Goal: Task Accomplishment & Management: Manage account settings

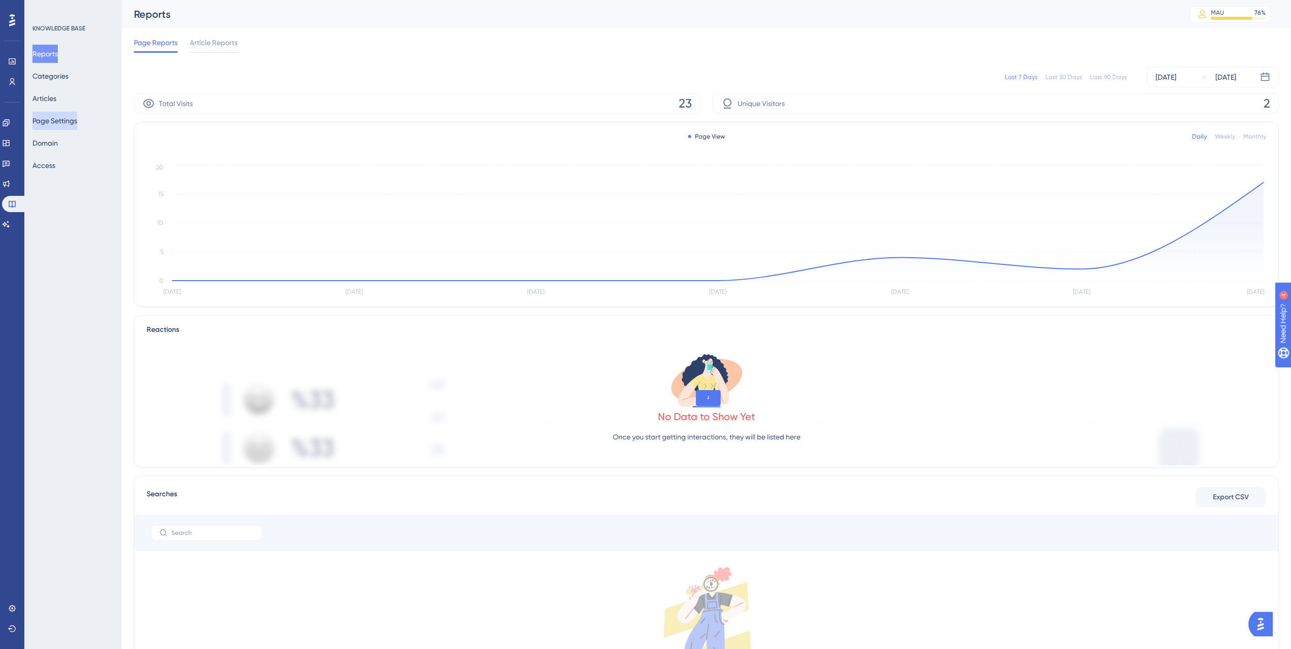
click at [67, 115] on button "Page Settings" at bounding box center [54, 121] width 45 height 18
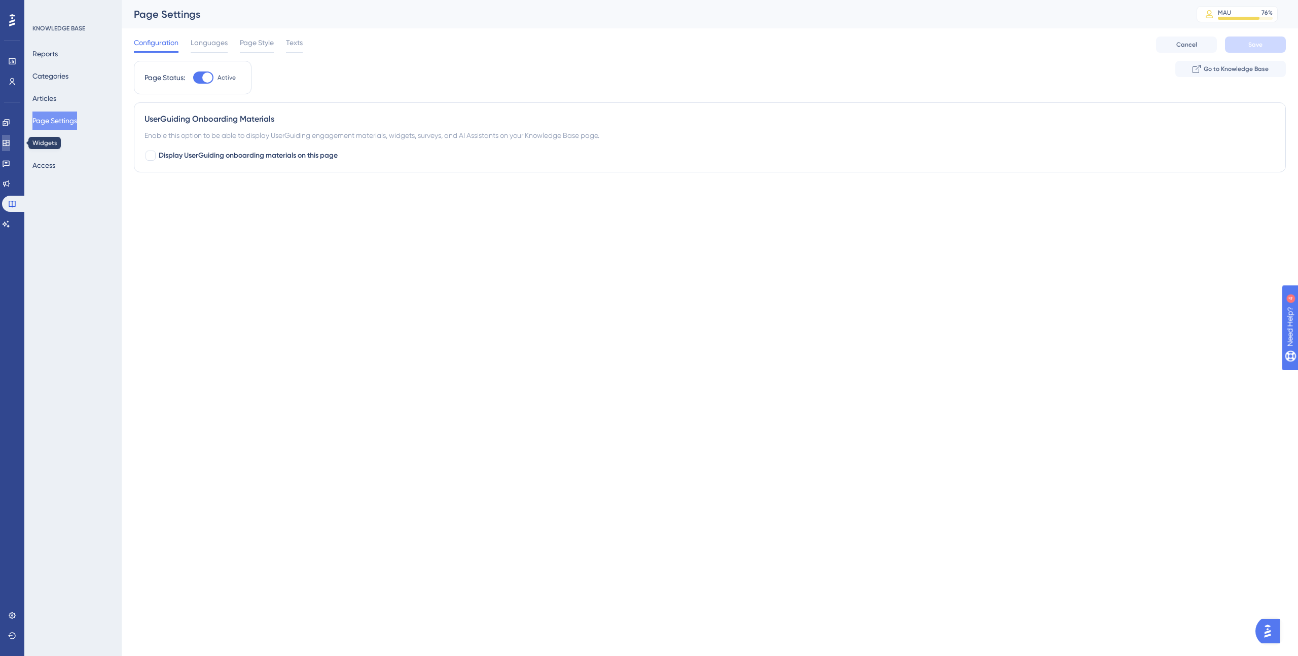
click at [10, 143] on icon at bounding box center [6, 143] width 8 height 8
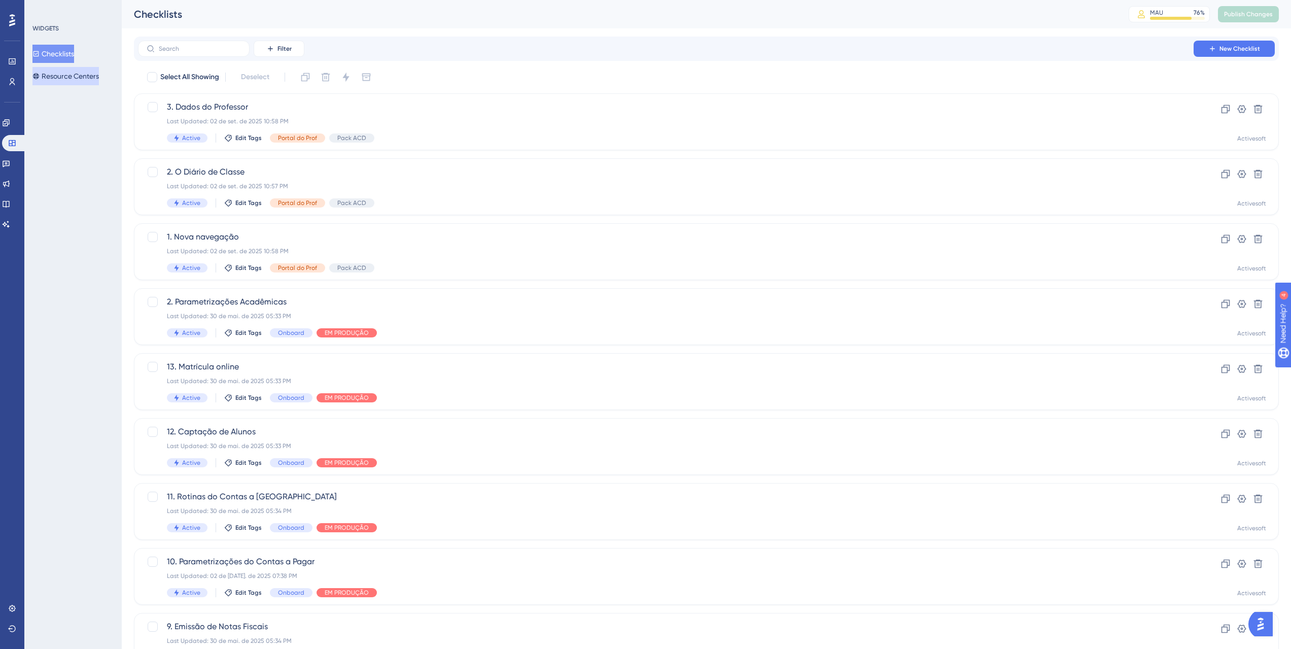
click at [61, 84] on button "Resource Centers" at bounding box center [65, 76] width 66 height 18
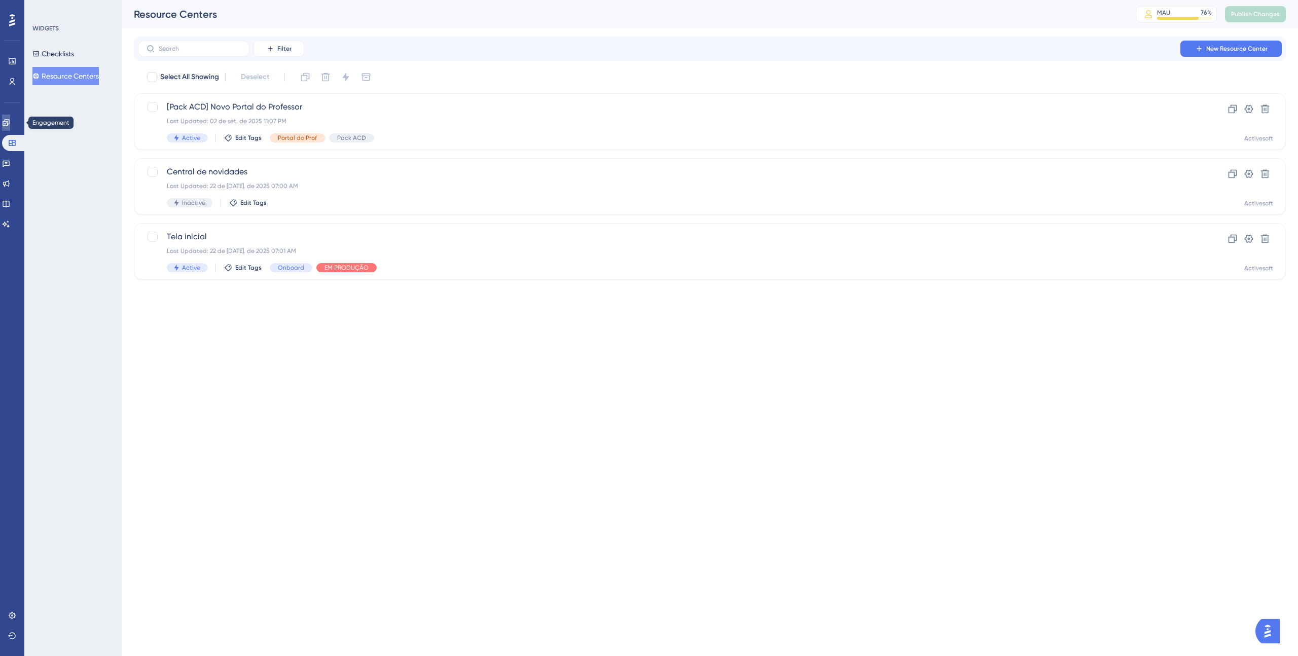
click at [10, 119] on icon at bounding box center [6, 123] width 8 height 8
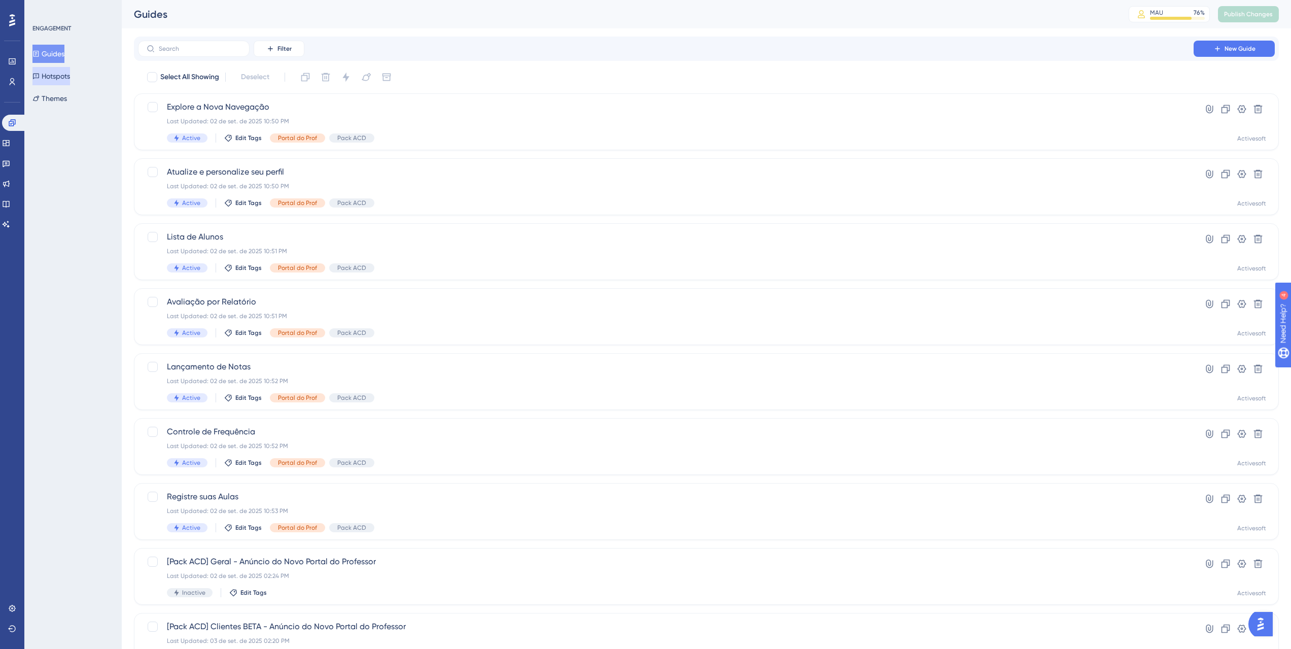
click at [46, 69] on button "Hotspots" at bounding box center [51, 76] width 38 height 18
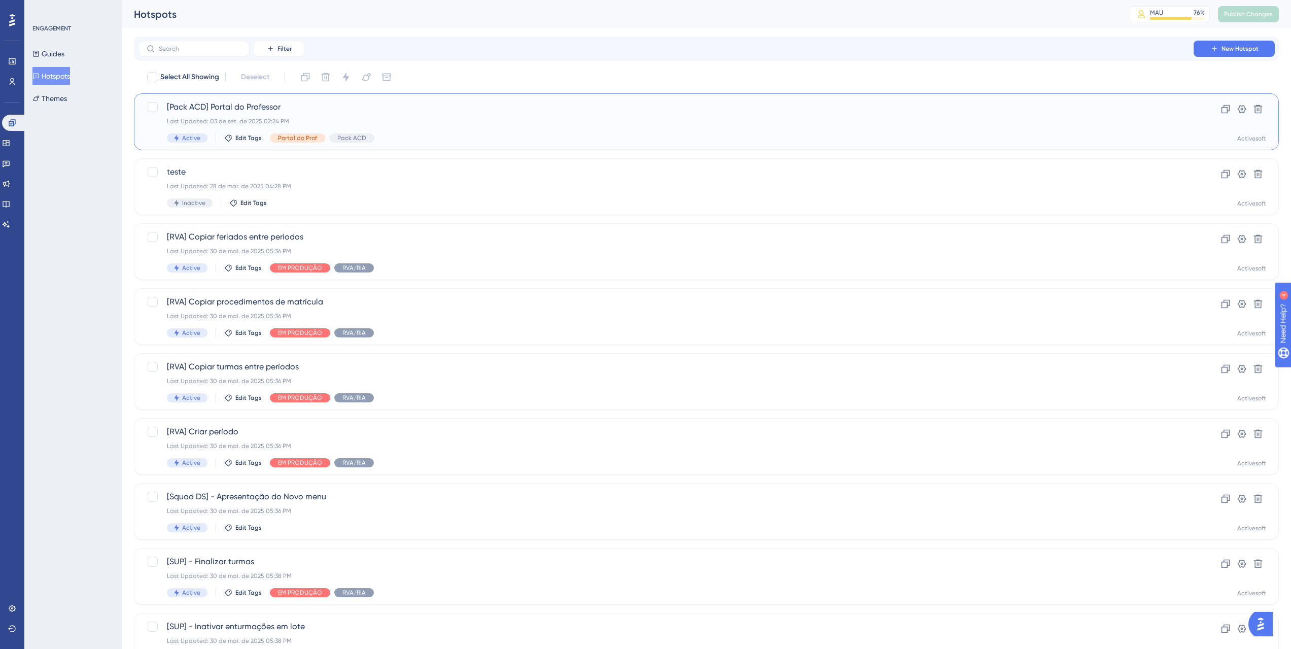
click at [345, 115] on div "[Pack ACD] Portal do Professor Last Updated: 03 de set. de 2025 02:24 PM Active…" at bounding box center [666, 122] width 998 height 42
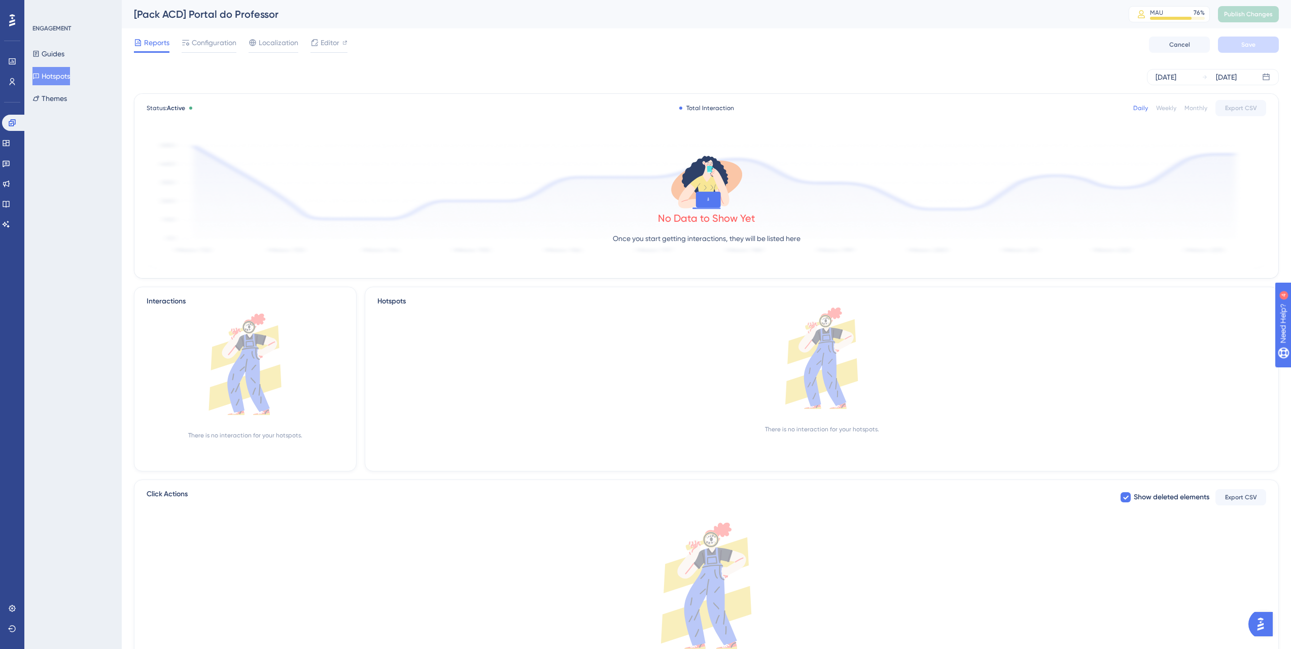
click at [50, 77] on button "Hotspots" at bounding box center [51, 76] width 38 height 18
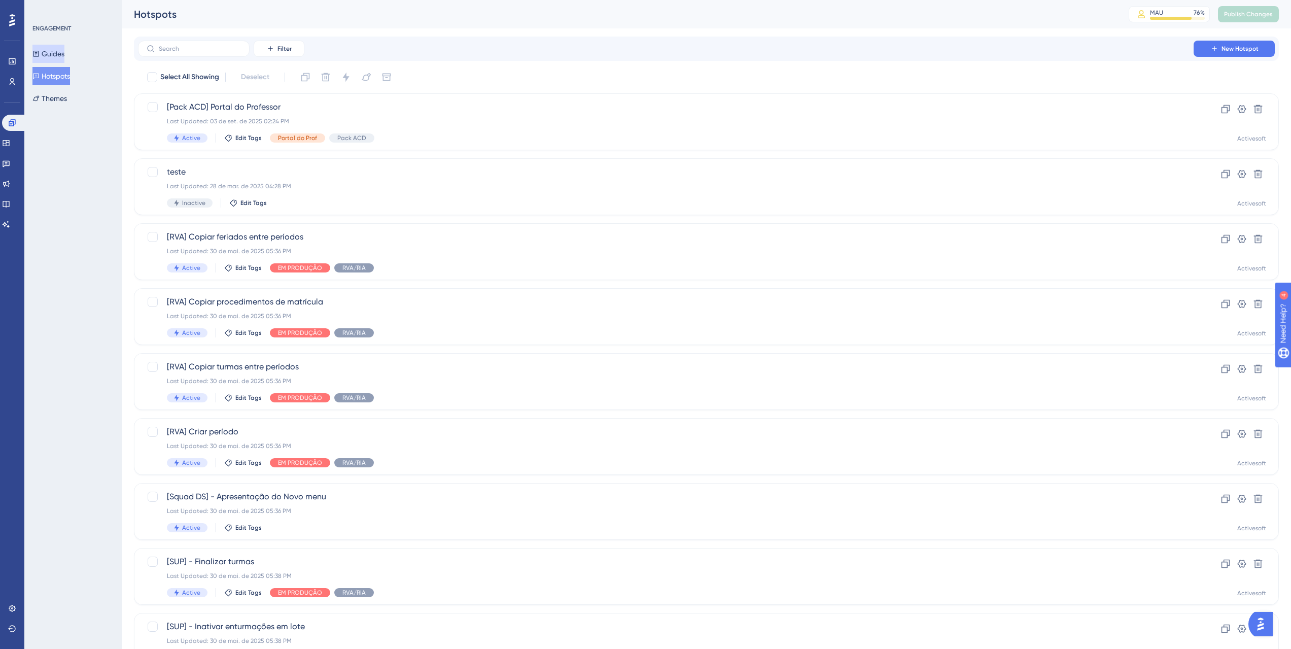
click at [53, 56] on button "Guides" at bounding box center [48, 54] width 32 height 18
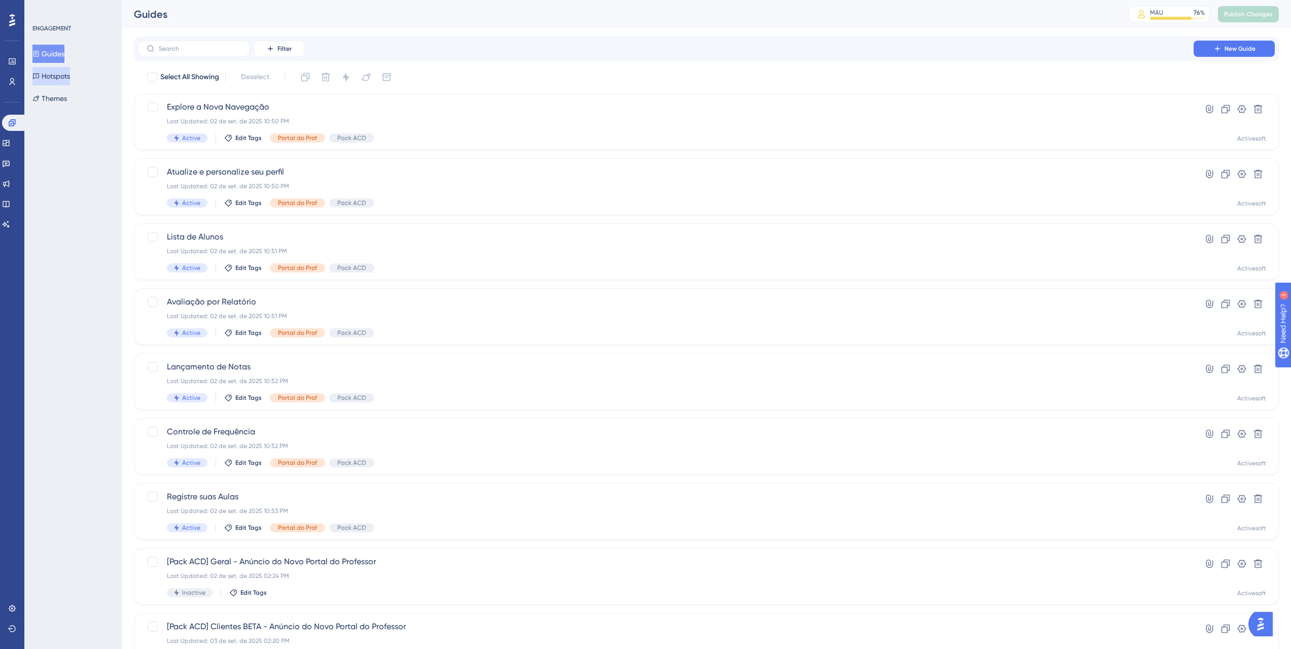
click at [56, 75] on button "Hotspots" at bounding box center [51, 76] width 38 height 18
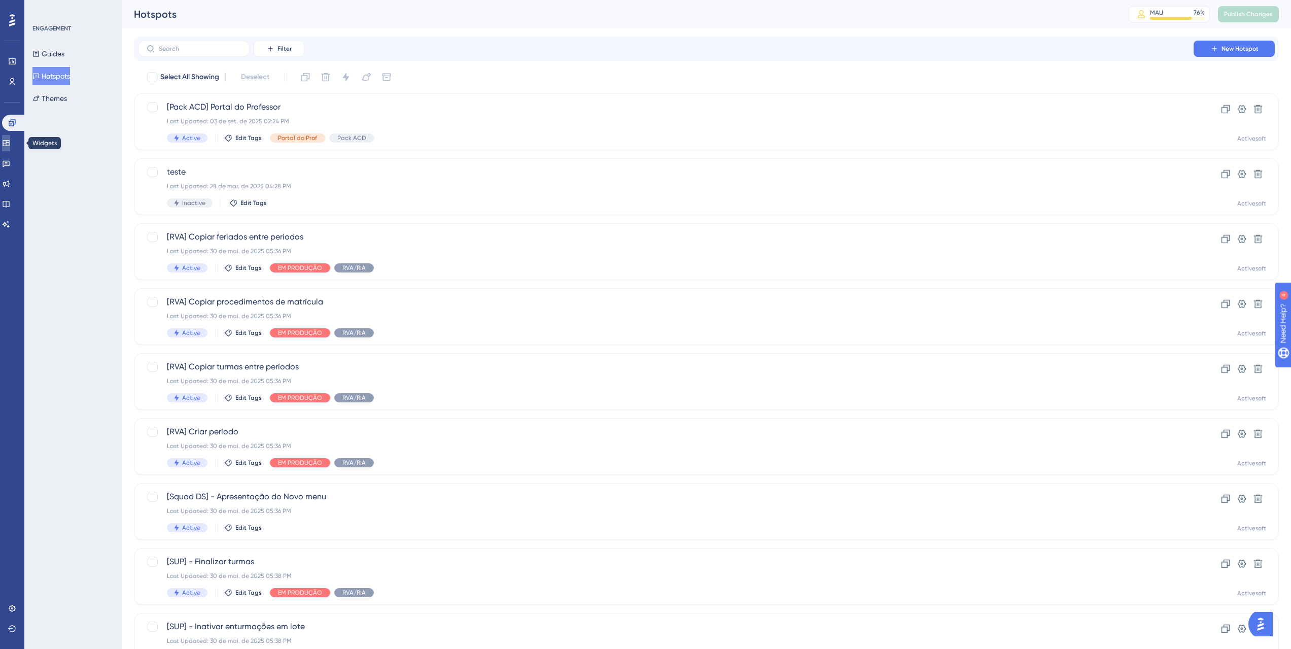
click at [10, 138] on link at bounding box center [6, 143] width 8 height 16
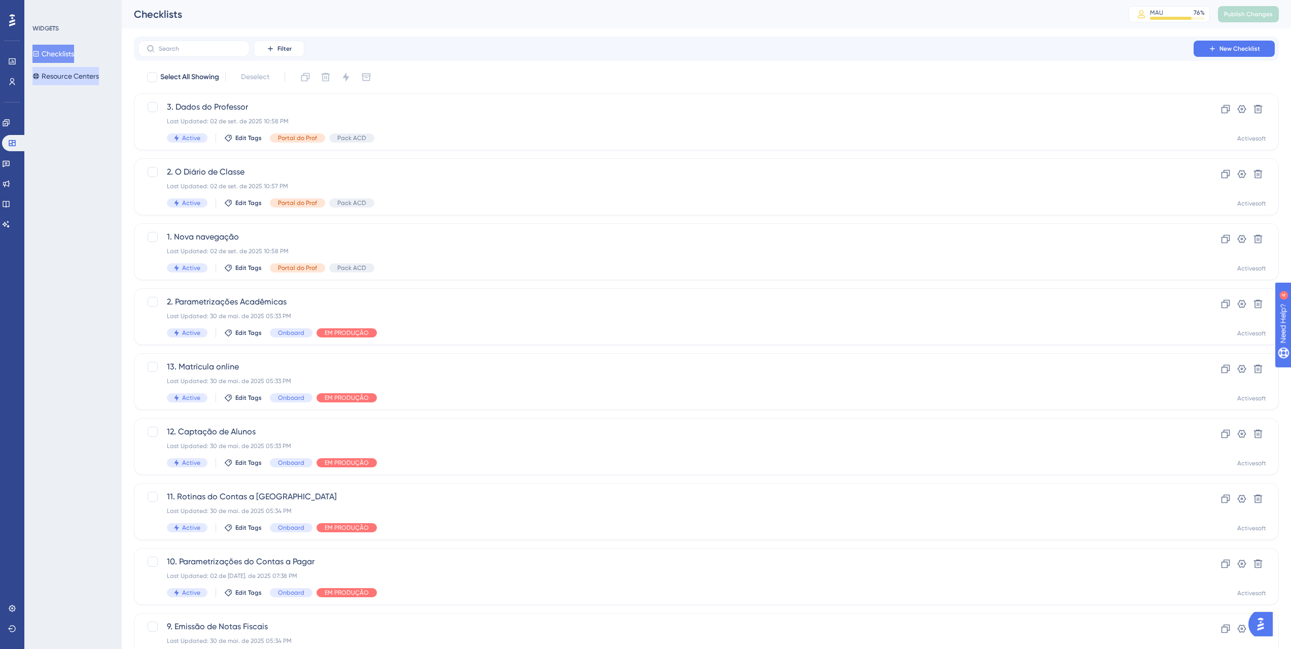
click at [46, 79] on button "Resource Centers" at bounding box center [65, 76] width 66 height 18
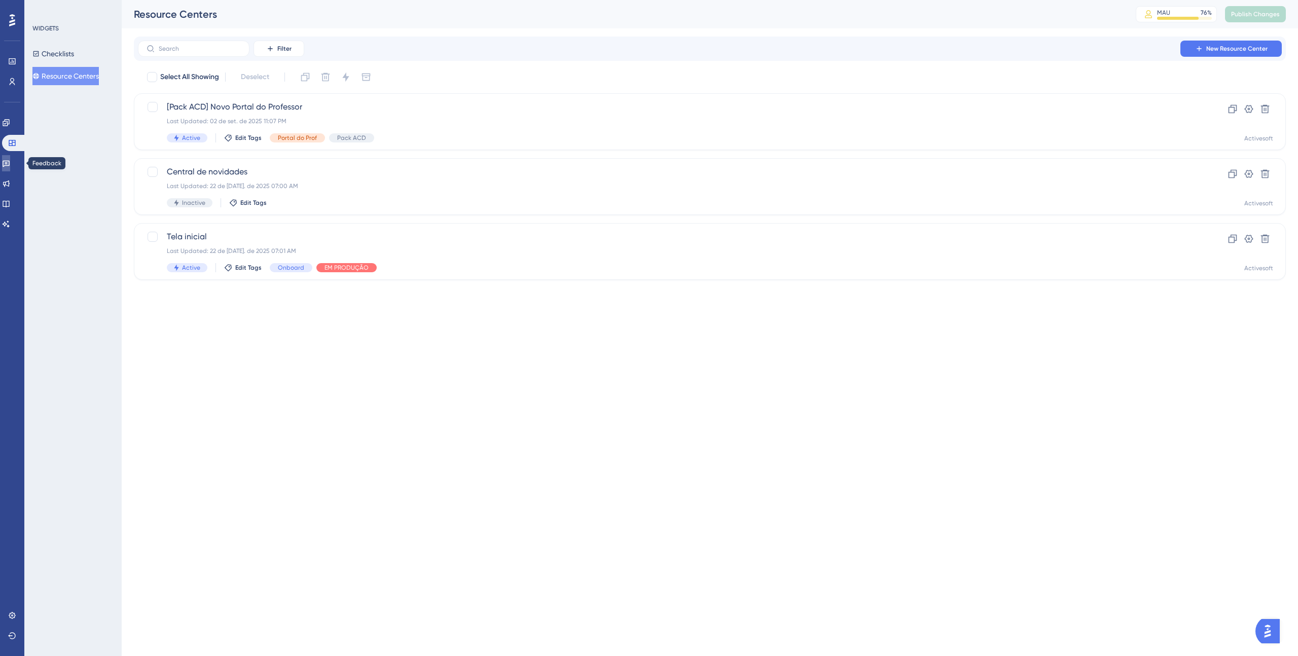
click at [10, 158] on link at bounding box center [6, 163] width 8 height 16
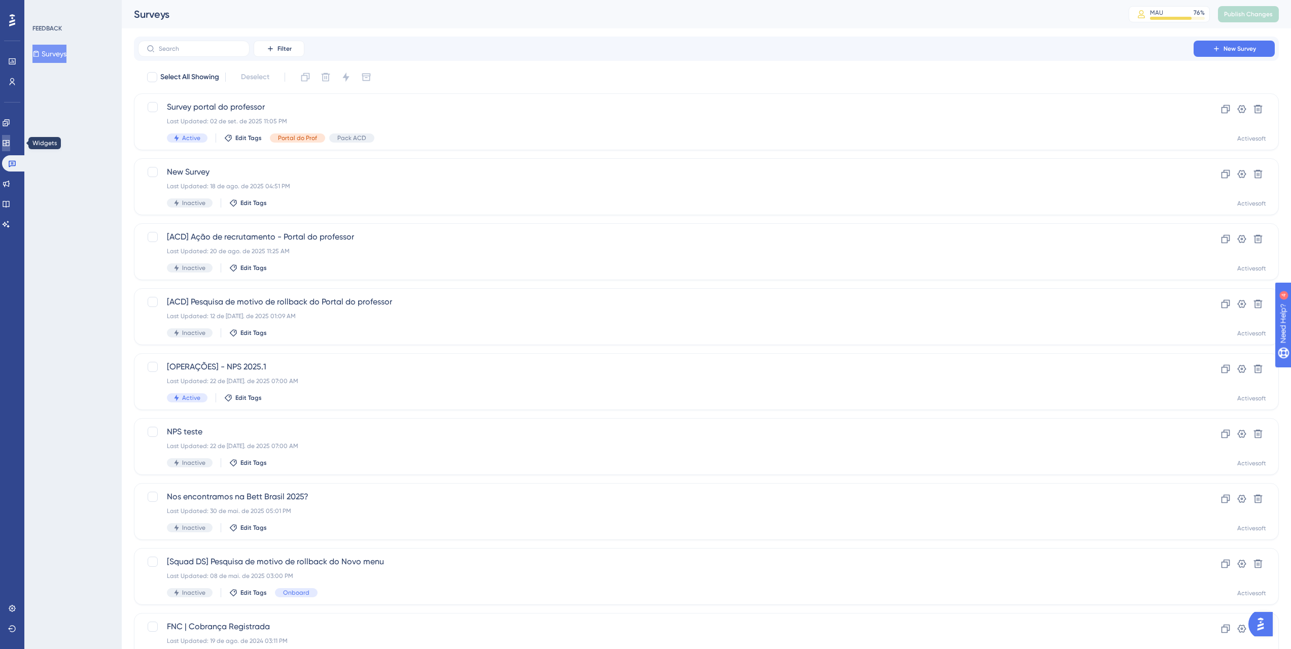
click at [10, 145] on icon at bounding box center [6, 143] width 8 height 8
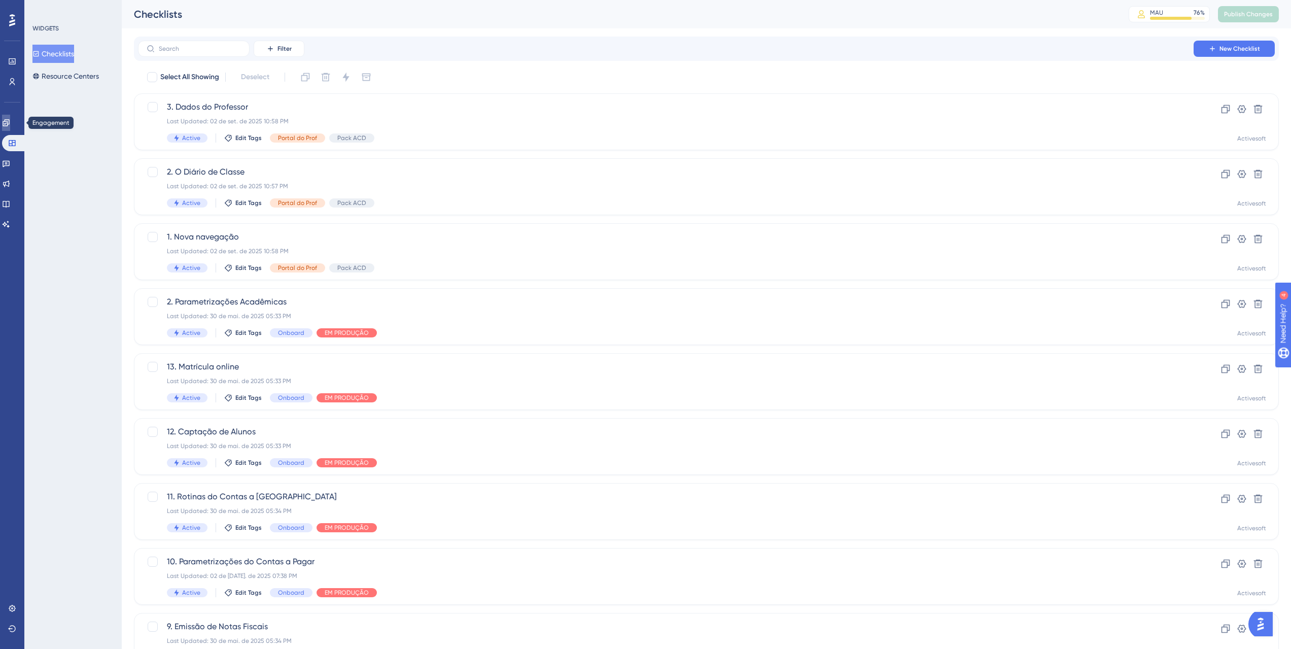
click at [10, 130] on link at bounding box center [6, 123] width 8 height 16
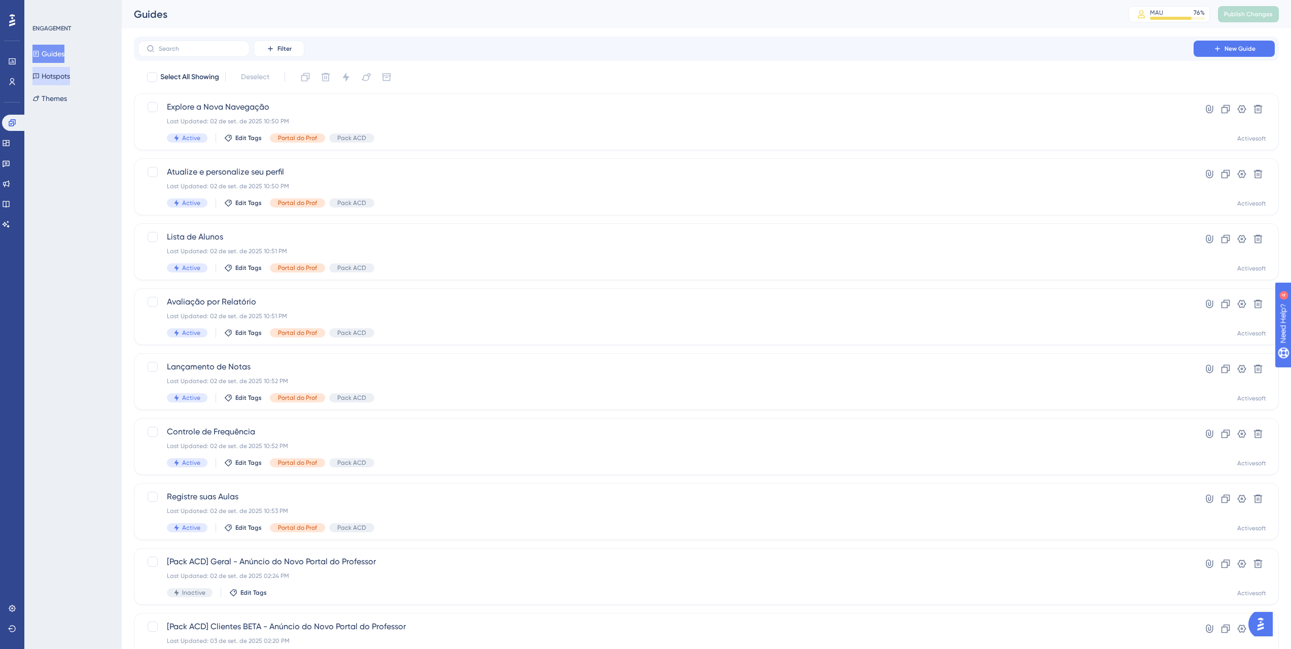
click at [57, 83] on button "Hotspots" at bounding box center [51, 76] width 38 height 18
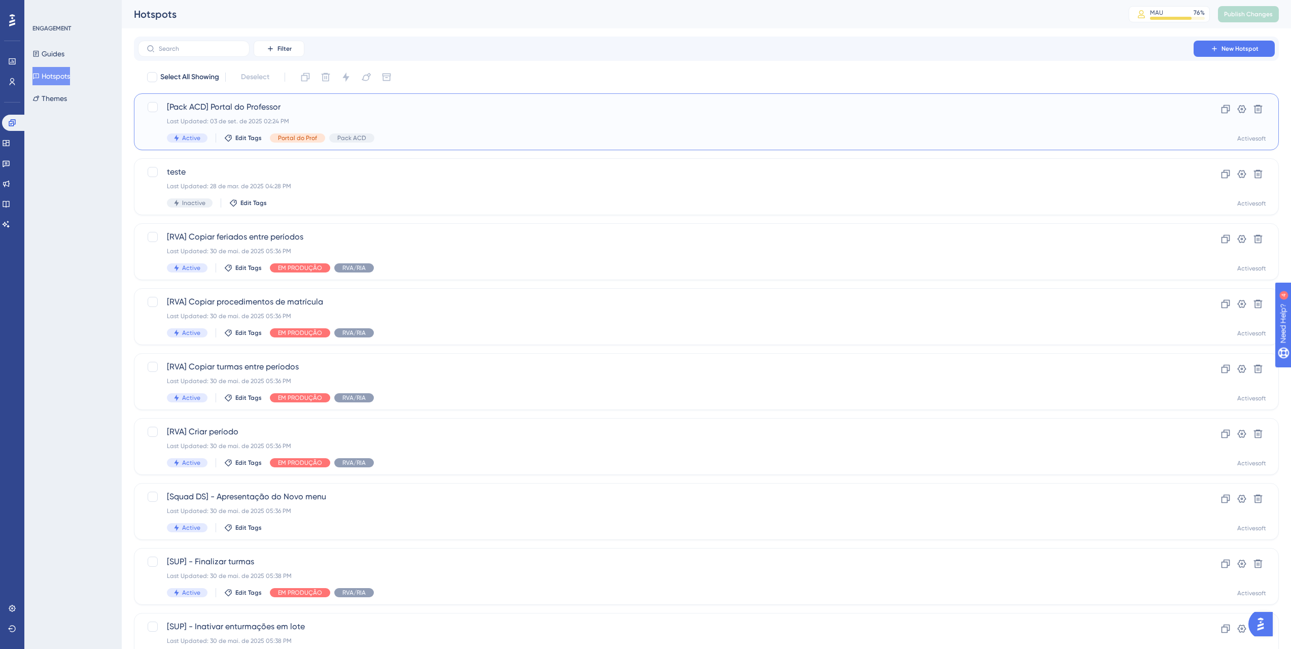
click at [350, 101] on span "[Pack ACD] Portal do Professor" at bounding box center [666, 107] width 998 height 12
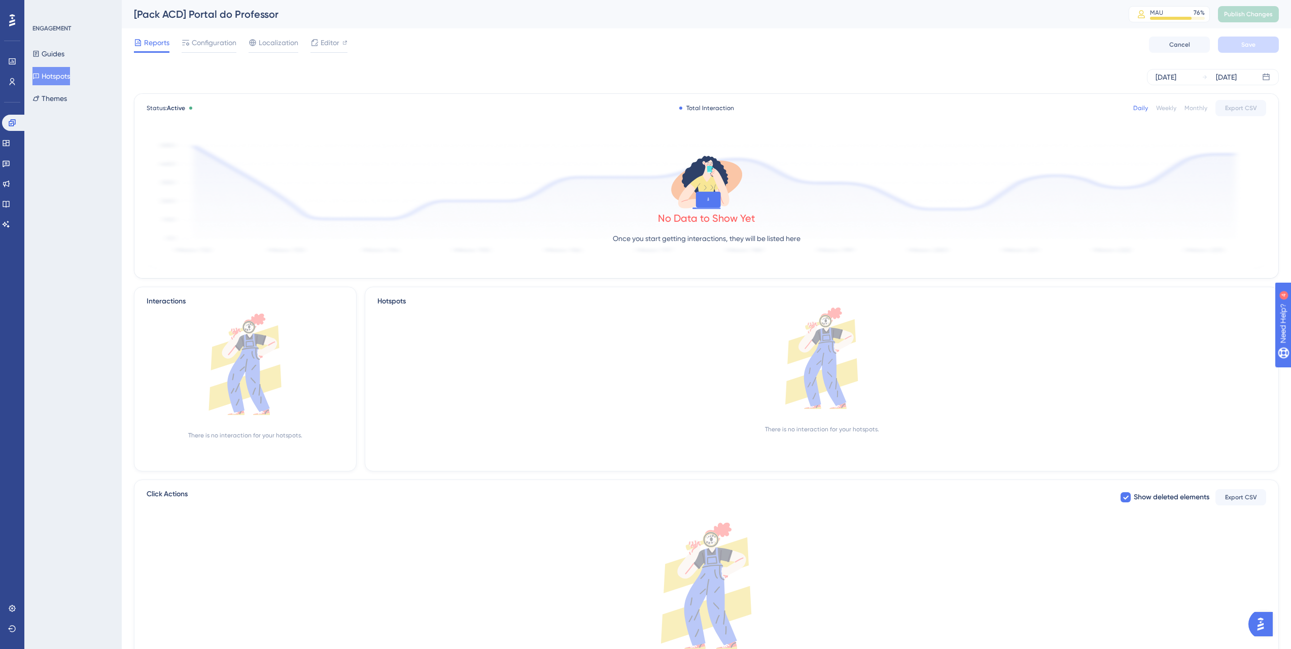
click at [70, 74] on button "Hotspots" at bounding box center [51, 76] width 38 height 18
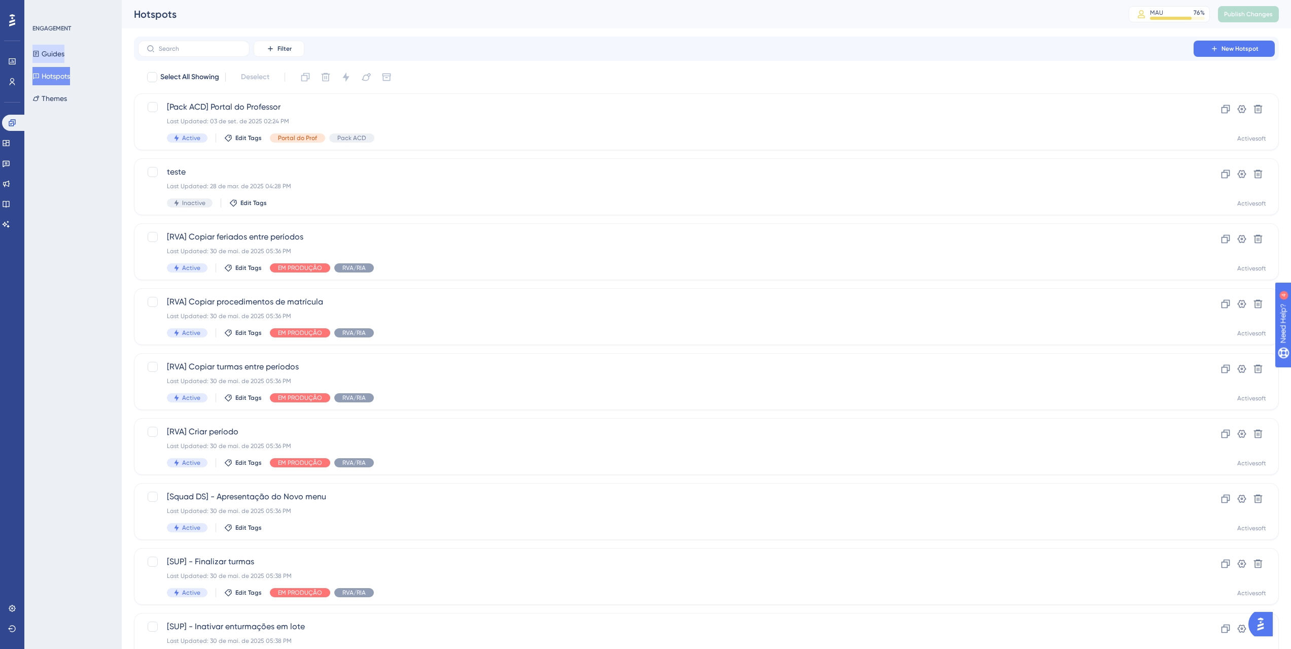
click at [64, 55] on button "Guides" at bounding box center [48, 54] width 32 height 18
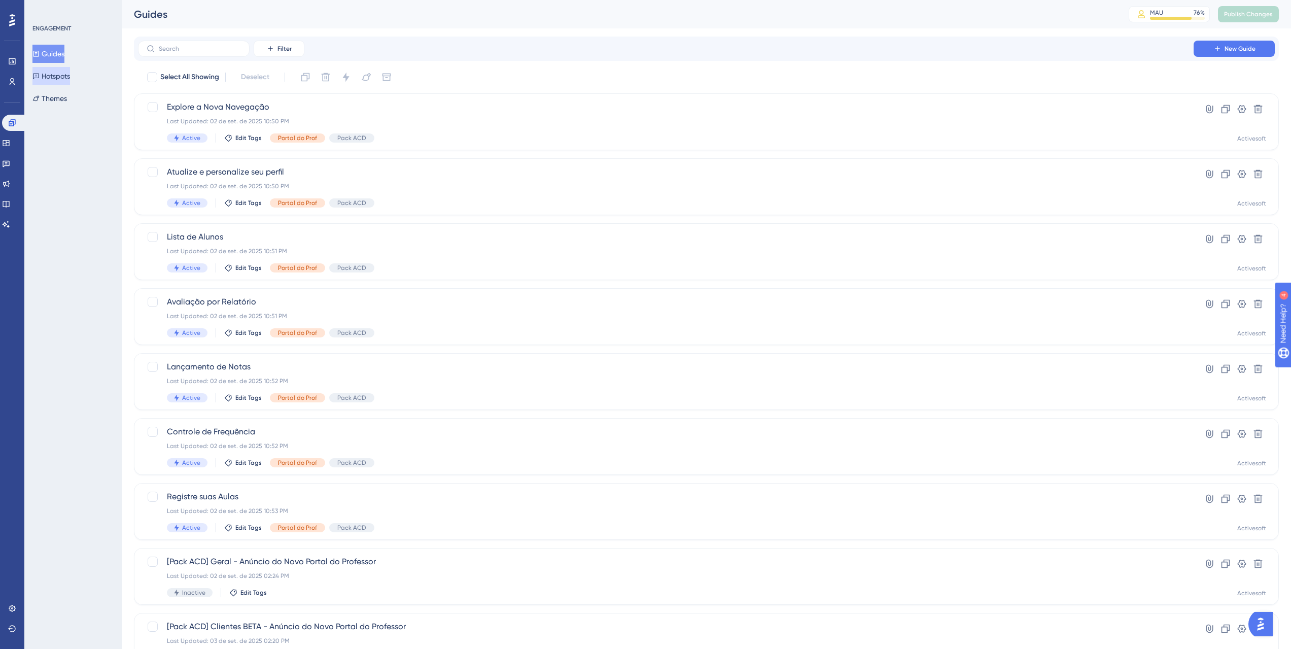
click at [60, 74] on button "Hotspots" at bounding box center [51, 76] width 38 height 18
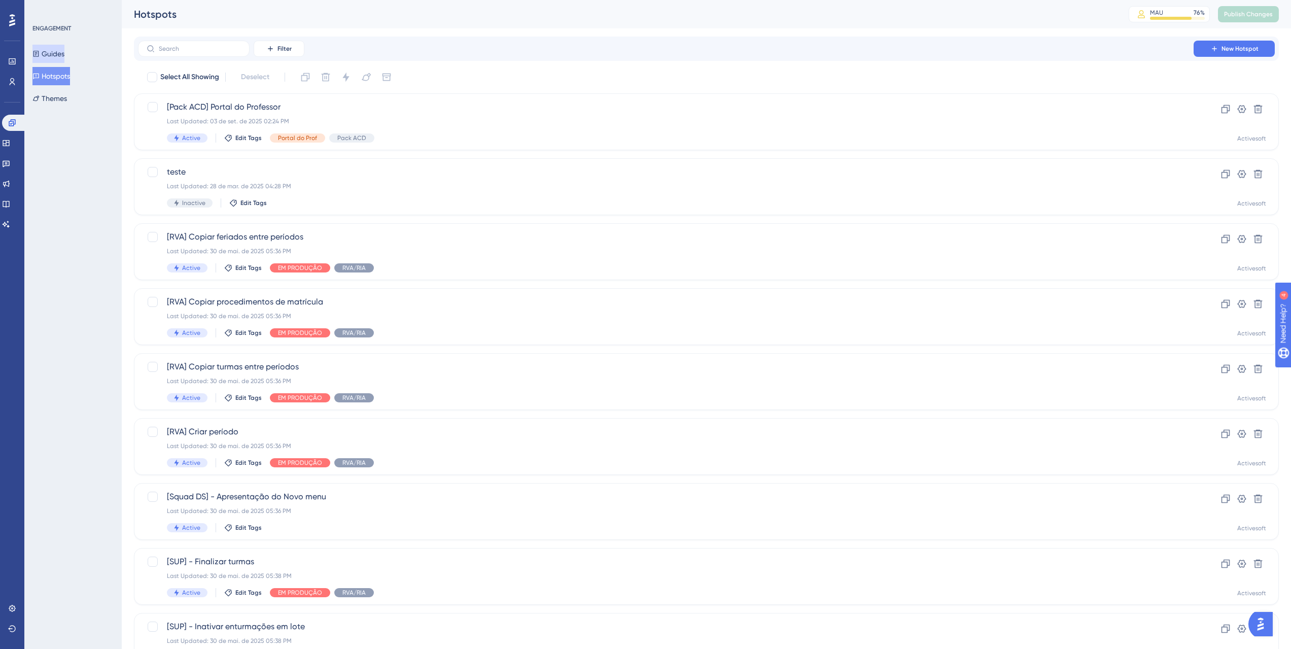
click at [55, 46] on button "Guides" at bounding box center [48, 54] width 32 height 18
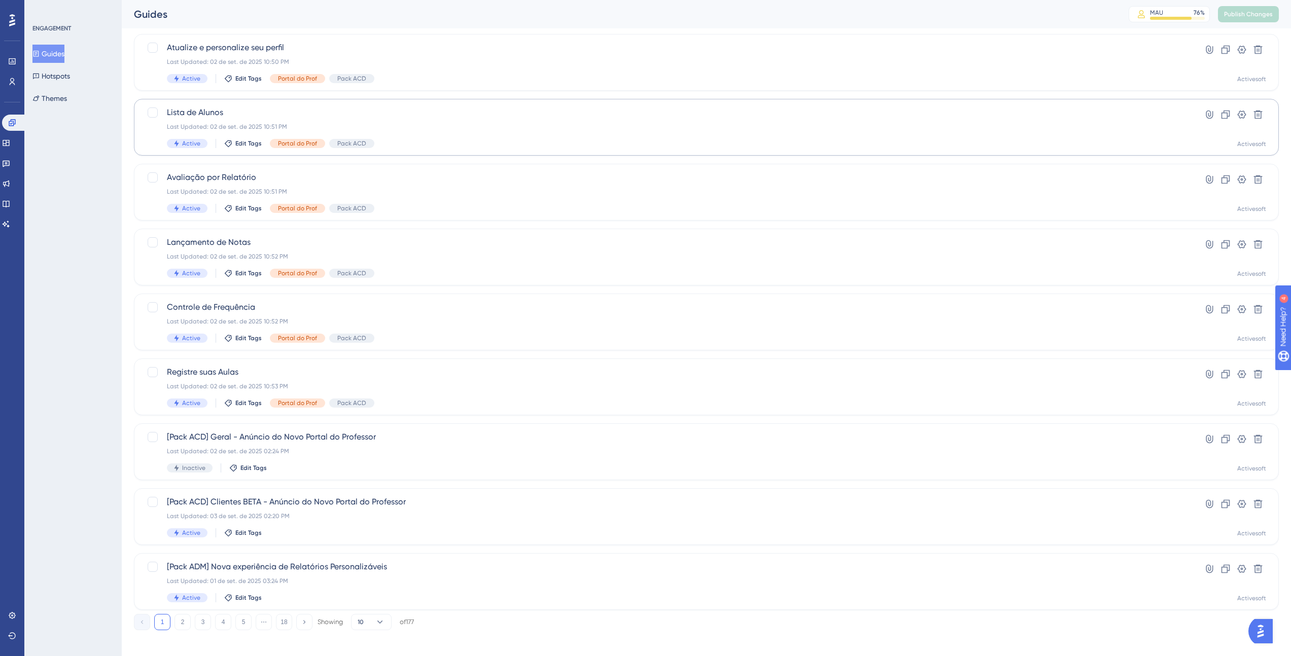
scroll to position [131, 0]
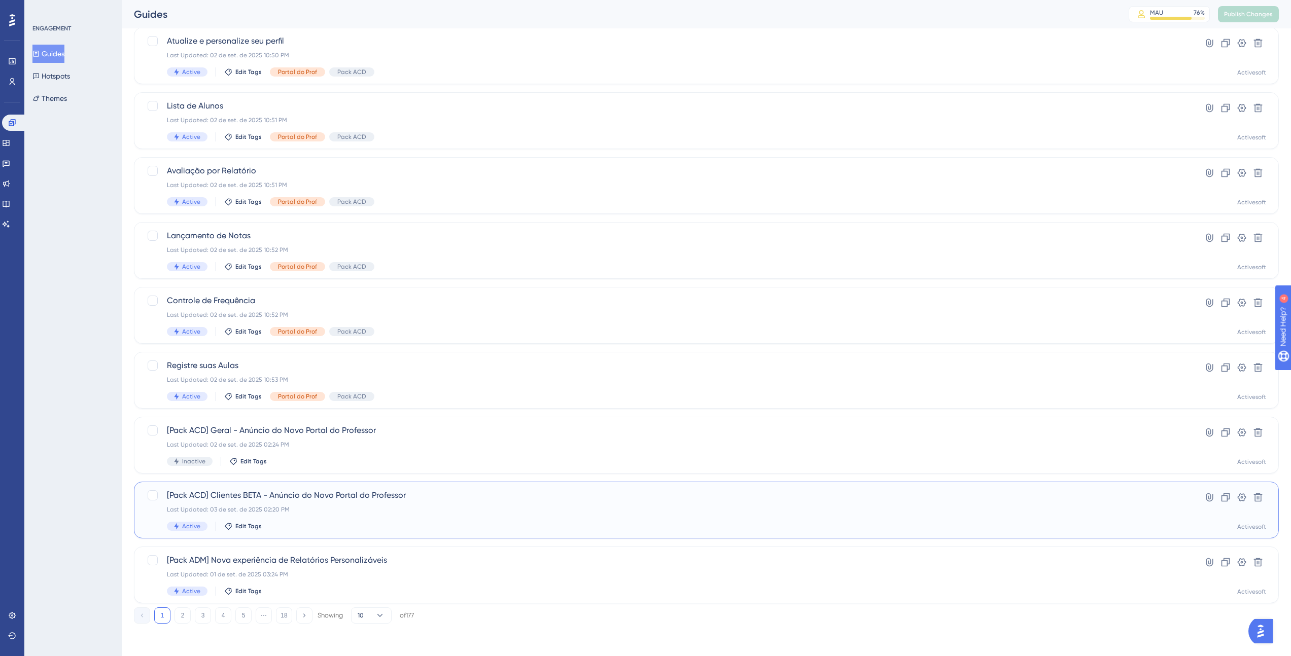
click at [383, 497] on span "[Pack ACD] Clientes BETA - Anúncio do Novo Portal do Professor" at bounding box center [666, 495] width 998 height 12
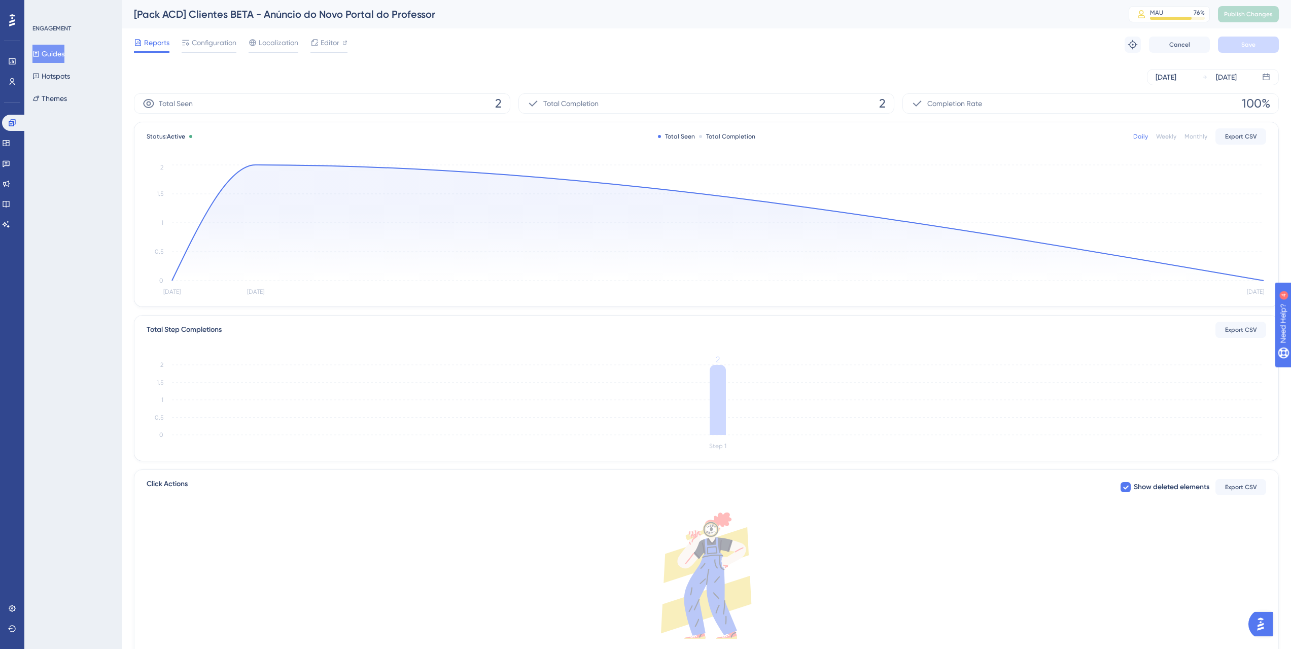
click at [60, 58] on button "Guides" at bounding box center [48, 54] width 32 height 18
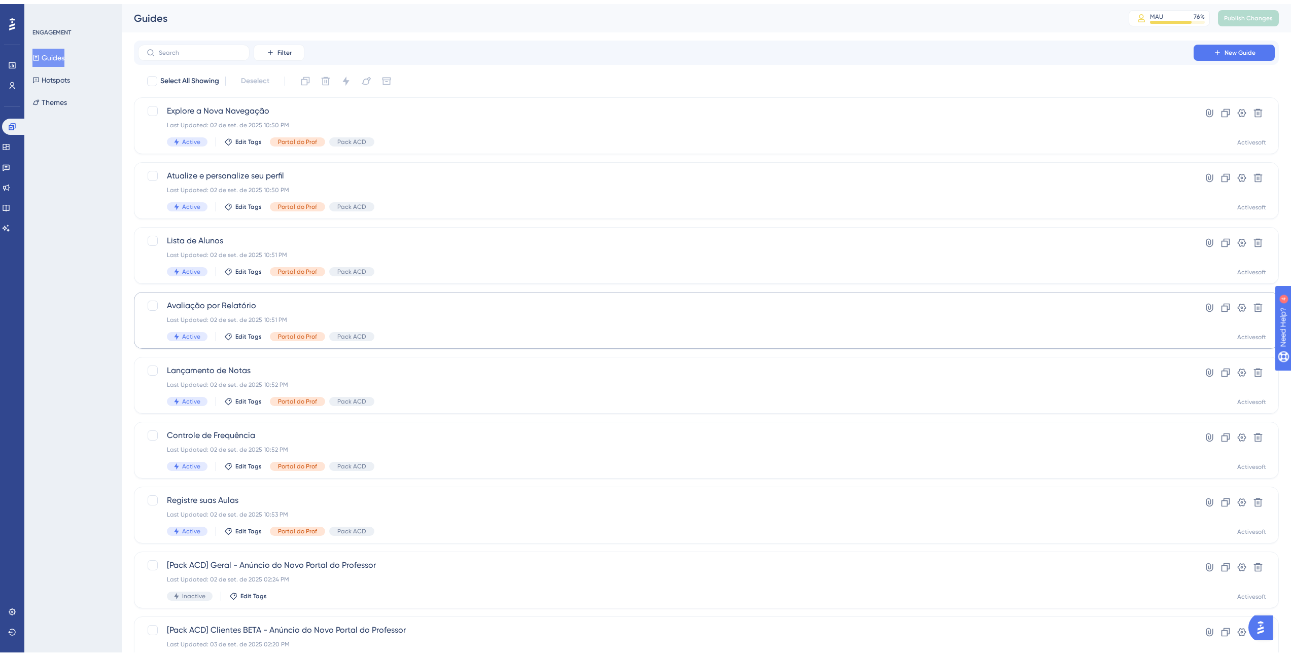
scroll to position [131, 0]
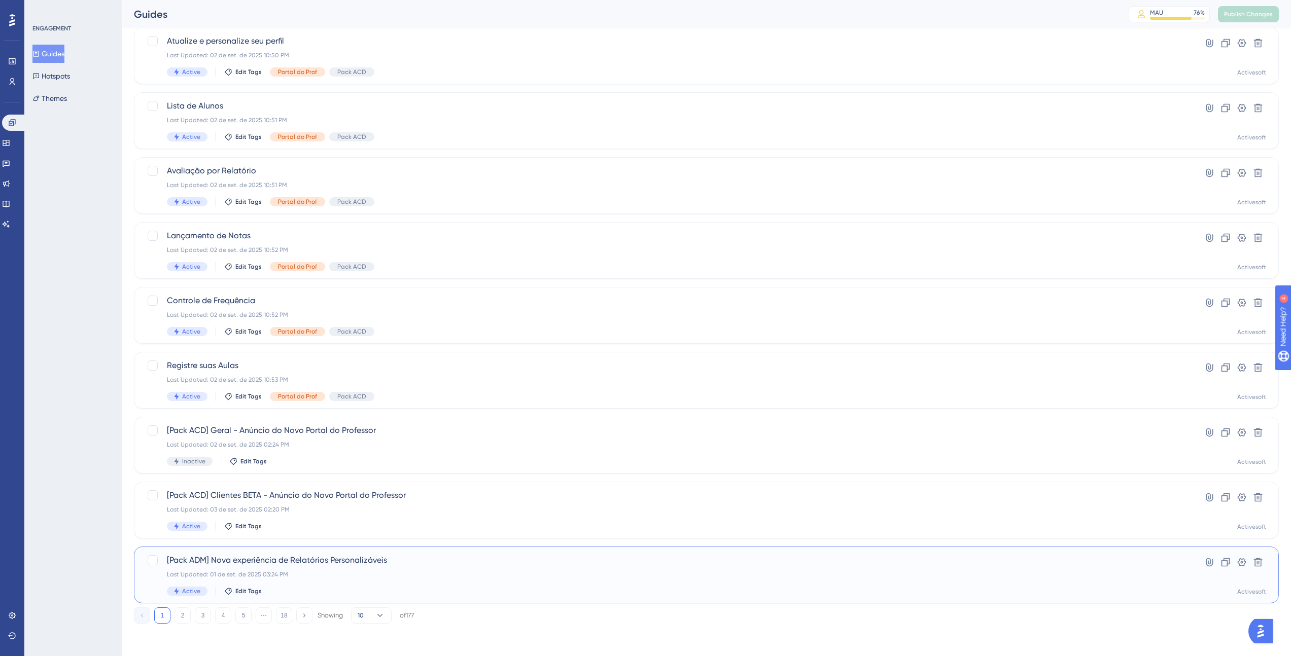
click at [360, 564] on span "[Pack ADM] Nova experiência de Relatórios Personalizáveis" at bounding box center [666, 560] width 998 height 12
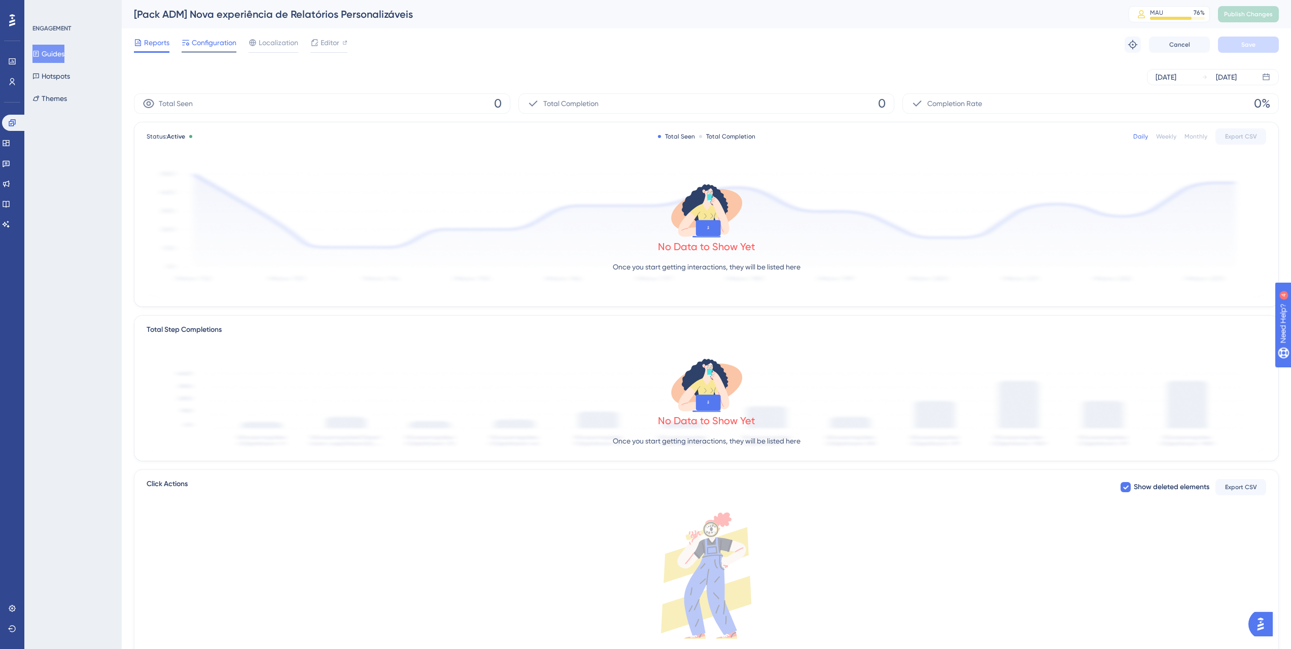
click at [223, 52] on div at bounding box center [209, 52] width 55 height 2
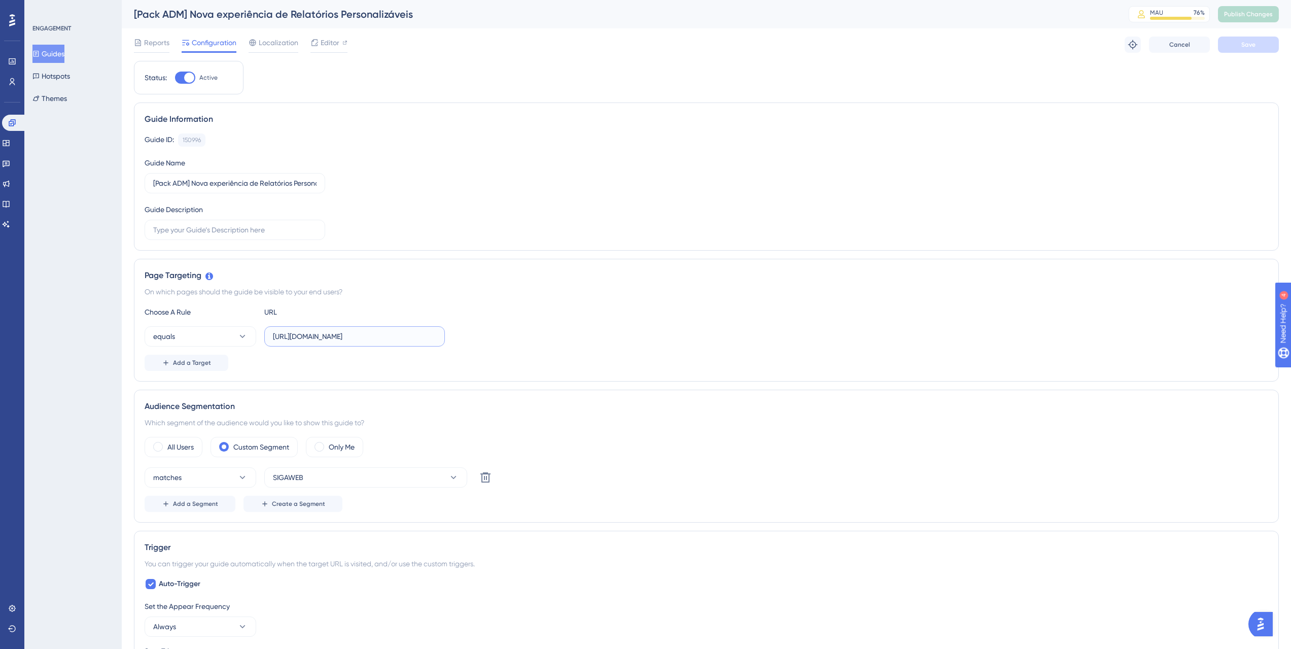
scroll to position [0, 166]
drag, startPoint x: 328, startPoint y: 336, endPoint x: 449, endPoint y: 342, distance: 121.8
click at [449, 342] on div "equals https://siga01.activesoft.com.br/busca_central_relatorios/?relatorio=/da…" at bounding box center [706, 336] width 1123 height 20
click at [538, 311] on div "Choose A Rule URL" at bounding box center [706, 312] width 1123 height 12
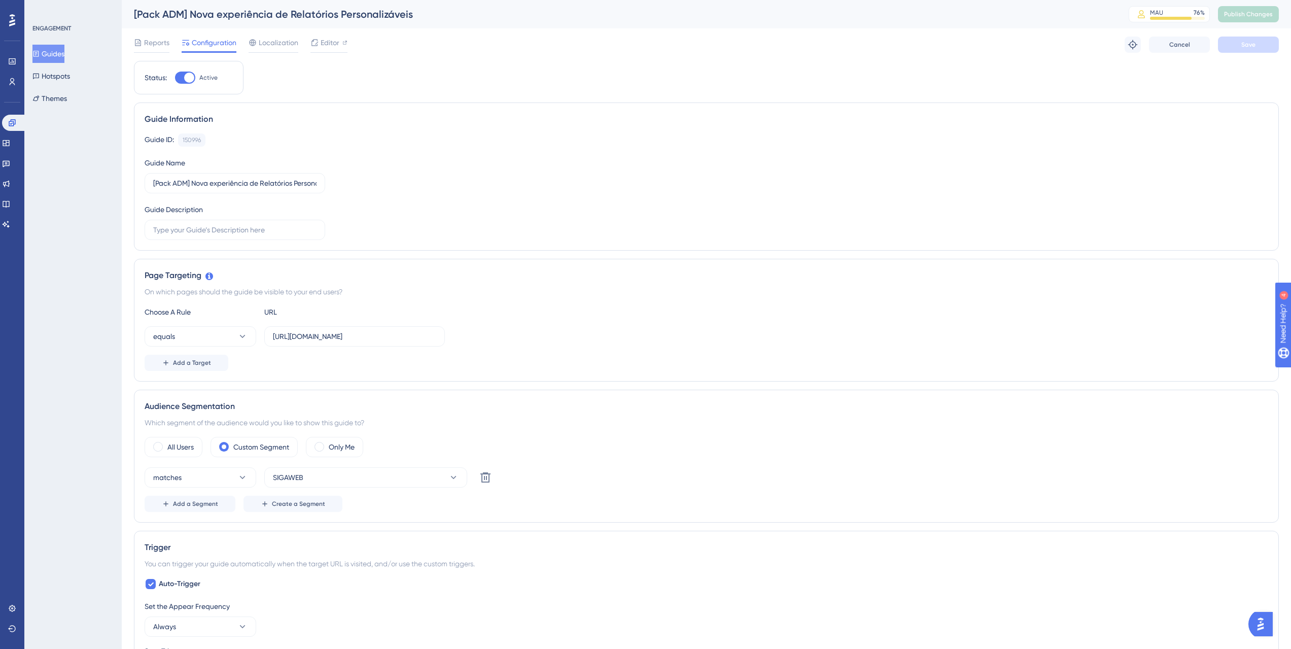
click at [72, 45] on div "Guides Hotspots Themes" at bounding box center [73, 76] width 82 height 63
click at [59, 52] on button "Guides" at bounding box center [48, 54] width 32 height 18
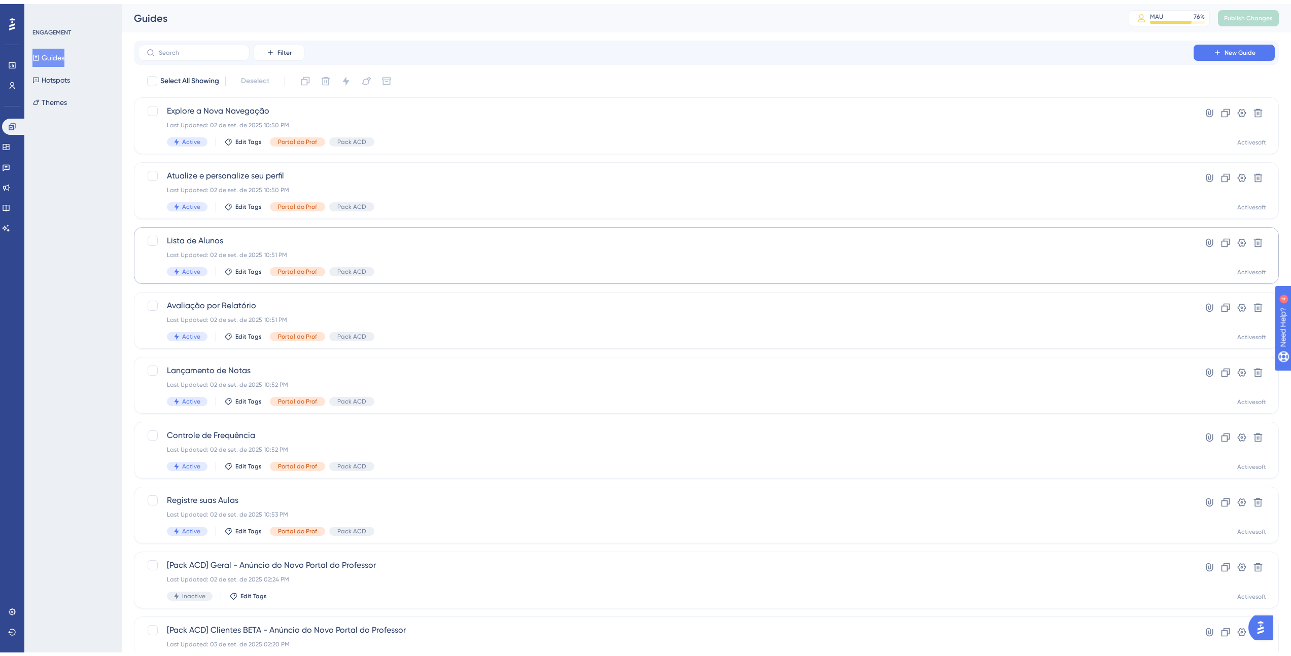
scroll to position [131, 0]
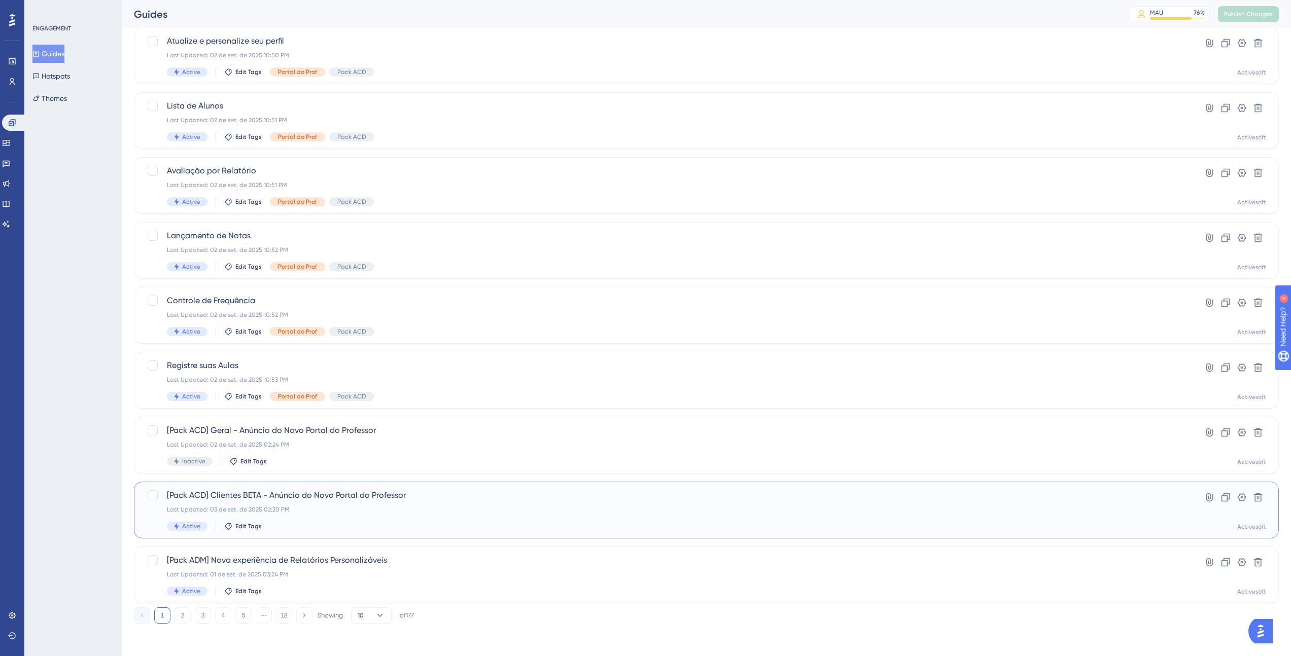
click at [387, 508] on div "Last Updated: 03 de set. de 2025 02:20 PM" at bounding box center [666, 510] width 998 height 8
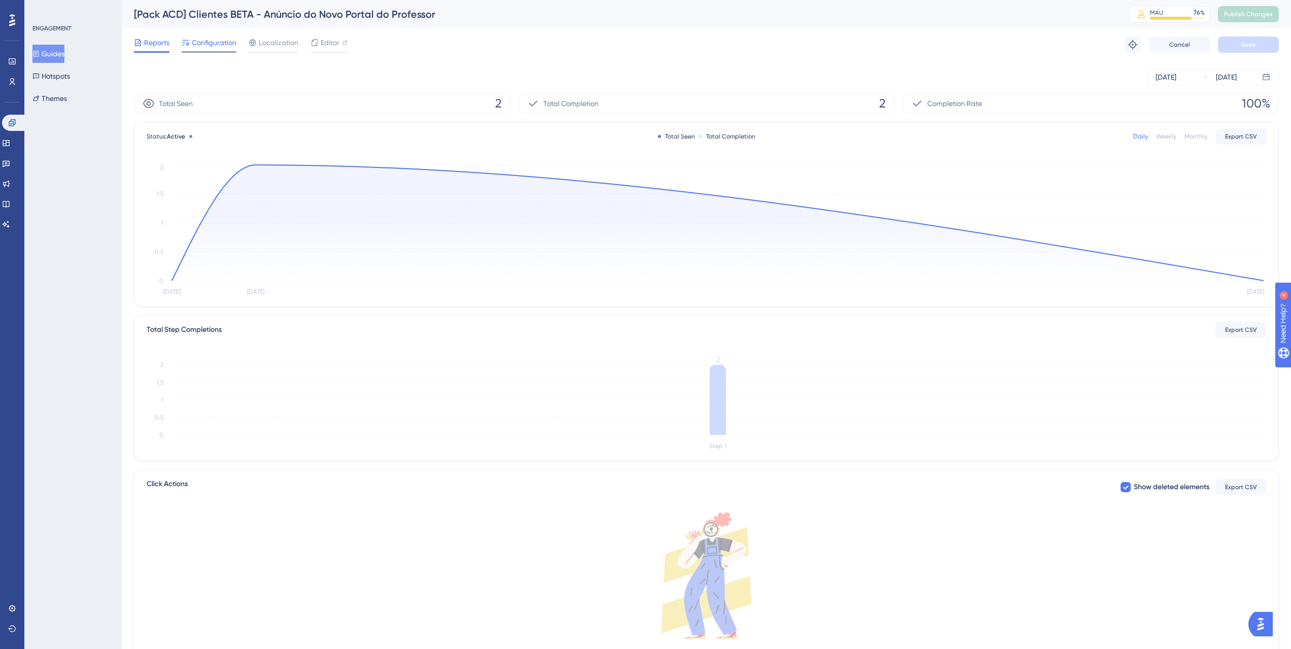
click at [219, 45] on span "Configuration" at bounding box center [214, 43] width 45 height 12
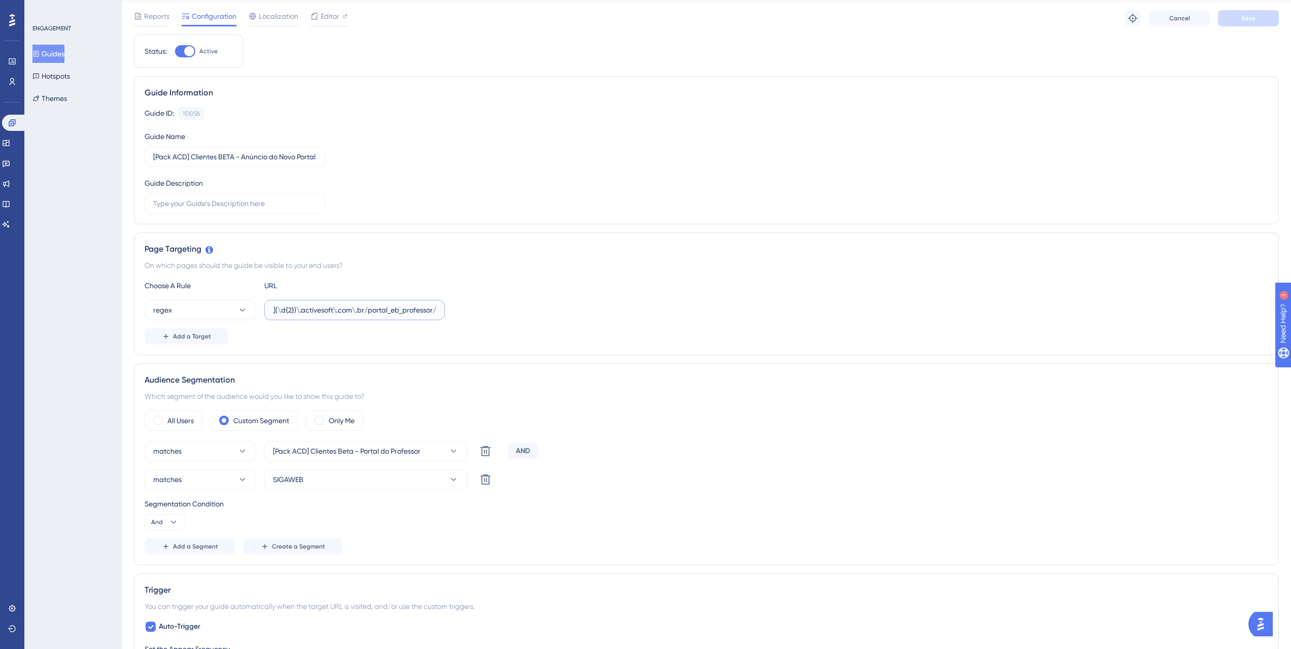
scroll to position [0, 39]
drag, startPoint x: 332, startPoint y: 304, endPoint x: 445, endPoint y: 312, distance: 113.3
click at [445, 312] on div "regex https://siga(\d{2})\.activesoft\.com\.br/portal_eb_professor/" at bounding box center [706, 310] width 1123 height 20
click at [495, 312] on div "regex https://siga(\d{2})\.activesoft\.com\.br/portal_eb_professor/" at bounding box center [706, 310] width 1123 height 20
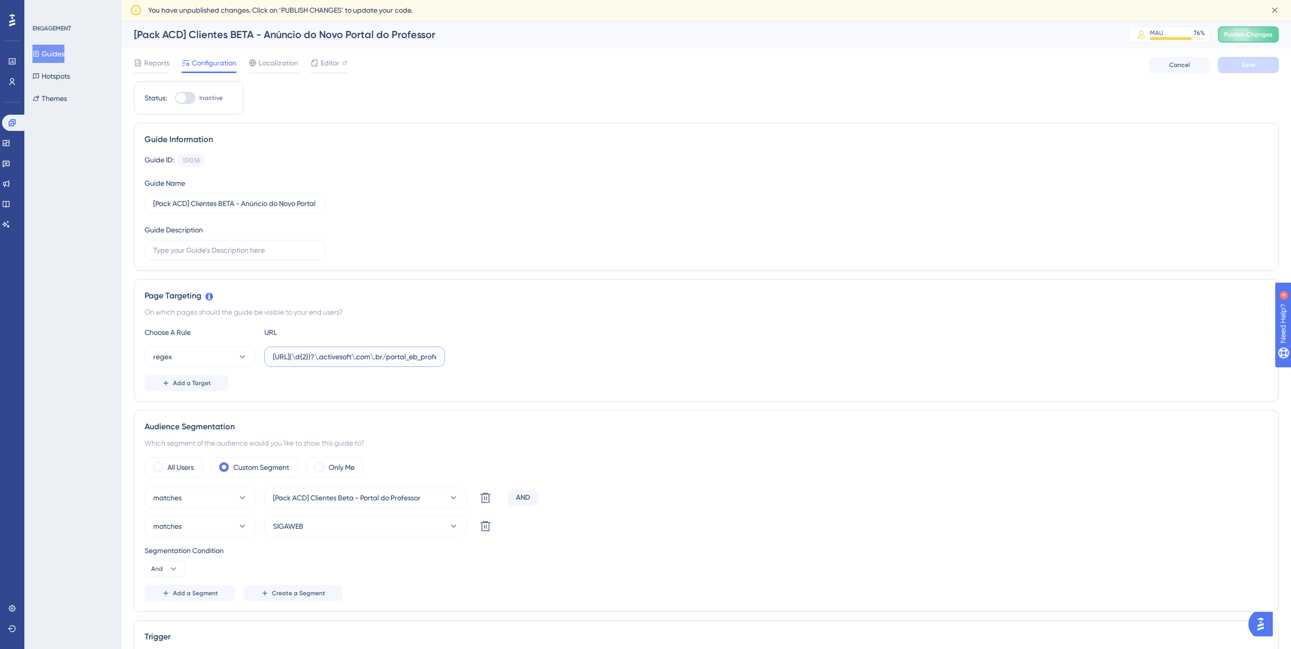
click at [316, 352] on input "https://siga(\d{2})?\.activesoft\.com\.br/portal_eb_professor/" at bounding box center [354, 356] width 163 height 11
click at [58, 53] on button "Guides" at bounding box center [48, 54] width 32 height 18
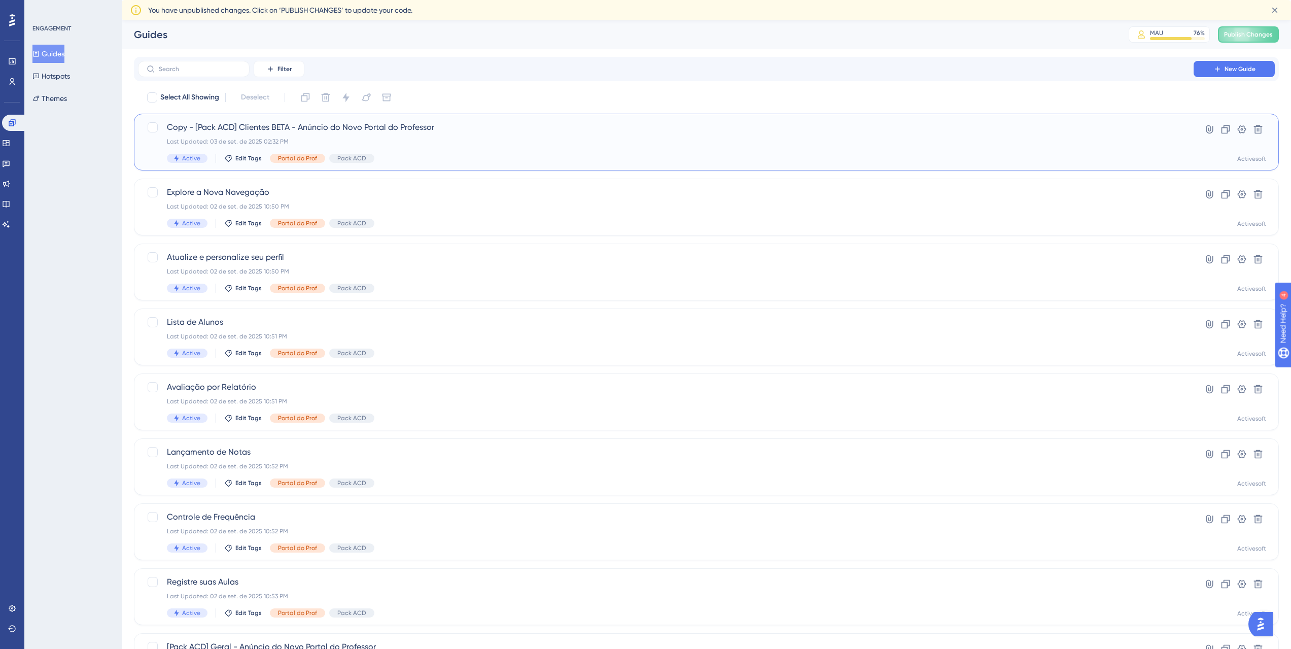
click at [468, 142] on div "Last Updated: 03 de set. de 2025 02:32 PM" at bounding box center [666, 141] width 998 height 8
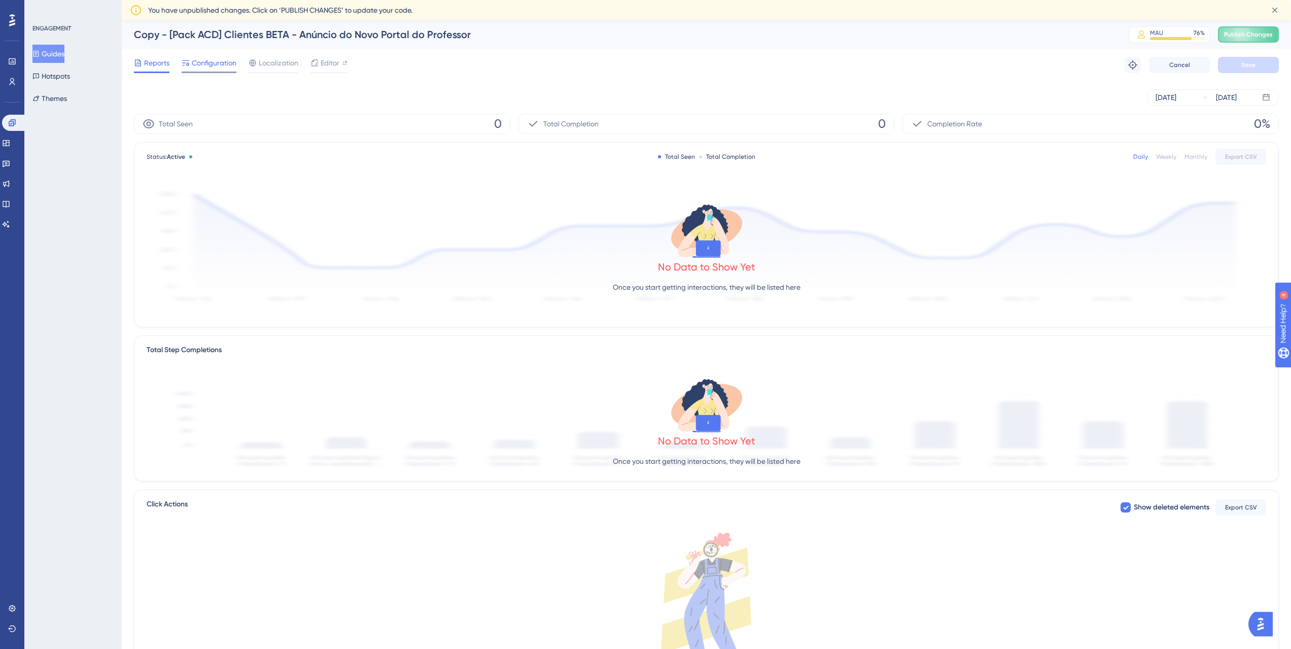
click at [226, 65] on span "Configuration" at bounding box center [214, 63] width 45 height 12
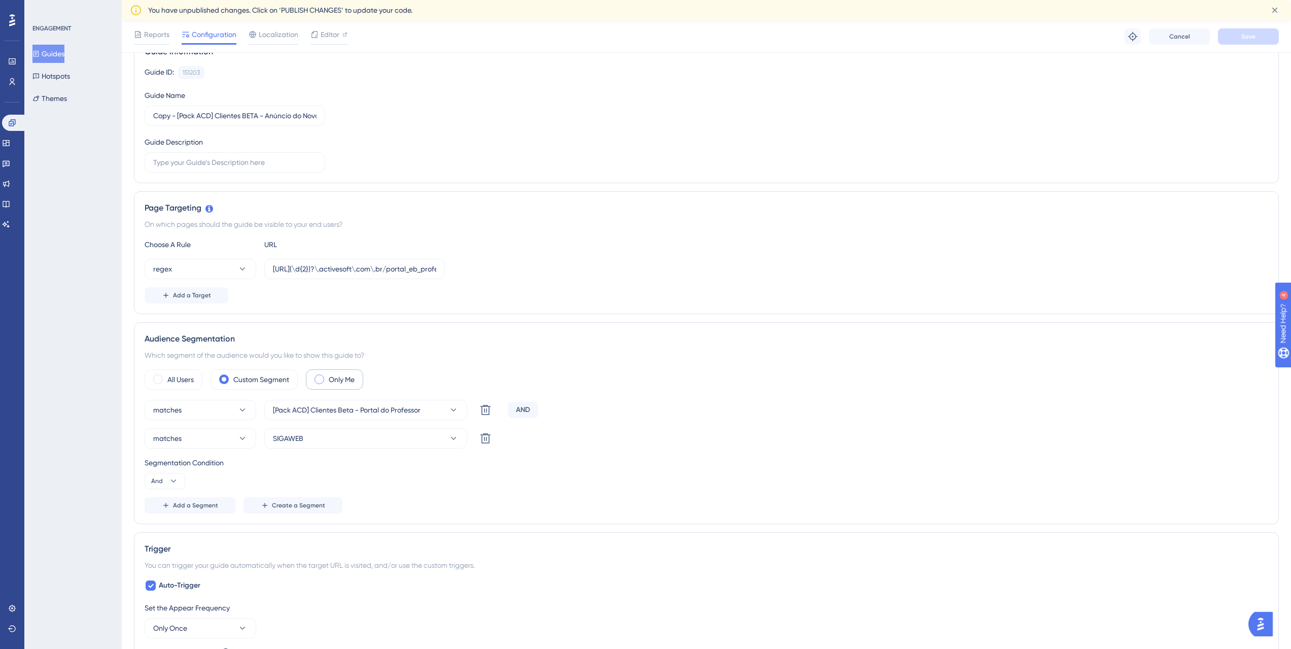
scroll to position [98, 0]
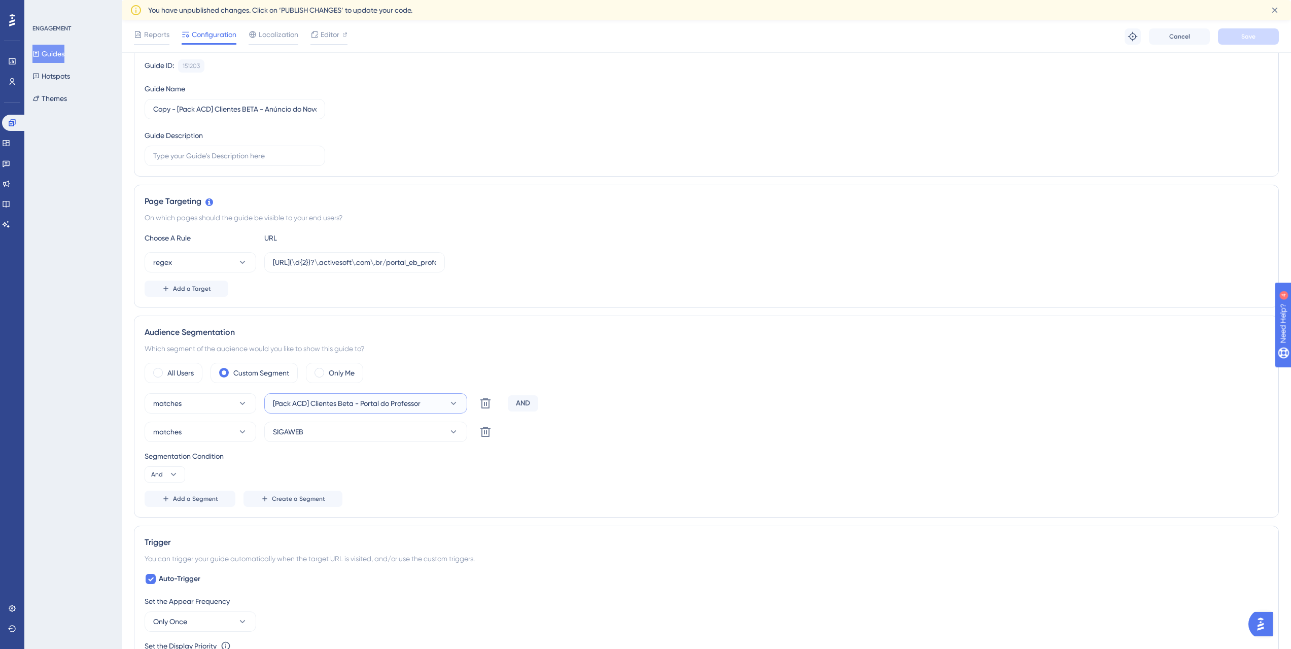
click at [330, 408] on span "[Pack ACD] Clientes Beta - Portal do Professor" at bounding box center [347, 403] width 148 height 12
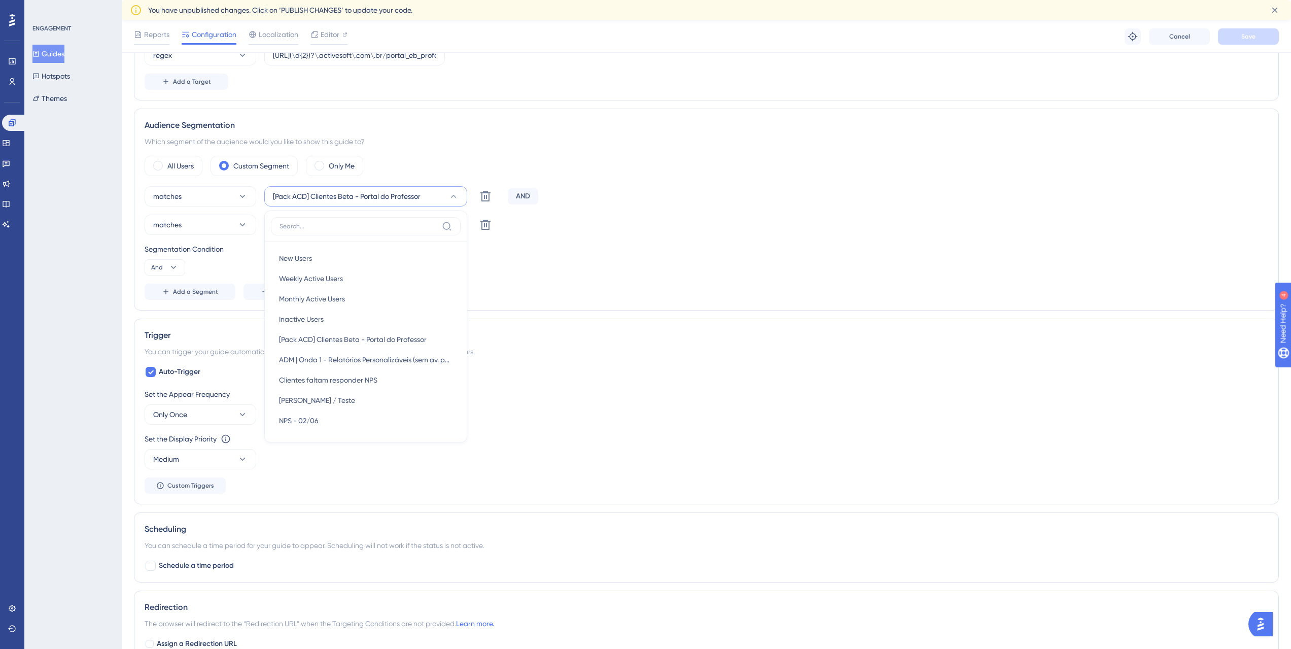
click at [606, 286] on div "Add a Segment Create a Segment" at bounding box center [706, 291] width 1123 height 16
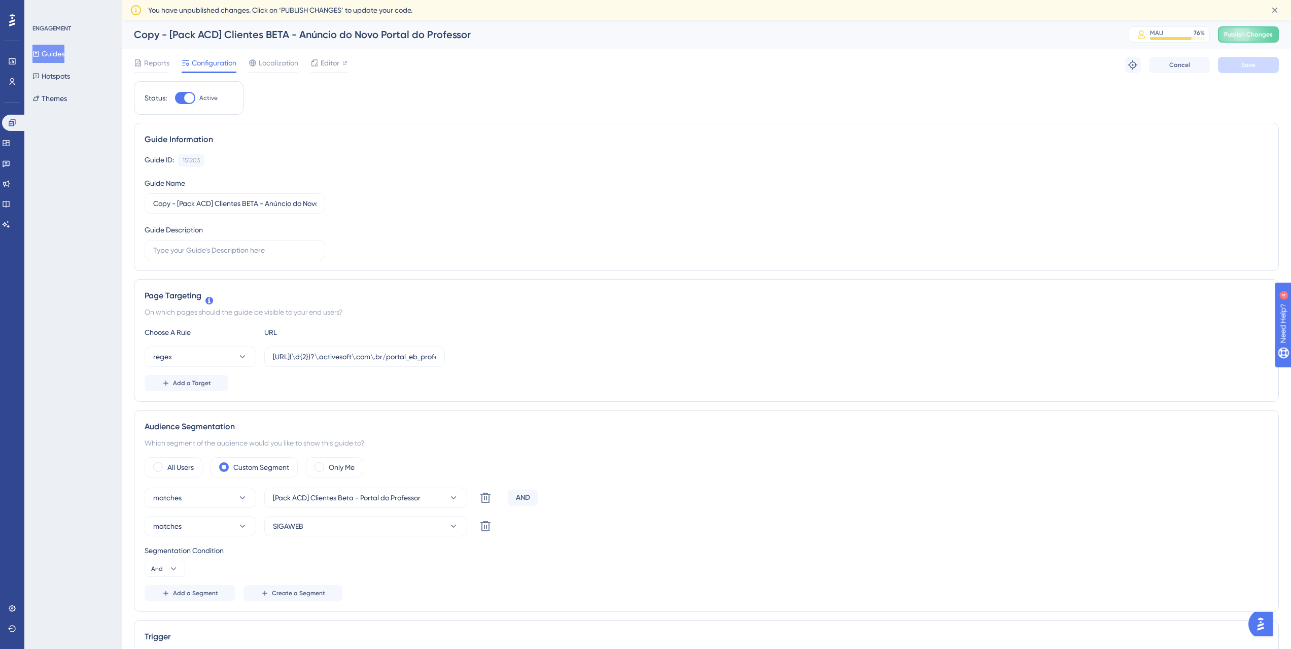
scroll to position [29, 0]
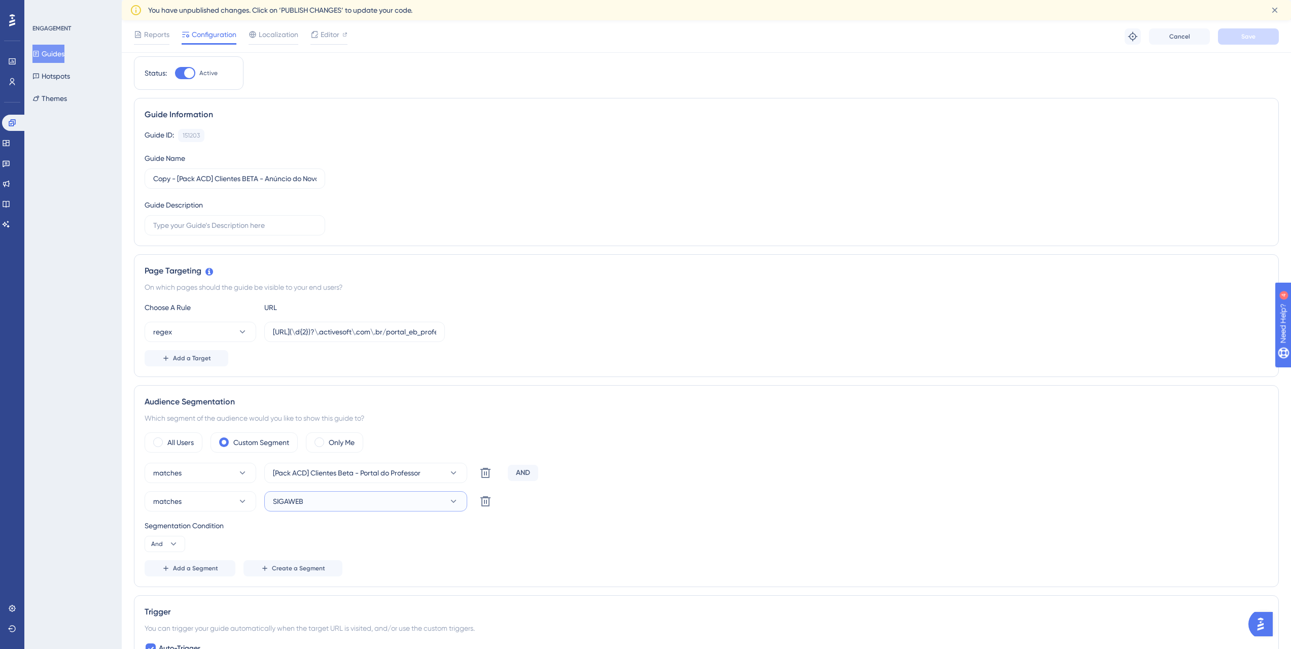
click at [337, 504] on button "SIGAWEB" at bounding box center [365, 501] width 203 height 20
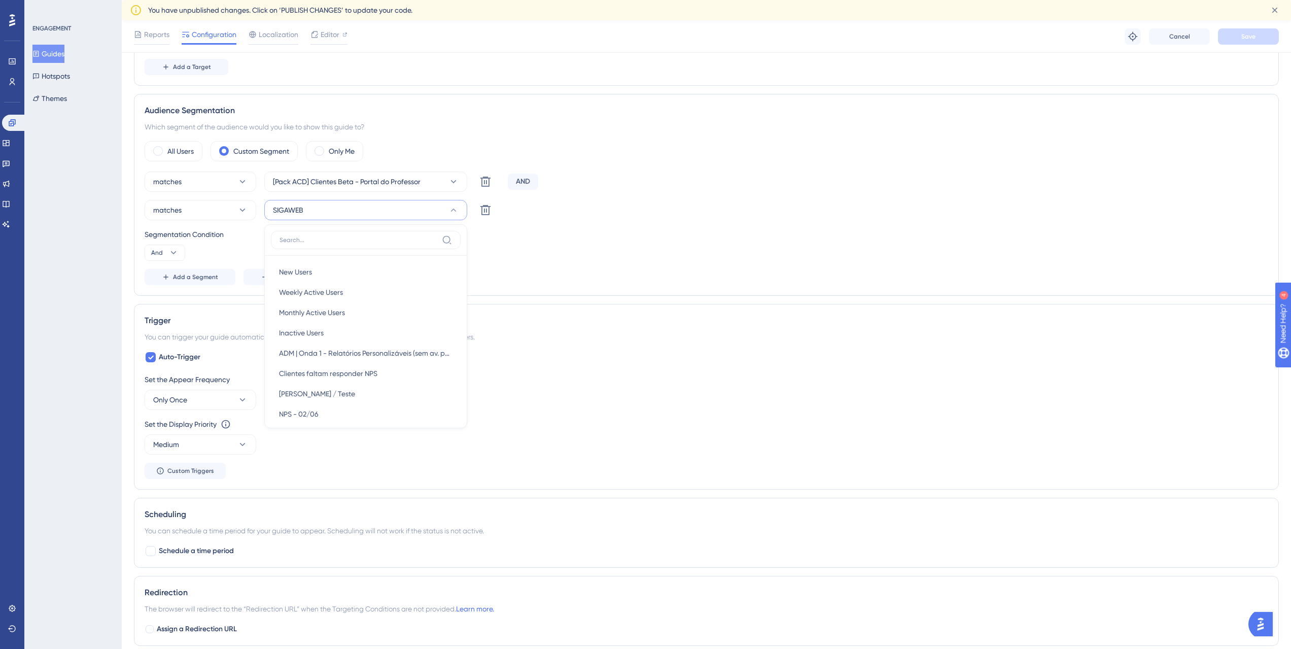
click at [617, 267] on div "matches [Pack ACD] Clientes Beta - Portal do Professor Delete AND matches SIGAW…" at bounding box center [706, 228] width 1123 height 114
click at [40, 50] on icon at bounding box center [35, 53] width 7 height 7
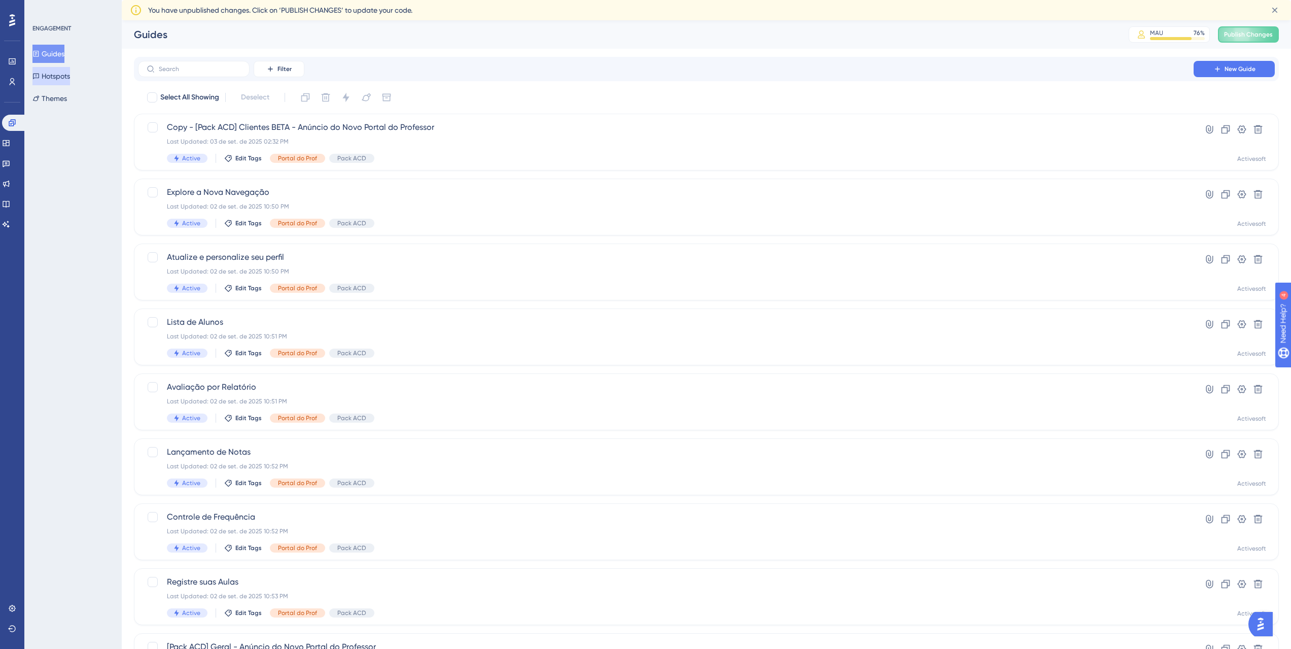
click at [60, 69] on button "Hotspots" at bounding box center [51, 76] width 38 height 18
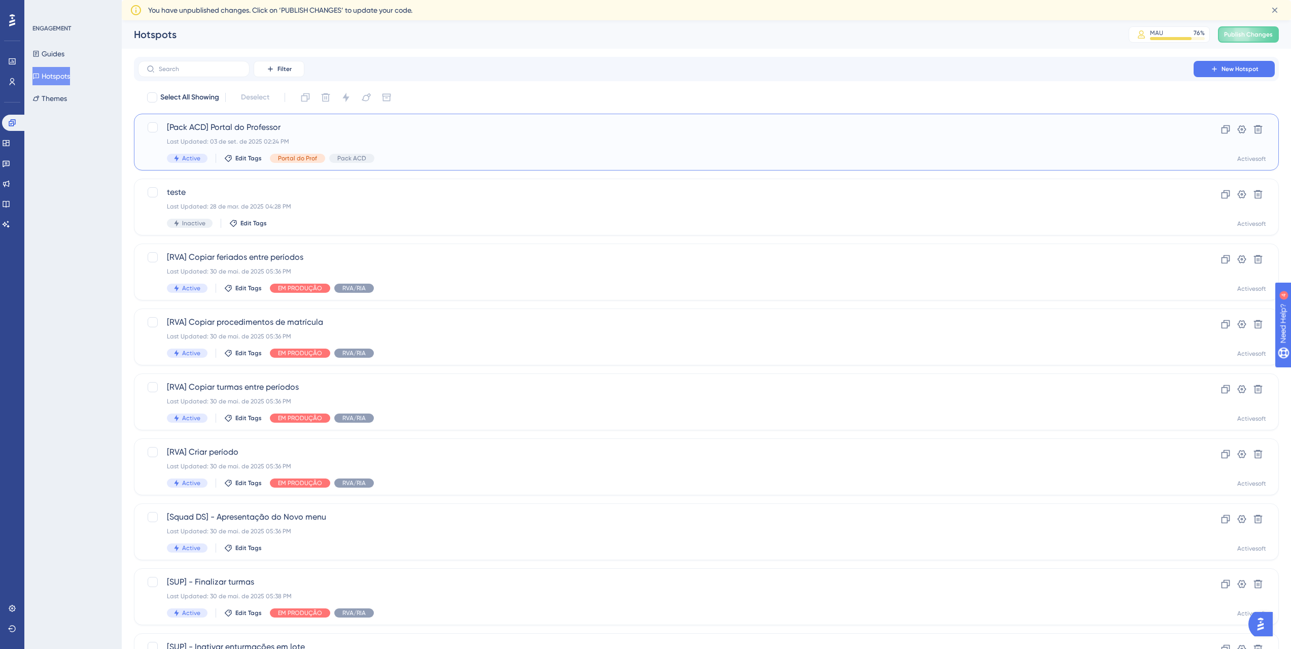
click at [351, 132] on span "[Pack ACD] Portal do Professor" at bounding box center [666, 127] width 998 height 12
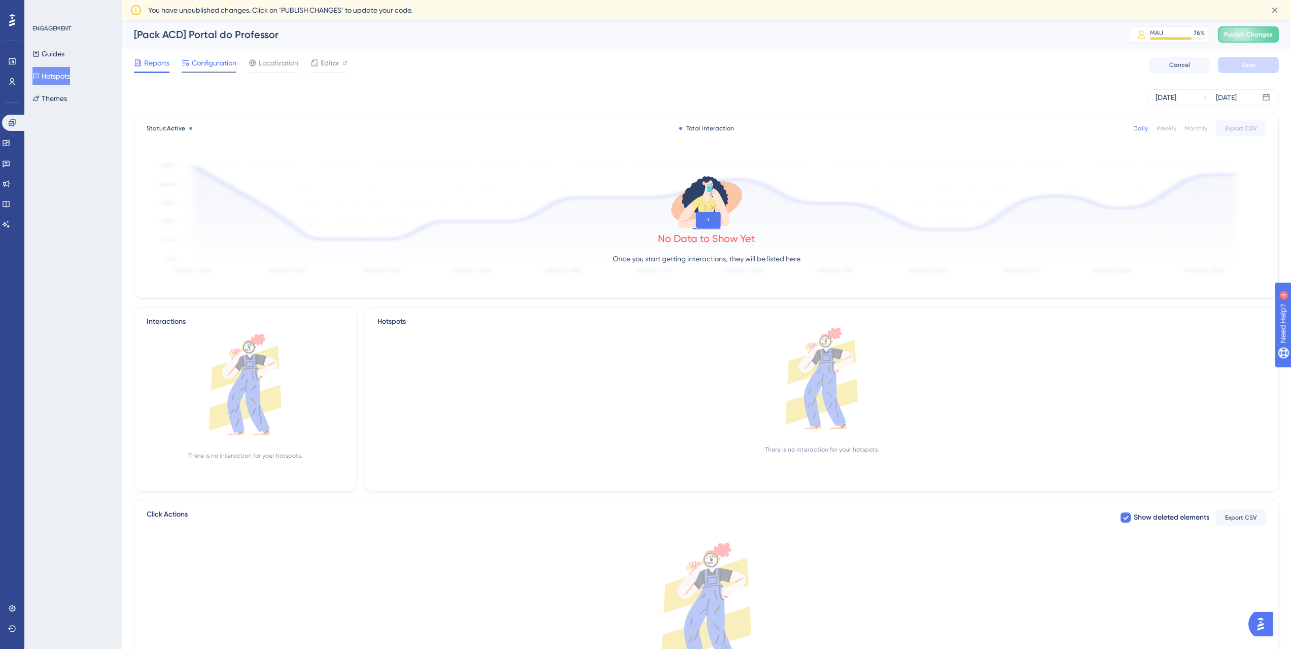
click at [223, 68] on span "Configuration" at bounding box center [214, 63] width 45 height 12
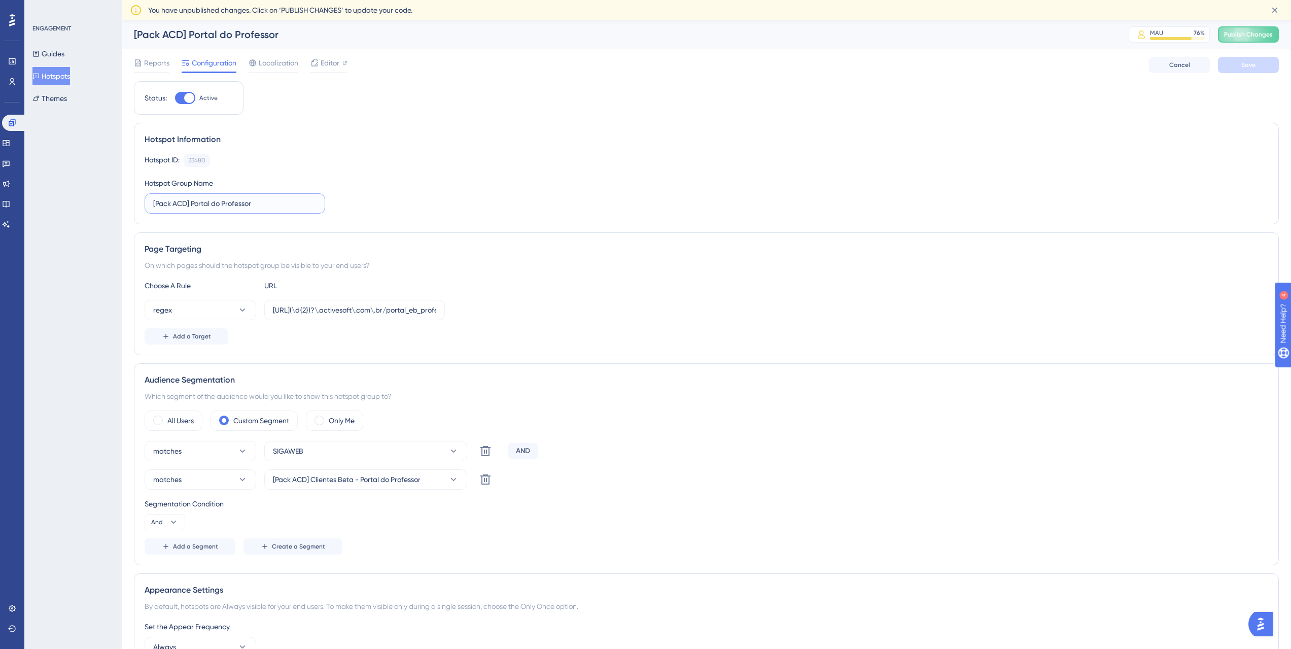
click at [252, 198] on input "[Pack ACD] Portal do Professor" at bounding box center [234, 203] width 163 height 11
click at [57, 80] on button "Hotspots" at bounding box center [51, 76] width 38 height 18
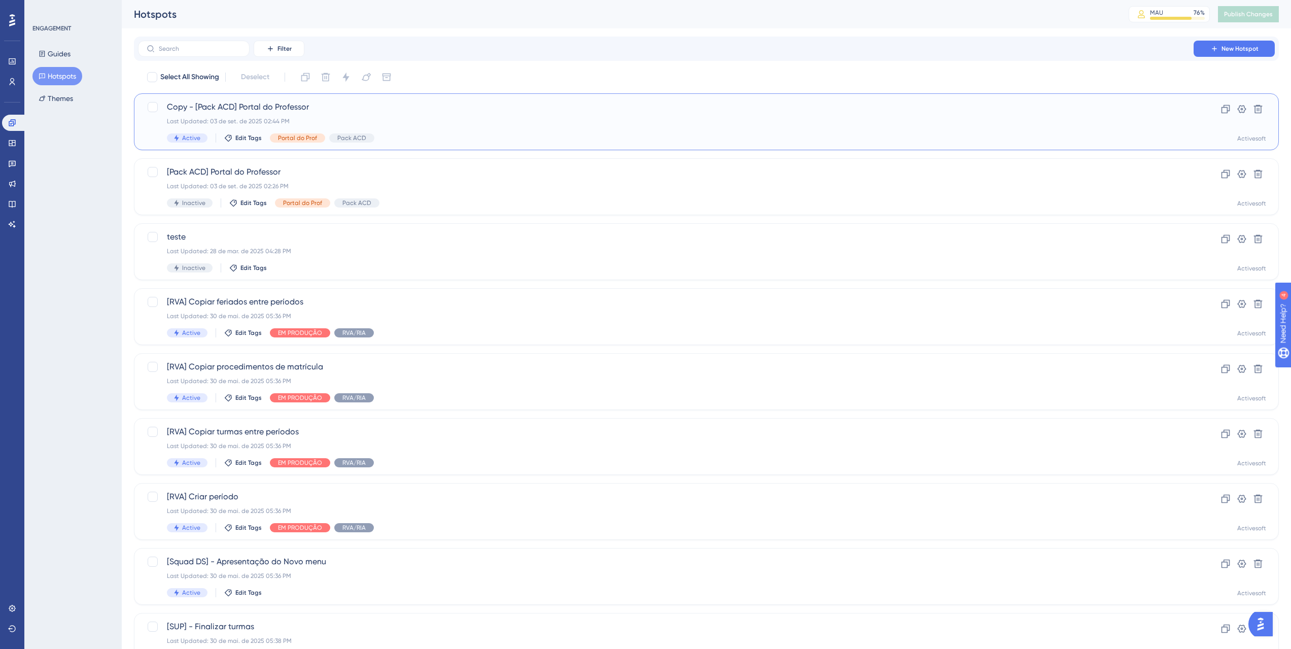
click at [350, 113] on span "Copy - [Pack ACD] Portal do Professor" at bounding box center [666, 107] width 998 height 12
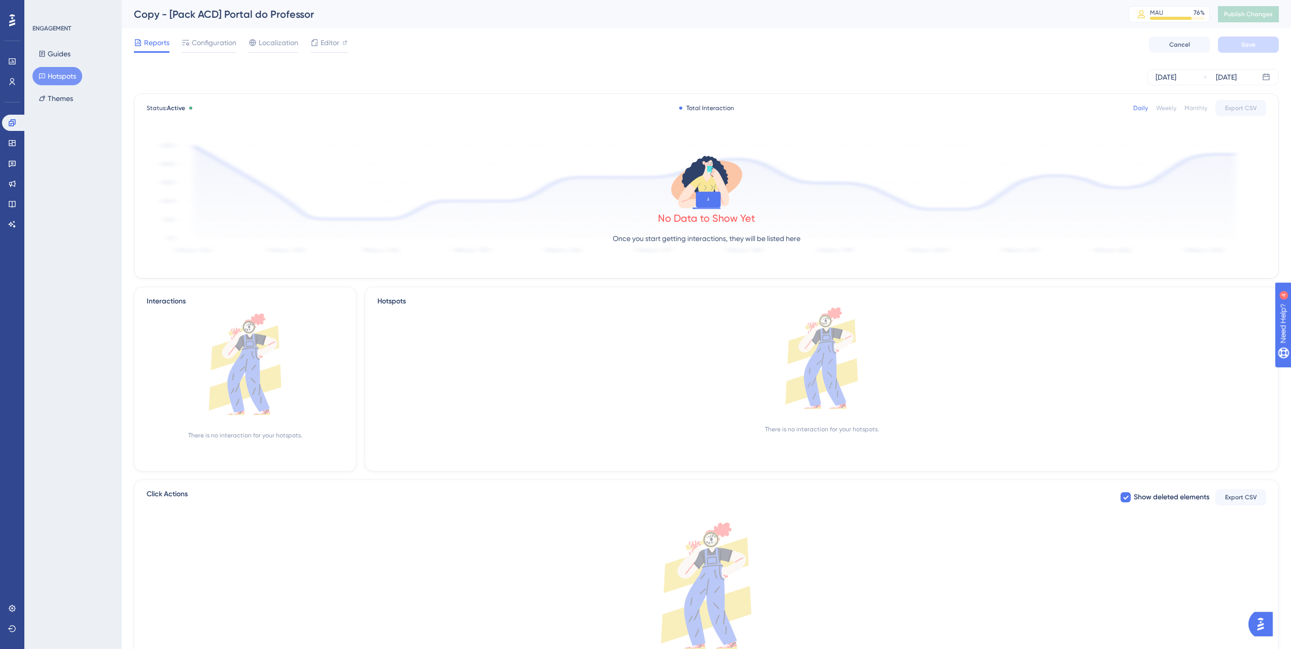
click at [203, 31] on div "Reports Configuration Localization Editor Cancel Save" at bounding box center [706, 44] width 1145 height 32
click at [203, 42] on span "Configuration" at bounding box center [214, 43] width 45 height 12
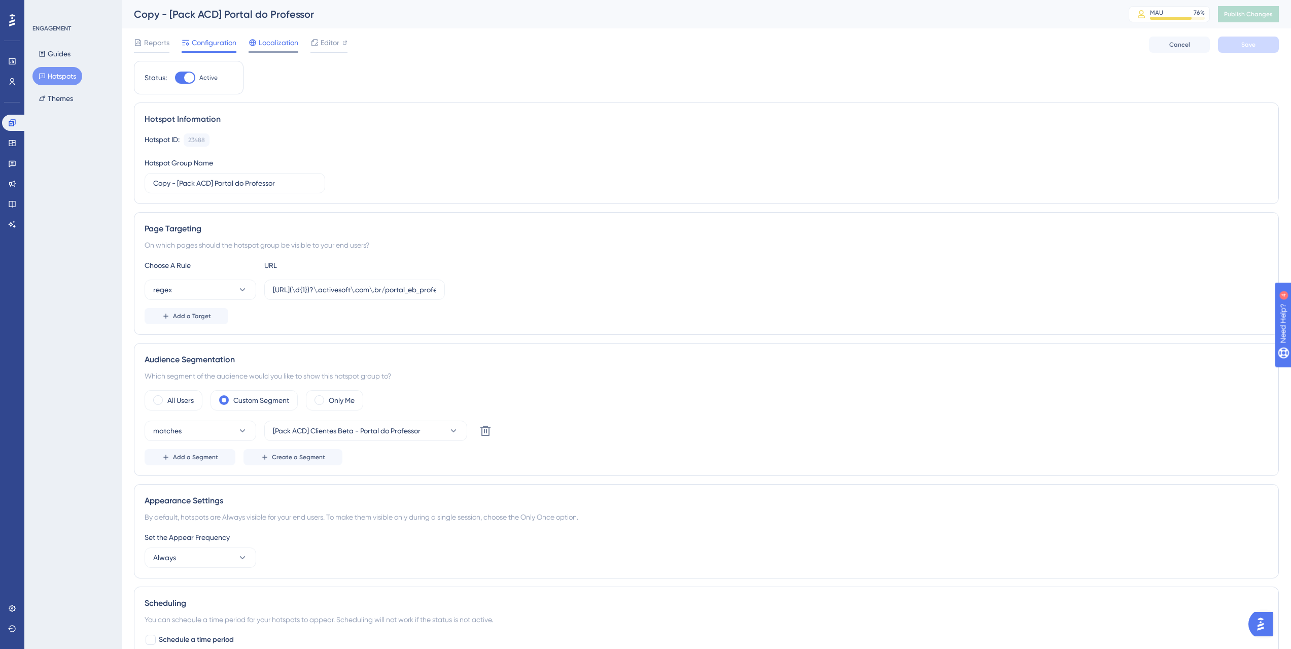
click at [280, 48] on span "Localization" at bounding box center [279, 43] width 40 height 12
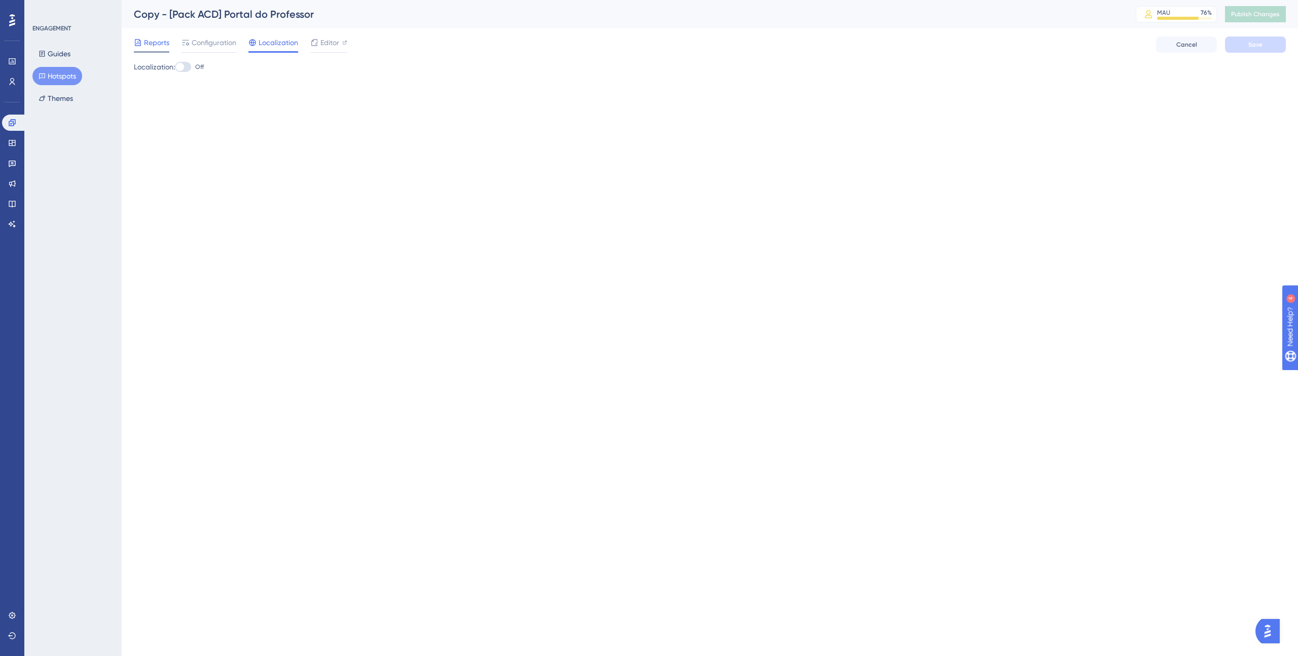
click at [145, 42] on span "Reports" at bounding box center [156, 43] width 25 height 12
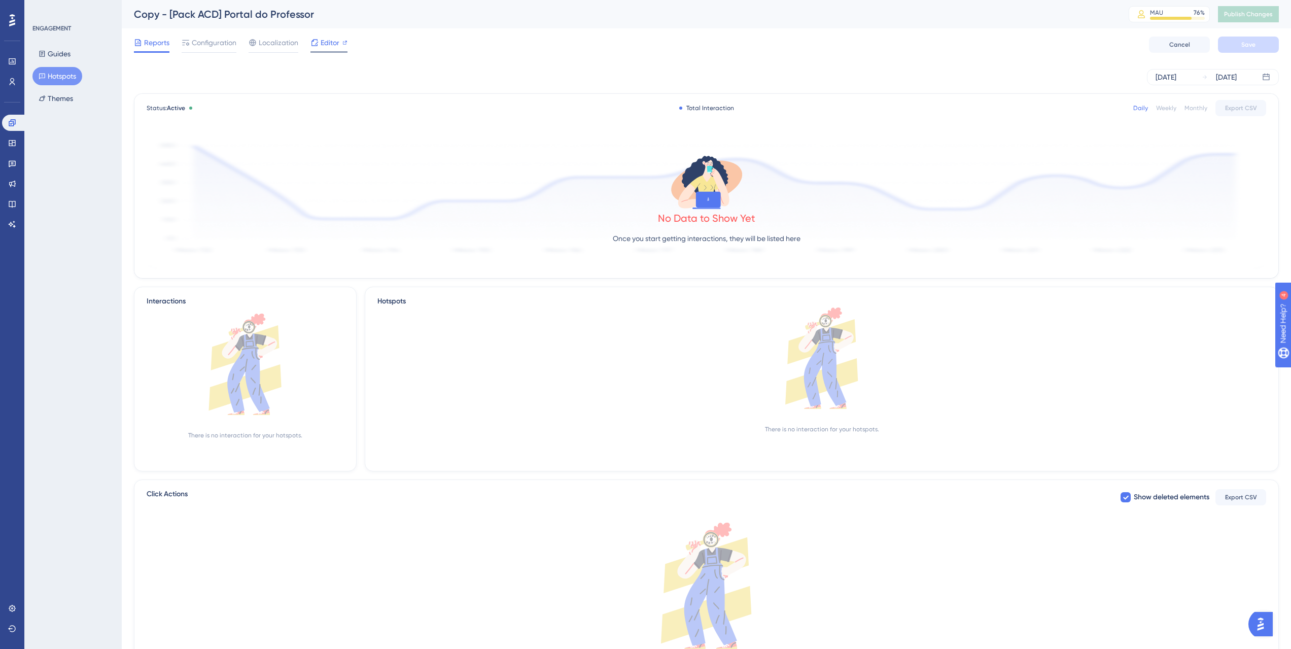
click at [338, 37] on span "Editor" at bounding box center [330, 43] width 19 height 12
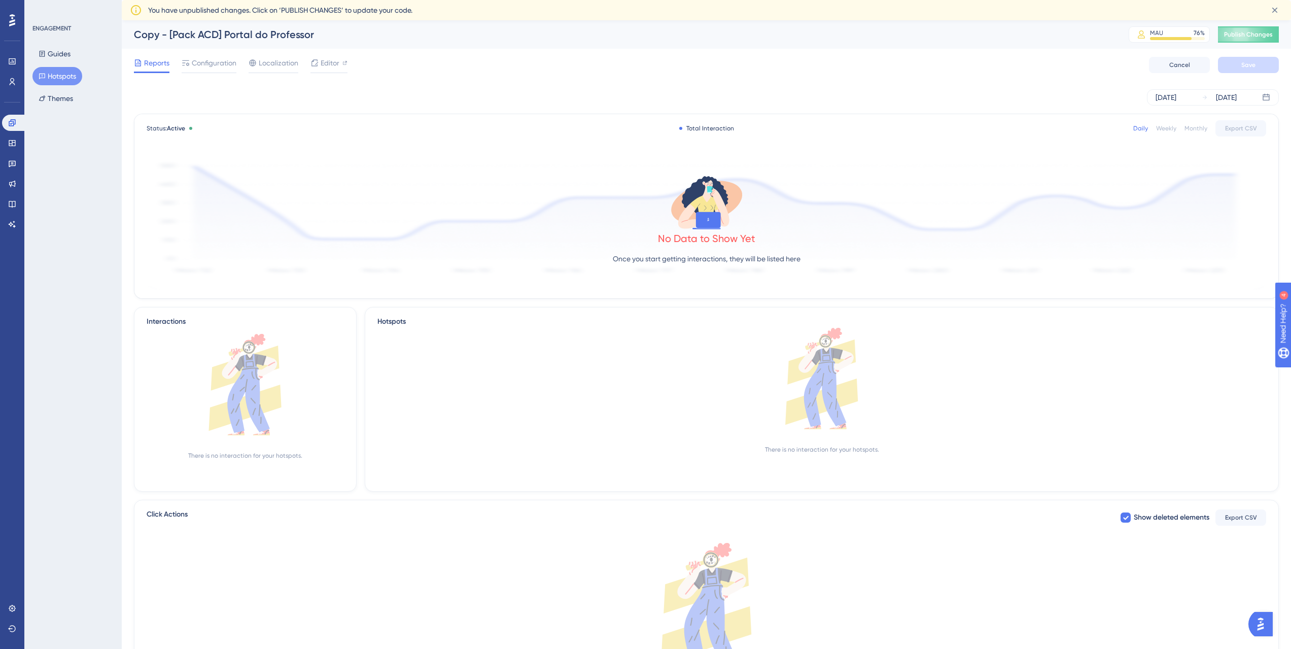
click at [67, 81] on button "Hotspots" at bounding box center [57, 76] width 50 height 18
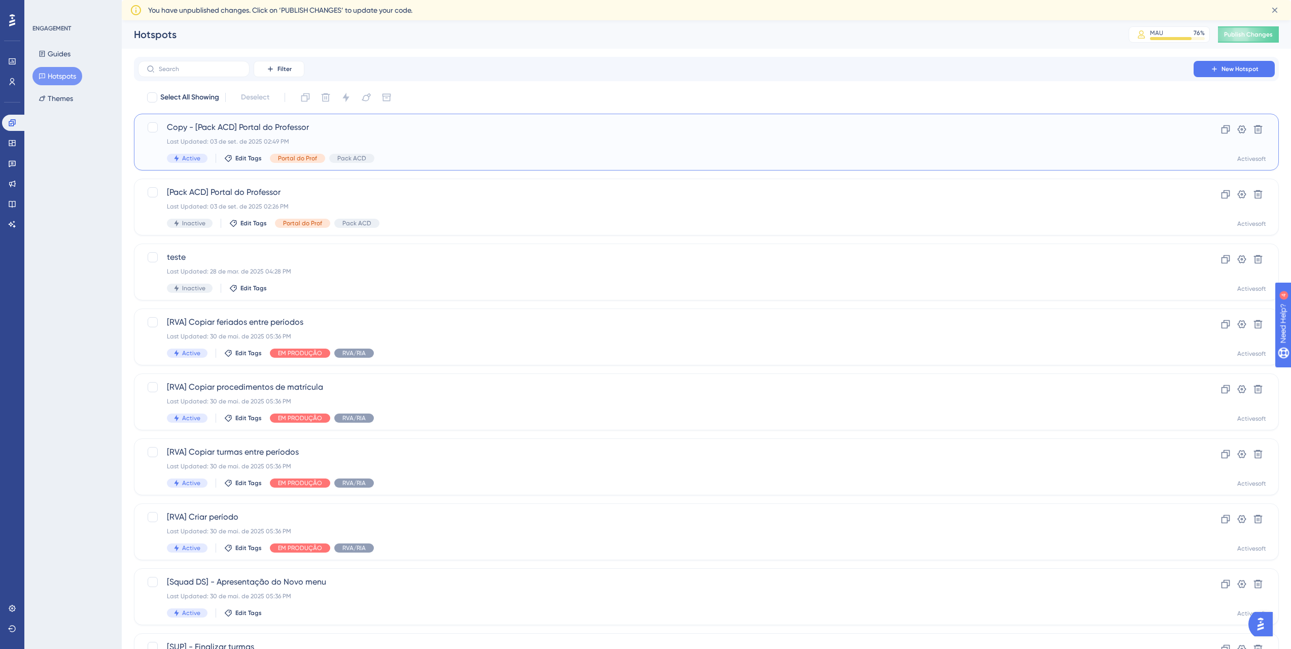
click at [275, 125] on span "Copy - [Pack ACD] Portal do Professor" at bounding box center [666, 127] width 998 height 12
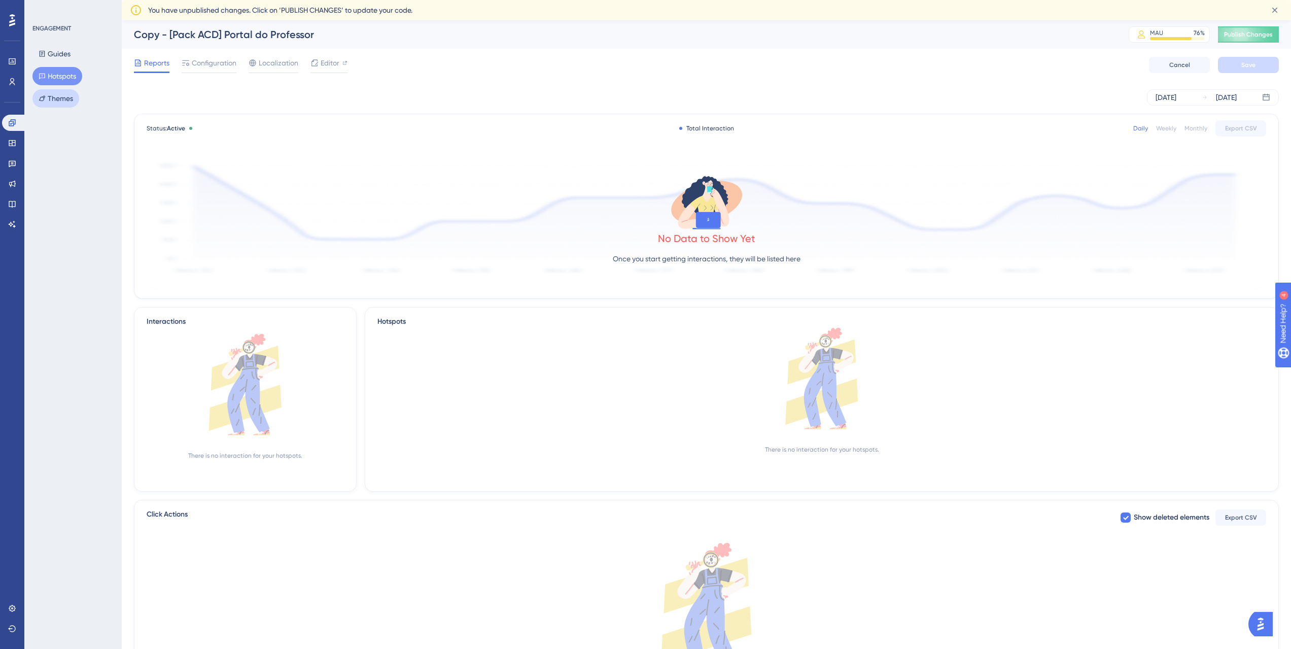
click at [73, 96] on button "Themes" at bounding box center [55, 98] width 47 height 18
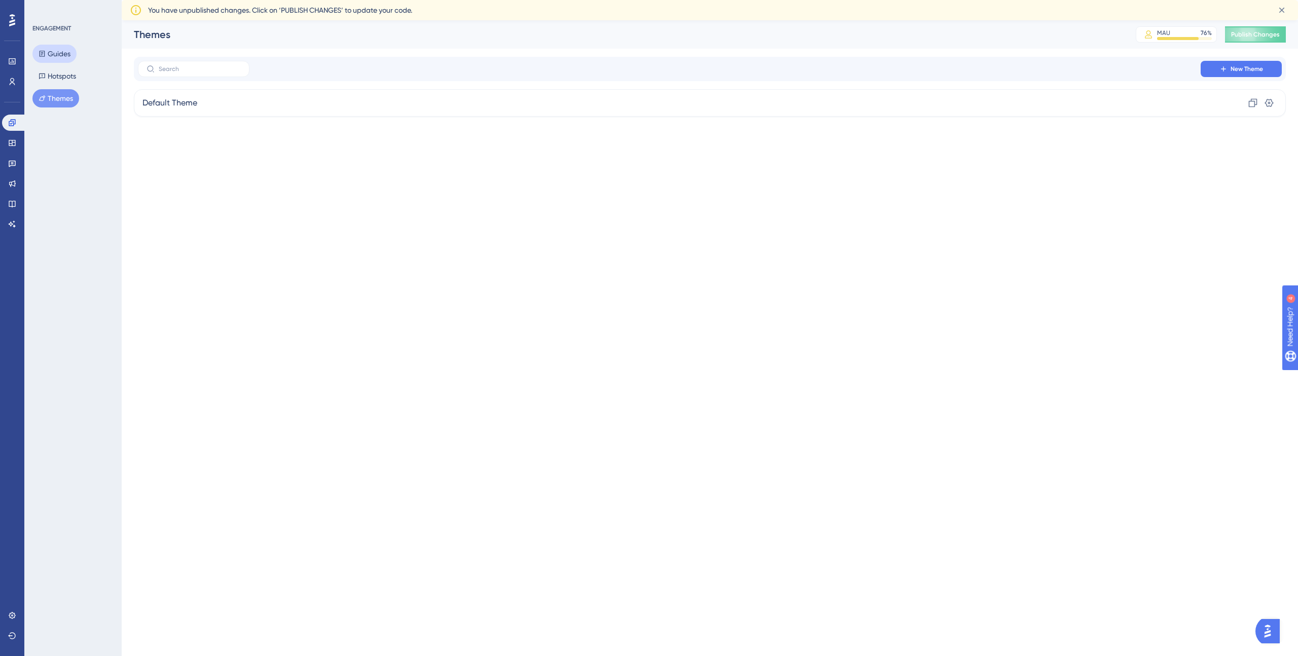
click at [59, 59] on button "Guides" at bounding box center [54, 54] width 44 height 18
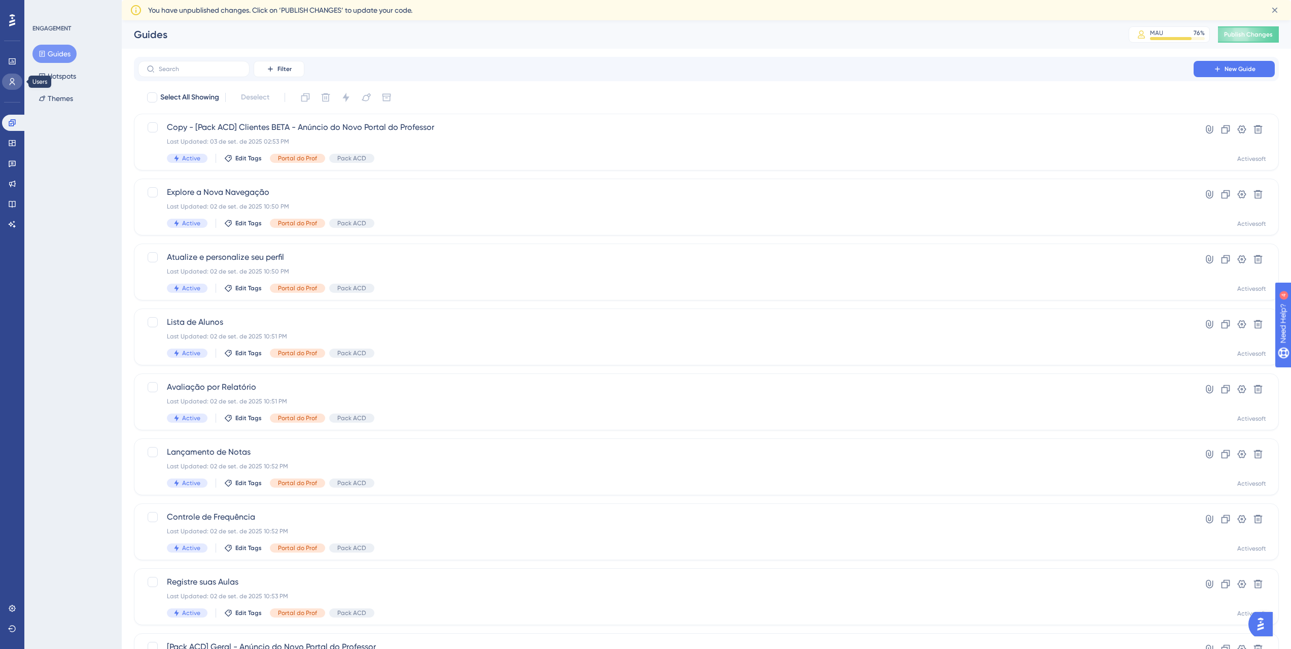
click at [19, 80] on link at bounding box center [12, 82] width 20 height 16
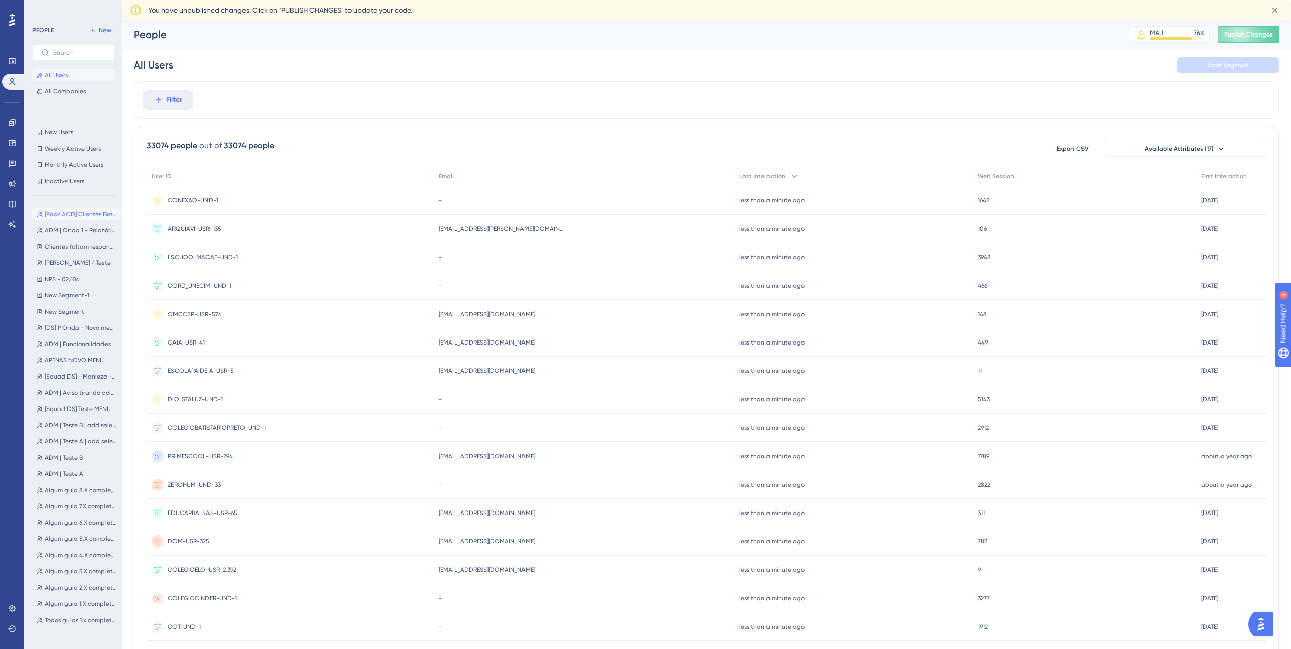
click at [77, 208] on button "[Pack ACD] Clientes Beta - Portal do Professor [Pack ACD] Clientes Beta - Porta…" at bounding box center [76, 214] width 88 height 12
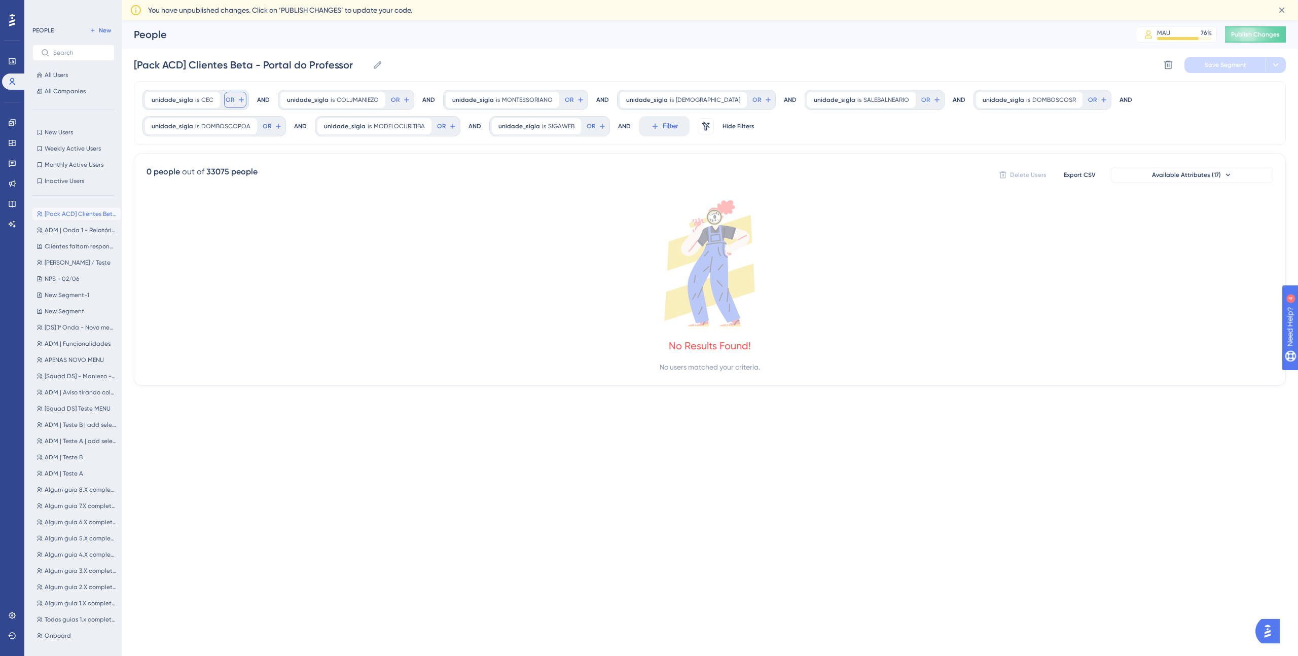
click at [232, 100] on span "OR" at bounding box center [230, 100] width 9 height 8
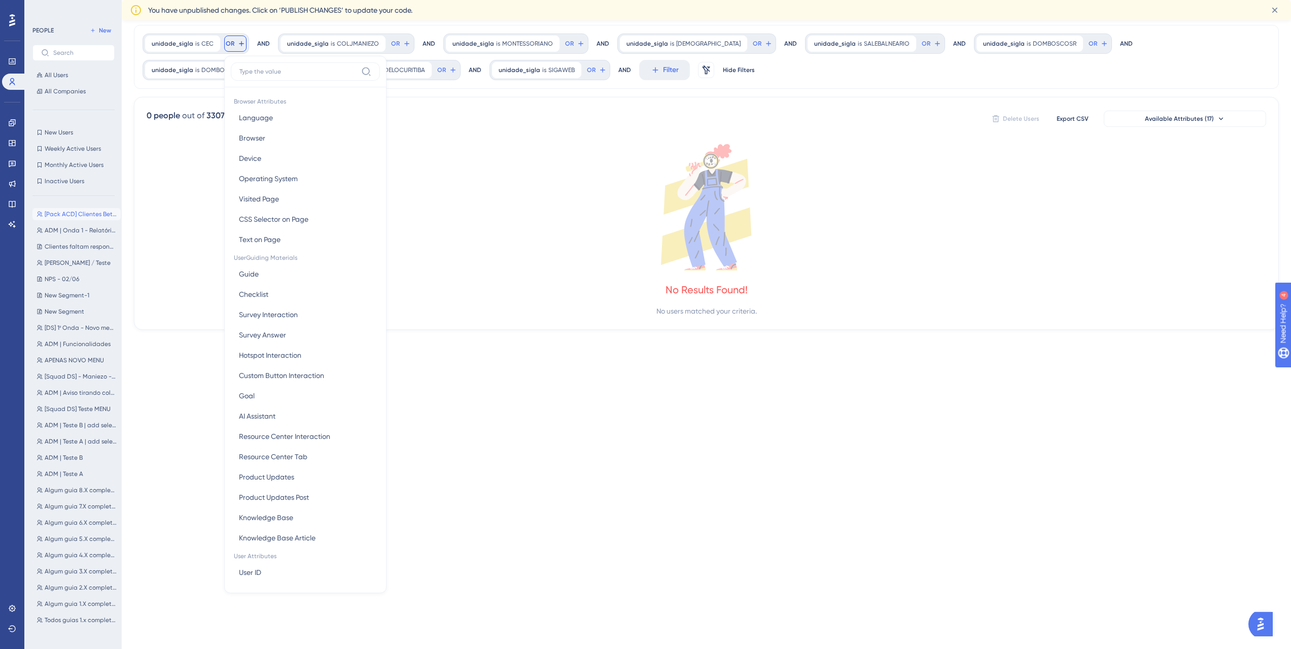
click at [470, 112] on div "0 people out of 33075 people Delete Users Export CSV Available Attributes (17)" at bounding box center [706, 119] width 1119 height 18
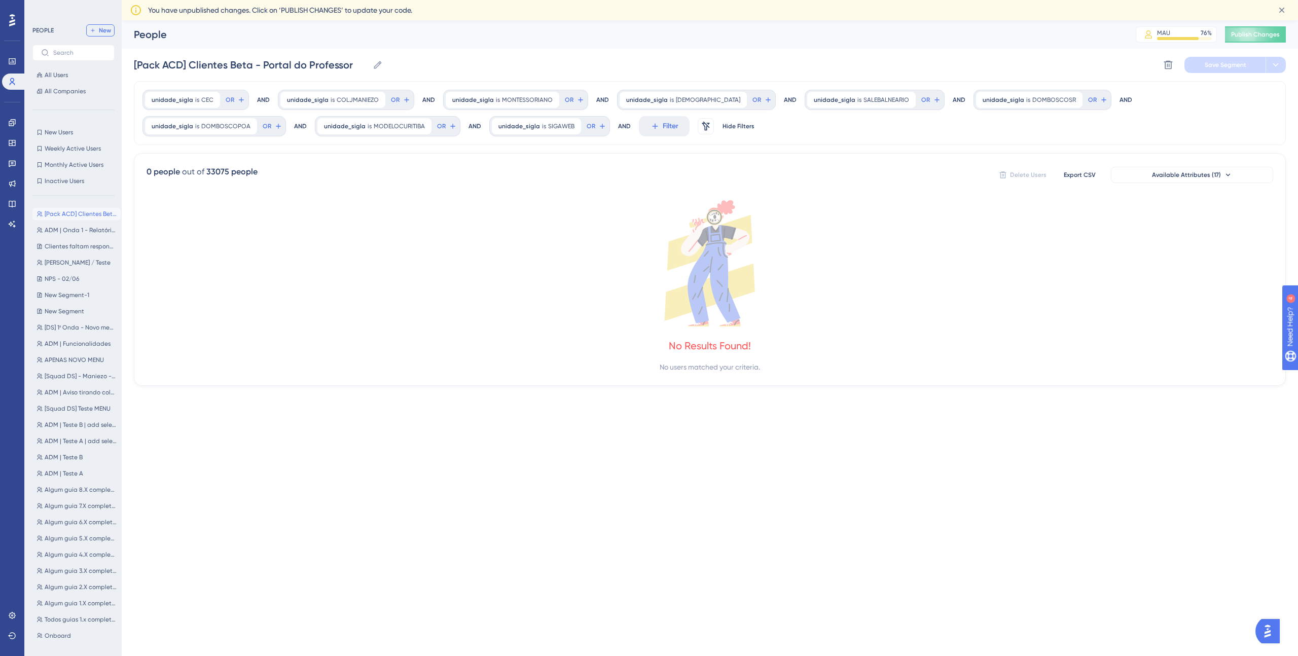
click at [94, 30] on icon at bounding box center [93, 30] width 6 height 6
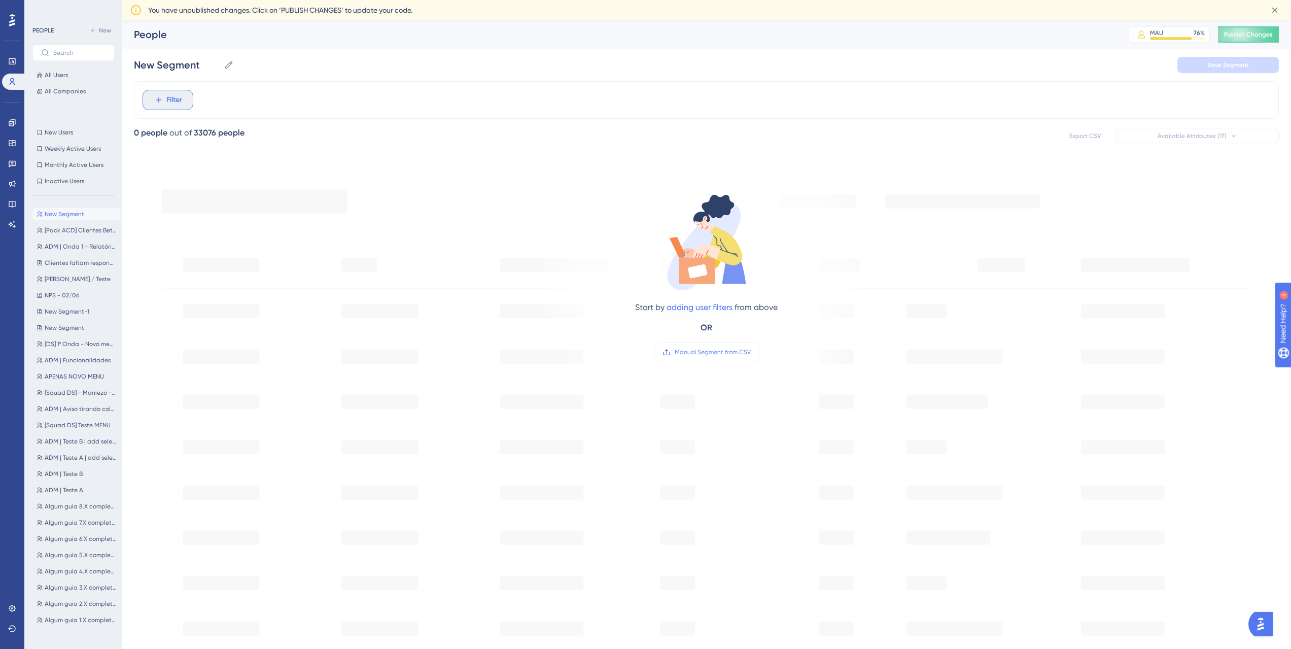
click at [178, 93] on button "Filter" at bounding box center [168, 100] width 51 height 20
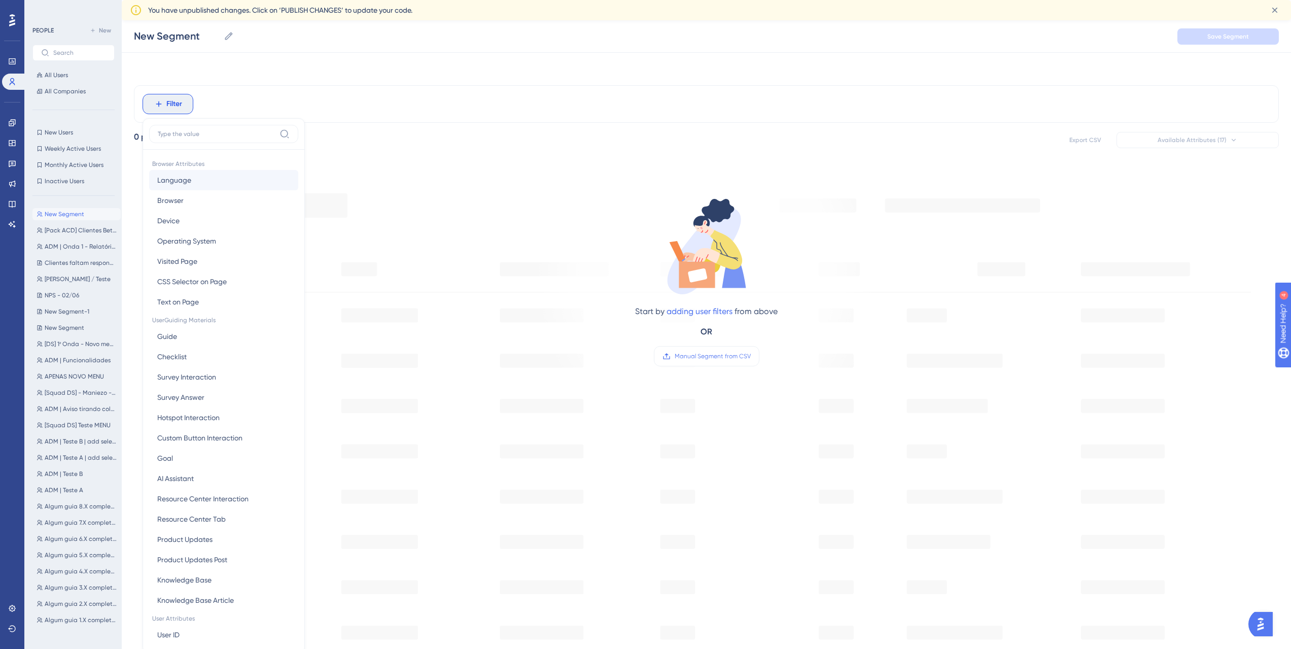
scroll to position [57, 0]
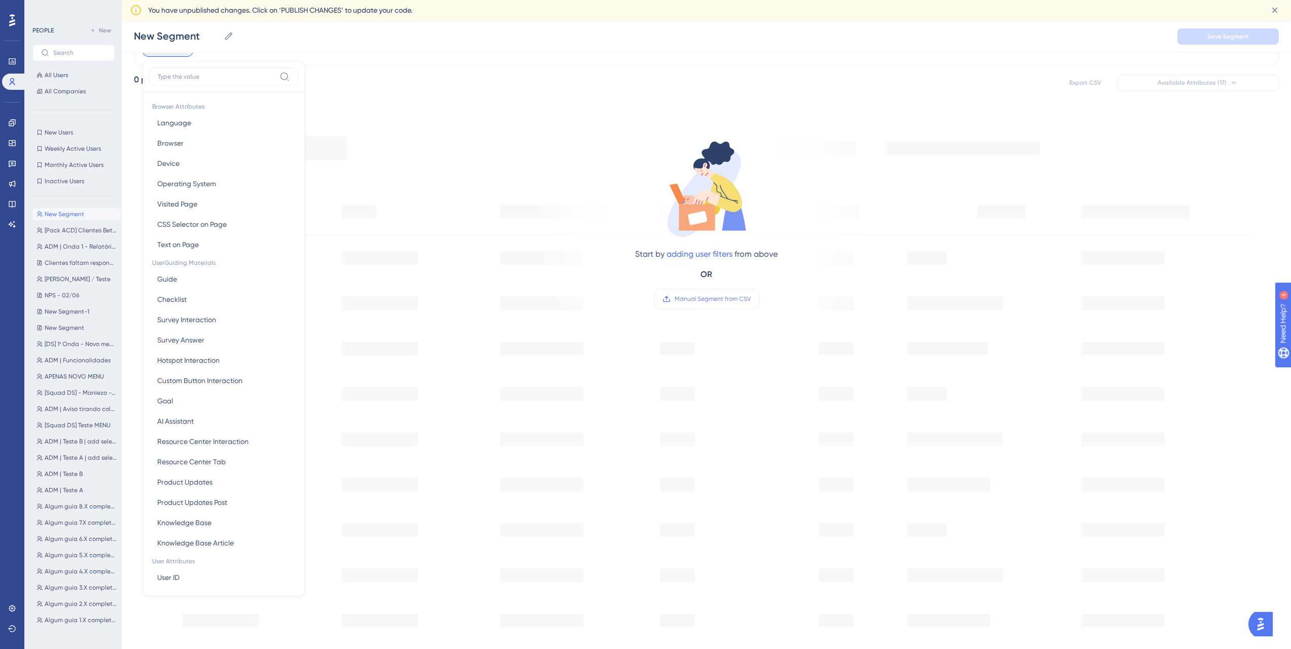
click at [376, 60] on div "Filter Browser Attributes Language Language Browser Browser Device Device Opera…" at bounding box center [706, 47] width 1145 height 38
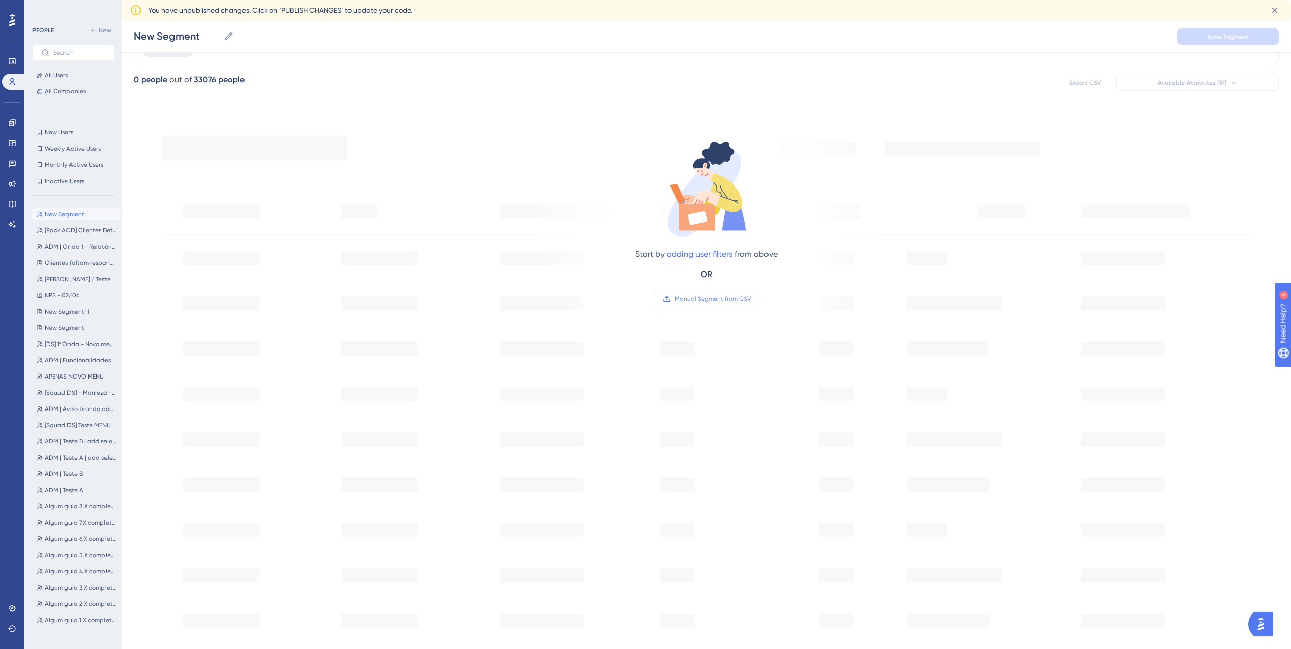
scroll to position [0, 0]
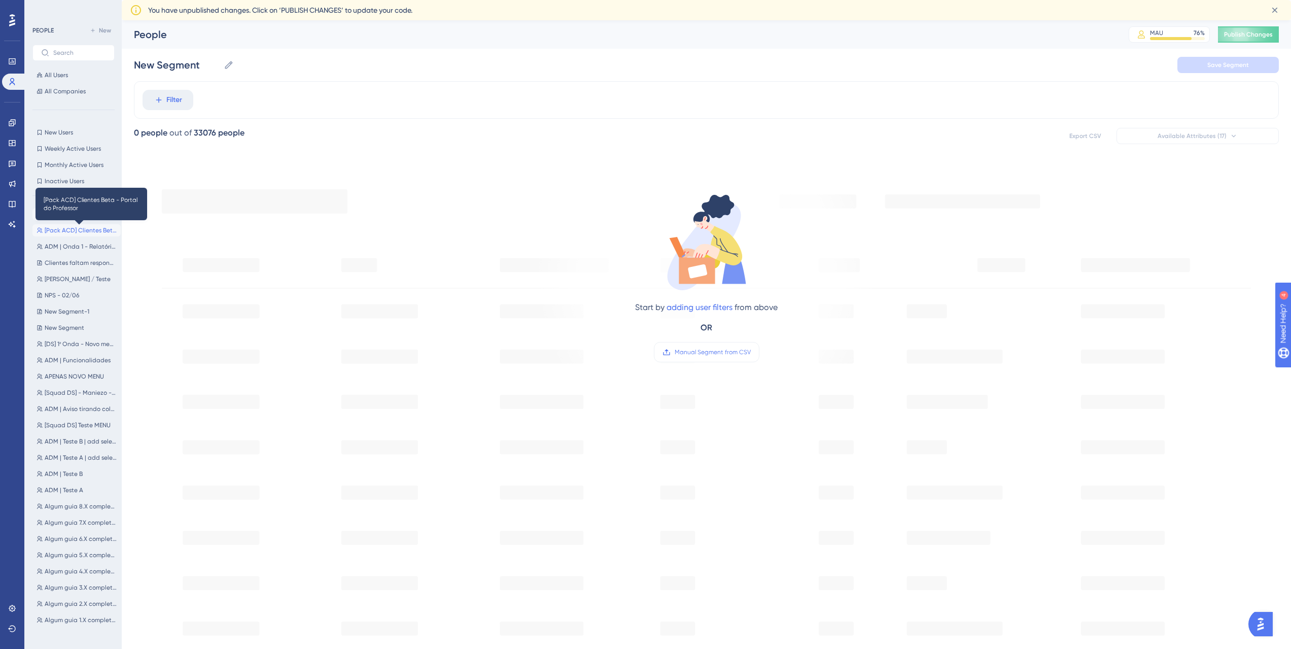
click at [91, 229] on span "[Pack ACD] Clientes Beta - Portal do Professor" at bounding box center [81, 230] width 72 height 8
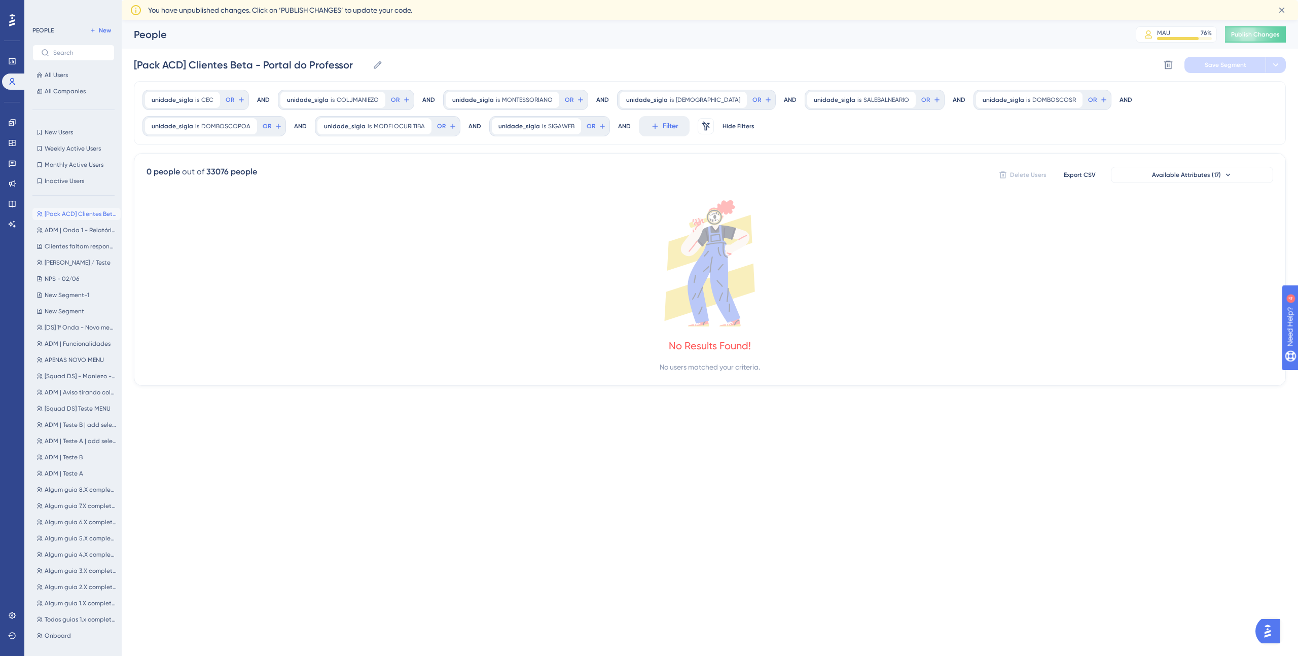
click at [84, 304] on div "[Pack ACD] Clientes Beta - Portal do Professor [Pack ACD] Clientes Beta - Porta…" at bounding box center [76, 421] width 88 height 434
click at [82, 307] on span "New Segment" at bounding box center [65, 311] width 40 height 8
type input "New Segment"
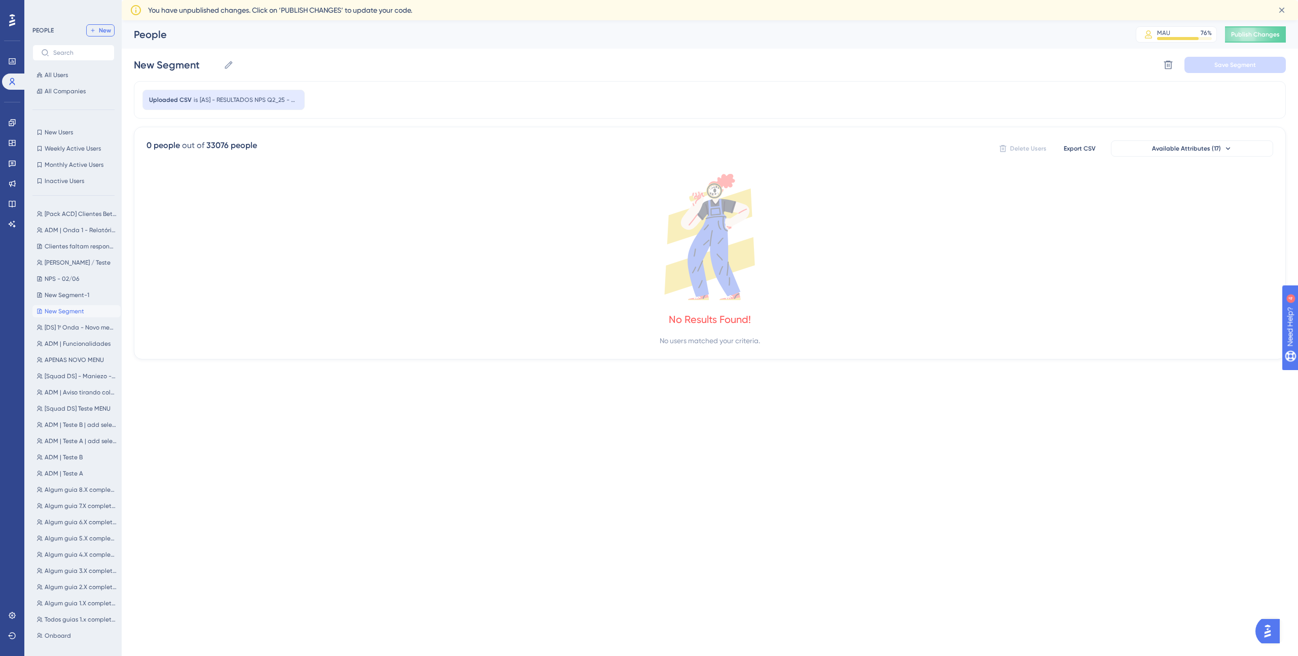
click at [104, 31] on span "New" at bounding box center [105, 30] width 12 height 8
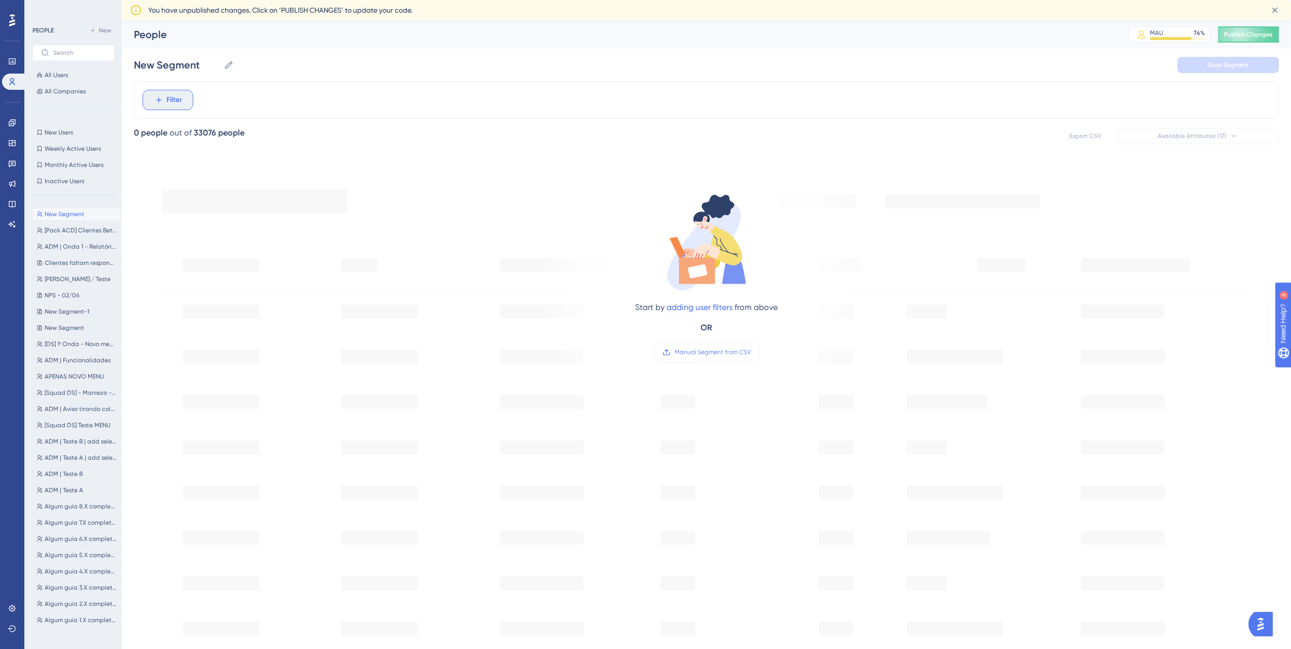
click at [183, 96] on button "Filter" at bounding box center [168, 100] width 51 height 20
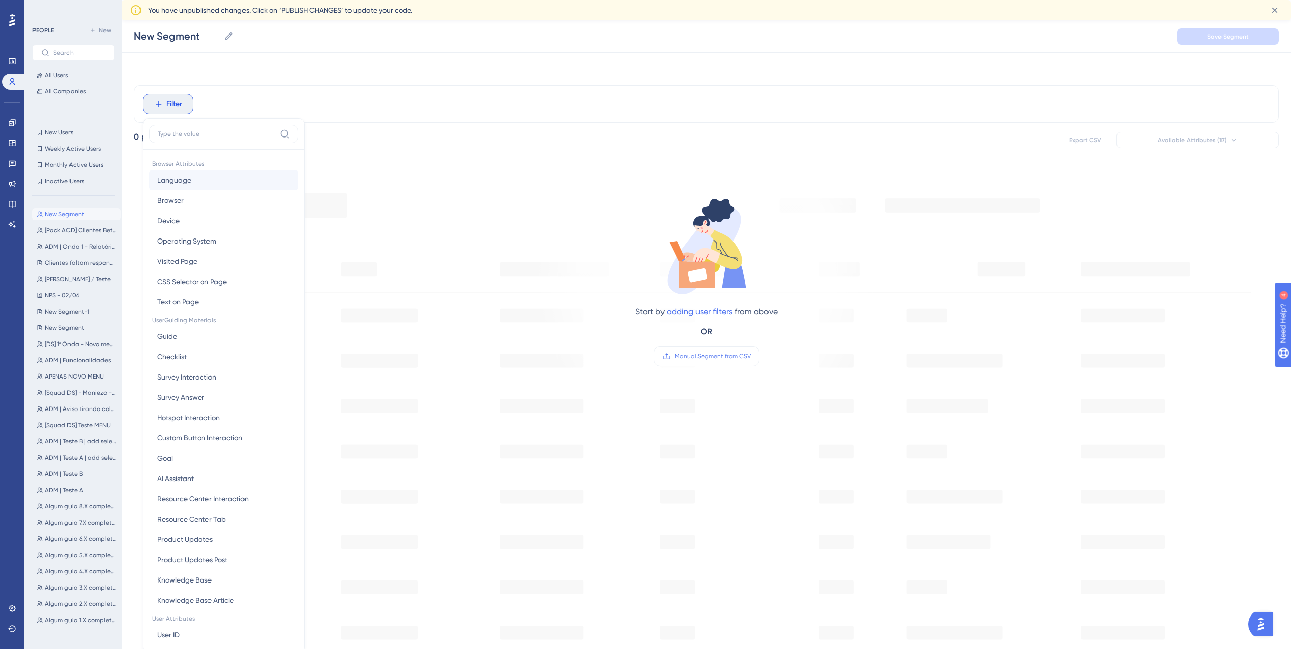
scroll to position [57, 0]
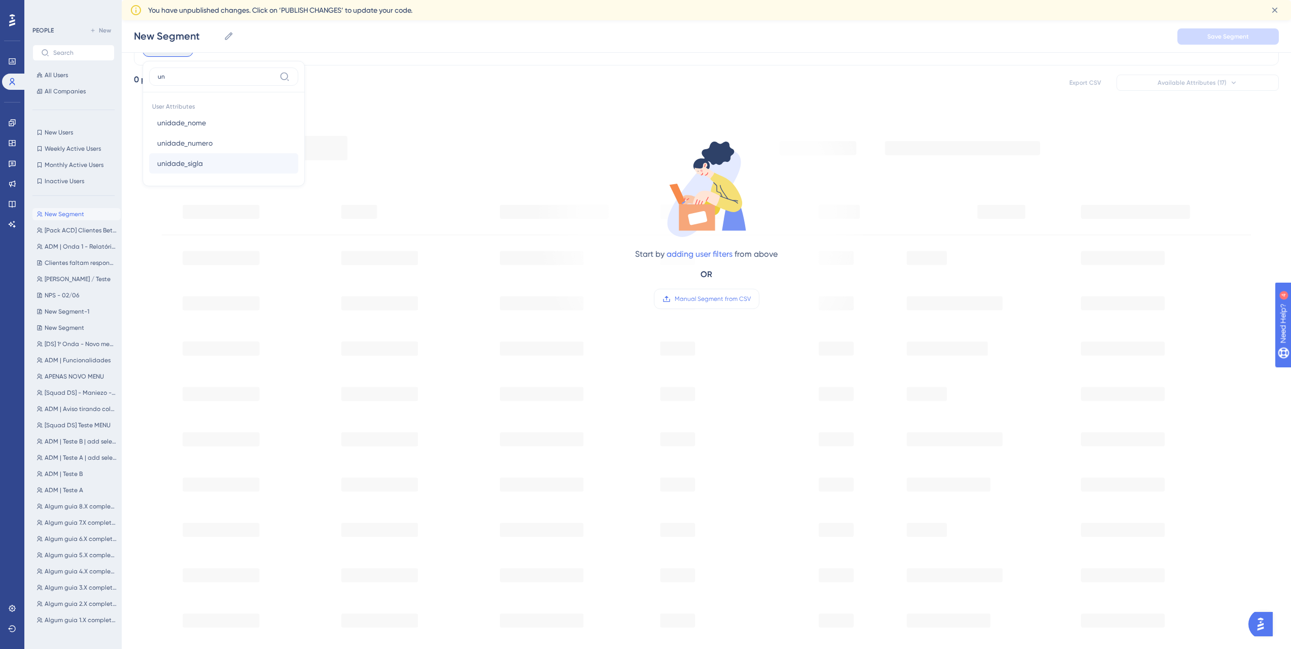
type input "un"
click at [212, 165] on button "unidade_sigla unidade_sigla" at bounding box center [223, 163] width 149 height 20
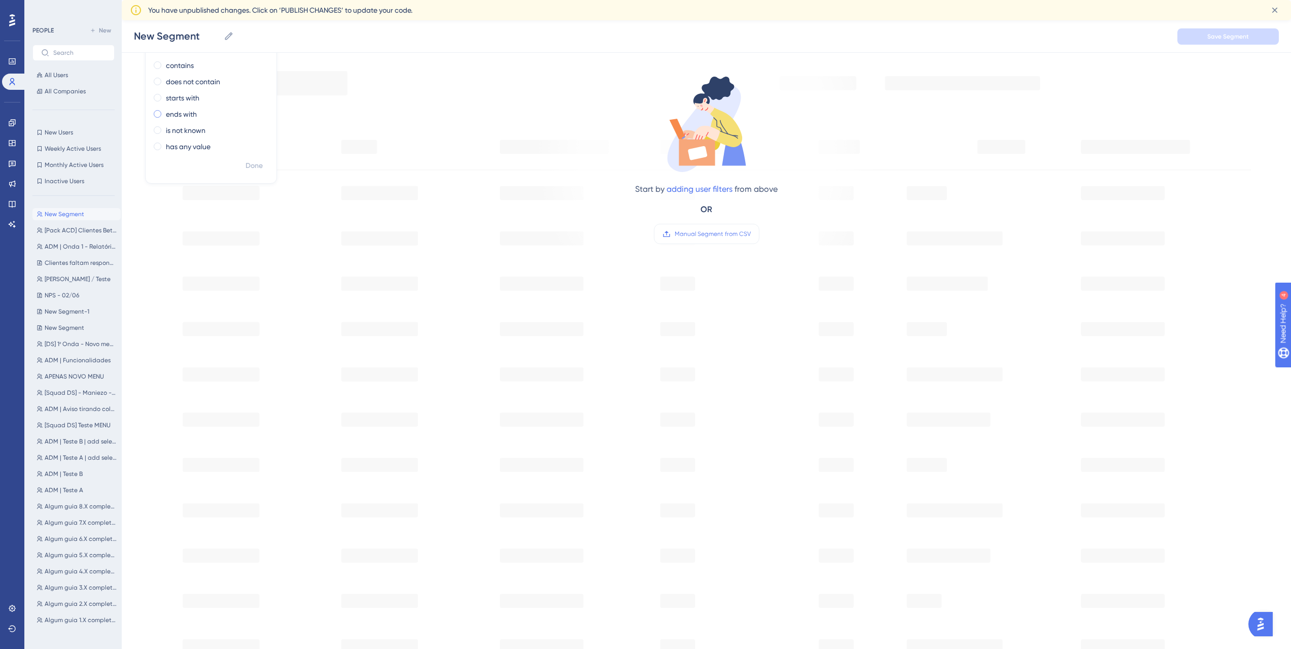
scroll to position [0, 0]
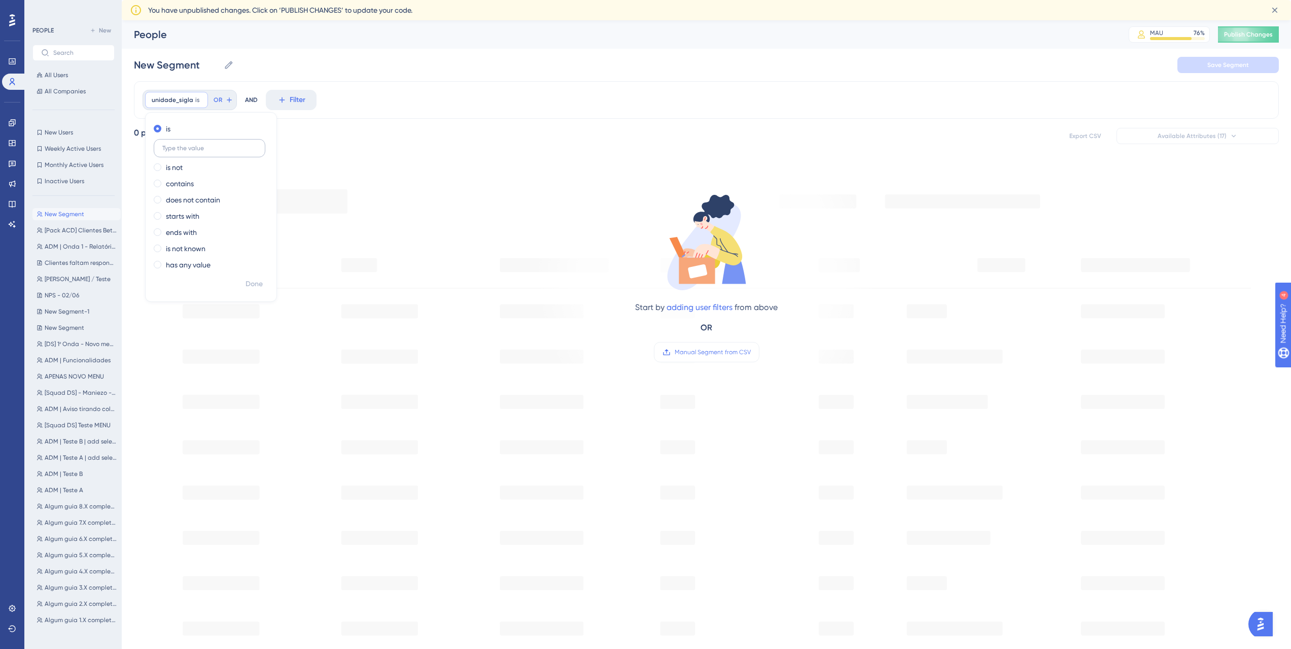
click at [213, 145] on input "text" at bounding box center [209, 148] width 94 height 7
click at [196, 146] on input "text" at bounding box center [209, 148] width 94 height 7
type input "SIGAWEB"
click at [321, 121] on div "unidade_sigla is SIGAWEB SIGAWEB Remove is SIGAWEB is not contains does not con…" at bounding box center [706, 432] width 1145 height 702
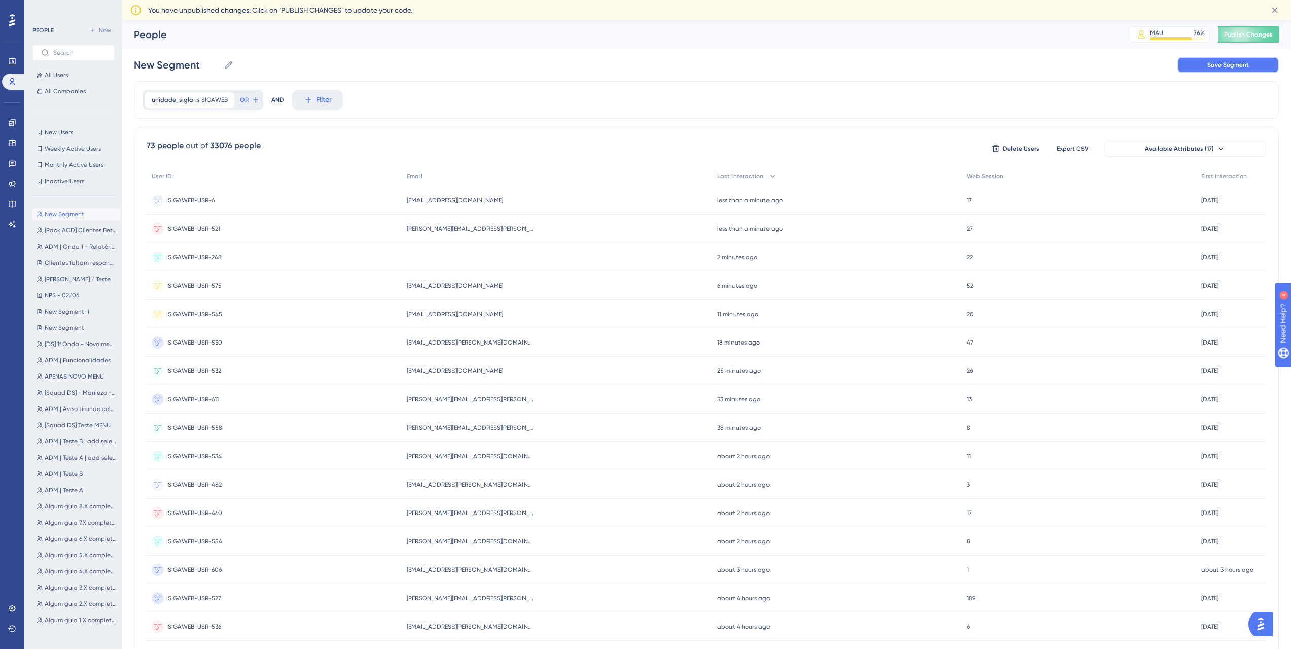
click at [1209, 61] on span "Save Segment" at bounding box center [1228, 65] width 42 height 8
type input "New Segment-2"
click at [16, 120] on icon at bounding box center [12, 123] width 8 height 8
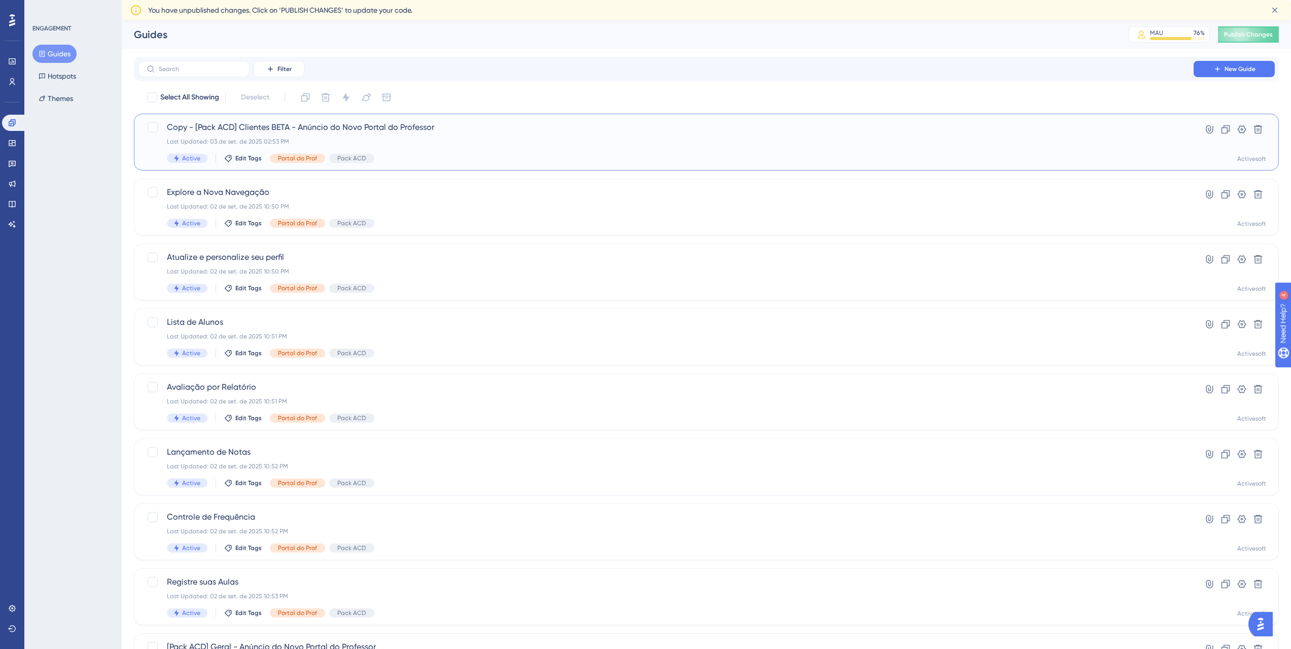
click at [419, 129] on span "Copy - [Pack ACD] Clientes BETA - Anúncio do Novo Portal do Professor" at bounding box center [666, 127] width 998 height 12
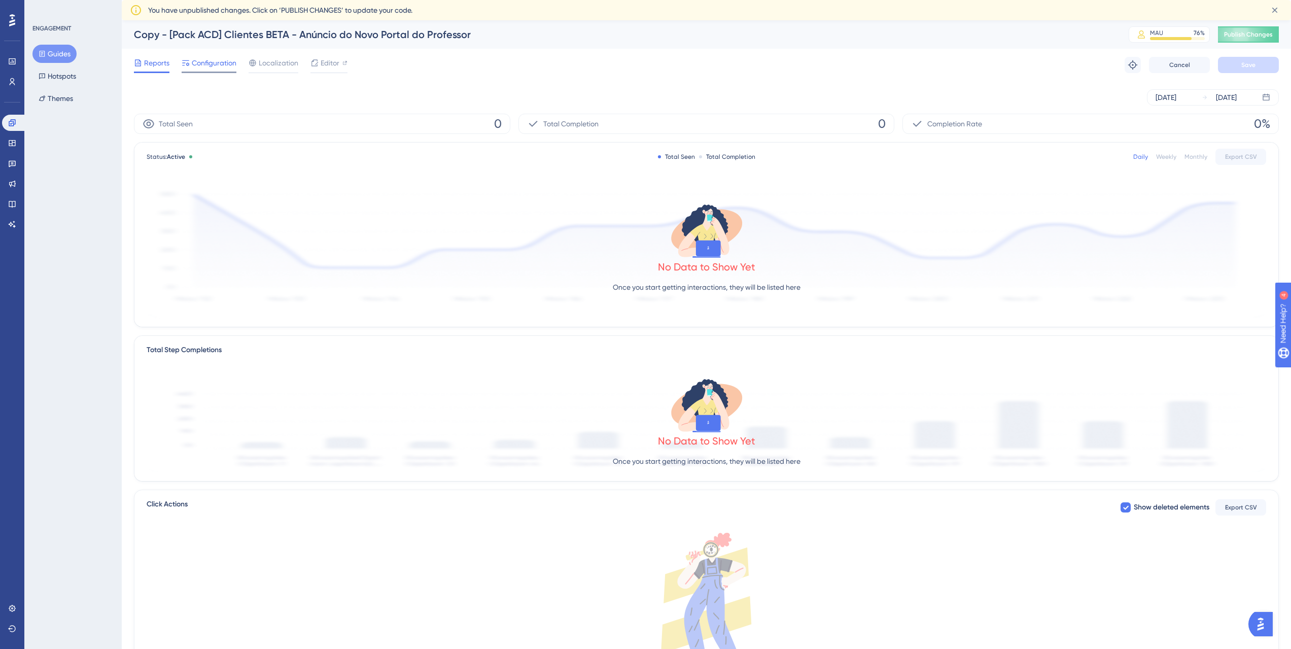
click at [226, 62] on span "Configuration" at bounding box center [214, 63] width 45 height 12
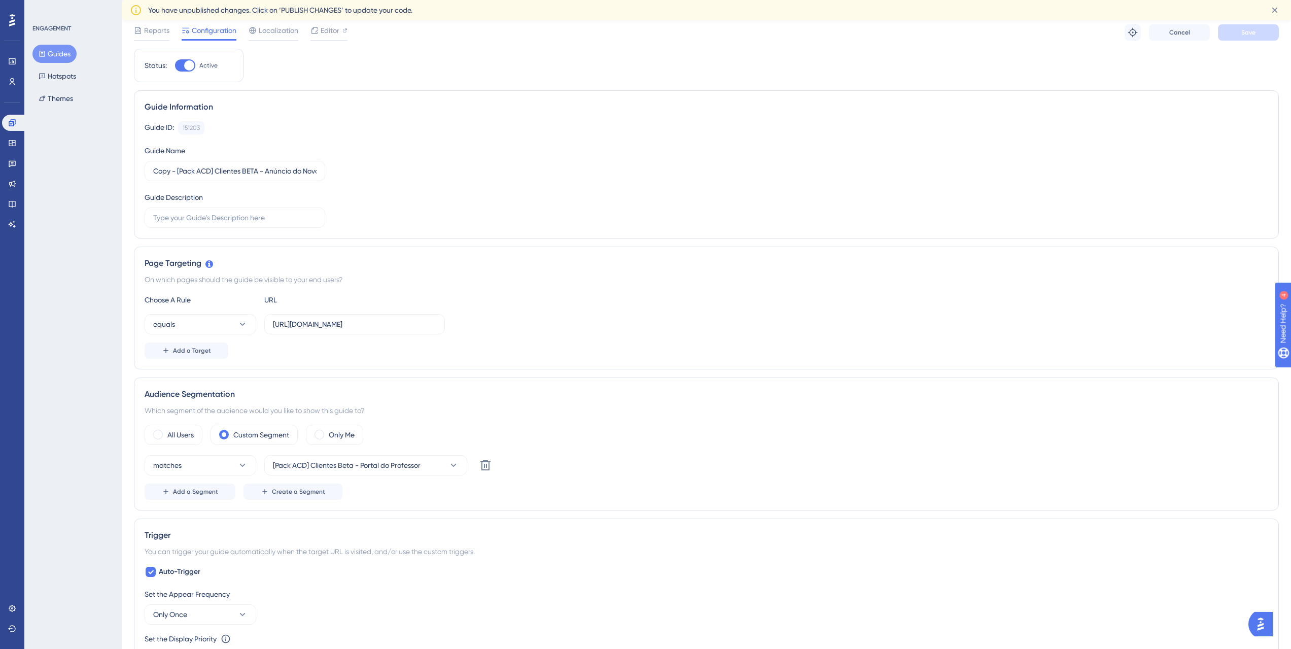
scroll to position [39, 0]
click at [295, 461] on span "[Pack ACD] Clientes Beta - Portal do Professor" at bounding box center [347, 462] width 148 height 12
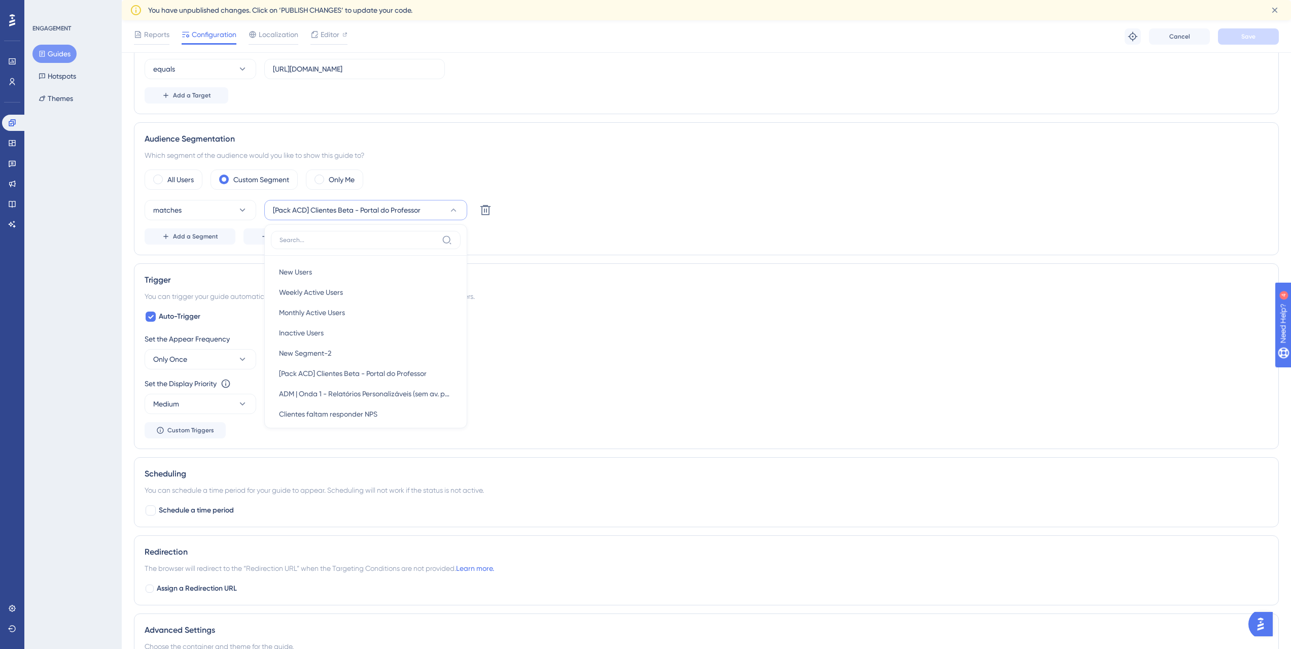
click at [597, 194] on div "All Users Custom Segment Only Me matches [Pack ACD] Clientes Beta - Portal do P…" at bounding box center [706, 206] width 1123 height 75
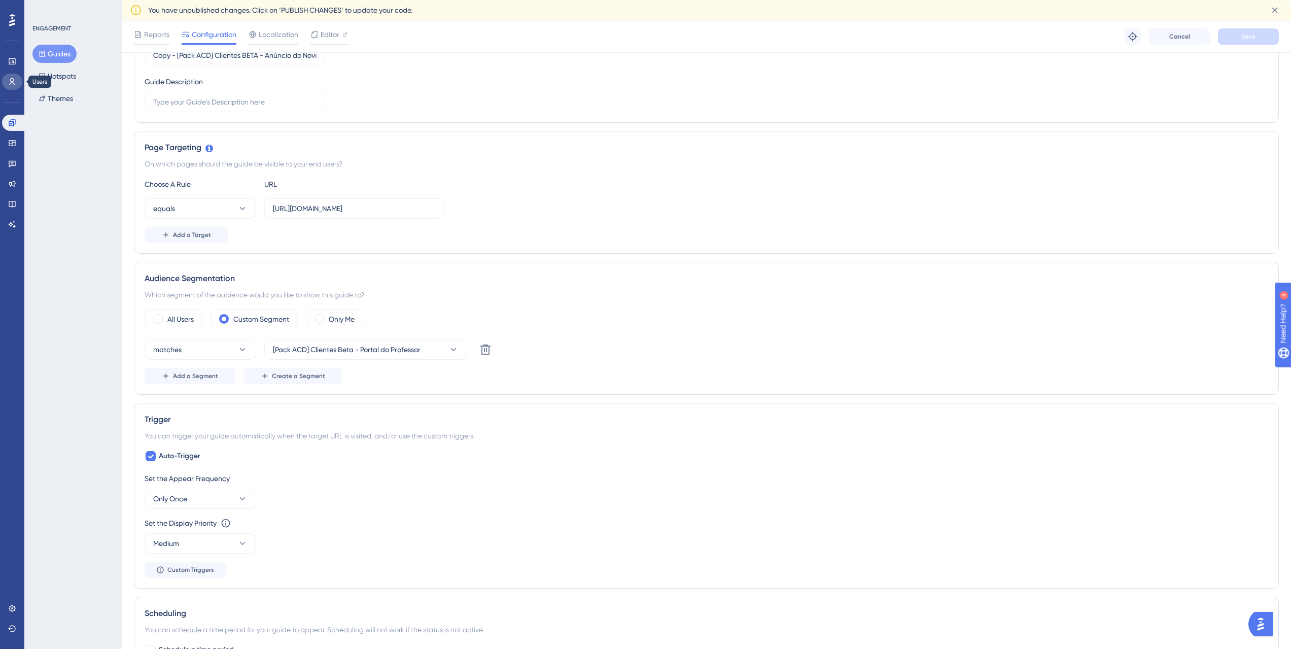
click at [13, 79] on icon at bounding box center [12, 82] width 8 height 8
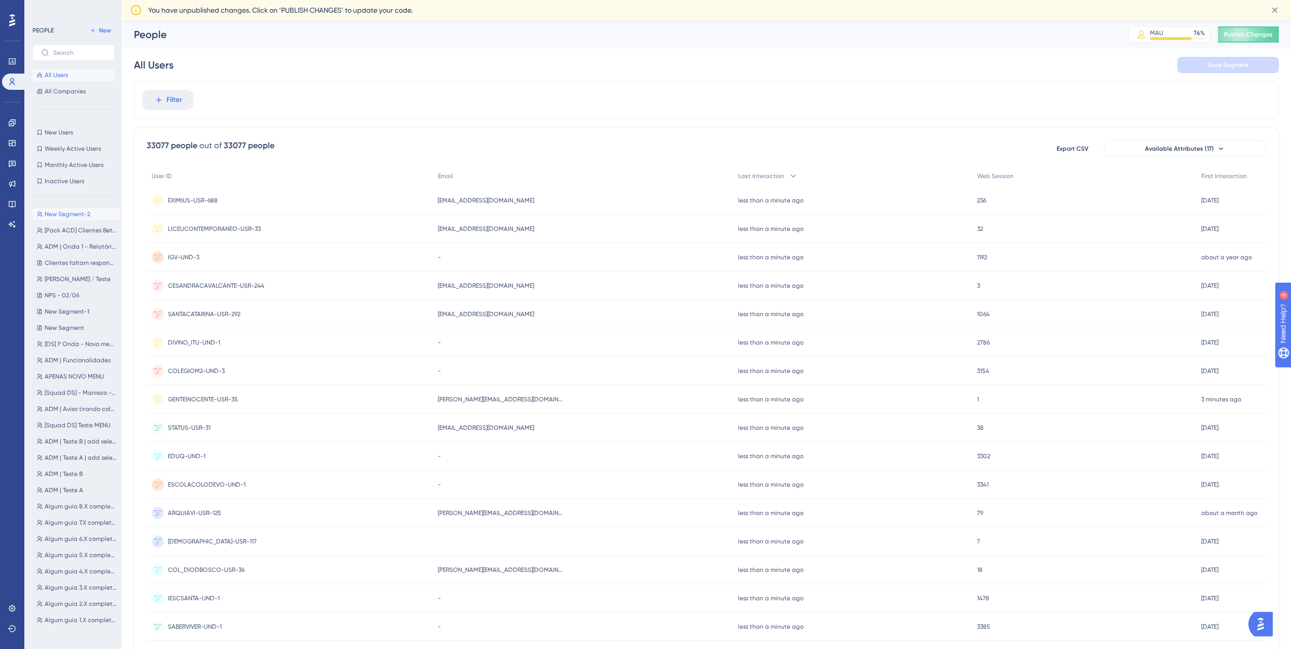
click at [85, 216] on span "New Segment-2" at bounding box center [68, 214] width 46 height 8
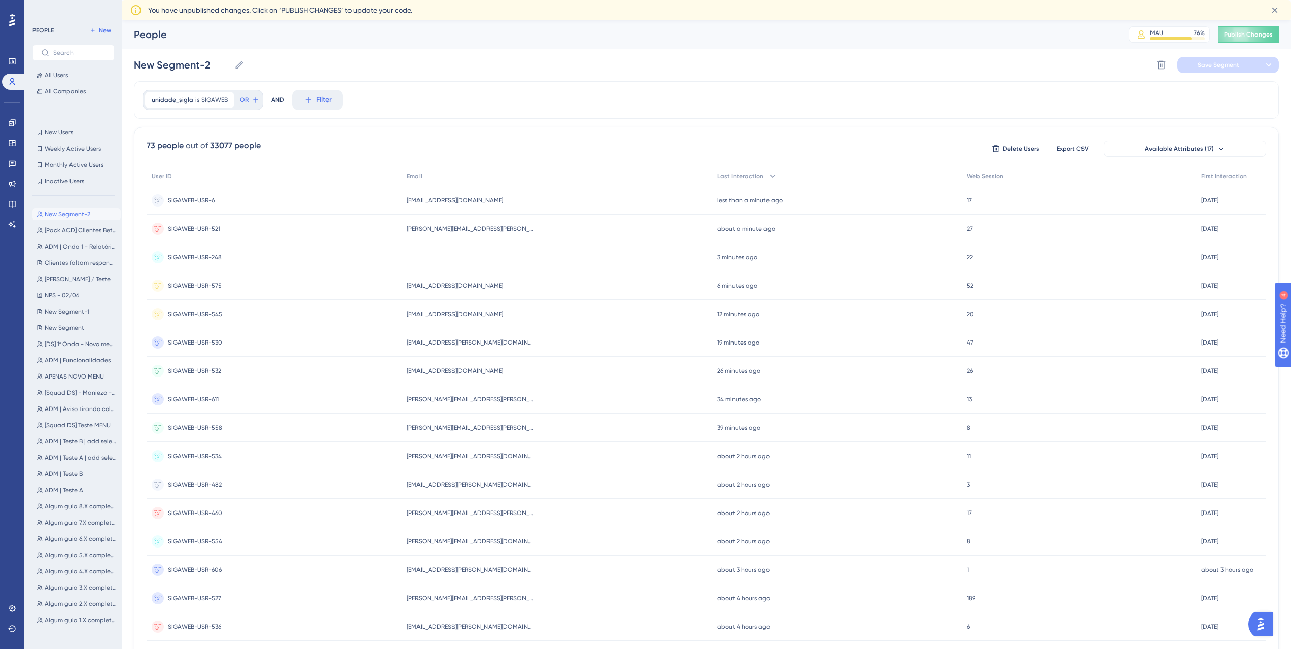
click at [242, 64] on icon at bounding box center [239, 65] width 10 height 10
click at [230, 64] on input "New Segment-2" at bounding box center [182, 65] width 96 height 14
drag, startPoint x: 218, startPoint y: 62, endPoint x: 114, endPoint y: 73, distance: 105.0
click at [122, 73] on div "Performance Users Engagement Widgets Feedback Product Updates Knowledge Base AI…" at bounding box center [706, 417] width 1169 height 795
click at [134, 68] on input "New Segment-2" at bounding box center [182, 65] width 96 height 14
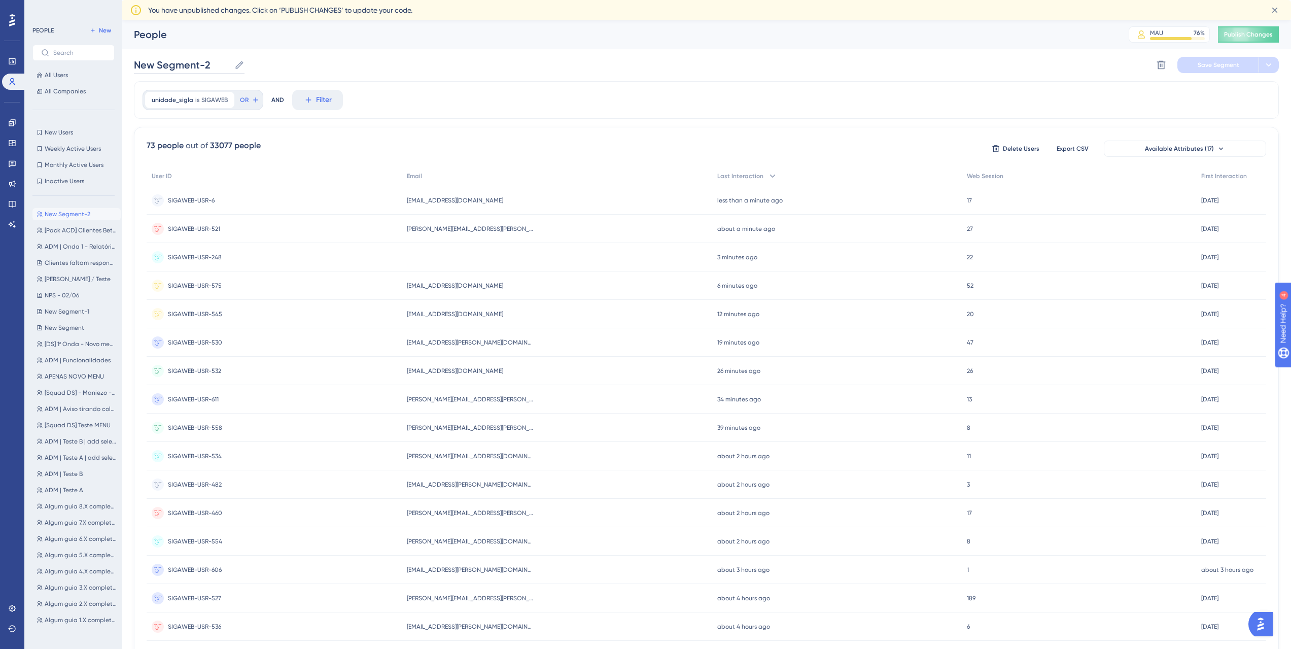
click at [143, 67] on input "New Segment-2" at bounding box center [182, 65] width 96 height 14
click at [1221, 62] on span "Save Segment" at bounding box center [1218, 65] width 42 height 8
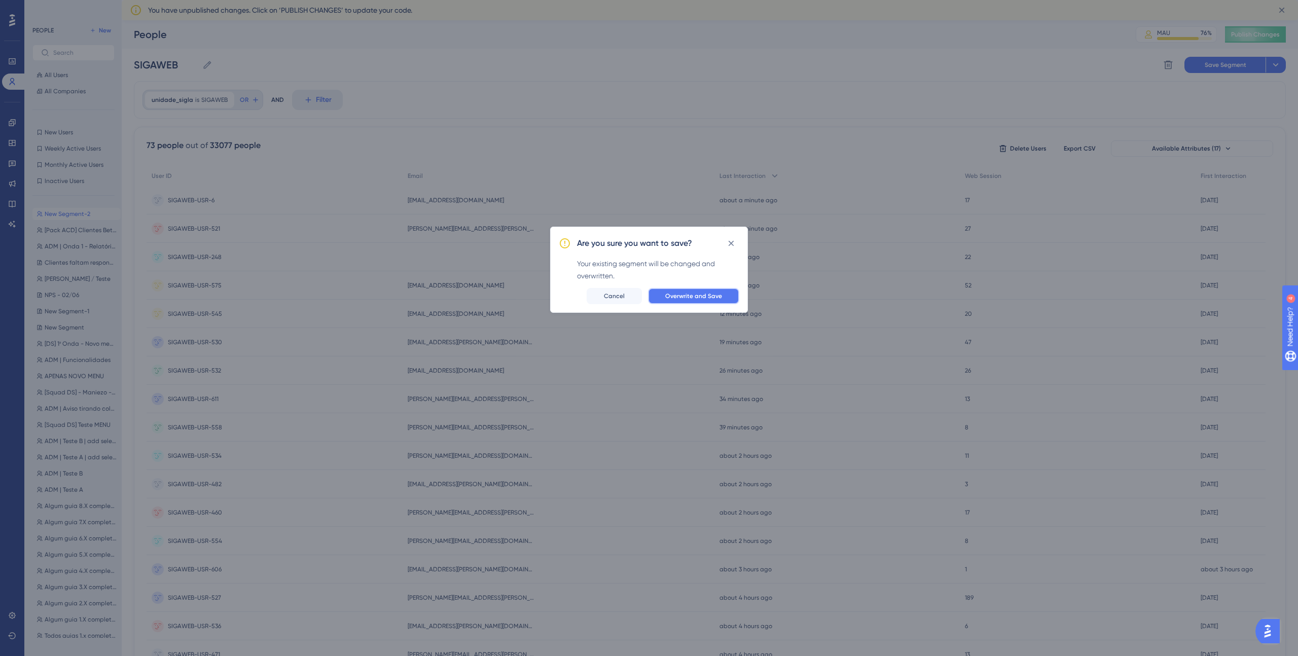
click at [690, 300] on span "Overwrite and Save" at bounding box center [693, 296] width 57 height 8
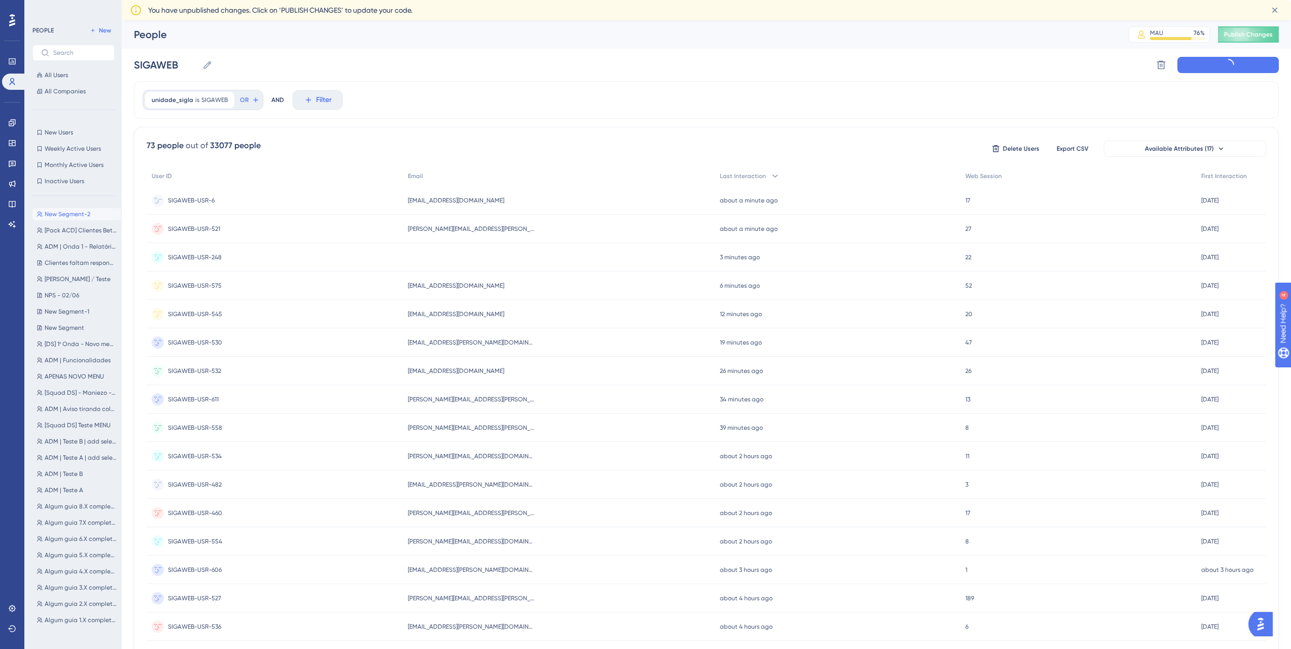
type input "SIGAWEB-1"
click at [16, 124] on link at bounding box center [12, 123] width 20 height 16
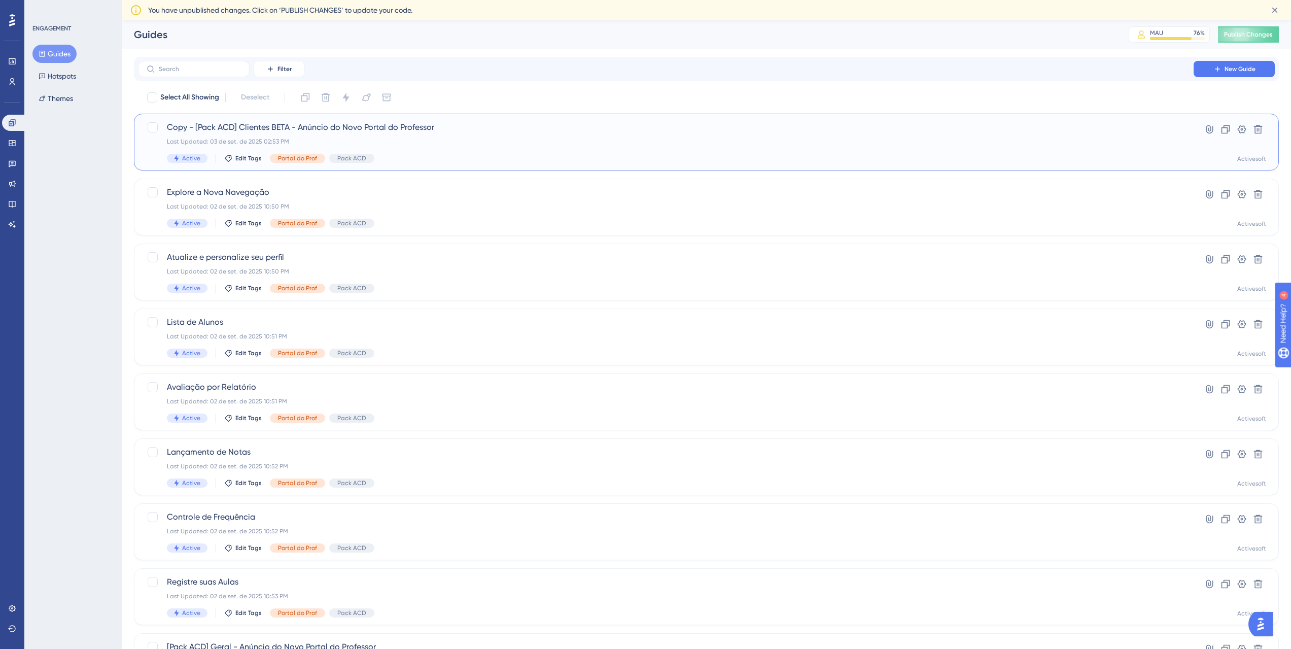
click at [443, 134] on div "Copy - [Pack ACD] Clientes BETA - Anúncio do Novo Portal do Professor Last Upda…" at bounding box center [666, 142] width 998 height 42
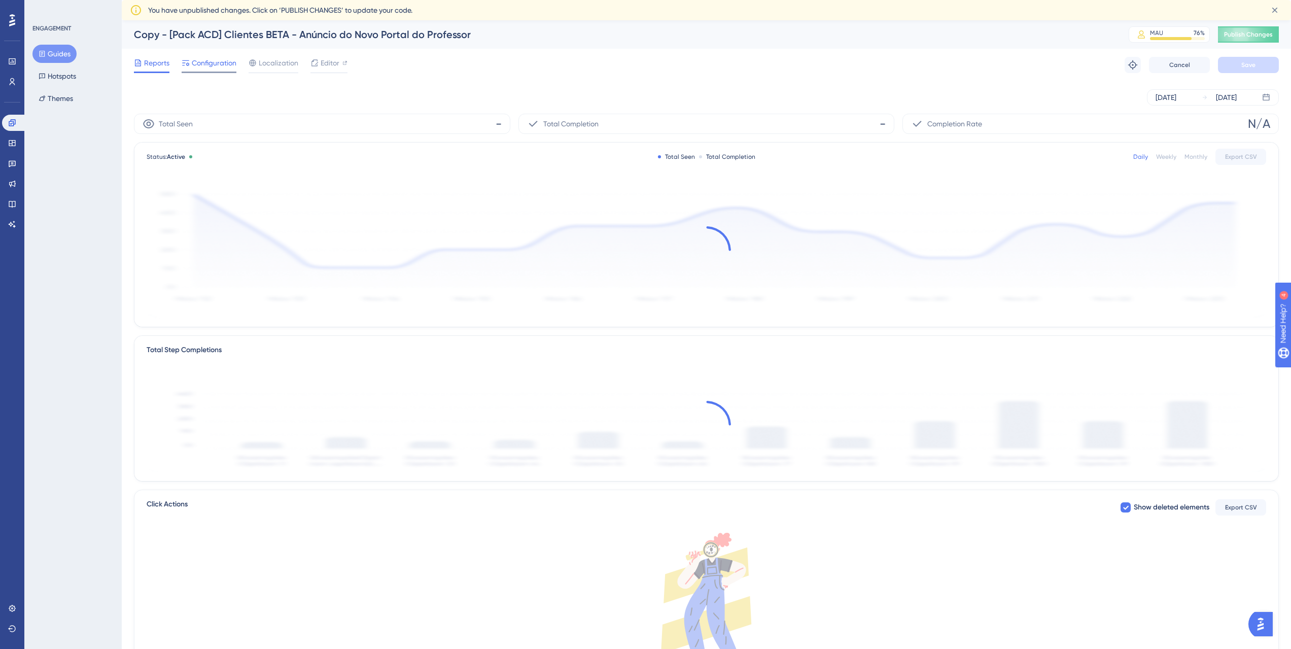
click at [214, 67] on span "Configuration" at bounding box center [214, 63] width 45 height 12
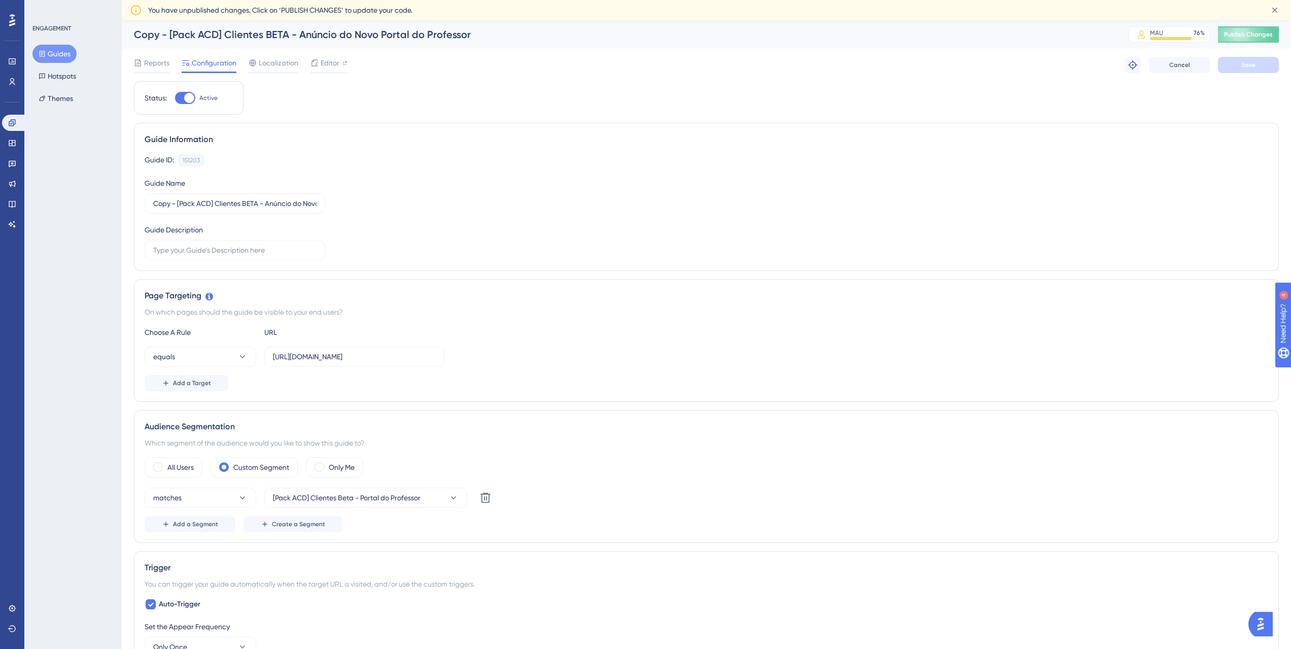
scroll to position [43, 0]
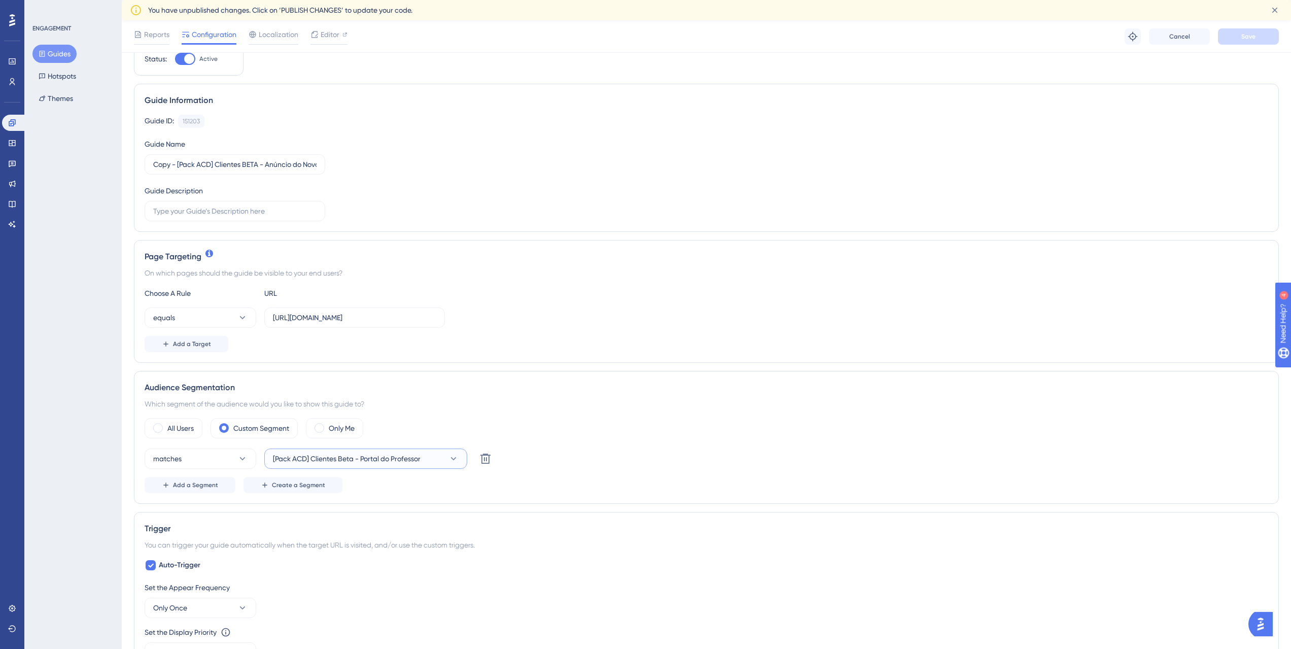
click at [301, 449] on button "[Pack ACD] Clientes Beta - Portal do Professor" at bounding box center [365, 458] width 203 height 20
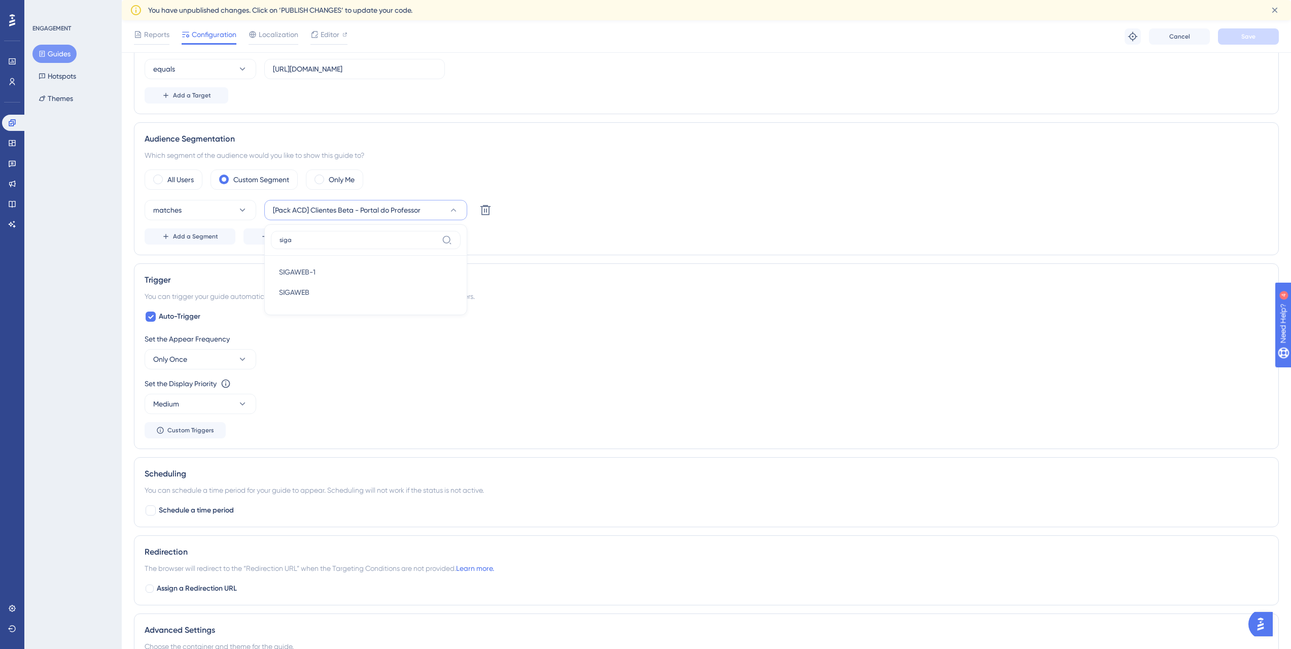
scroll to position [298, 0]
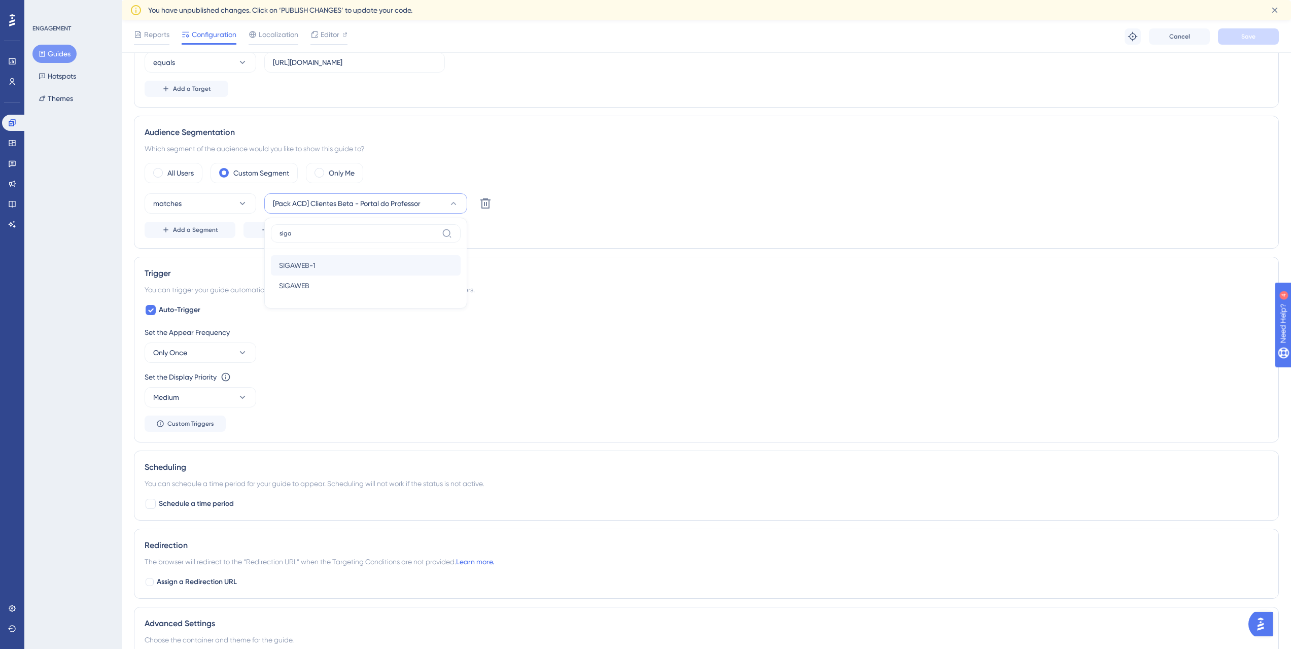
type input "siga"
click at [348, 270] on div "SIGAWEB-1 SIGAWEB-1" at bounding box center [365, 265] width 173 height 20
click at [1227, 35] on button "Save" at bounding box center [1248, 36] width 61 height 16
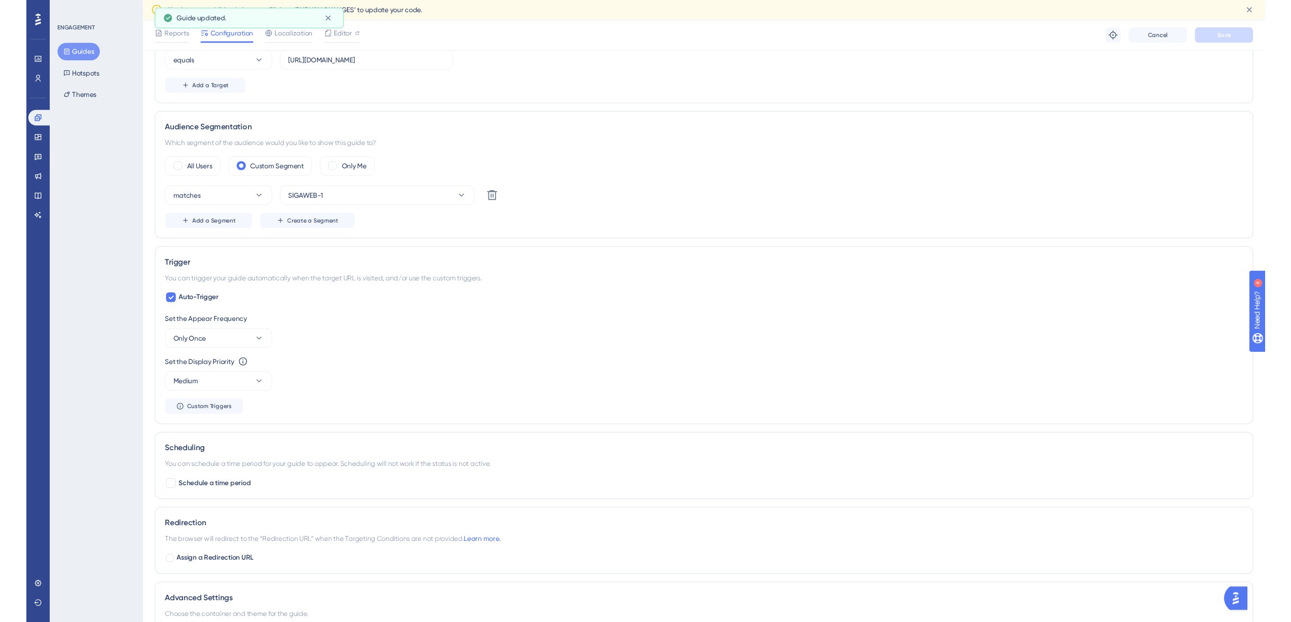
scroll to position [0, 0]
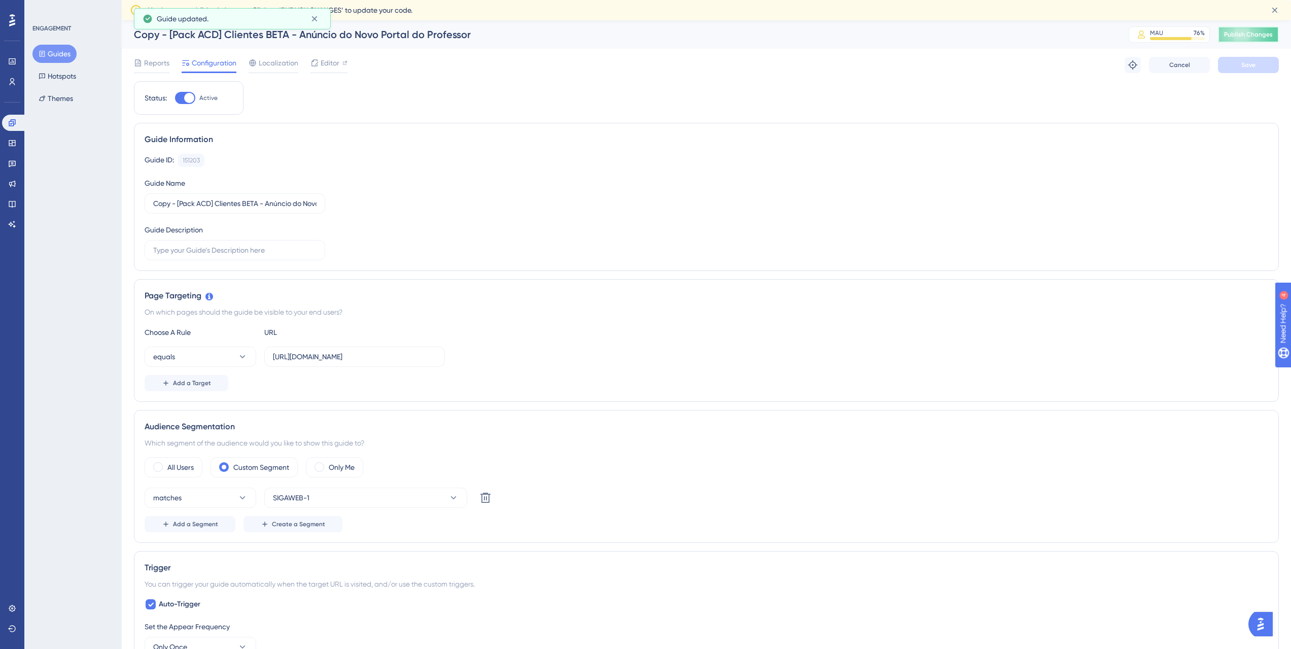
click at [1260, 30] on span "Publish Changes" at bounding box center [1248, 34] width 49 height 8
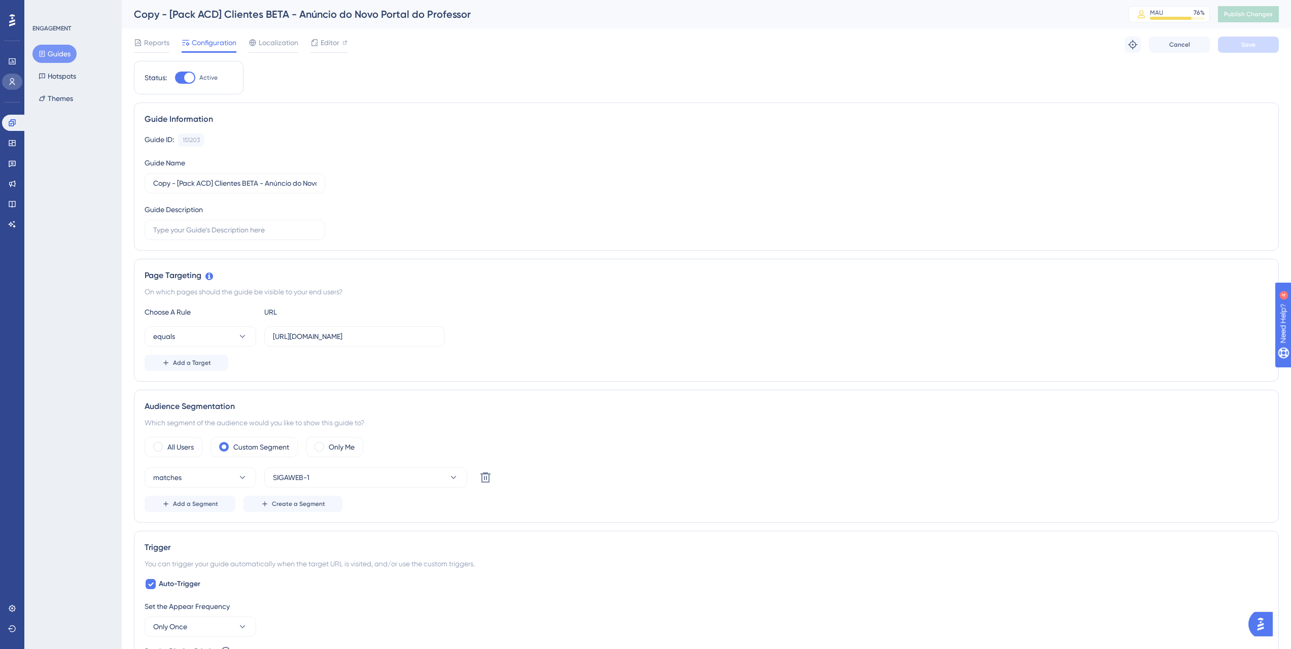
click at [11, 86] on link at bounding box center [12, 82] width 20 height 16
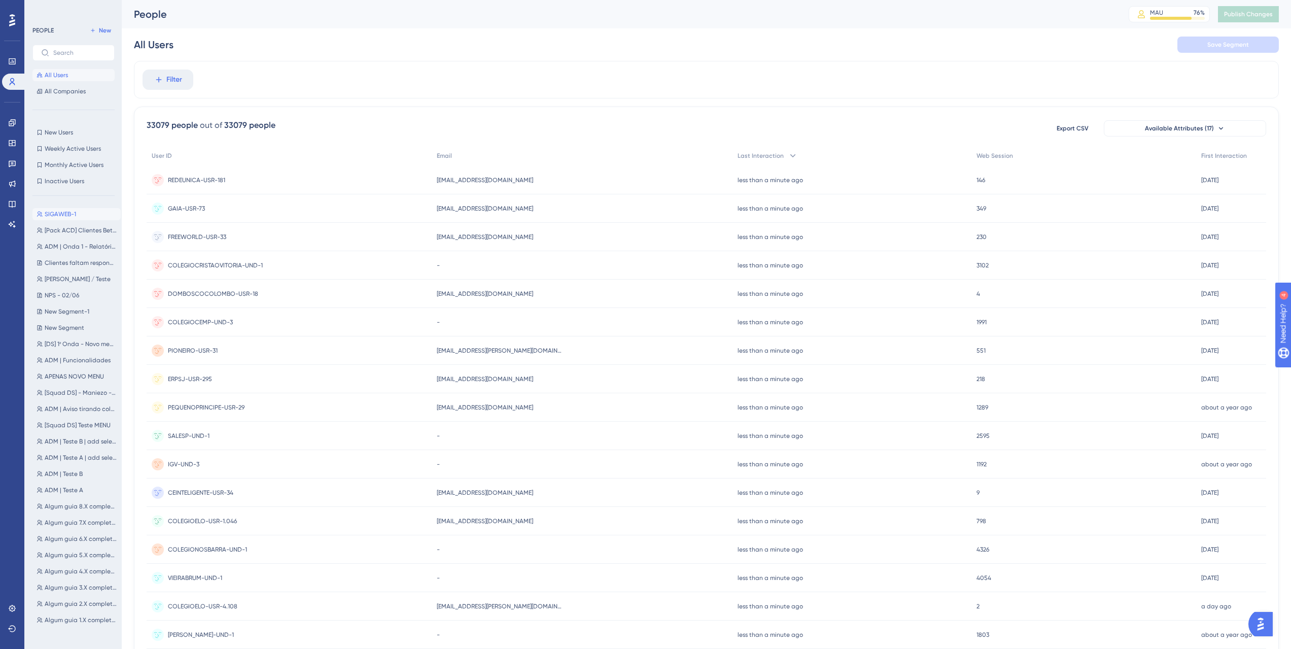
click at [55, 212] on span "SIGAWEB-1" at bounding box center [60, 214] width 31 height 8
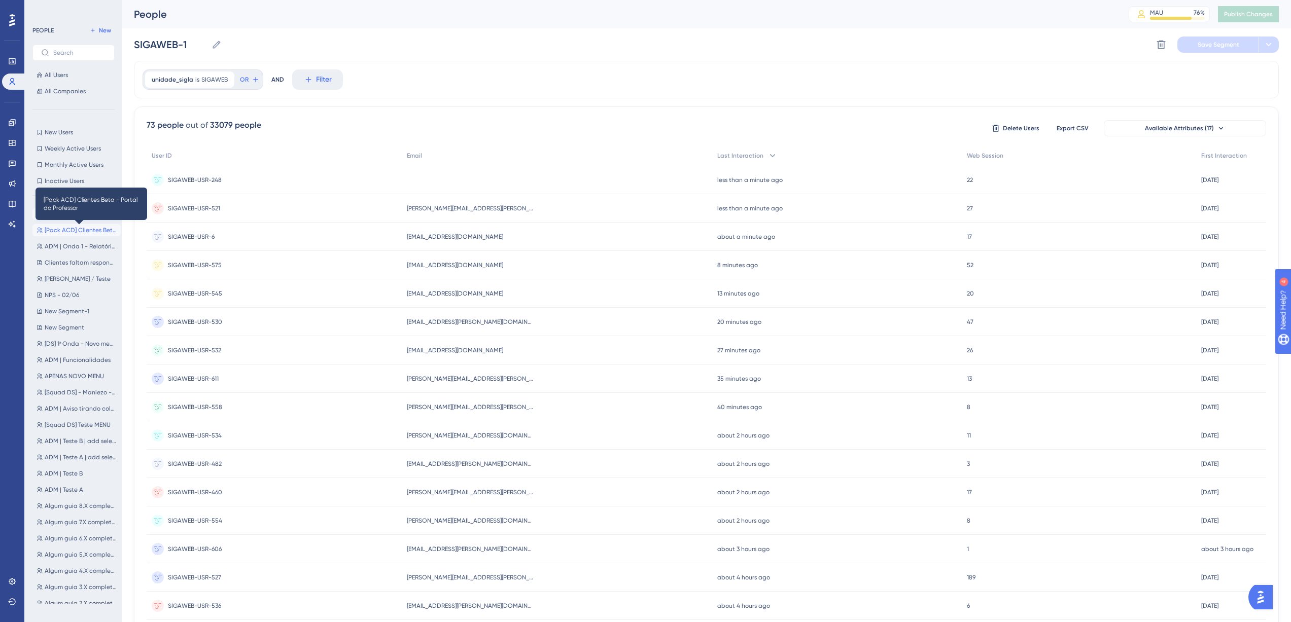
click at [89, 230] on span "[Pack ACD] Clientes Beta - Portal do Professor" at bounding box center [81, 230] width 72 height 8
type input "[Pack ACD] Clientes Beta - Portal do Professor"
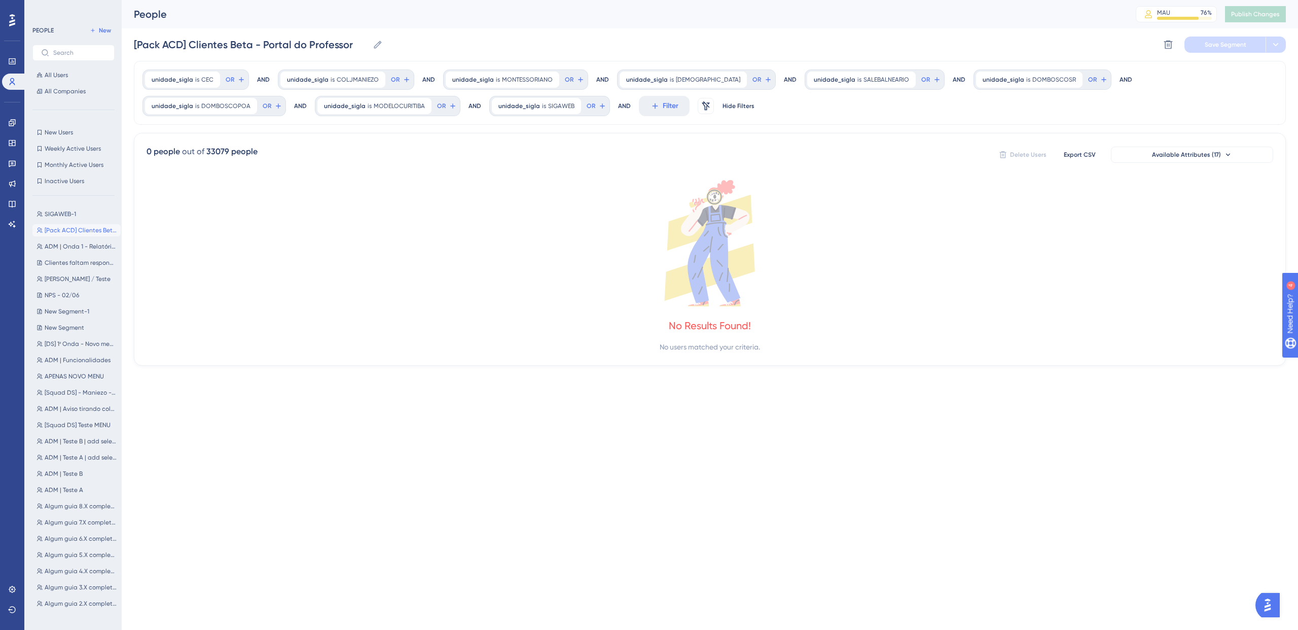
click at [259, 81] on div "AND" at bounding box center [263, 79] width 13 height 20
click at [422, 76] on div "AND" at bounding box center [428, 79] width 13 height 20
click at [238, 84] on button "OR" at bounding box center [235, 80] width 22 height 16
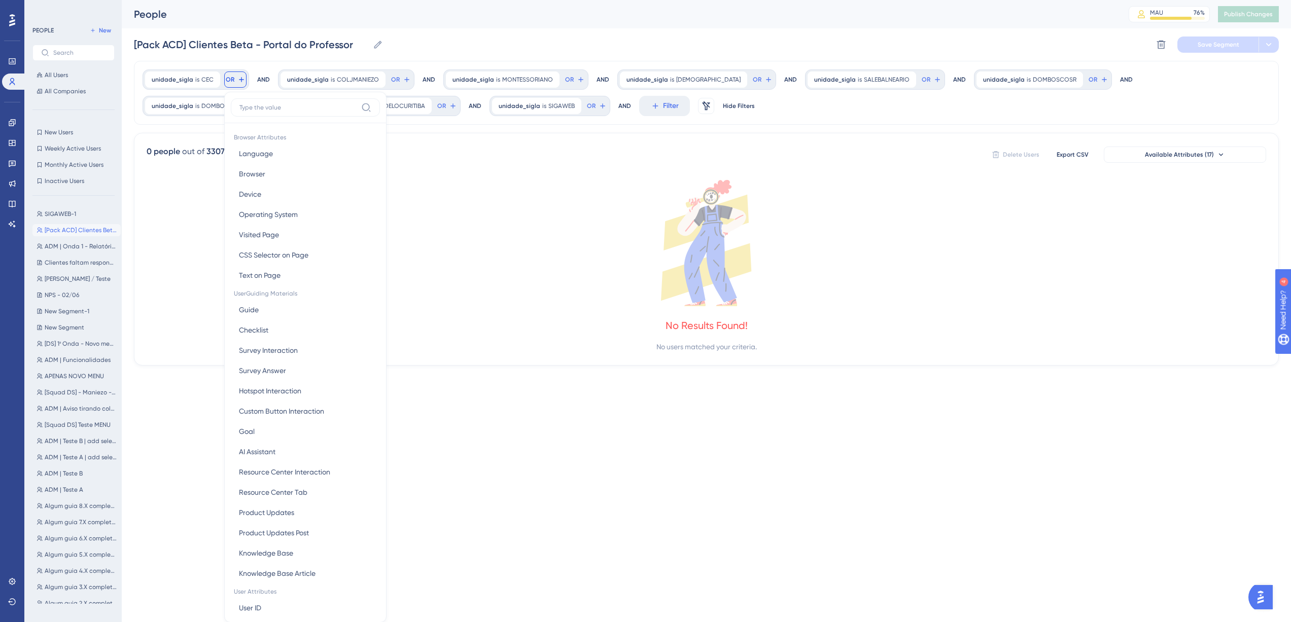
scroll to position [46, 0]
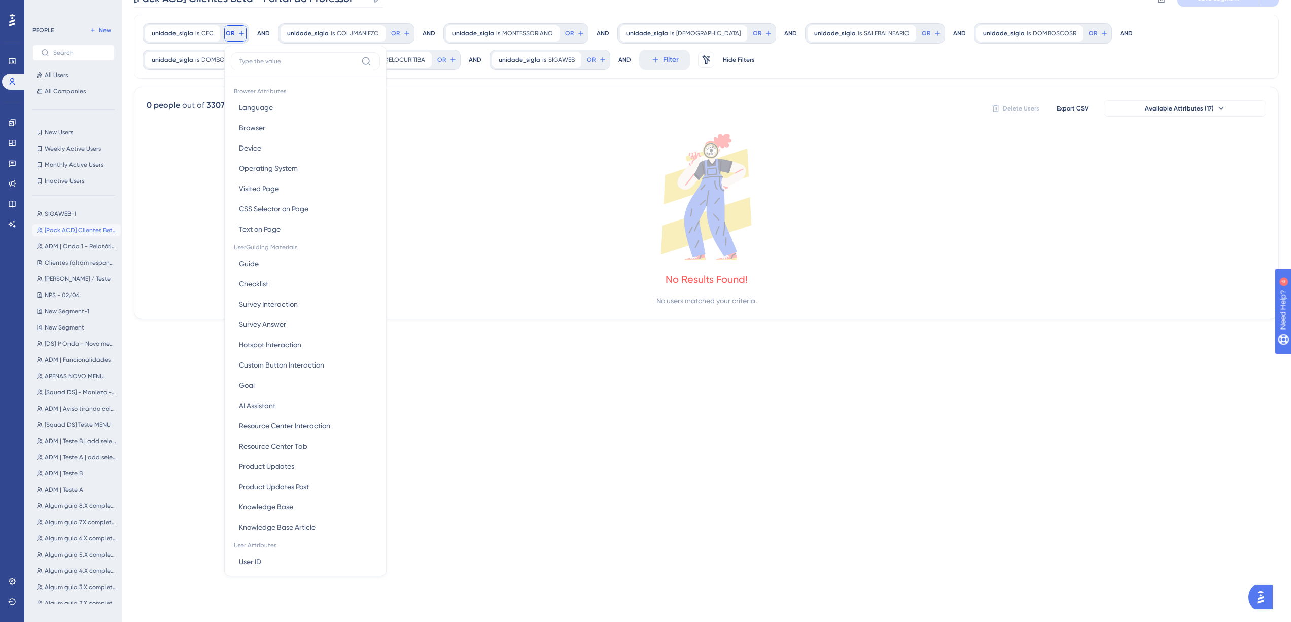
click at [205, 35] on span "CEC" at bounding box center [207, 33] width 12 height 8
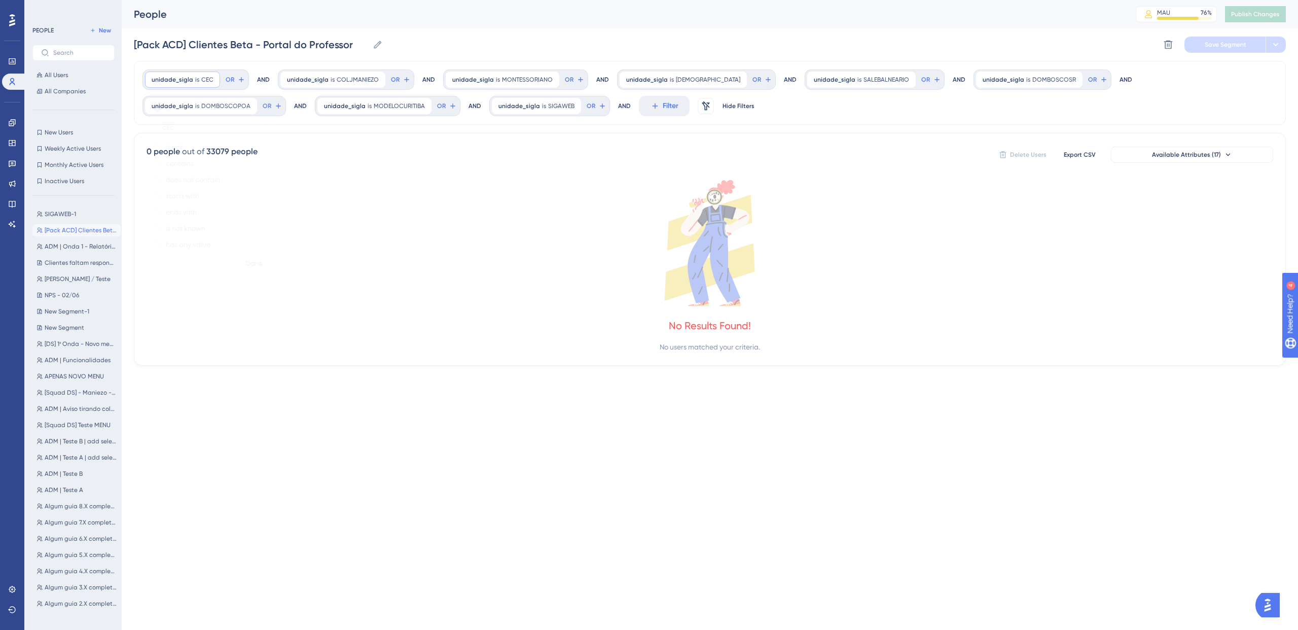
click at [186, 156] on div "is CEC is not contains does not contain starts with ends with is not known has …" at bounding box center [211, 177] width 131 height 154
click at [182, 164] on label "contains" at bounding box center [180, 163] width 28 height 12
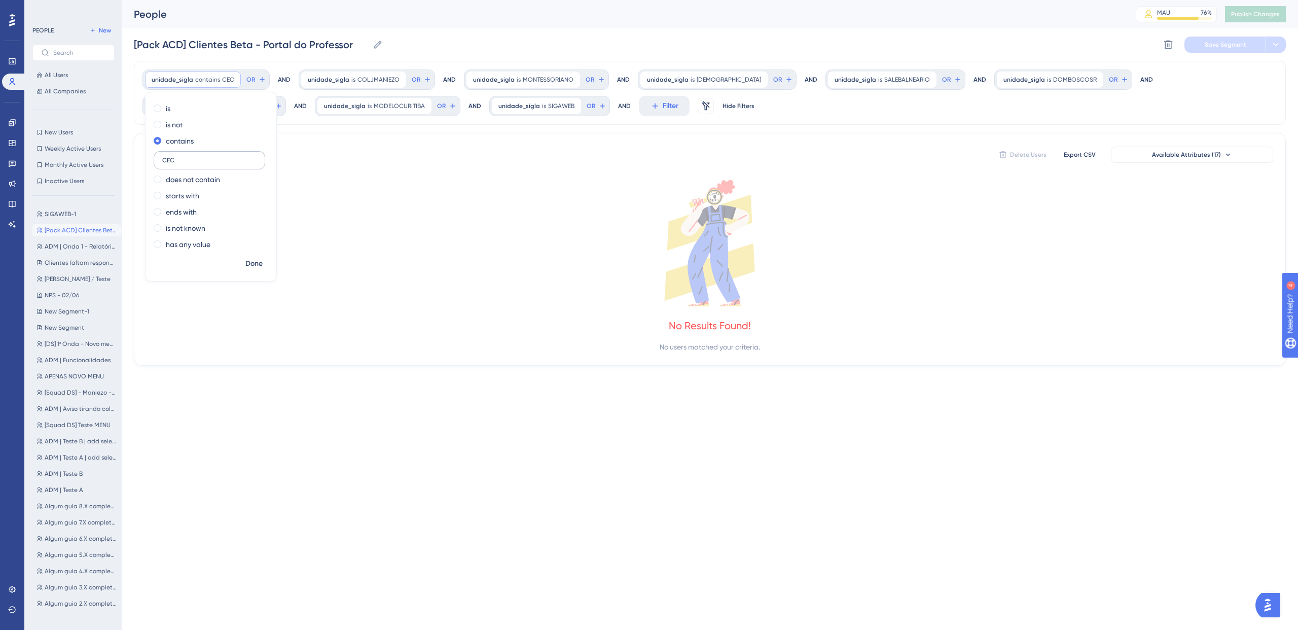
click at [199, 160] on input "CEC" at bounding box center [209, 160] width 94 height 7
type input "C"
click at [155, 106] on span at bounding box center [158, 108] width 8 height 8
click at [164, 106] on input "radio" at bounding box center [164, 106] width 0 height 0
click at [204, 130] on input "text" at bounding box center [209, 127] width 94 height 7
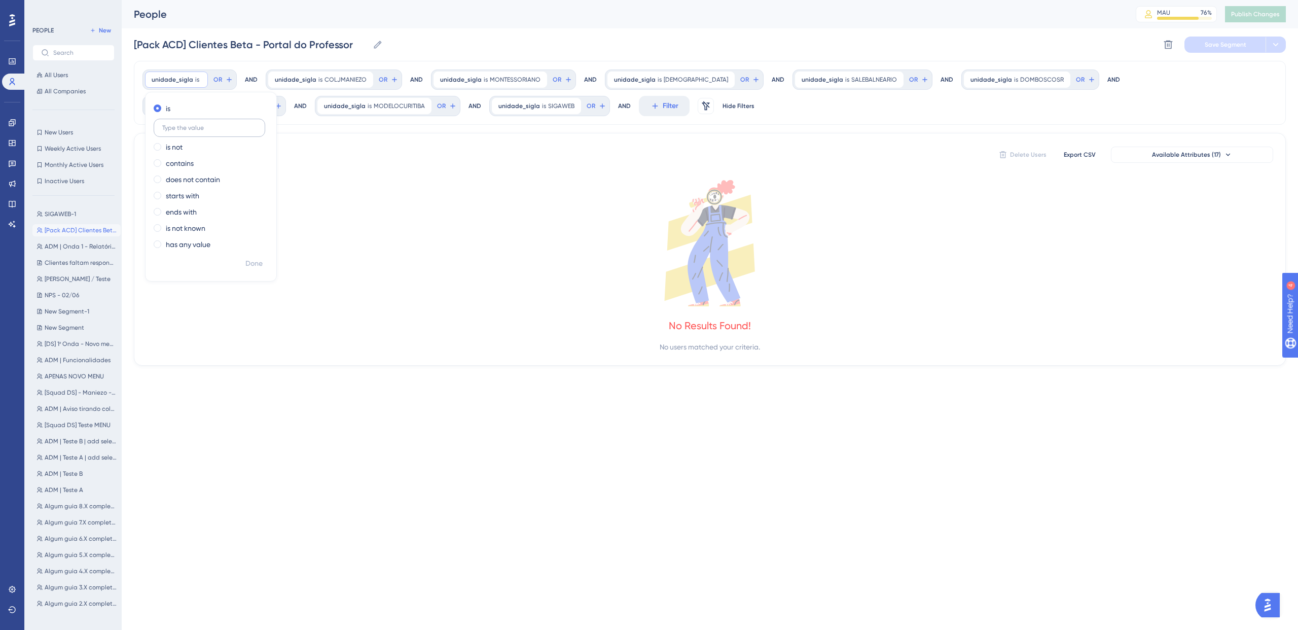
type input "X"
type input "CEC, SI"
click at [335, 262] on icon at bounding box center [710, 243] width 1127 height 126
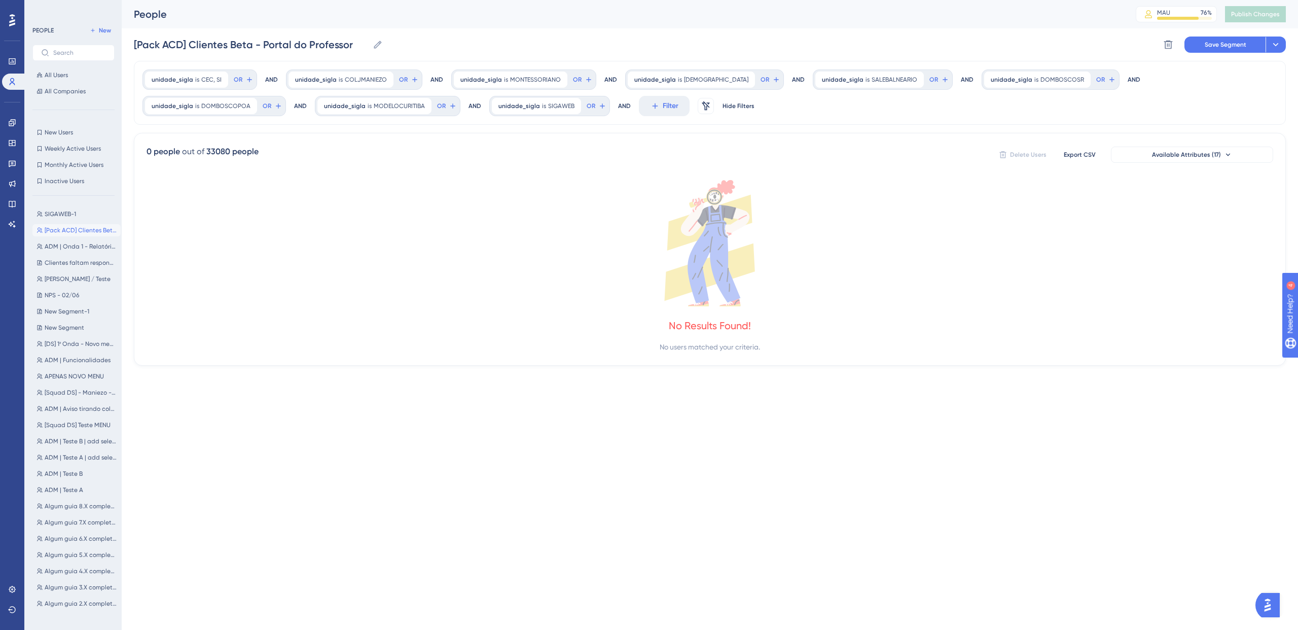
click at [84, 200] on div "PEOPLE New All Users All Companies New Users New Users Weekly Active Users Week…" at bounding box center [73, 317] width 82 height 587
click at [76, 215] on button "SIGAWEB-1 SIGAWEB-1" at bounding box center [76, 214] width 88 height 12
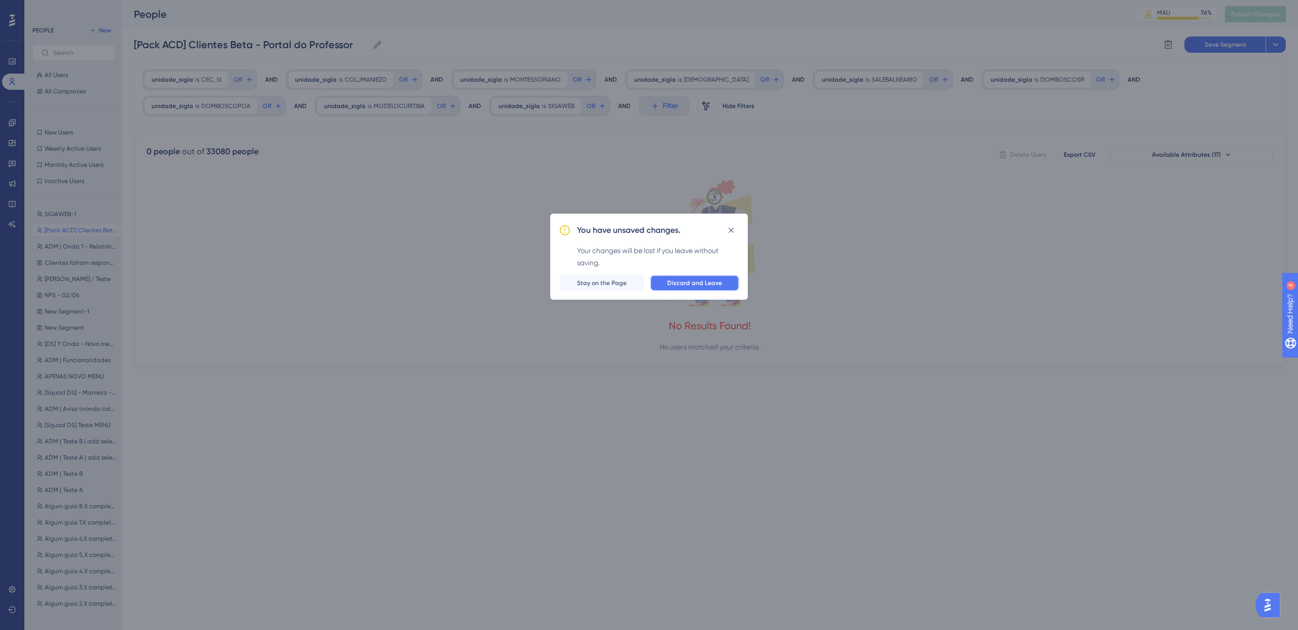
click at [665, 282] on button "Discard and Leave" at bounding box center [694, 283] width 89 height 16
type input "SIGAWEB-1"
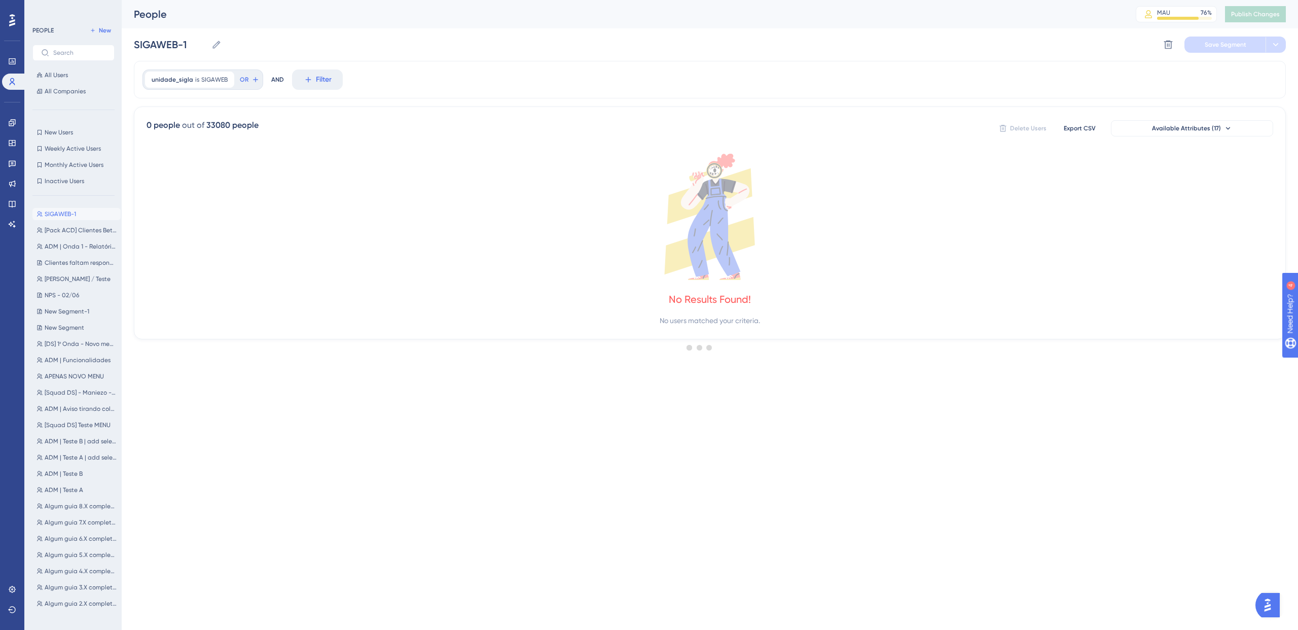
click at [233, 78] on div at bounding box center [699, 347] width 1197 height 557
click at [246, 80] on div at bounding box center [699, 347] width 1197 height 557
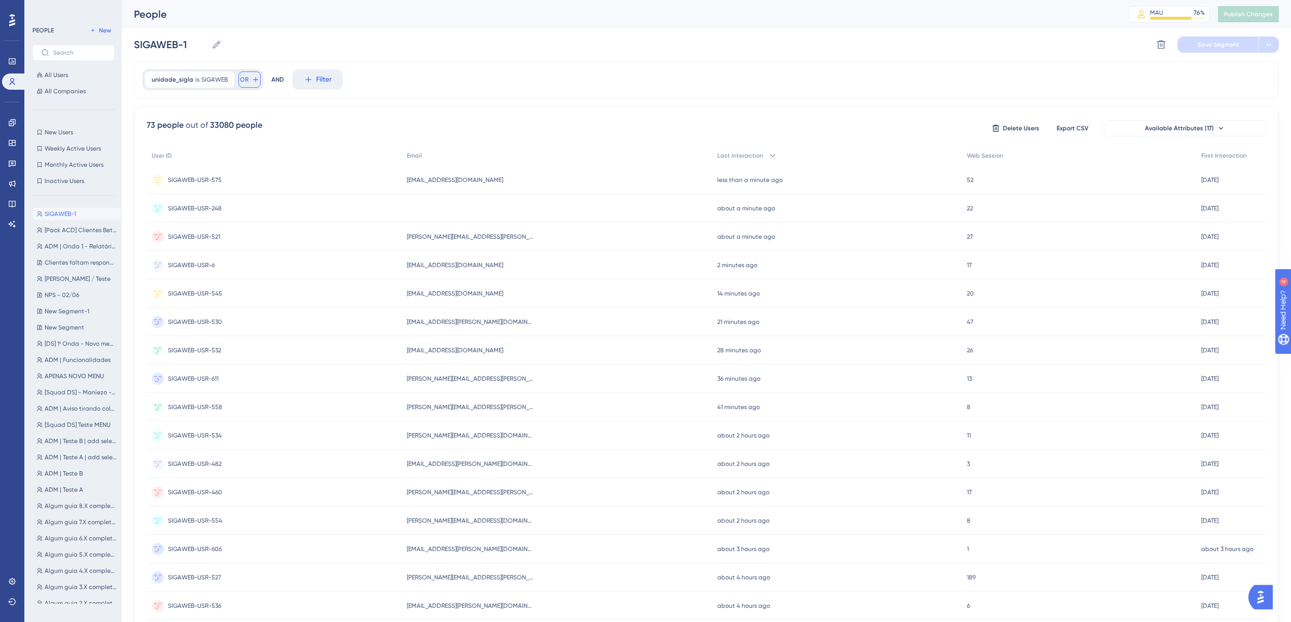
click at [252, 80] on icon at bounding box center [256, 80] width 8 height 8
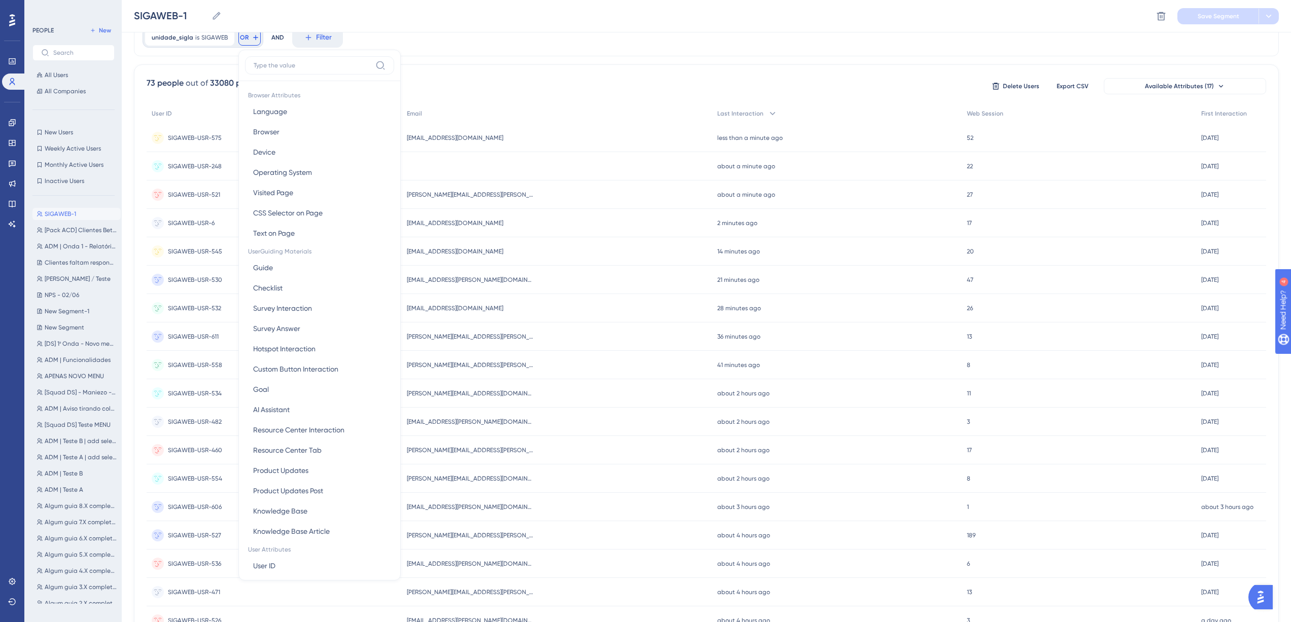
click at [215, 62] on div "unidade_sigla is SIGAWEB SIGAWEB Remove OR Browser Attributes Language Language…" at bounding box center [706, 378] width 1145 height 718
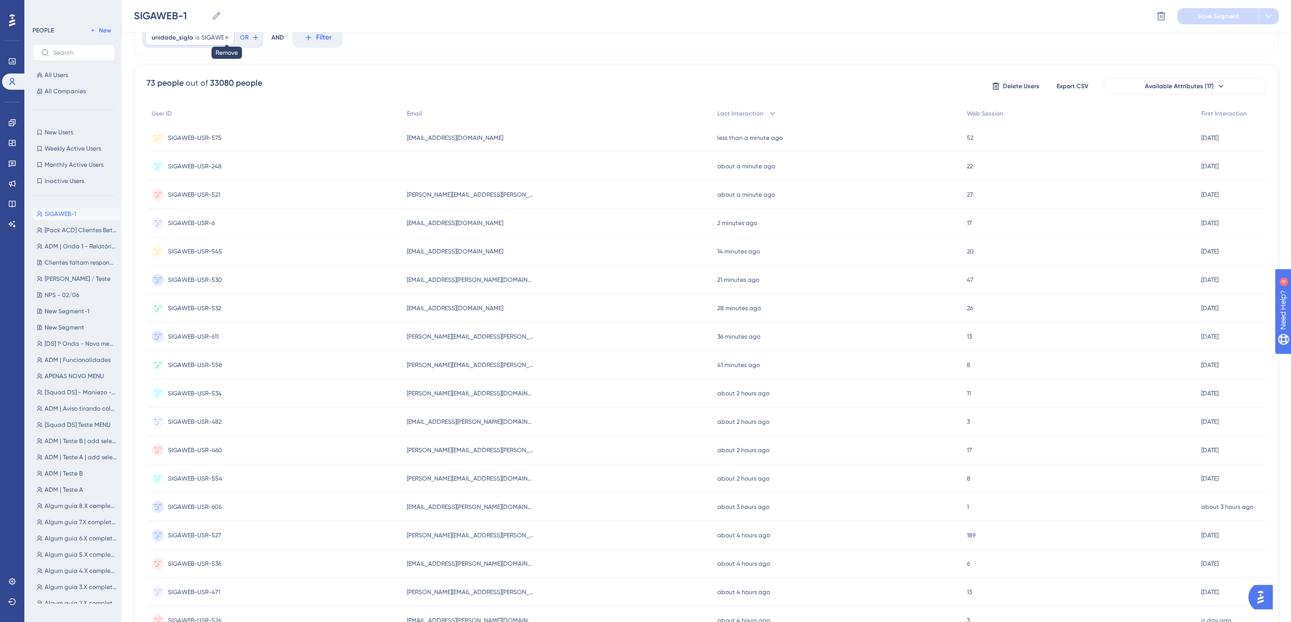
click at [224, 40] on icon at bounding box center [227, 37] width 6 height 6
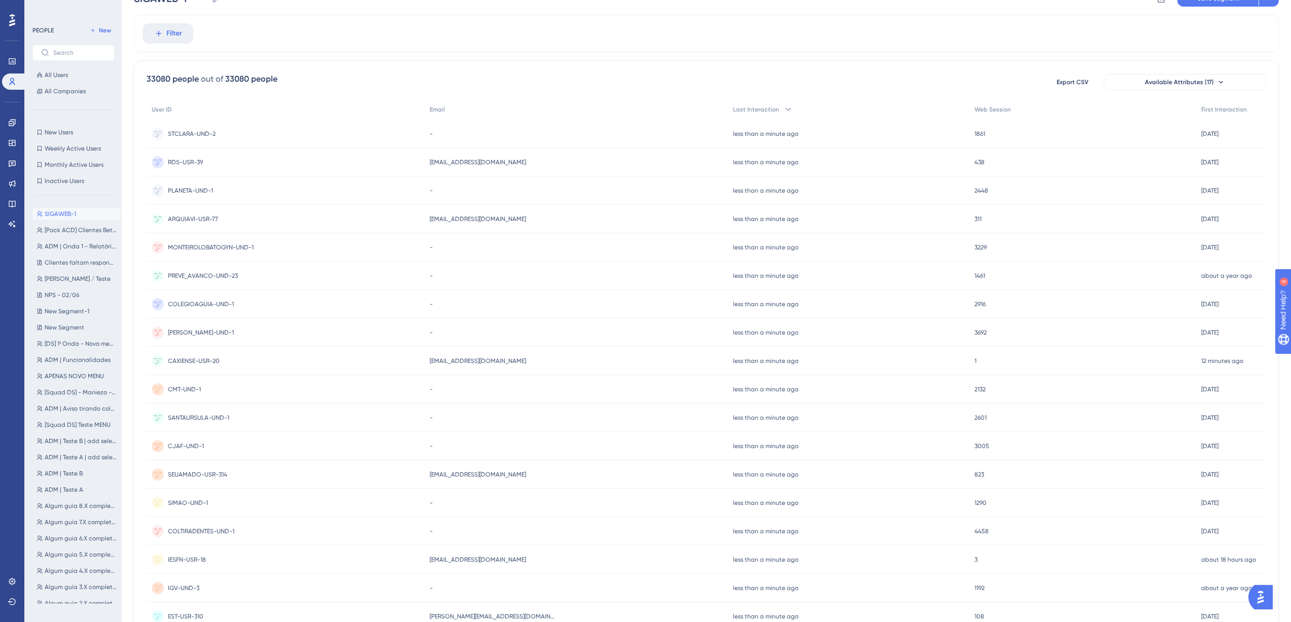
scroll to position [0, 0]
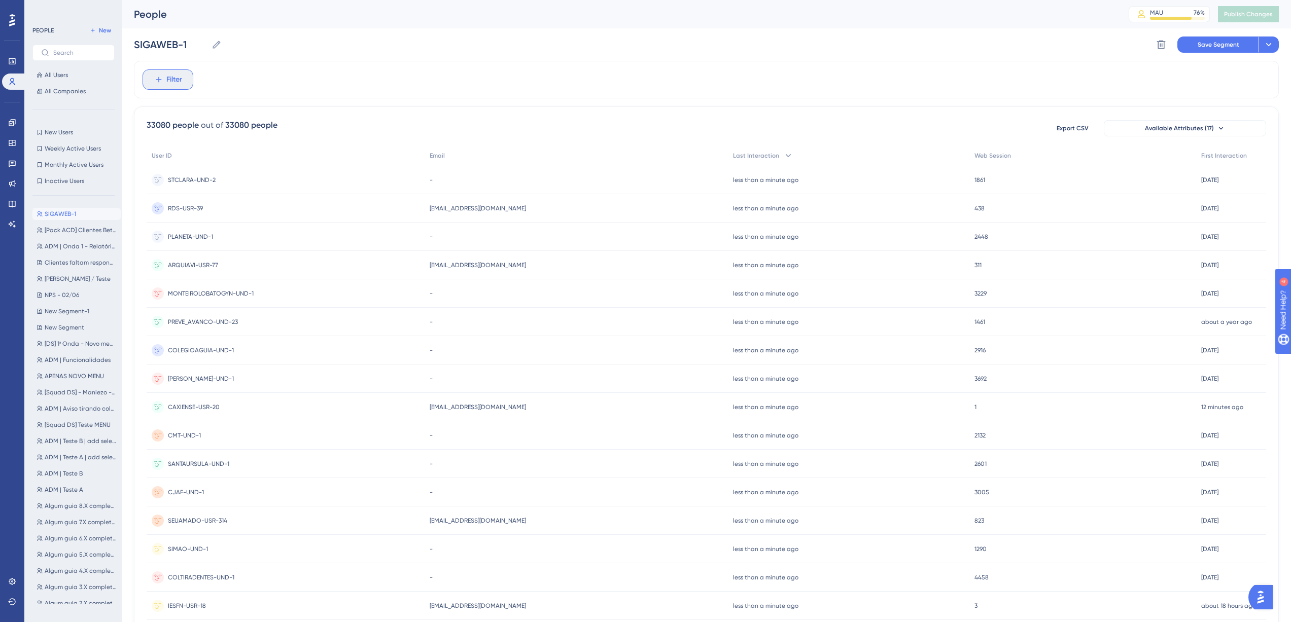
click at [182, 75] on button "Filter" at bounding box center [168, 79] width 51 height 20
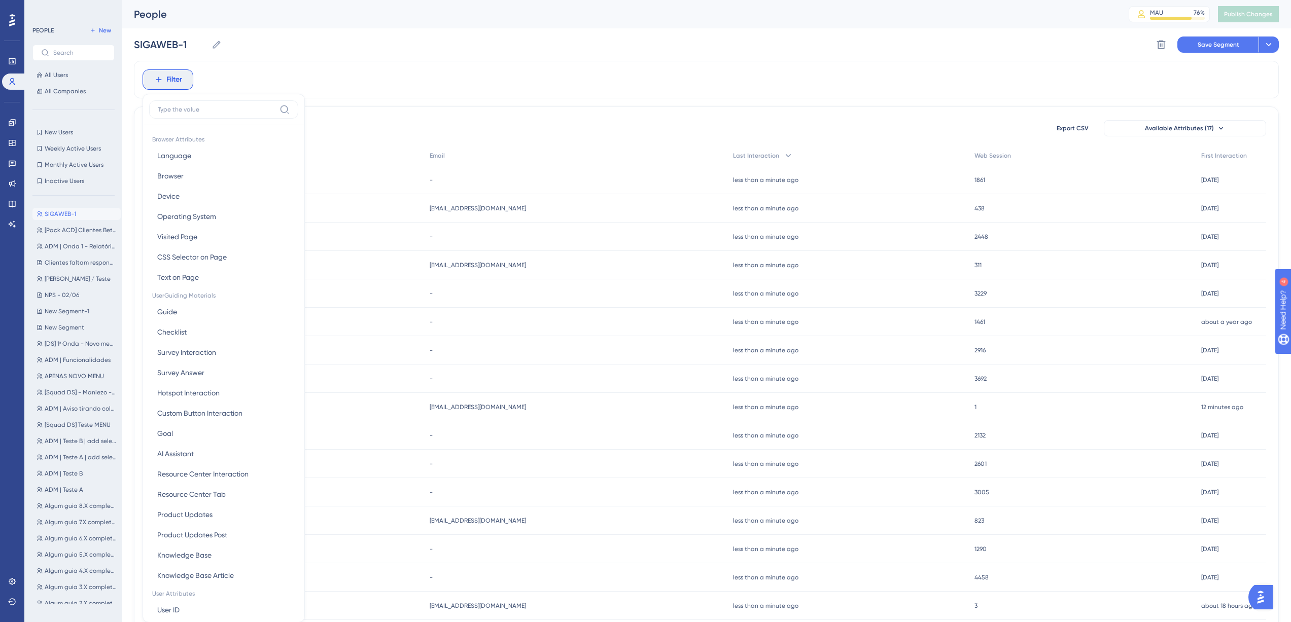
scroll to position [47, 0]
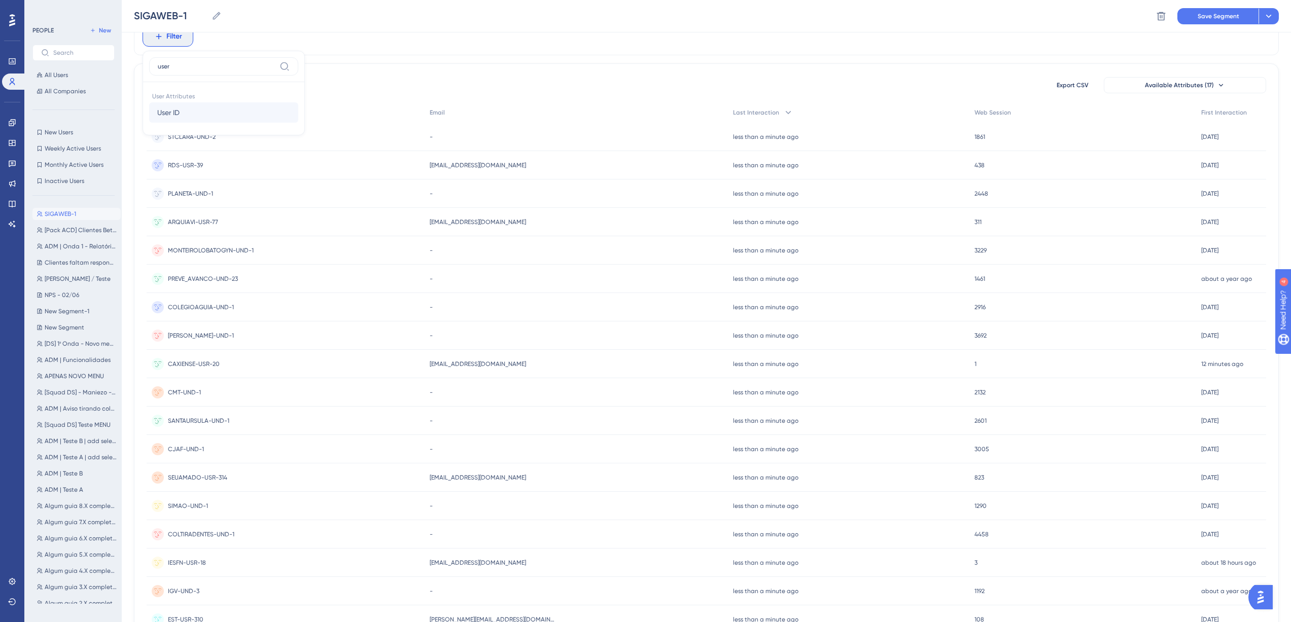
type input "user"
click at [197, 116] on button "User ID User ID" at bounding box center [223, 112] width 149 height 20
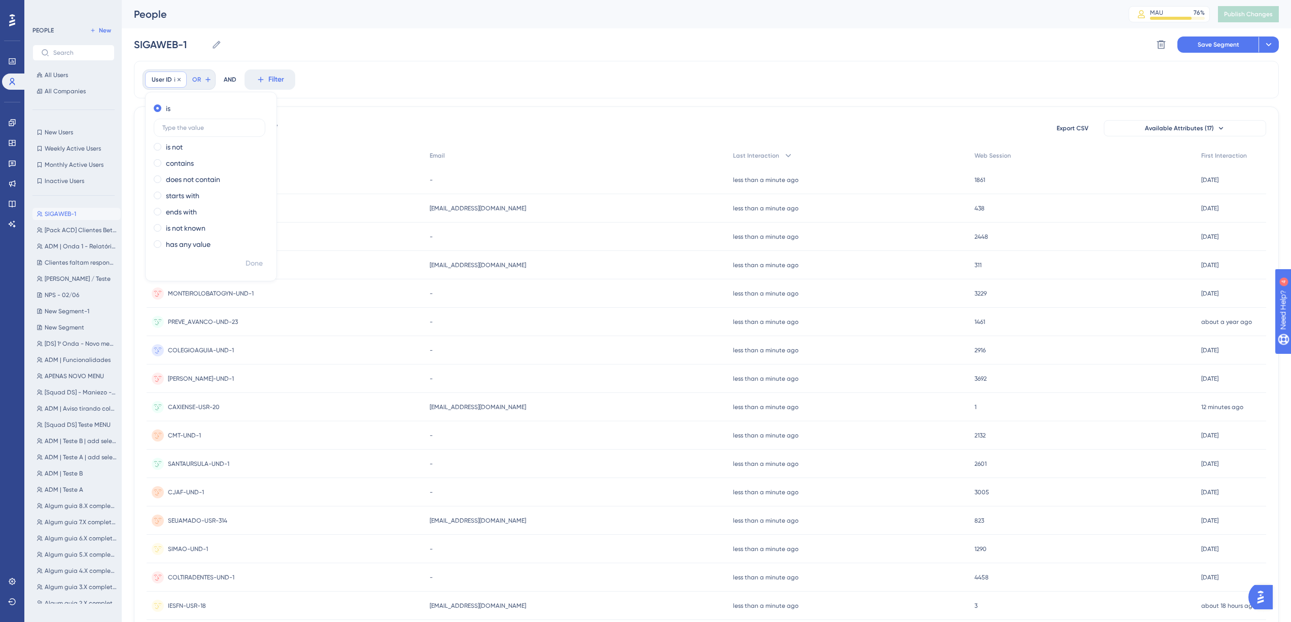
click at [163, 77] on span "User ID" at bounding box center [162, 80] width 20 height 8
click at [168, 79] on span "Filter" at bounding box center [174, 80] width 16 height 12
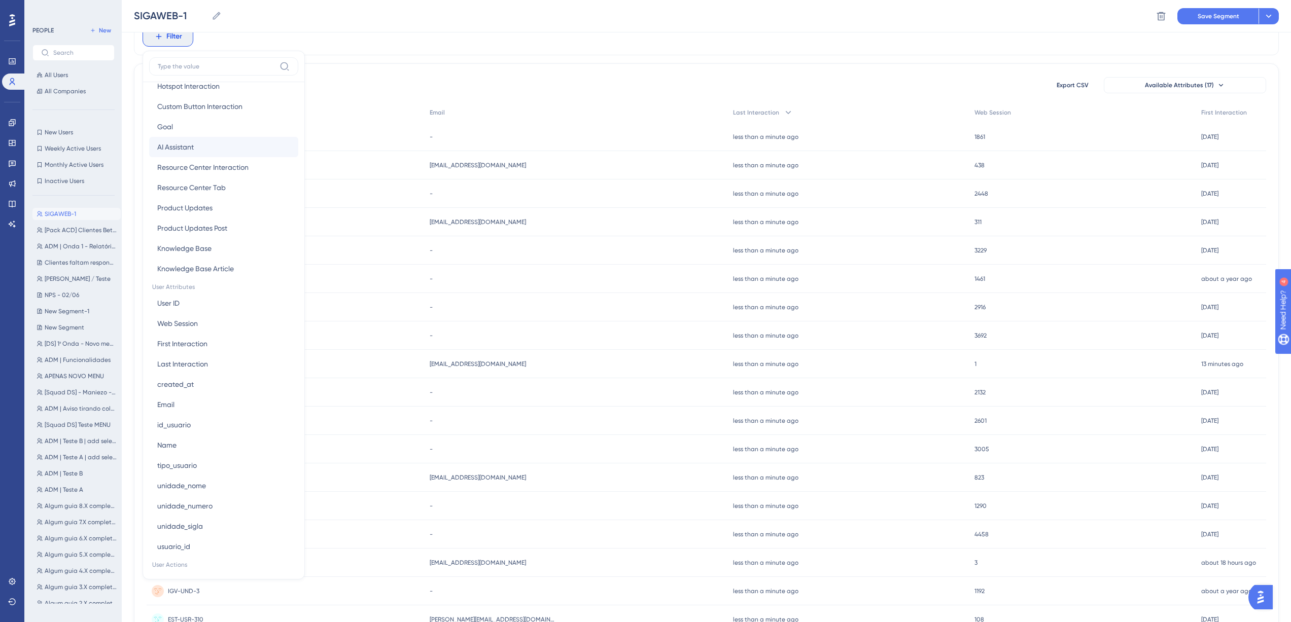
scroll to position [342, 0]
click at [221, 449] on button "unidade_sigla unidade_sigla" at bounding box center [223, 448] width 149 height 20
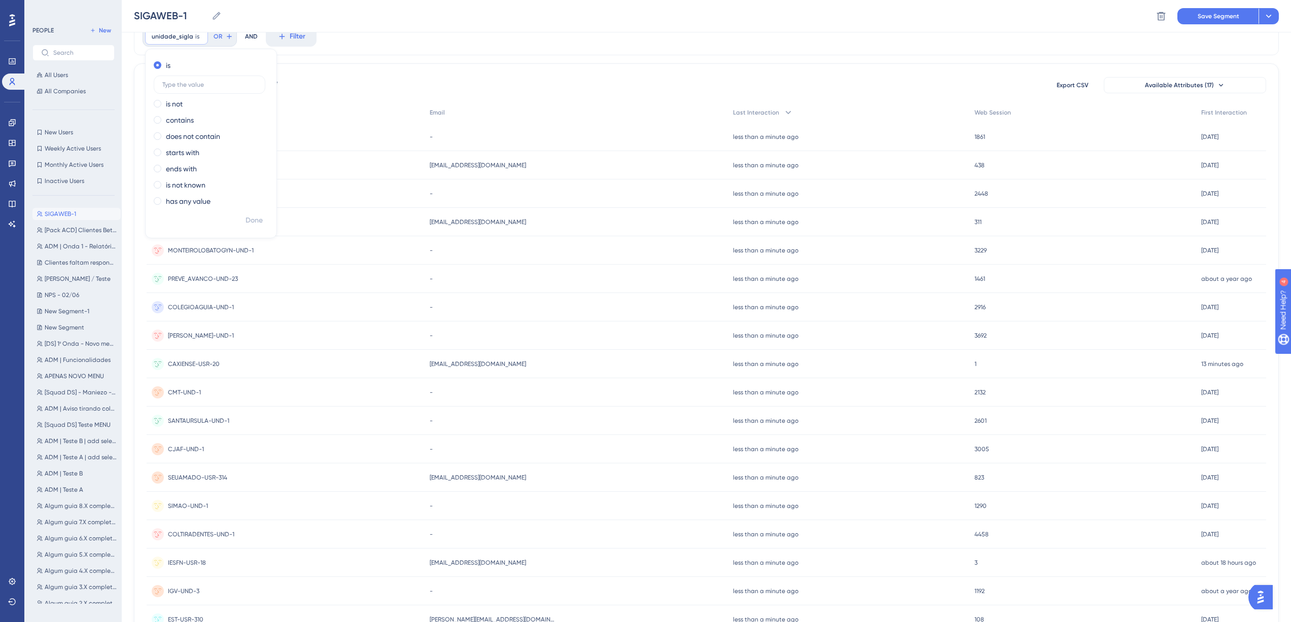
scroll to position [0, 0]
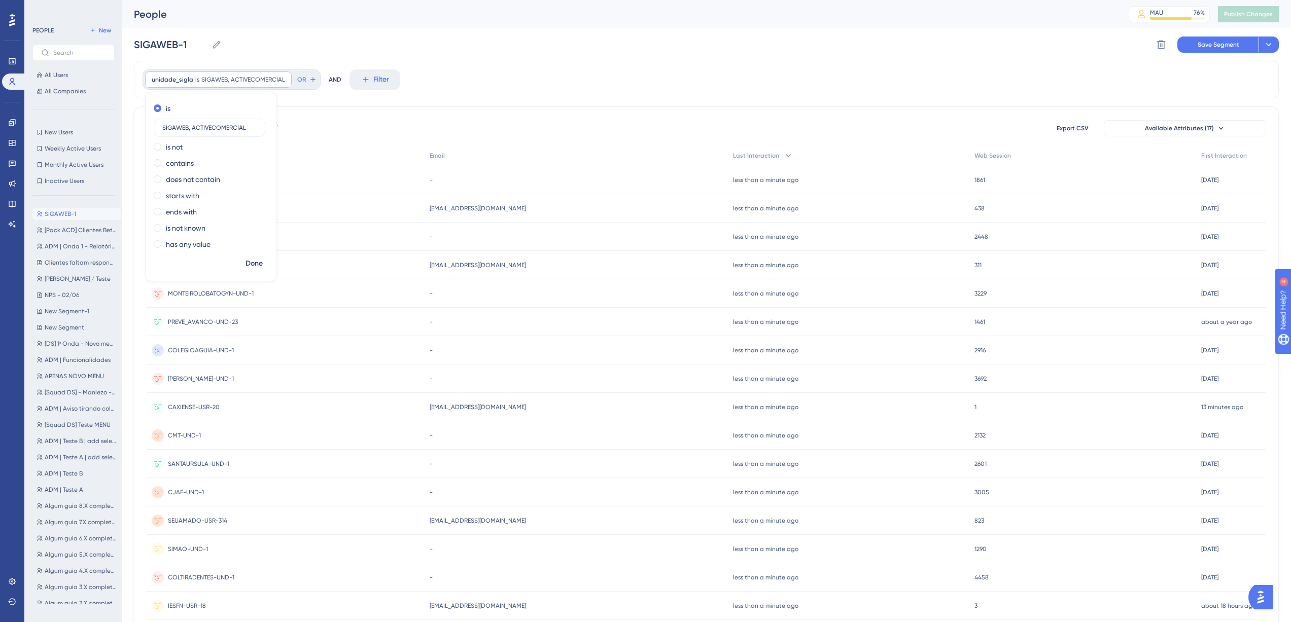
type input "SIGAWEB, ACTIVECOMERCIAL"
click at [498, 76] on div "unidade_sigla is SIGAWEB, ACTIVECOMERCIAL SIGAWEB, ACTIVECOMERCIAL Remove is SI…" at bounding box center [706, 80] width 1145 height 38
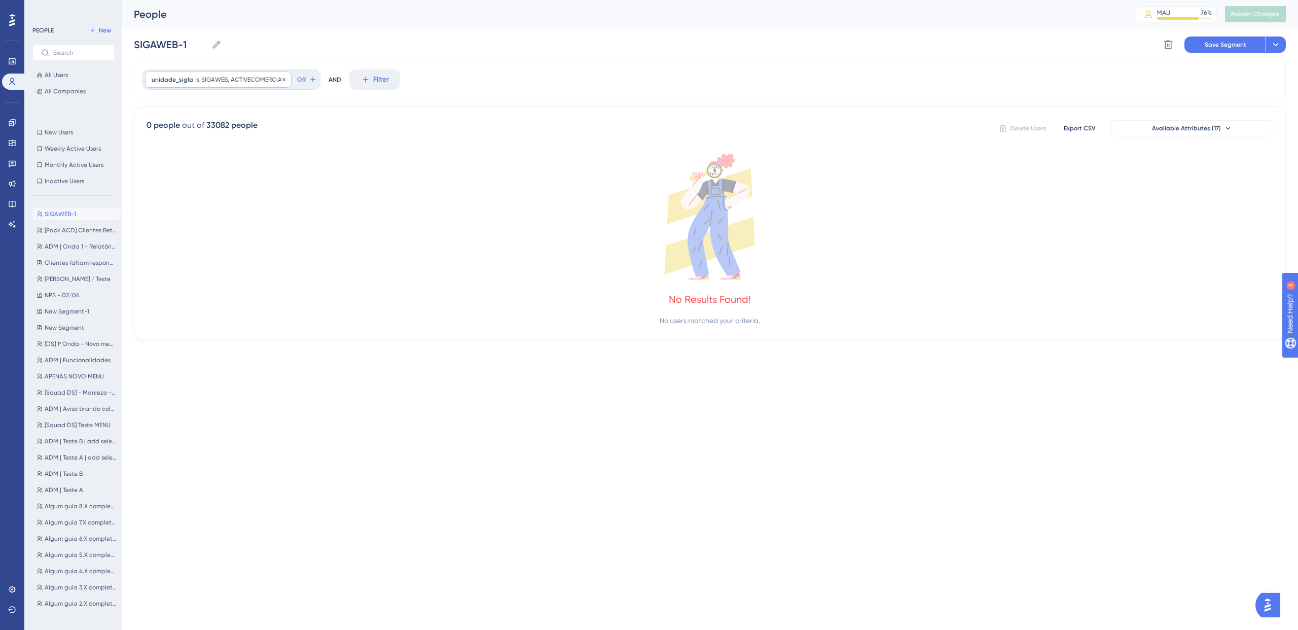
click at [239, 77] on span "SIGAWEB, ACTIVECOMERCIAL" at bounding box center [243, 80] width 84 height 8
click at [190, 124] on input "SIGAWEB, ACTIVECOMERCIAL" at bounding box center [209, 127] width 94 height 7
click at [191, 126] on input "SIGAWEB, ACTIVECOMERCIAL" at bounding box center [209, 127] width 94 height 7
type input "SIGAWEB; ACTIVECOMERCIAL"
click at [333, 110] on div "0 people out of 33082 people Delete Users Export CSV Available Attributes (17) …" at bounding box center [710, 222] width 1152 height 233
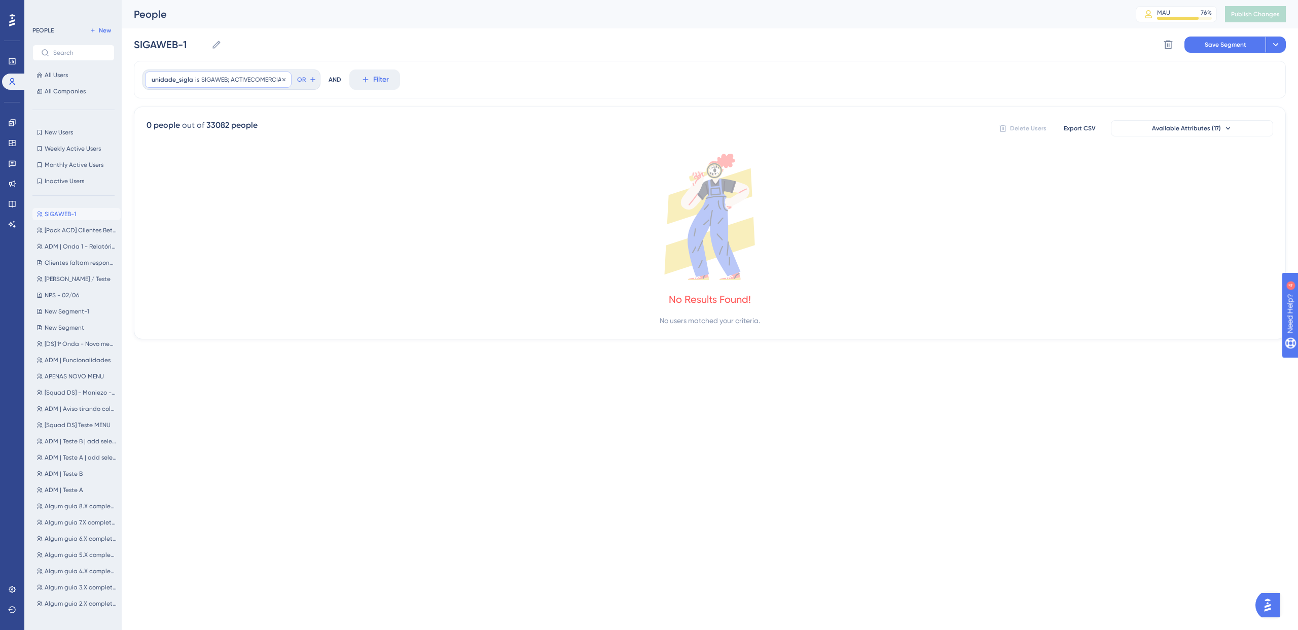
click at [234, 78] on span "SIGAWEB; ACTIVECOMERCIAL" at bounding box center [243, 80] width 84 height 8
click at [281, 79] on icon at bounding box center [284, 80] width 6 height 6
click at [182, 77] on div at bounding box center [699, 347] width 1197 height 557
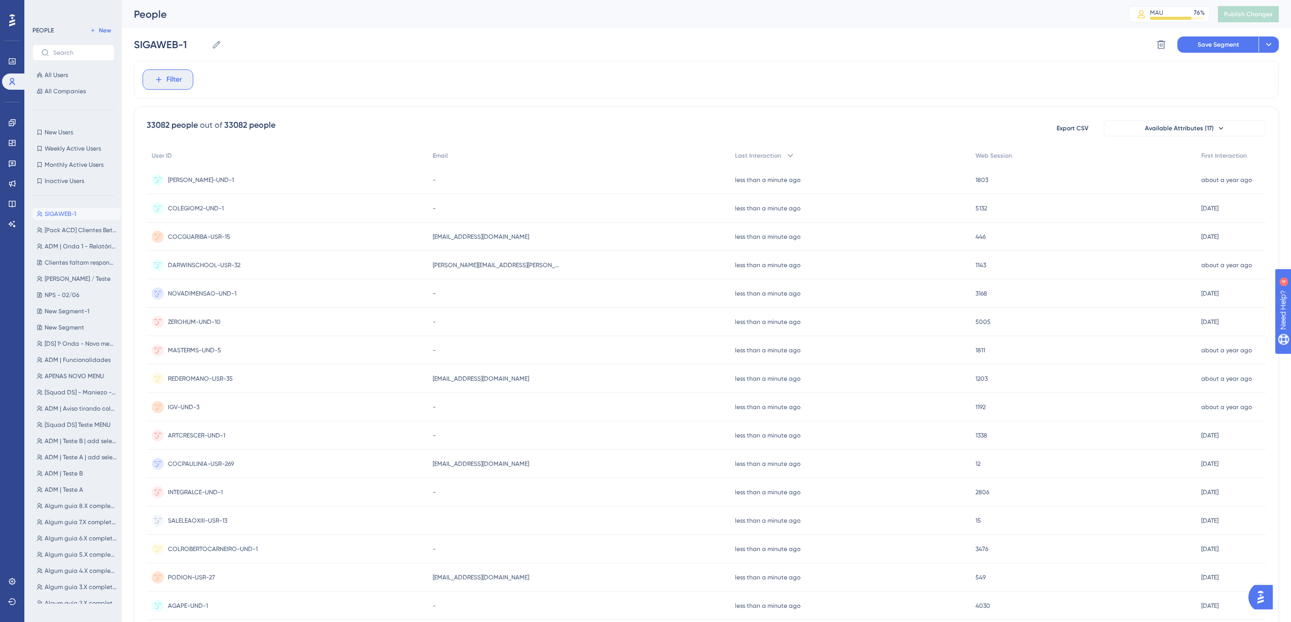
click at [183, 81] on button "Filter" at bounding box center [168, 79] width 51 height 20
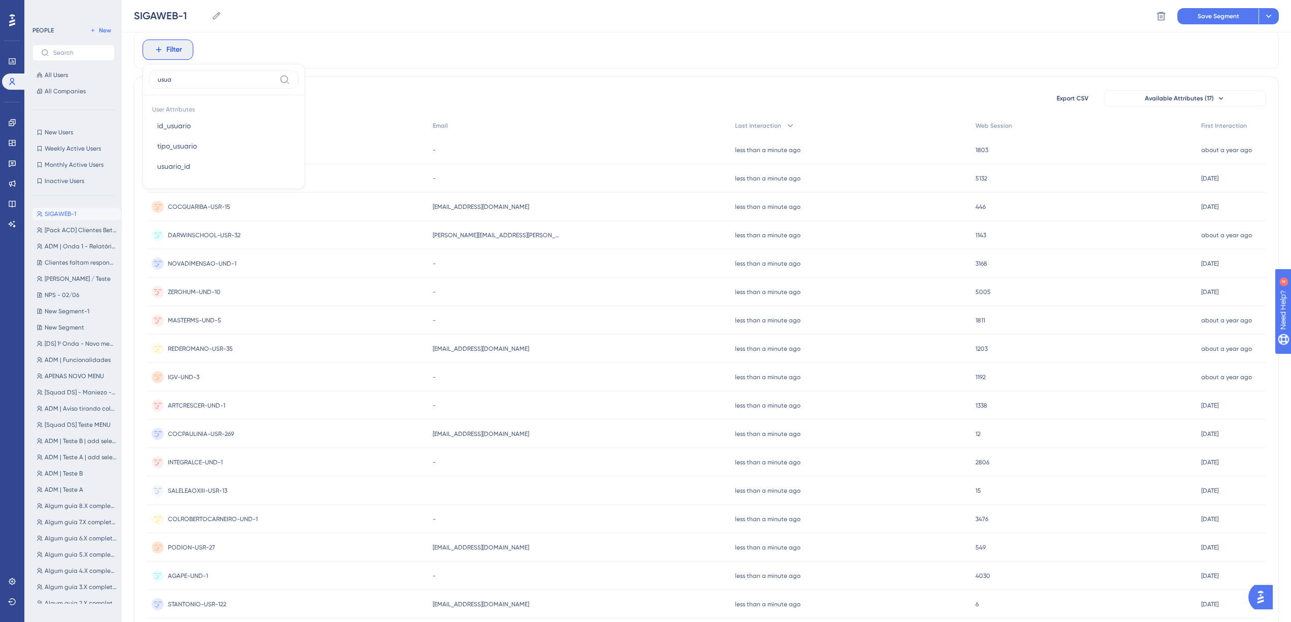
scroll to position [27, 0]
type input "u"
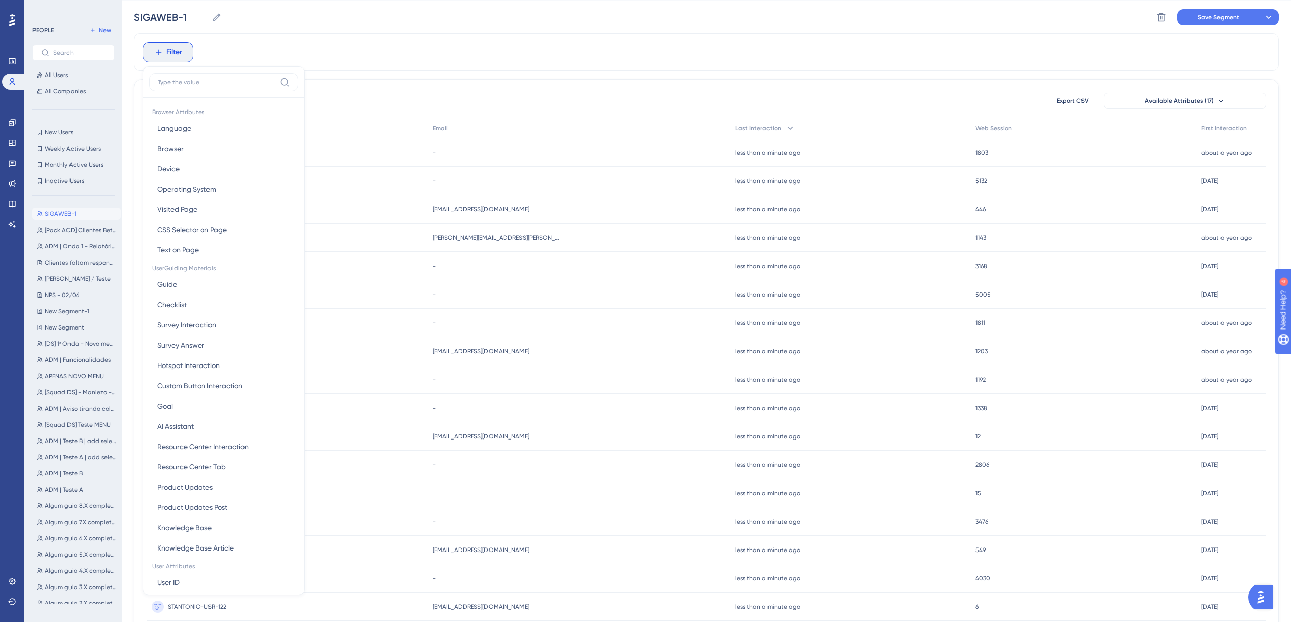
type input "s"
click at [215, 542] on button "unidade_sigla unidade_sigla" at bounding box center [223, 547] width 149 height 20
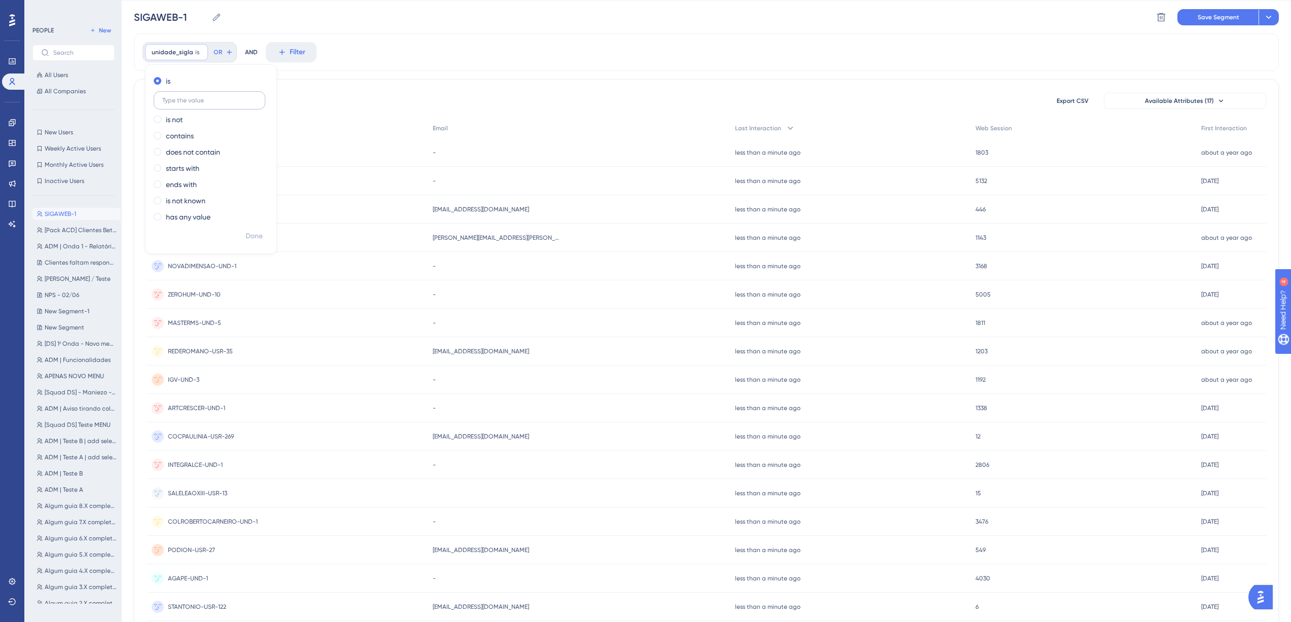
click at [208, 102] on input "text" at bounding box center [209, 100] width 94 height 7
type input "SIGAWEB"
click at [259, 235] on span "Done" at bounding box center [253, 236] width 17 height 12
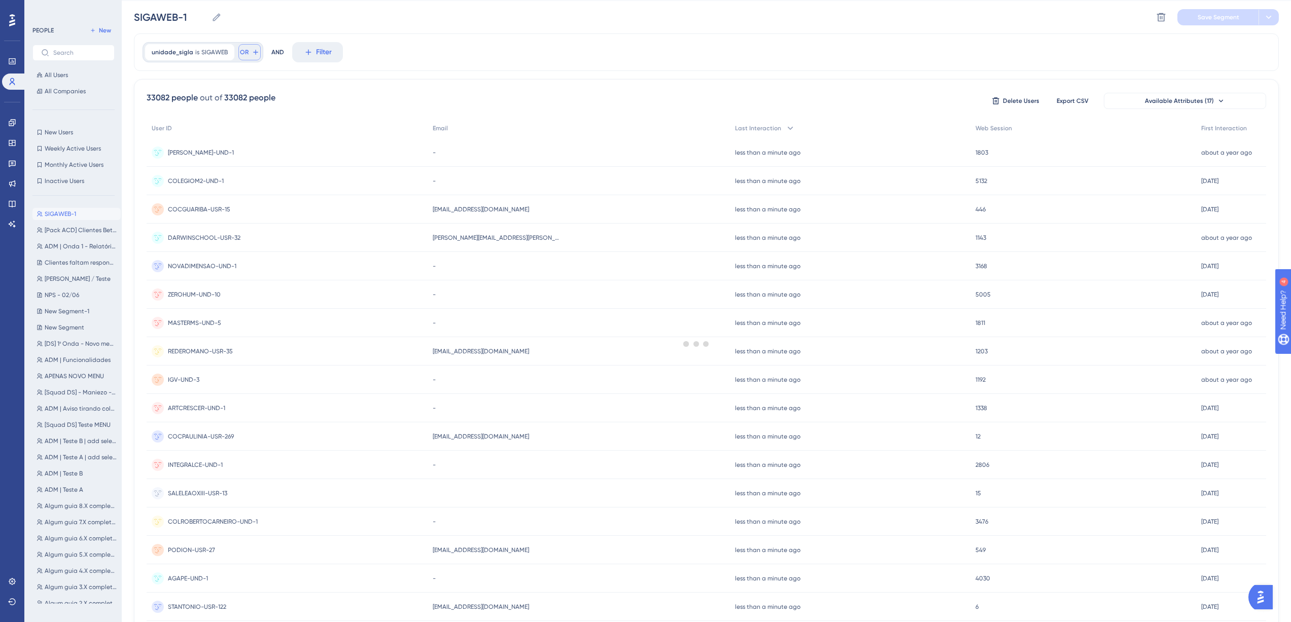
click at [253, 53] on icon at bounding box center [255, 52] width 5 height 5
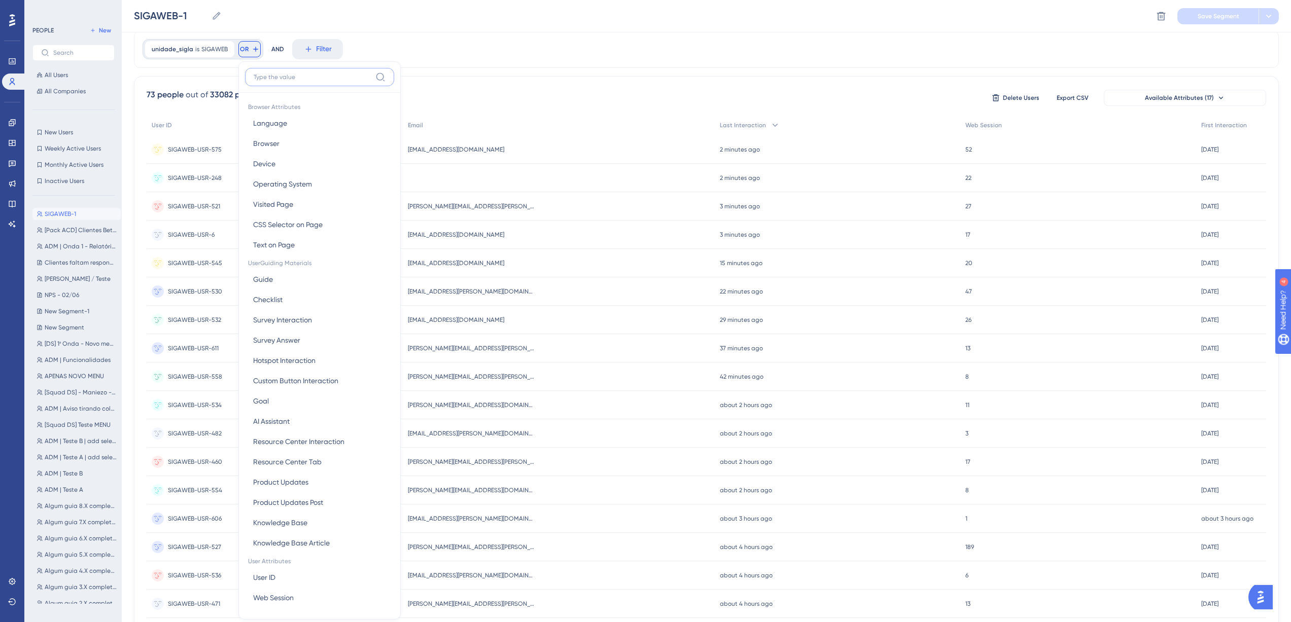
scroll to position [21, 0]
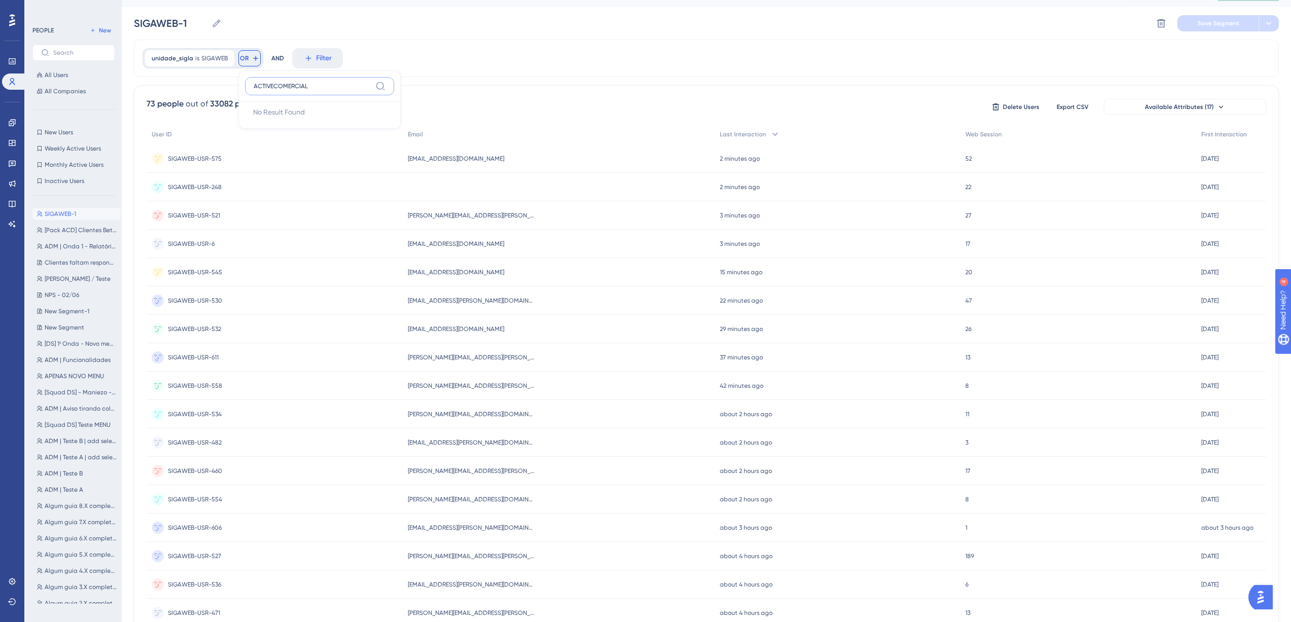
type input "ACTIVECOMERCIAL"
drag, startPoint x: 328, startPoint y: 87, endPoint x: 247, endPoint y: 80, distance: 80.9
click at [247, 80] on label "ACTIVECOMERCIAL" at bounding box center [319, 86] width 149 height 18
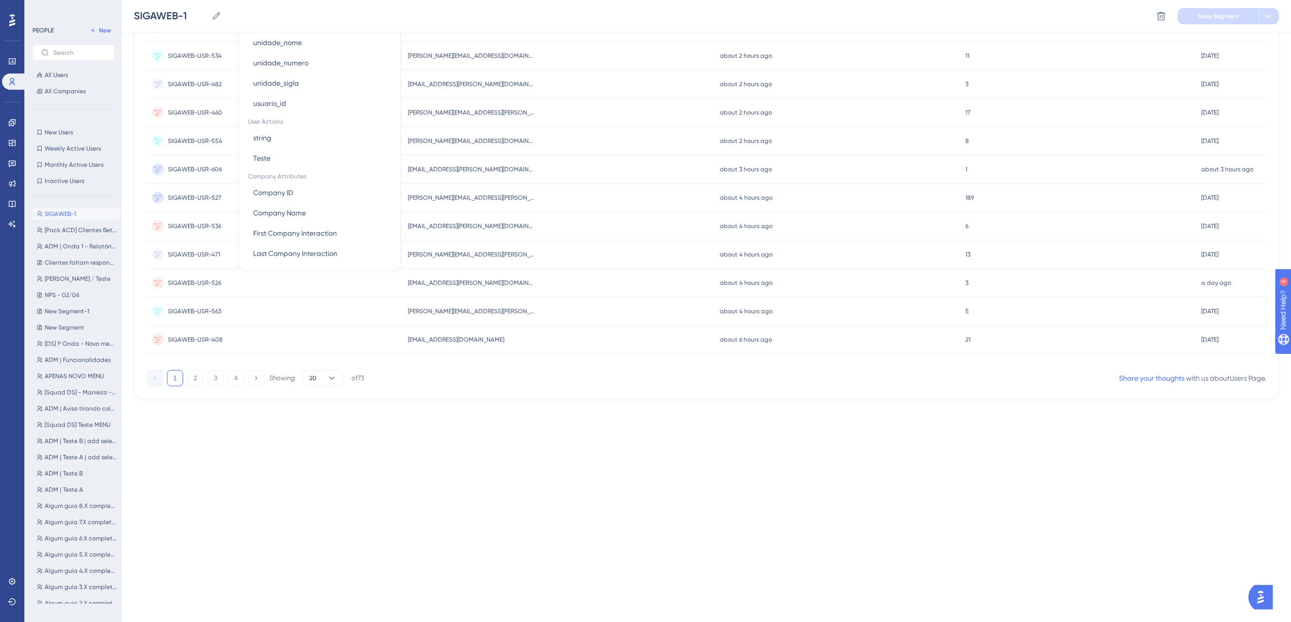
scroll to position [355, 0]
click at [300, 99] on button "unidade_sigla unidade_sigla" at bounding box center [319, 96] width 149 height 20
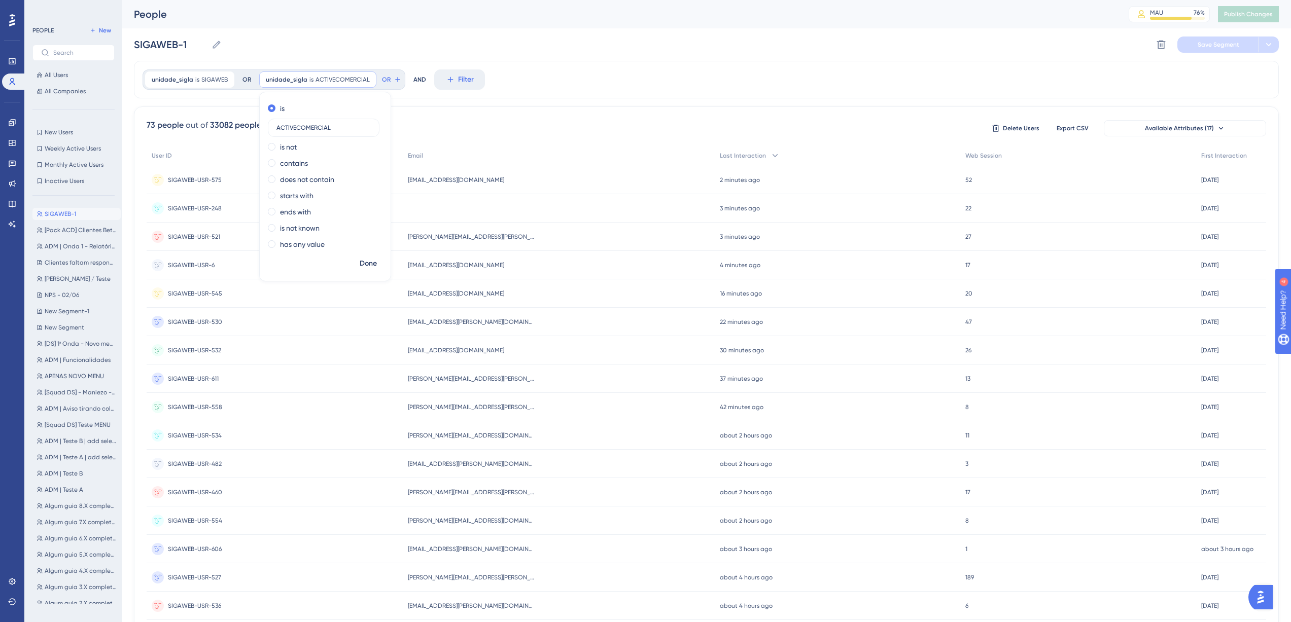
type input "ACTIVECOMERCIAL"
click at [565, 92] on div "unidade_sigla is SIGAWEB SIGAWEB Remove OR unidade_sigla is ACTIVECOMERCIAL ACT…" at bounding box center [706, 80] width 1145 height 38
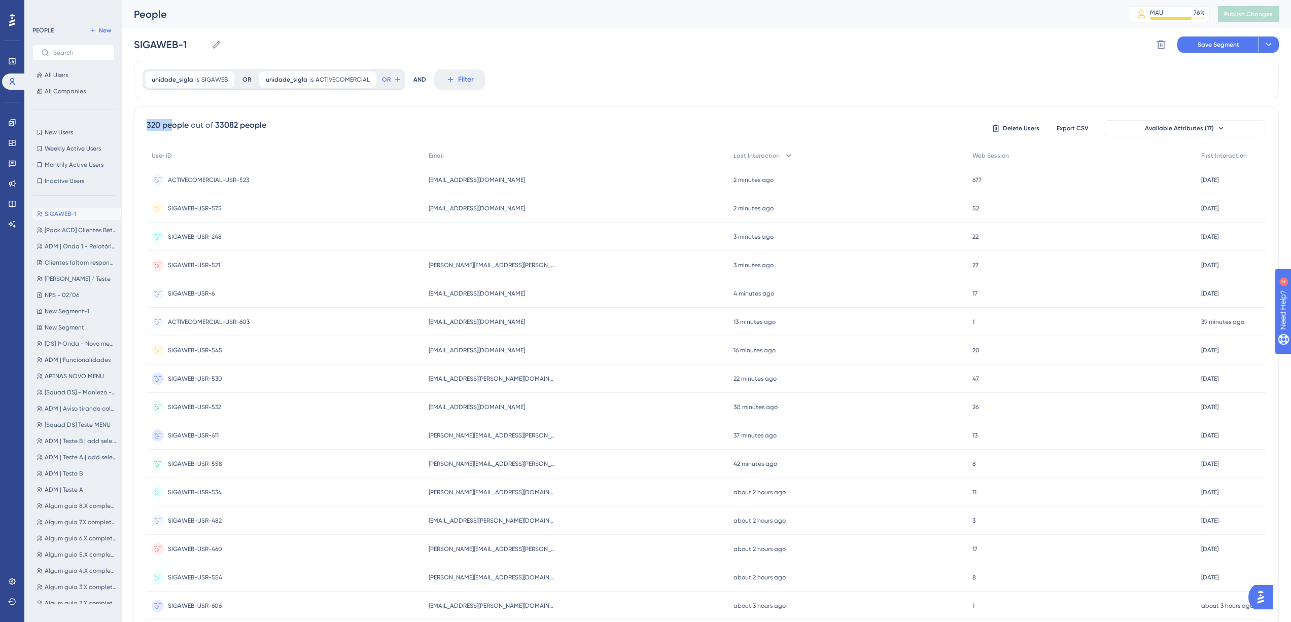
drag, startPoint x: 174, startPoint y: 123, endPoint x: 144, endPoint y: 122, distance: 30.4
click at [144, 122] on div "320 people out of 33082 people Delete Users Export CSV Available Attributes (17…" at bounding box center [706, 442] width 1145 height 672
drag, startPoint x: 192, startPoint y: 121, endPoint x: 186, endPoint y: 123, distance: 6.8
click at [192, 121] on div "out of" at bounding box center [202, 125] width 22 height 12
drag, startPoint x: 178, startPoint y: 124, endPoint x: 145, endPoint y: 128, distance: 33.7
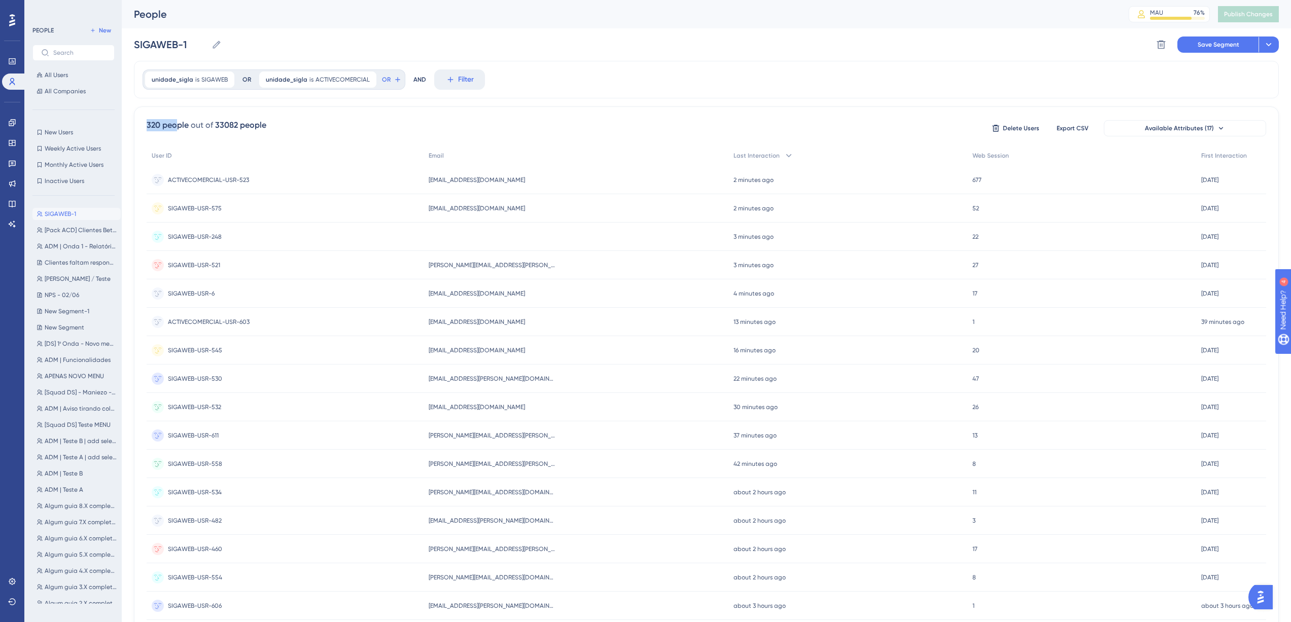
click at [145, 128] on div "320 people out of 33082 people Delete Users Export CSV Available Attributes (17…" at bounding box center [706, 442] width 1145 height 672
click at [80, 227] on span "[Pack ACD] Clientes Beta - Portal do Professor" at bounding box center [81, 230] width 72 height 8
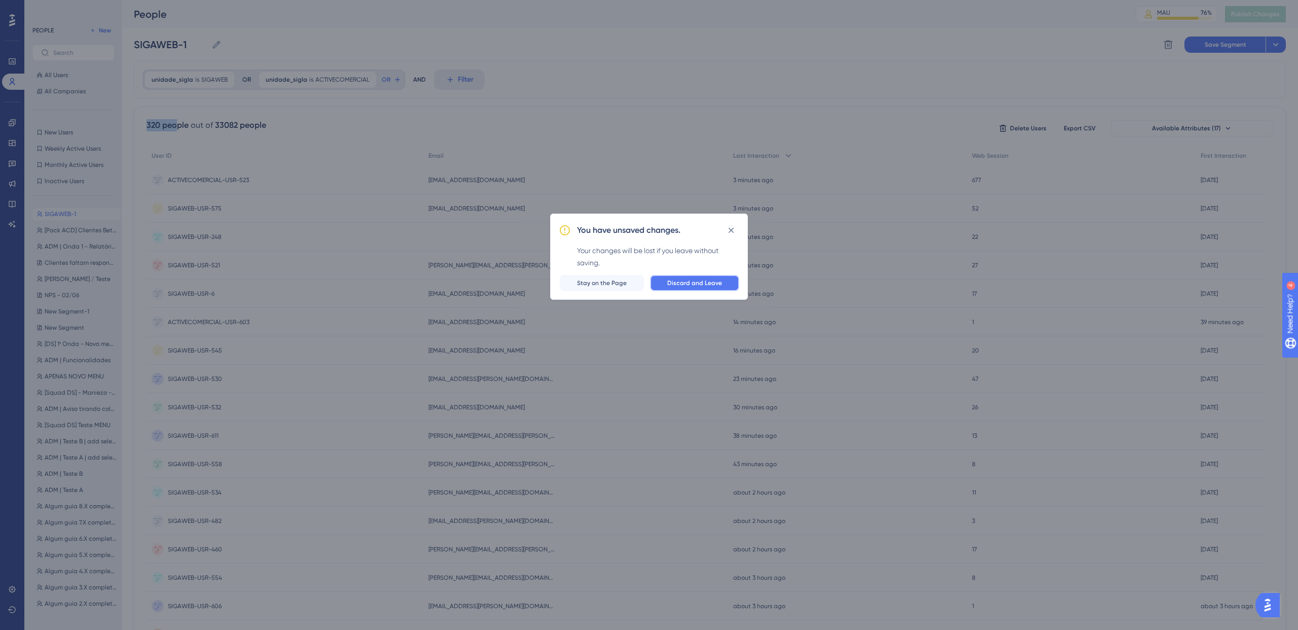
click at [673, 279] on span "Discard and Leave" at bounding box center [694, 283] width 55 height 8
type input "[Pack ACD] Clientes Beta - Portal do Professor"
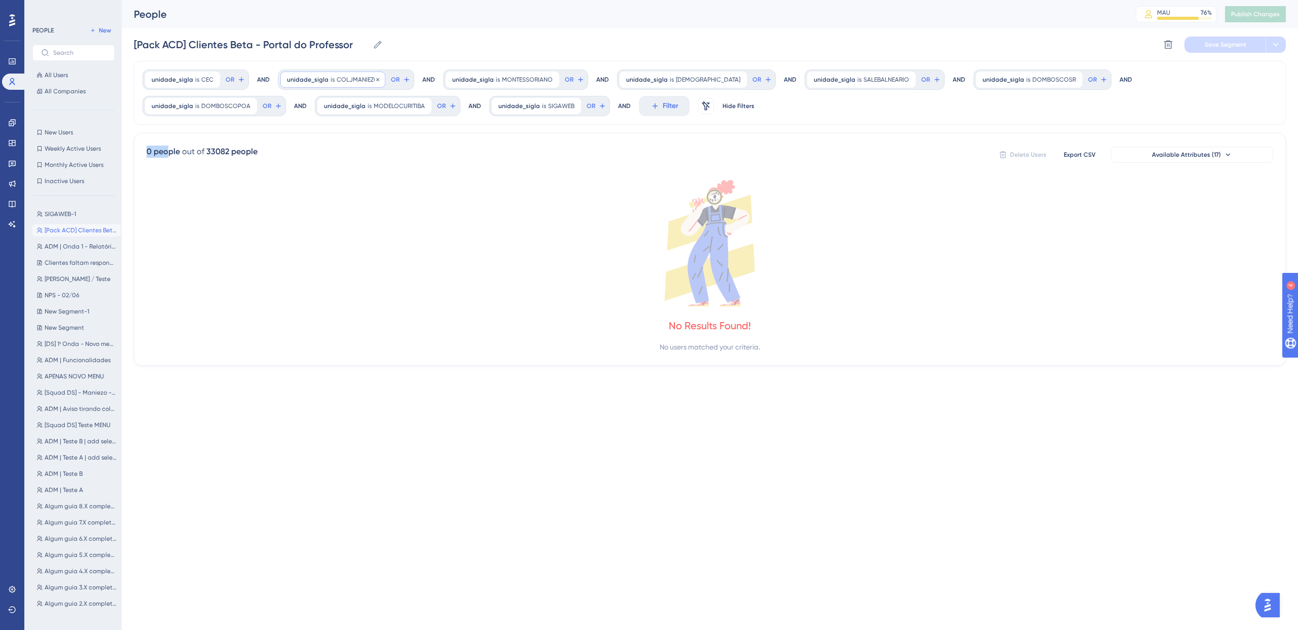
click at [320, 79] on span "unidade_sigla" at bounding box center [308, 80] width 42 height 8
drag, startPoint x: 331, startPoint y: 129, endPoint x: 290, endPoint y: 128, distance: 41.1
click at [290, 128] on label "COLJMANIEZO" at bounding box center [345, 128] width 112 height 18
click at [226, 80] on span "OR" at bounding box center [230, 80] width 9 height 8
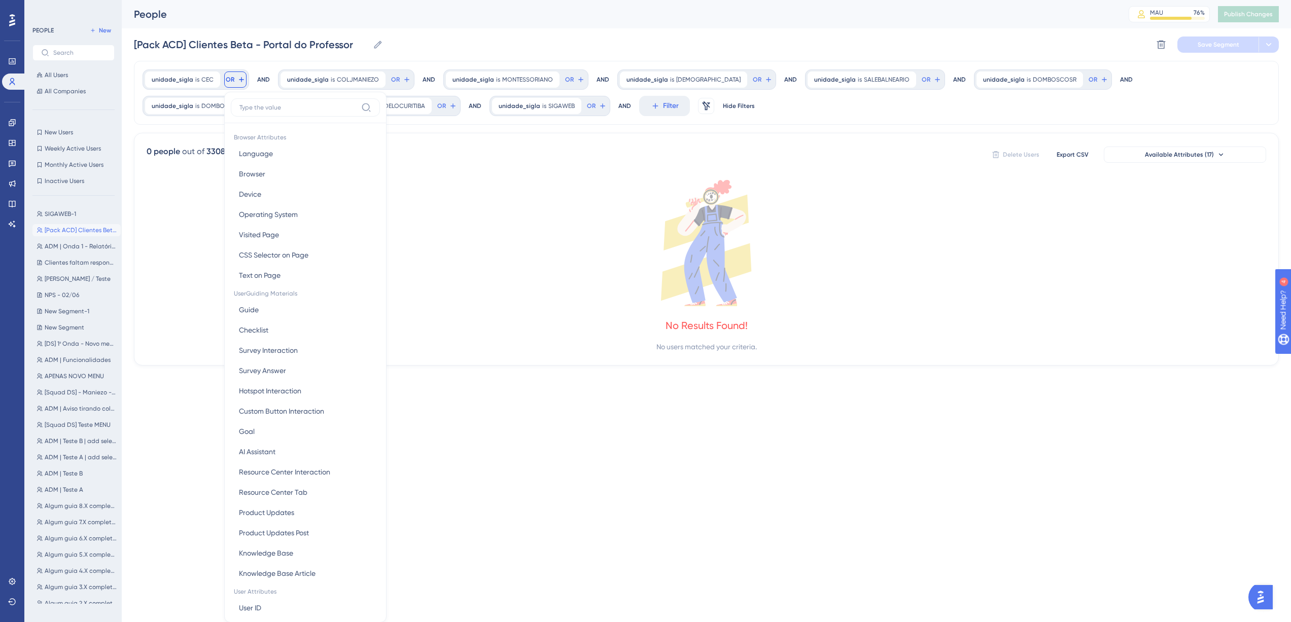
scroll to position [46, 0]
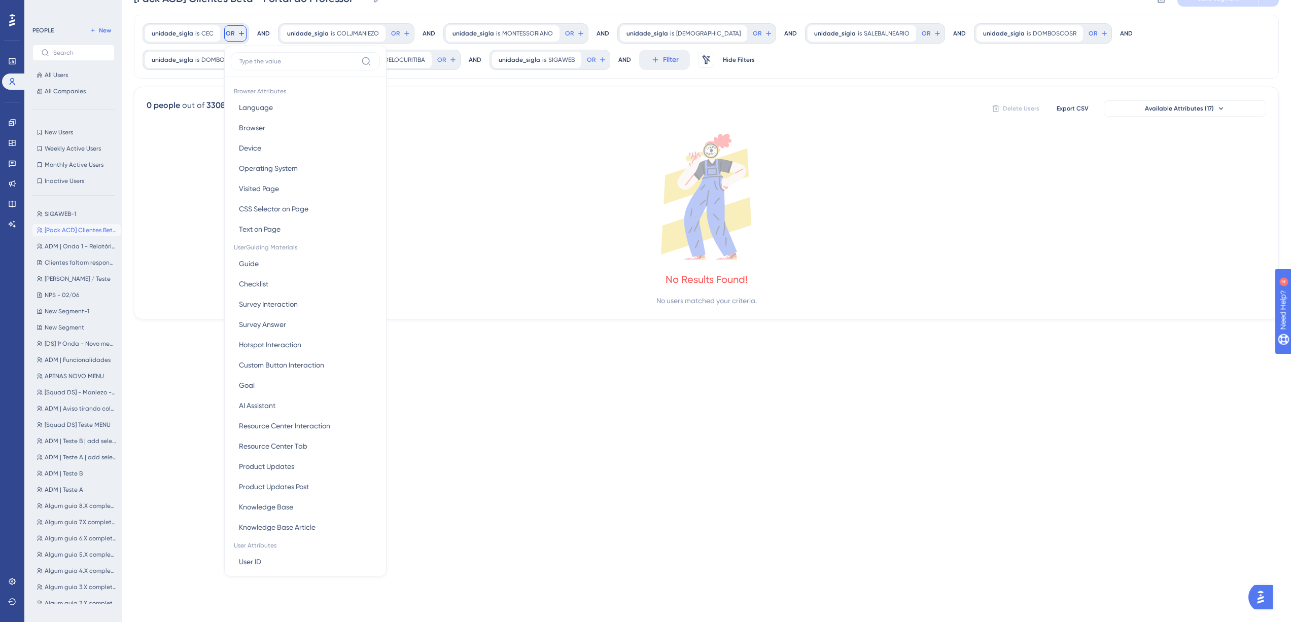
type input "s"
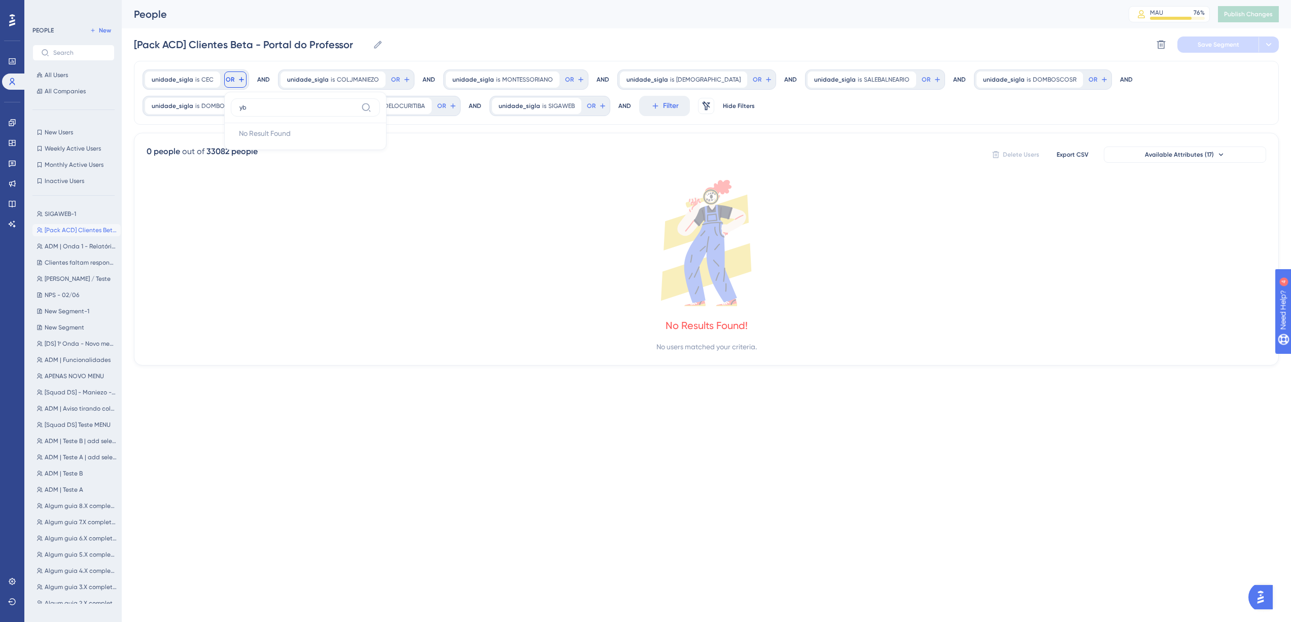
scroll to position [0, 0]
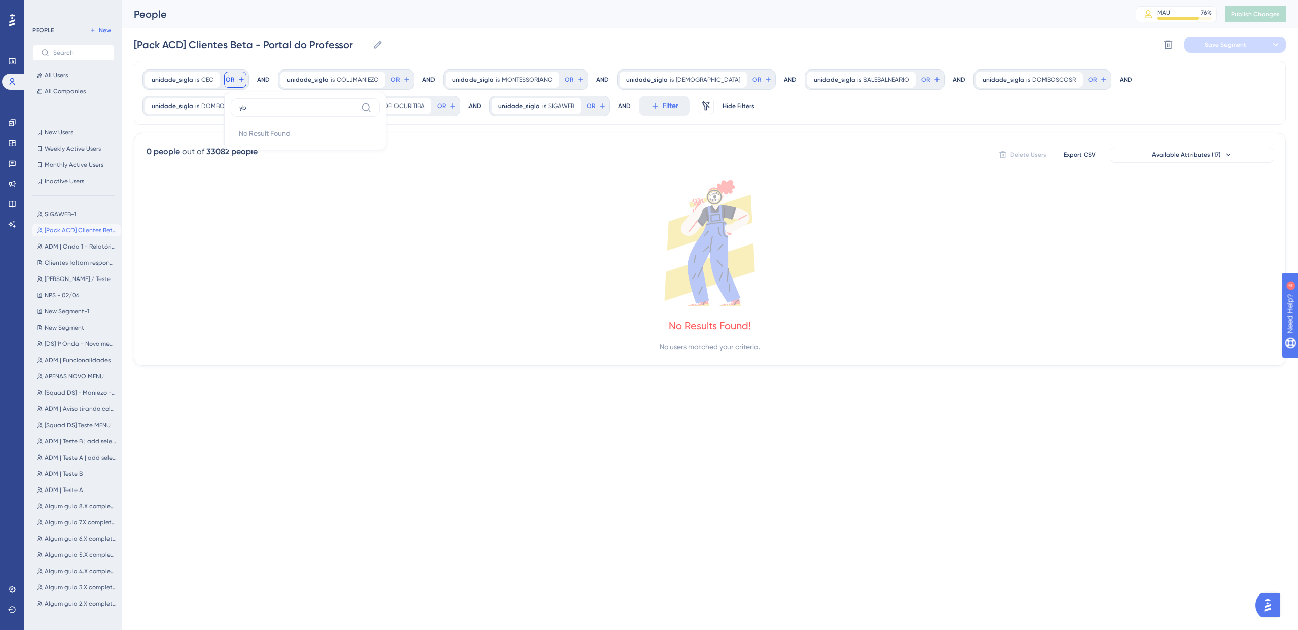
type input "y"
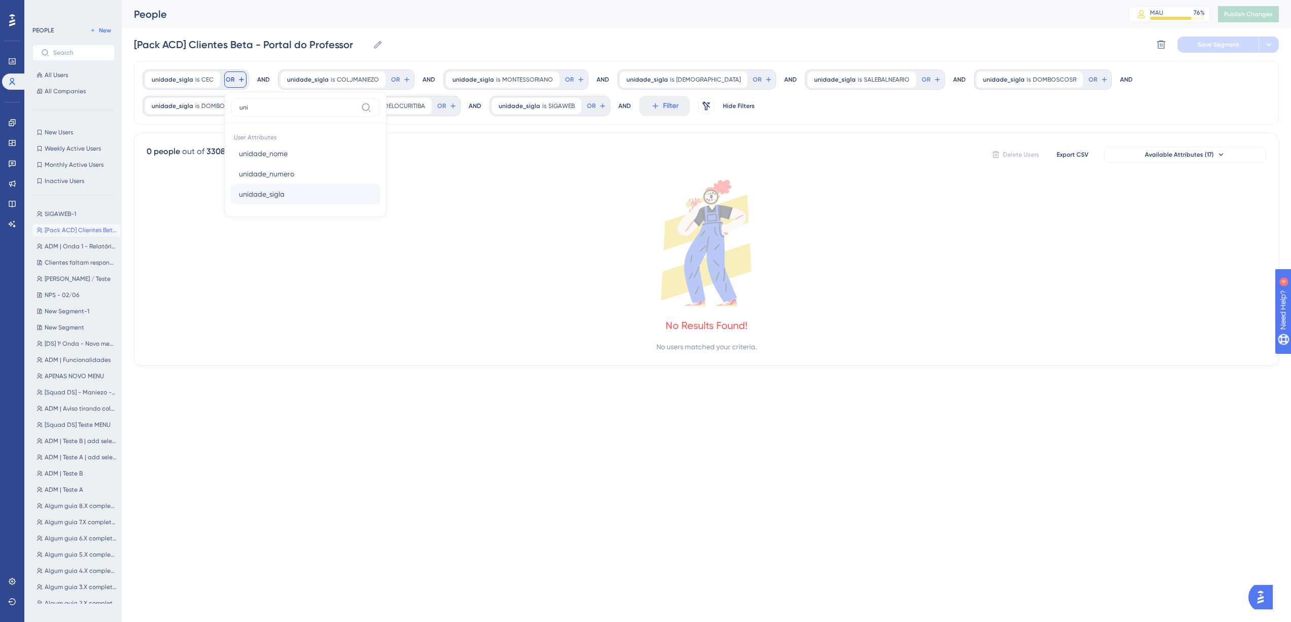
type input "uni"
click at [283, 195] on button "unidade_sigla unidade_sigla" at bounding box center [305, 194] width 149 height 20
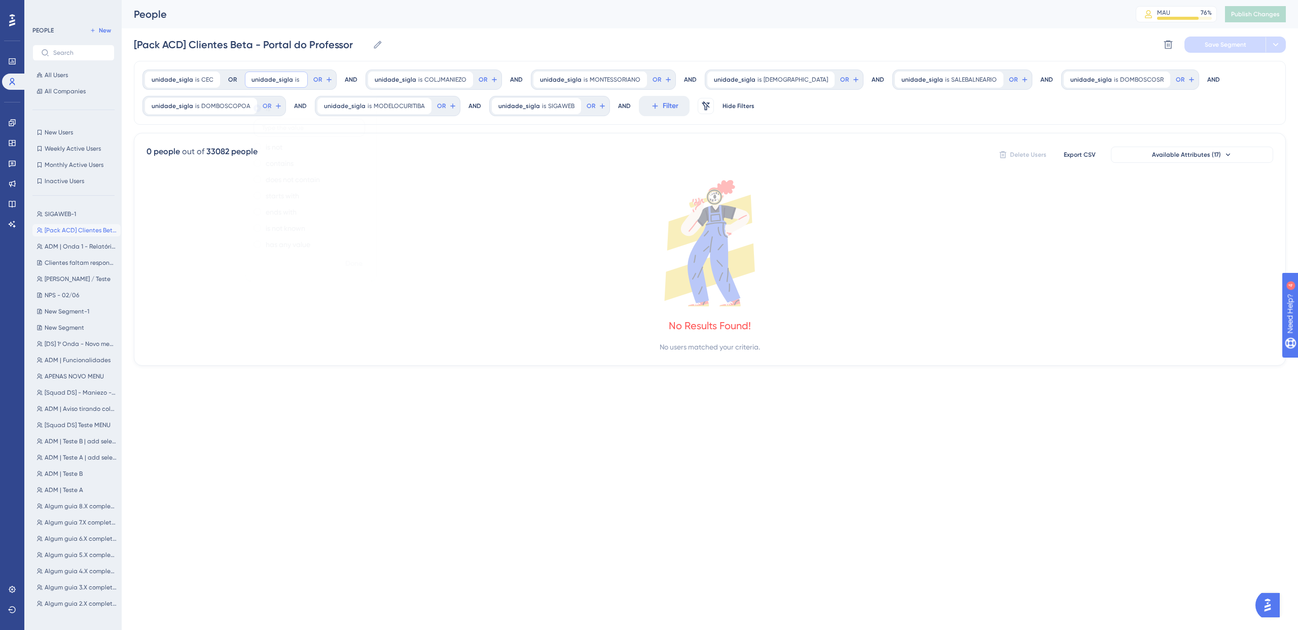
click at [300, 121] on label at bounding box center [310, 128] width 112 height 18
click at [300, 124] on input "text" at bounding box center [309, 127] width 94 height 7
click at [300, 122] on label at bounding box center [310, 128] width 112 height 18
click at [300, 124] on input "text" at bounding box center [309, 127] width 94 height 7
paste input "COLJMANIEZO"
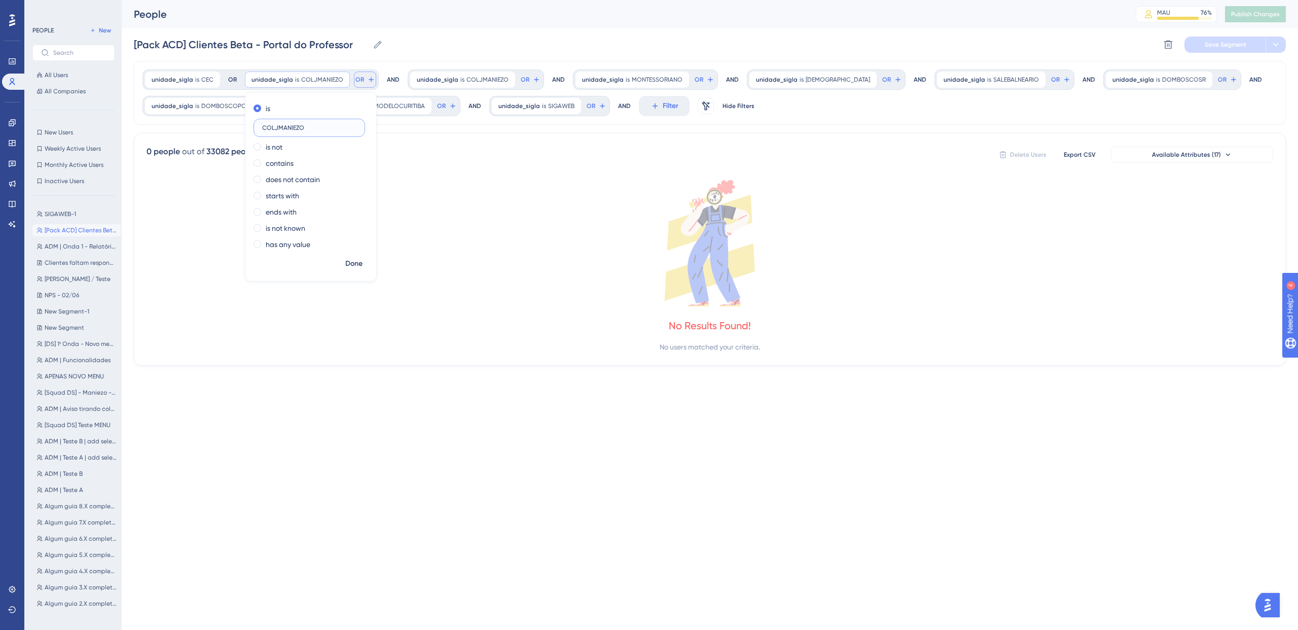
type input "COLJMANIEZO"
click at [367, 79] on icon at bounding box center [371, 80] width 8 height 8
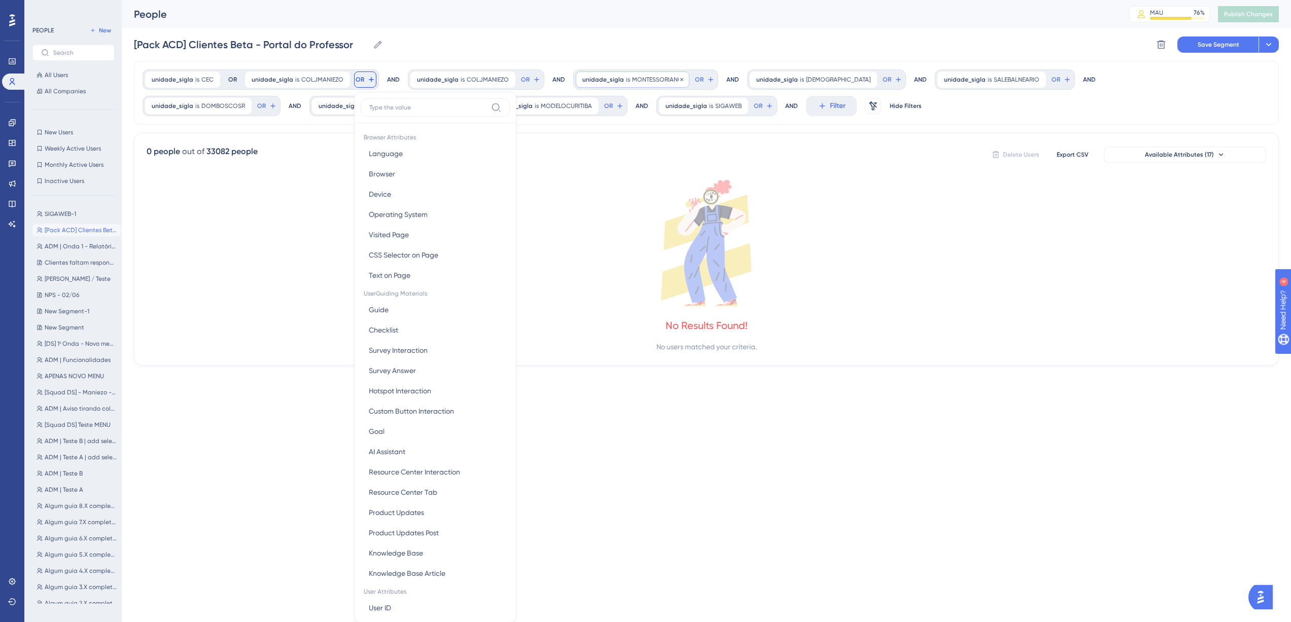
click at [642, 82] on span "MONTESSORIANO" at bounding box center [657, 80] width 51 height 8
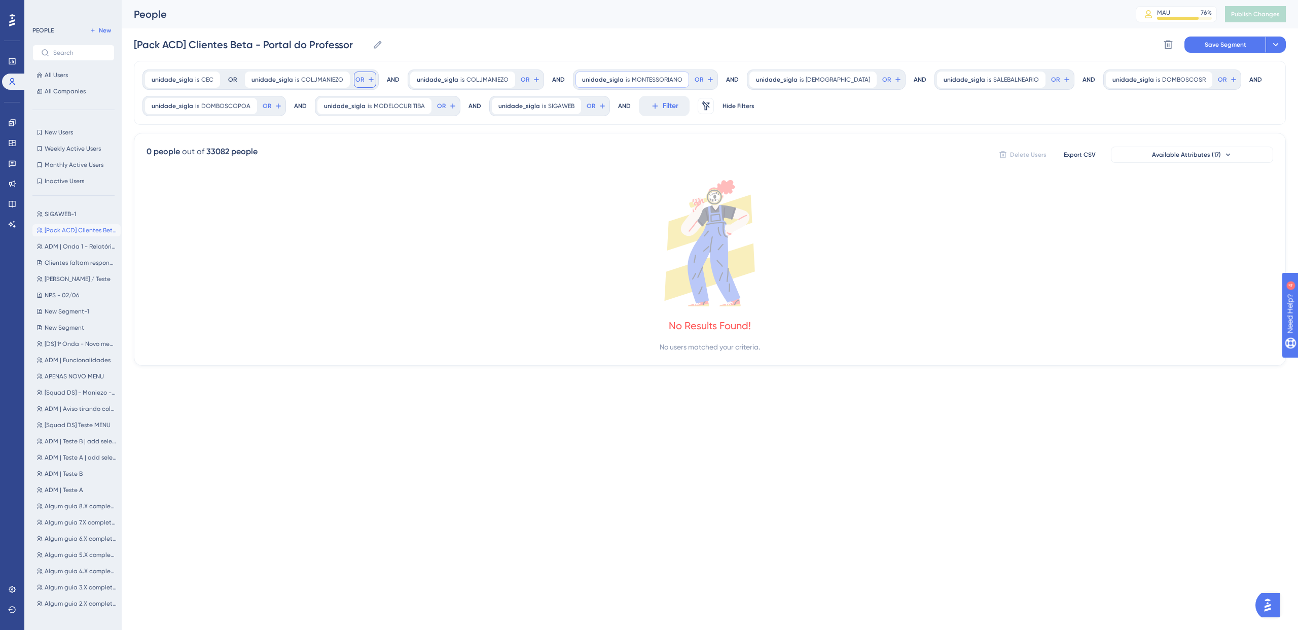
click at [356, 82] on span "OR" at bounding box center [359, 80] width 9 height 8
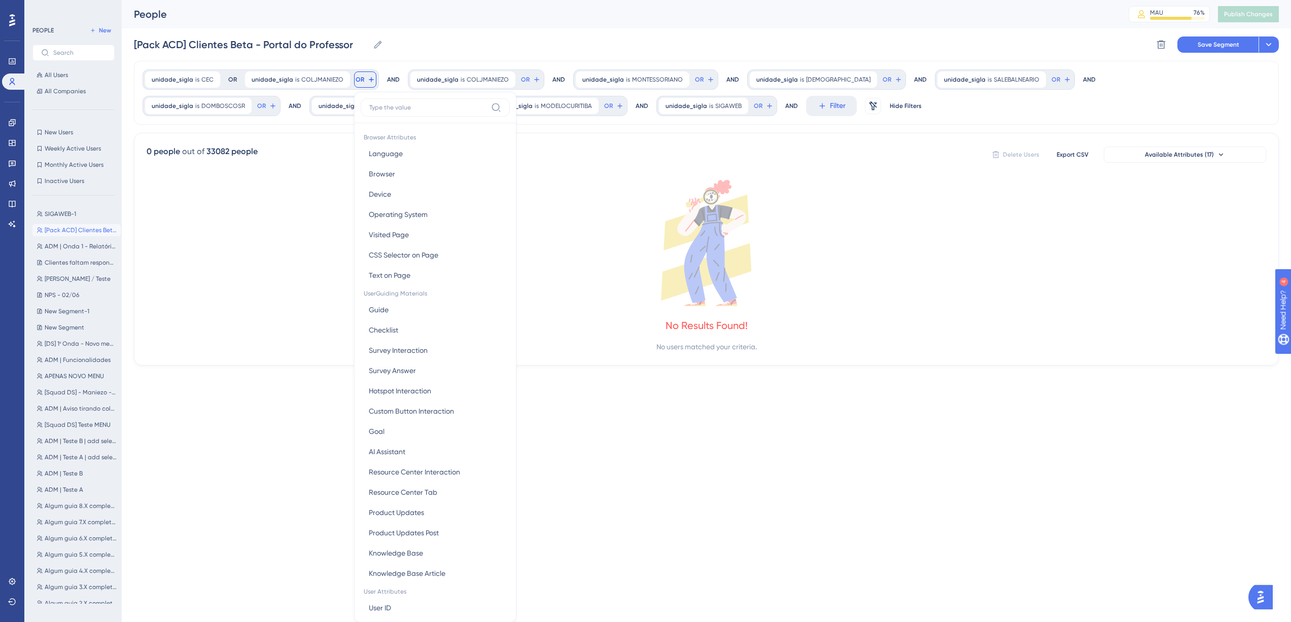
scroll to position [46, 0]
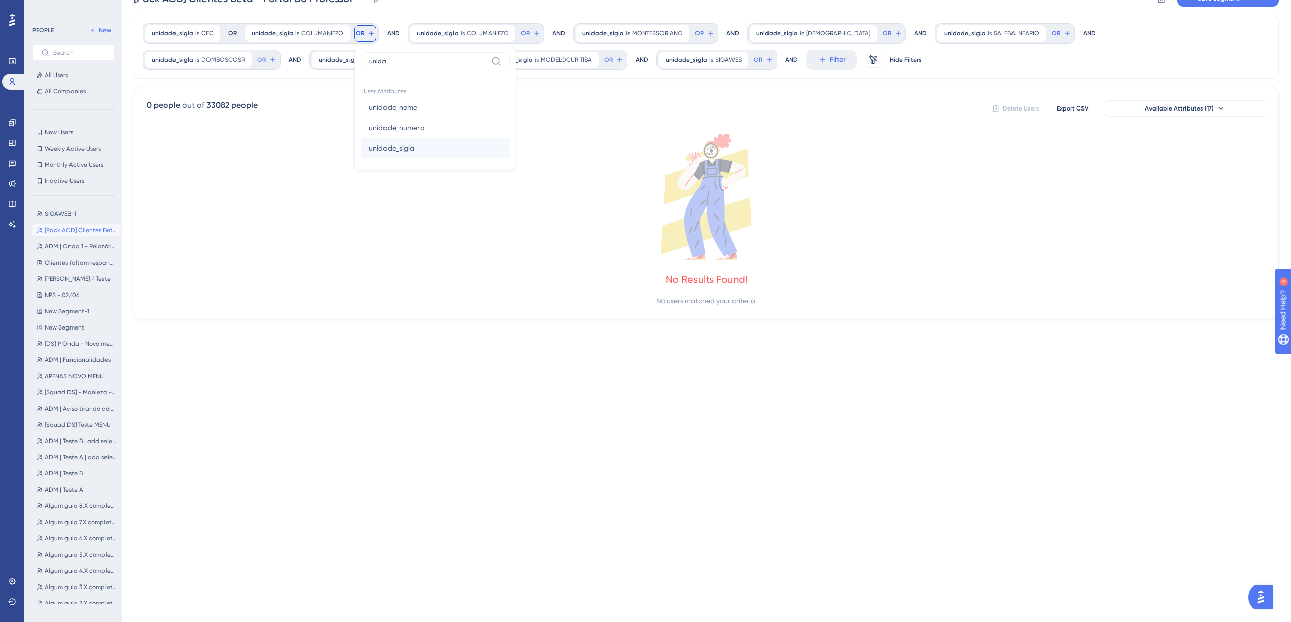
type input "unida"
click at [396, 143] on span "unidade_sigla" at bounding box center [392, 148] width 46 height 12
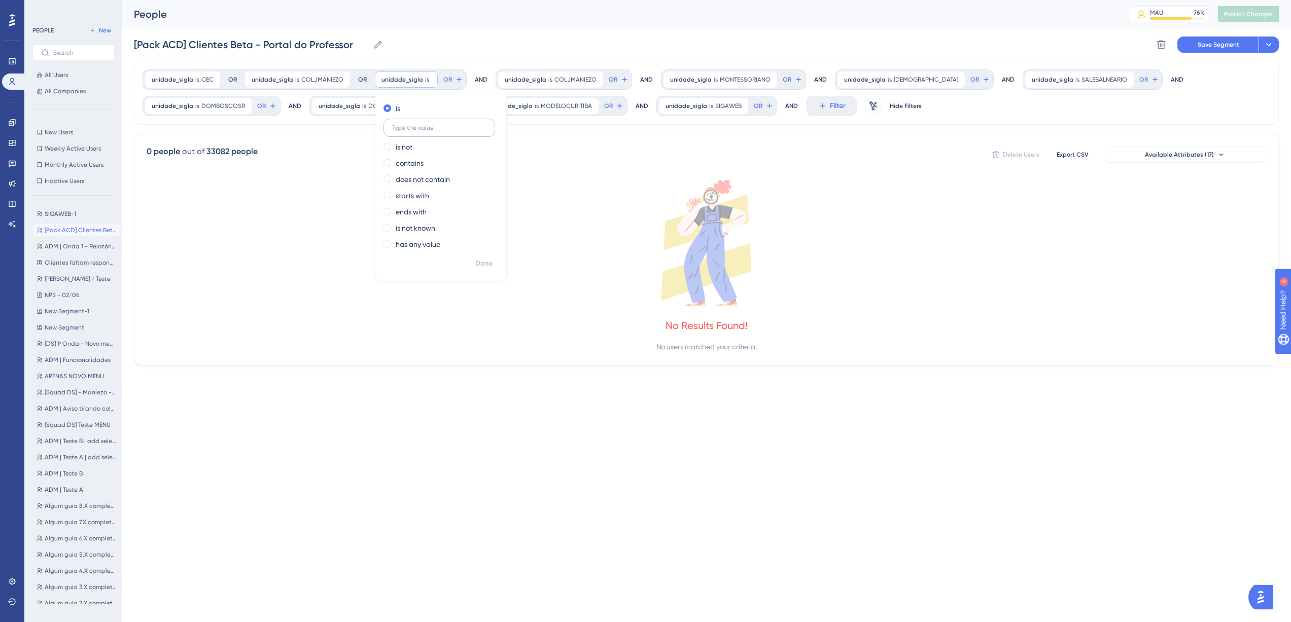
scroll to position [0, 0]
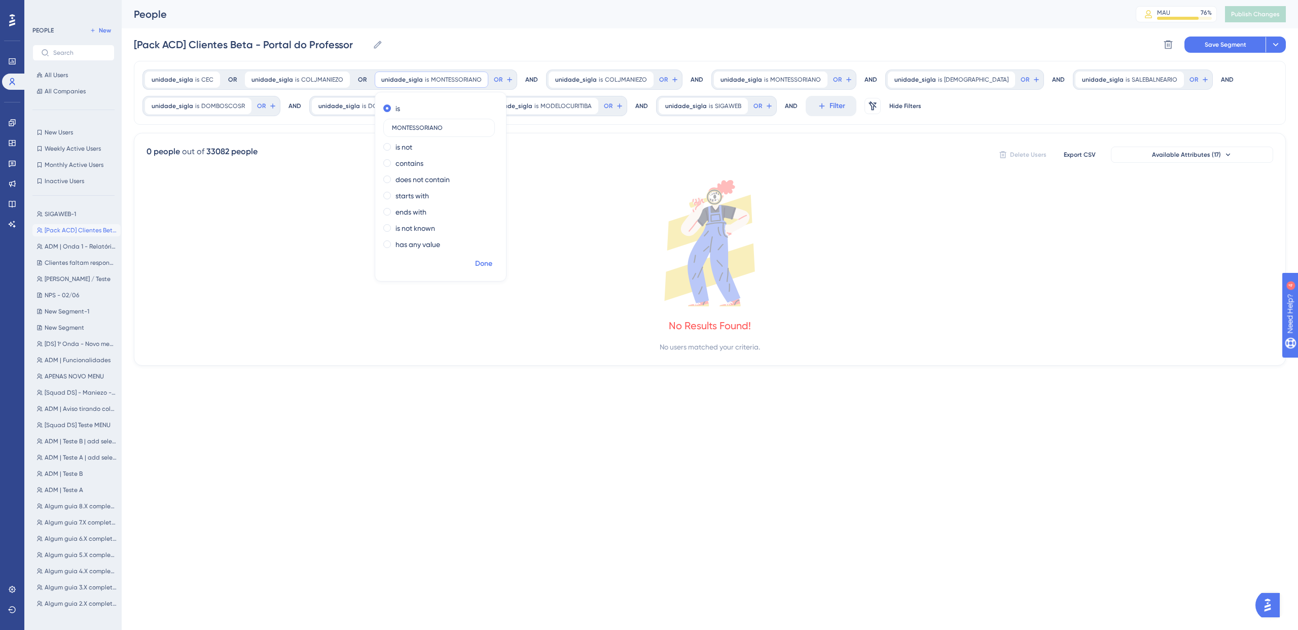
type input "MONTESSORIANO"
click at [490, 259] on button "Done" at bounding box center [484, 264] width 28 height 18
drag, startPoint x: 912, startPoint y: 79, endPoint x: 961, endPoint y: 111, distance: 58.5
click at [959, 114] on div "unidade_sigla is CEC CEC Remove OR unidade_sigla is COLJMANIEZO COLJMANIEZO Rem…" at bounding box center [710, 93] width 1152 height 64
click at [947, 84] on div "unidade_sigla is SALEITAJAI SALEITAJAI Remove" at bounding box center [951, 80] width 127 height 16
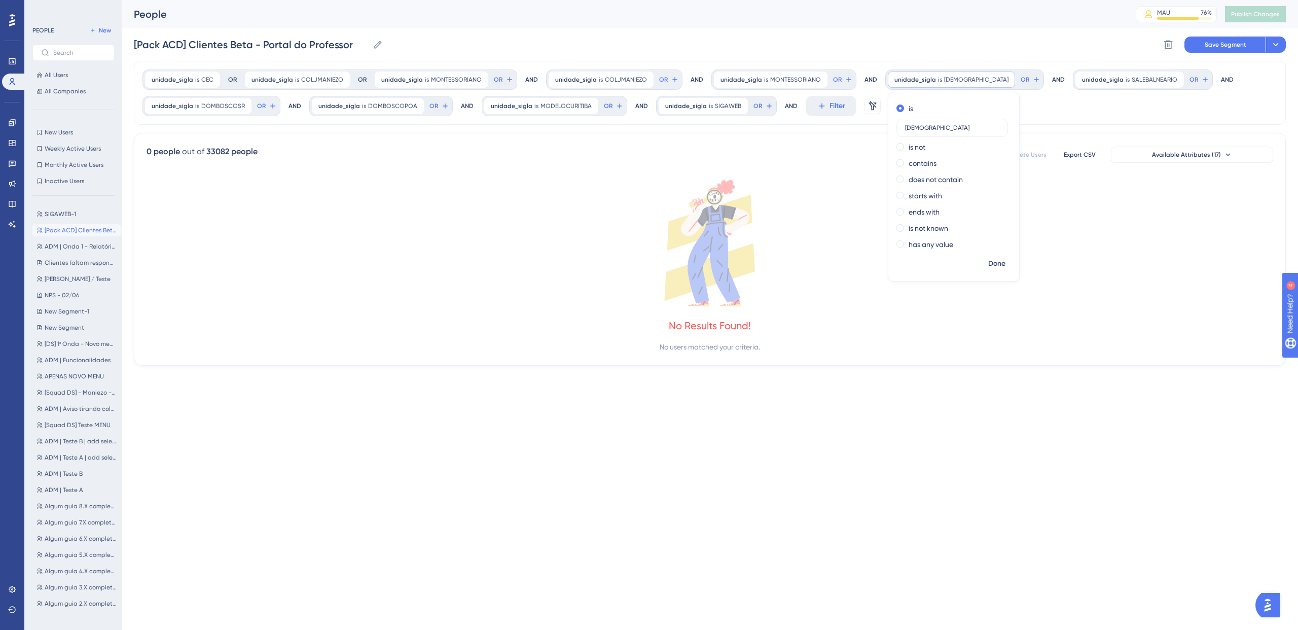
click at [483, 80] on div "unidade_sigla is MONTESSORIANO MONTESSORIANO Remove OR" at bounding box center [445, 79] width 145 height 20
click at [494, 78] on span "OR" at bounding box center [498, 80] width 9 height 8
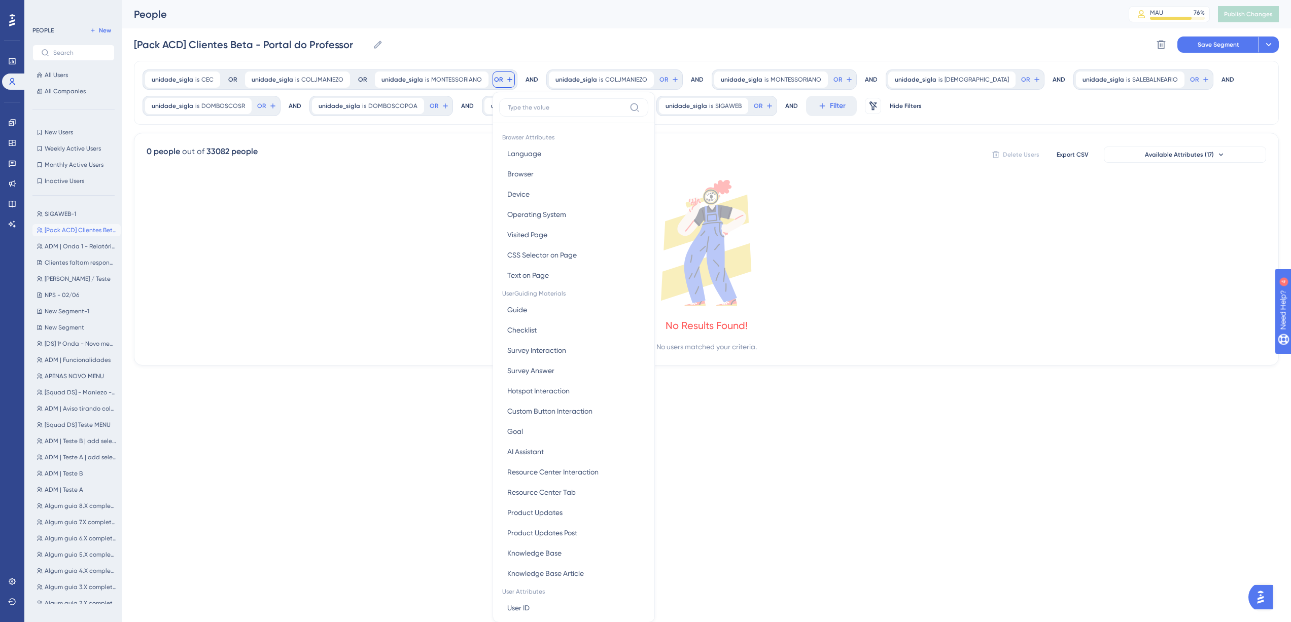
scroll to position [45, 0]
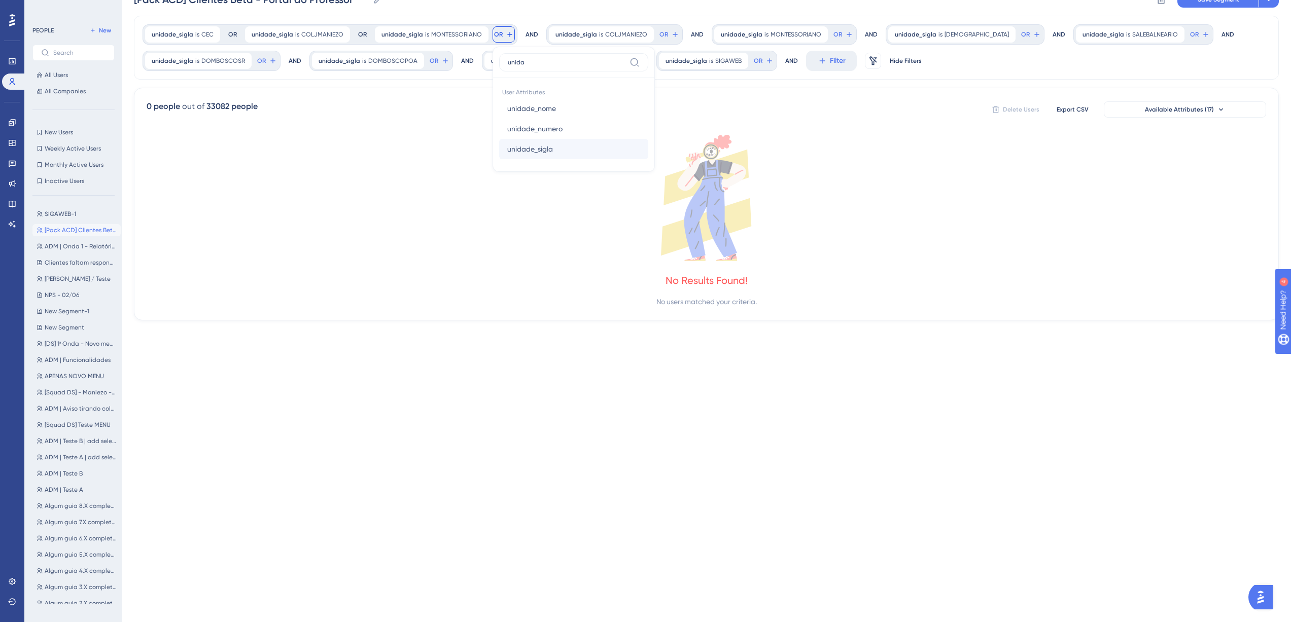
type input "unida"
click at [531, 147] on span "unidade_sigla" at bounding box center [530, 149] width 46 height 12
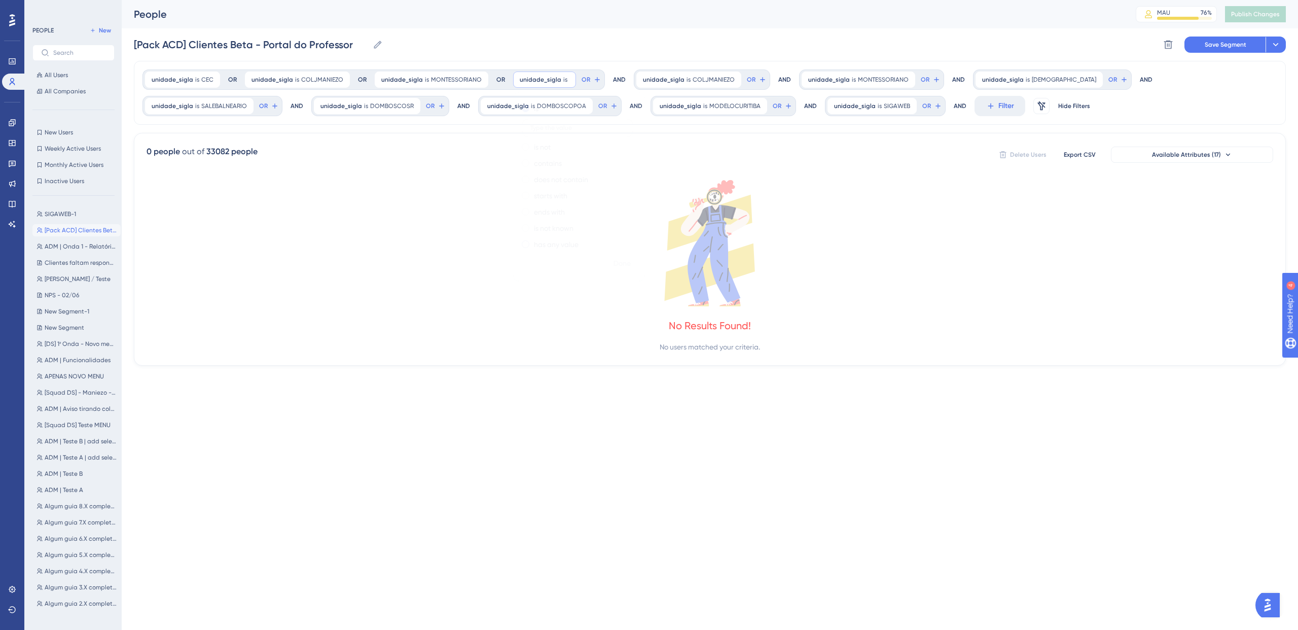
click at [543, 248] on label "has any value" at bounding box center [556, 244] width 45 height 12
click at [532, 112] on div "is" at bounding box center [577, 108] width 111 height 12
type input "[DEMOGRAPHIC_DATA]"
click at [618, 262] on span "Done" at bounding box center [622, 264] width 17 height 12
click at [212, 107] on span "SALEBALNEARIO" at bounding box center [224, 106] width 46 height 8
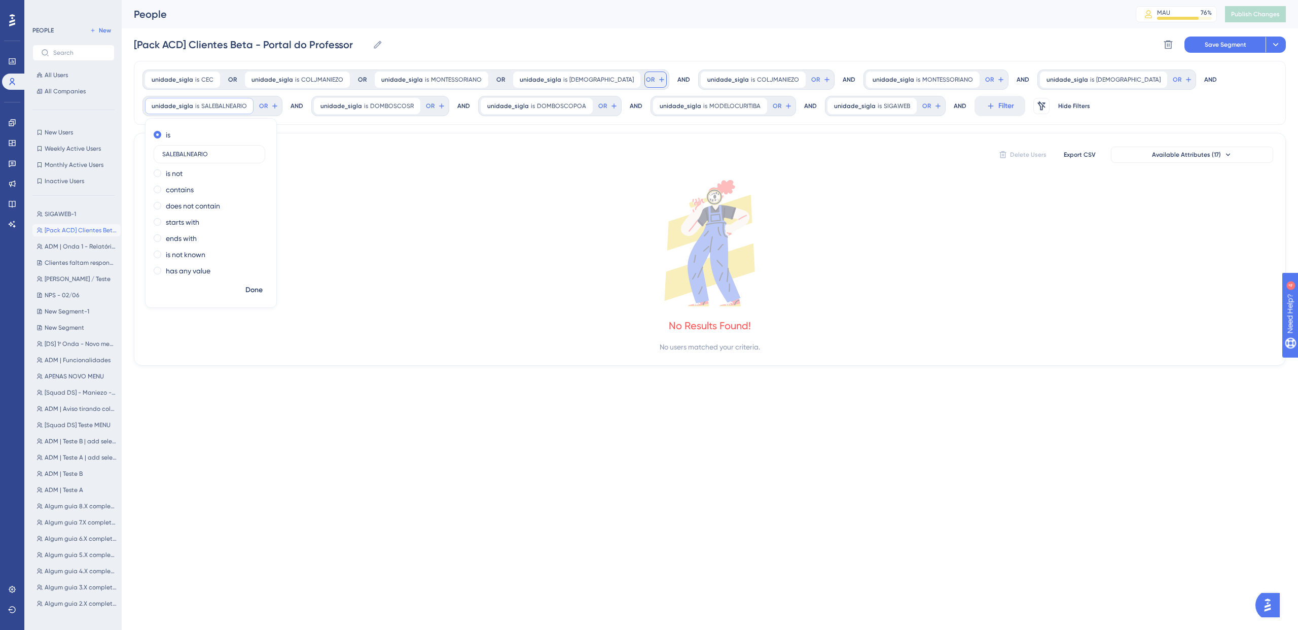
click at [658, 79] on icon at bounding box center [662, 80] width 8 height 8
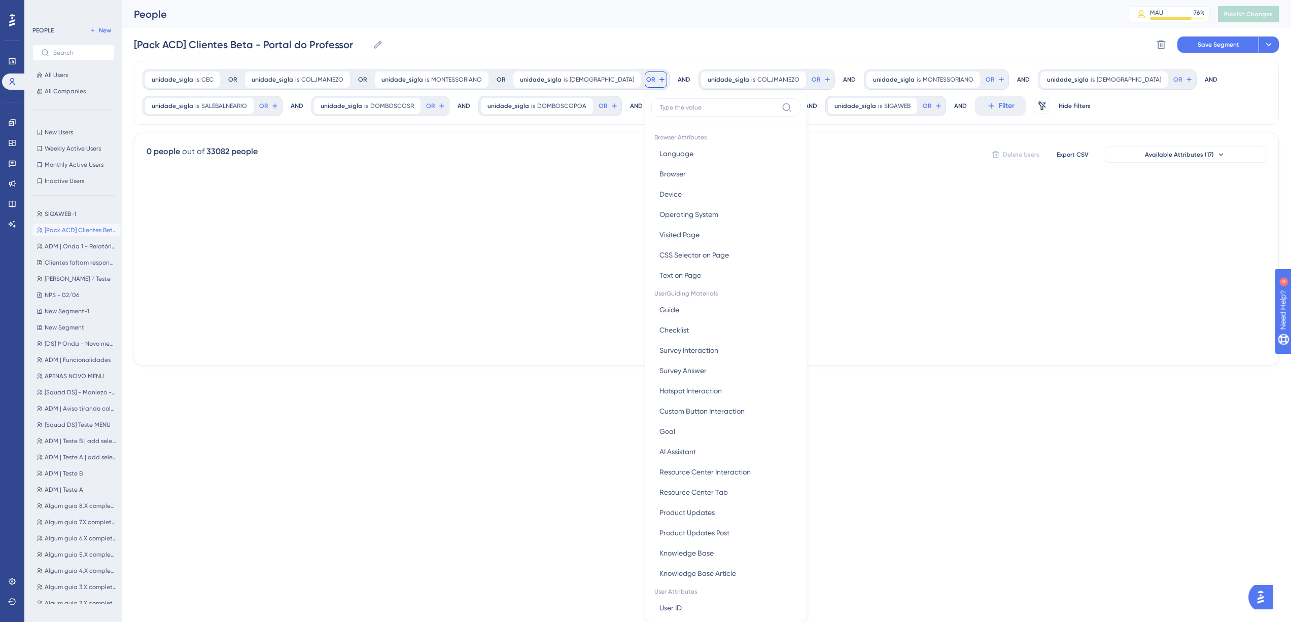
scroll to position [46, 0]
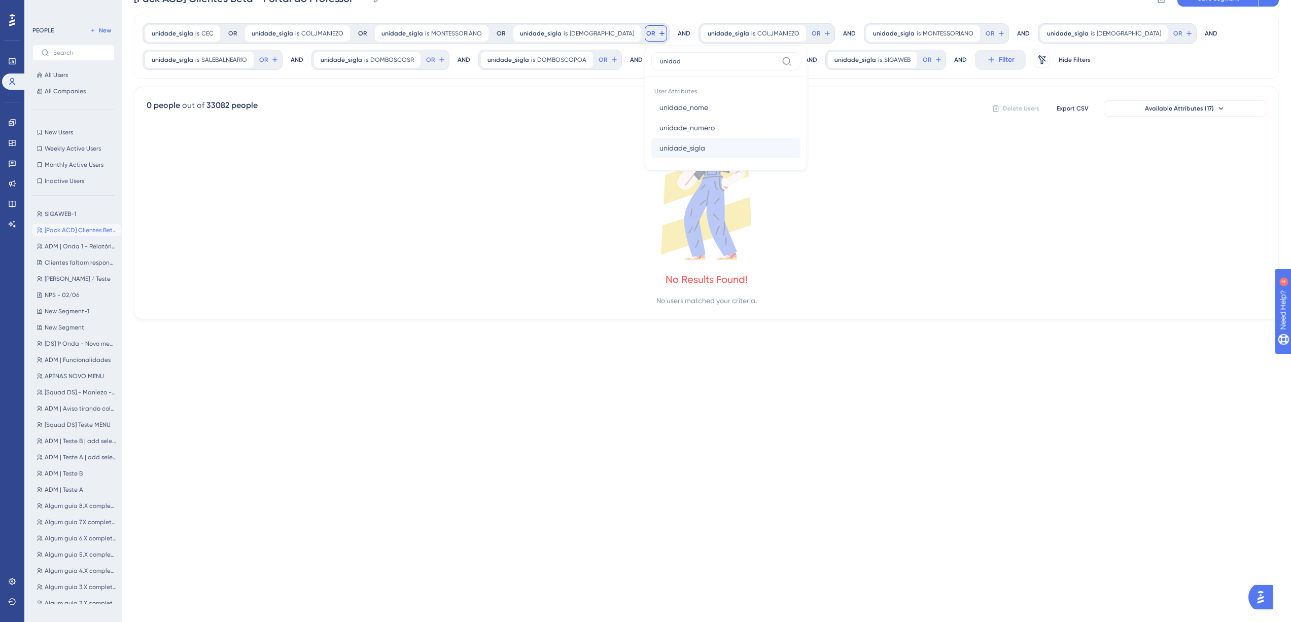
type input "unidad"
click at [659, 146] on span "unidade_sigla" at bounding box center [682, 148] width 46 height 12
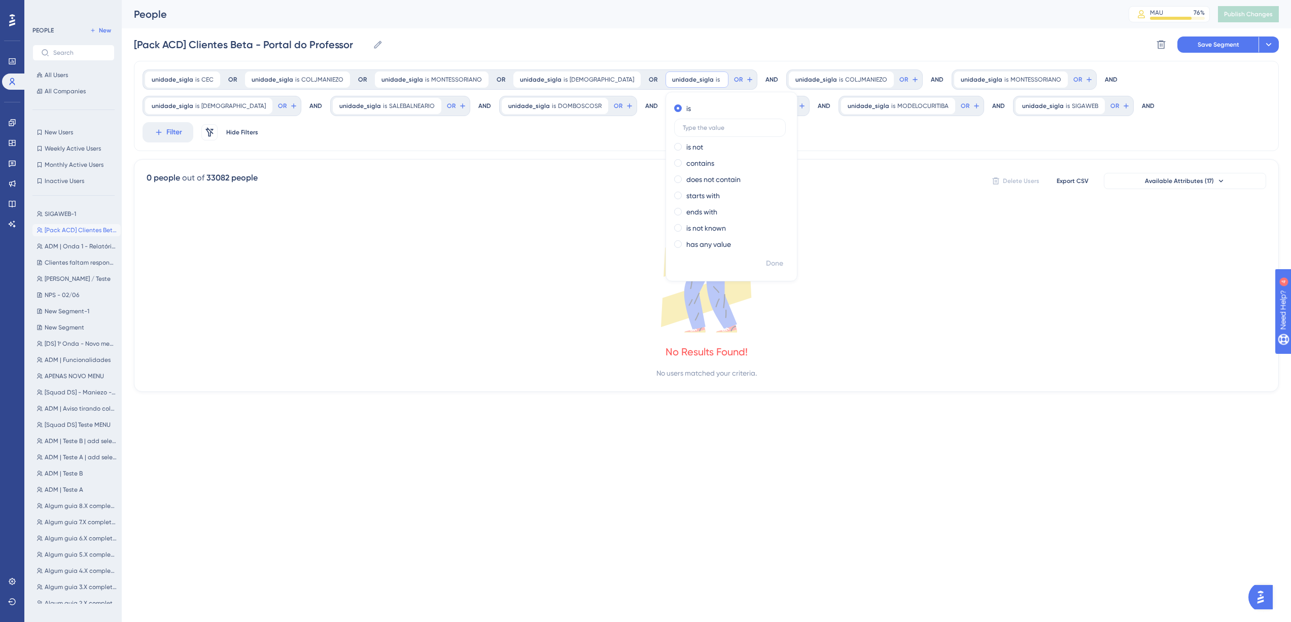
scroll to position [0, 0]
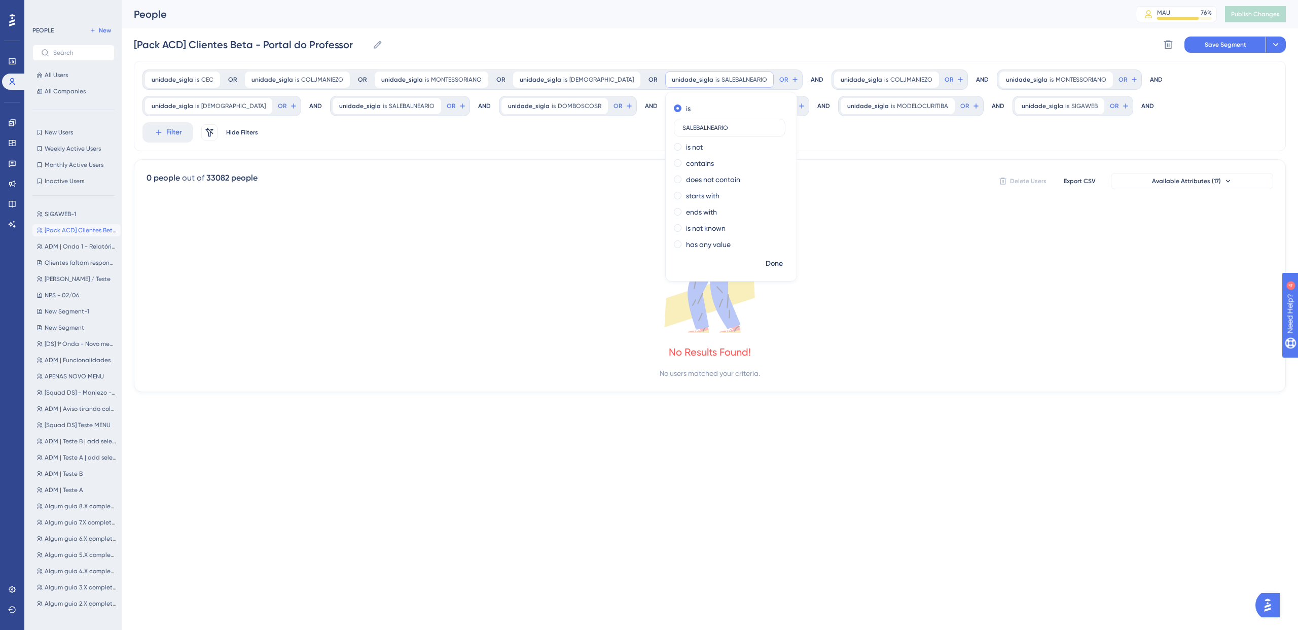
type input "SALEBALNEARIO"
click at [795, 129] on div "unidade_sigla is CEC CEC Remove OR unidade_sigla is COLJMANIEZO COLJMANIEZO Rem…" at bounding box center [710, 226] width 1152 height 331
click at [502, 111] on div "unidade_sigla is DOMBOSCOSR DOMBOSCOSR Remove" at bounding box center [555, 106] width 106 height 16
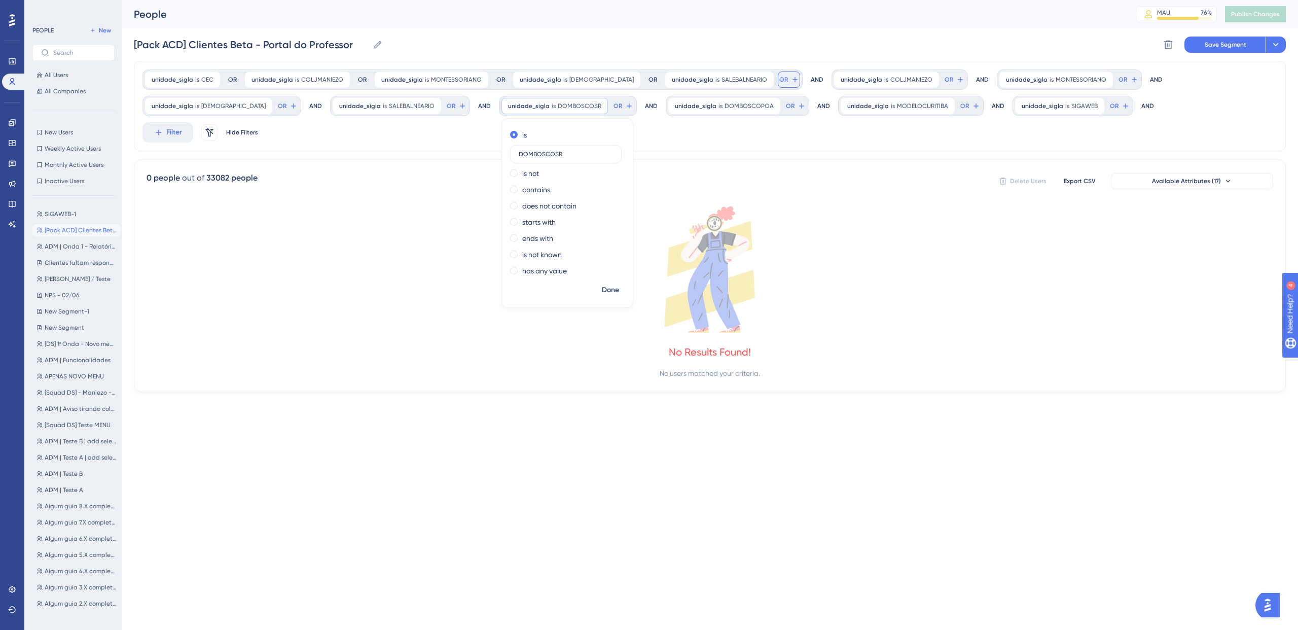
click at [778, 74] on button "OR" at bounding box center [789, 80] width 22 height 16
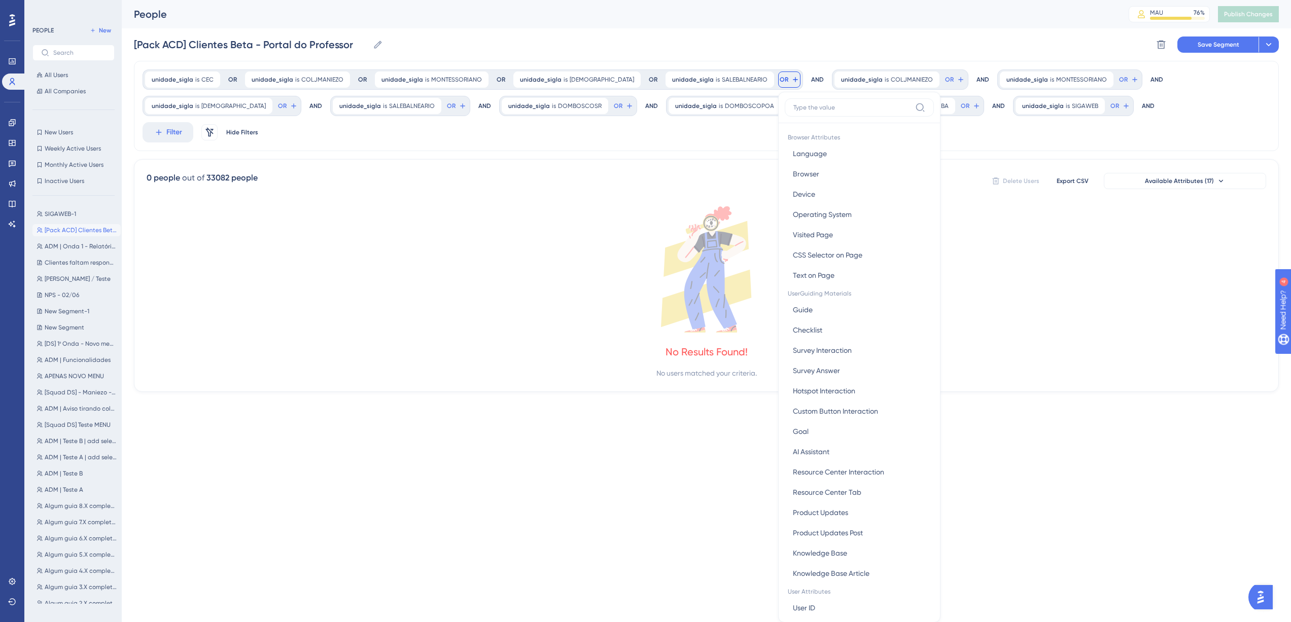
scroll to position [46, 0]
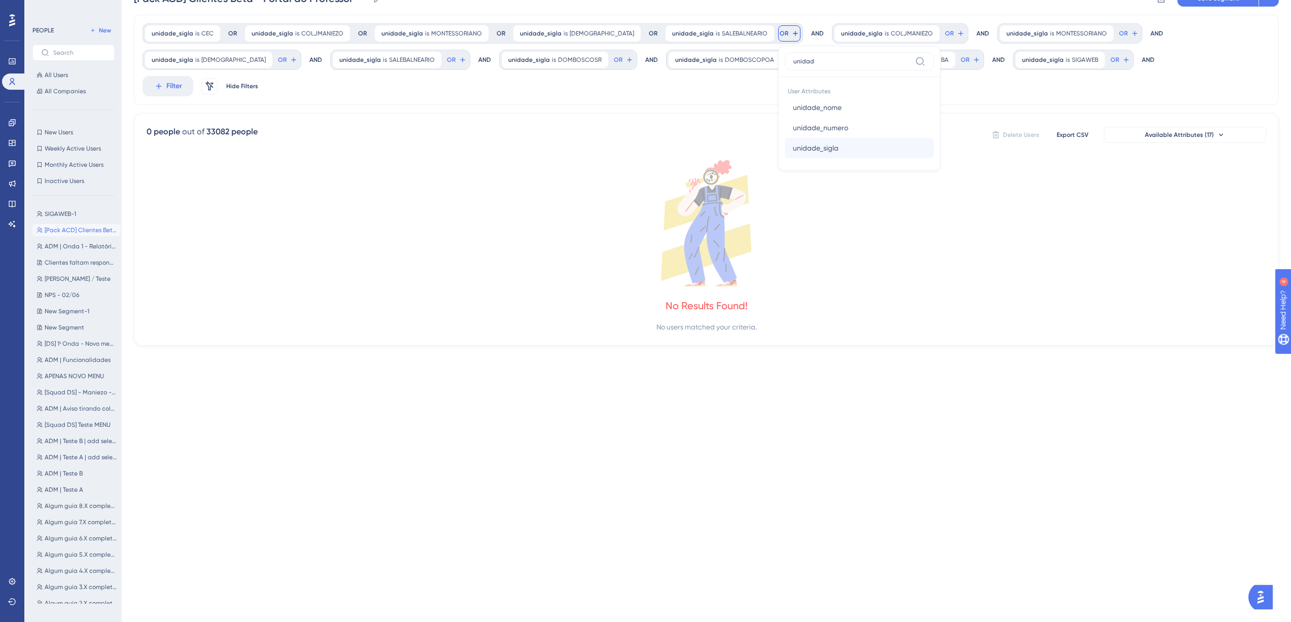
type input "unidad"
click at [793, 147] on span "unidade_sigla" at bounding box center [816, 148] width 46 height 12
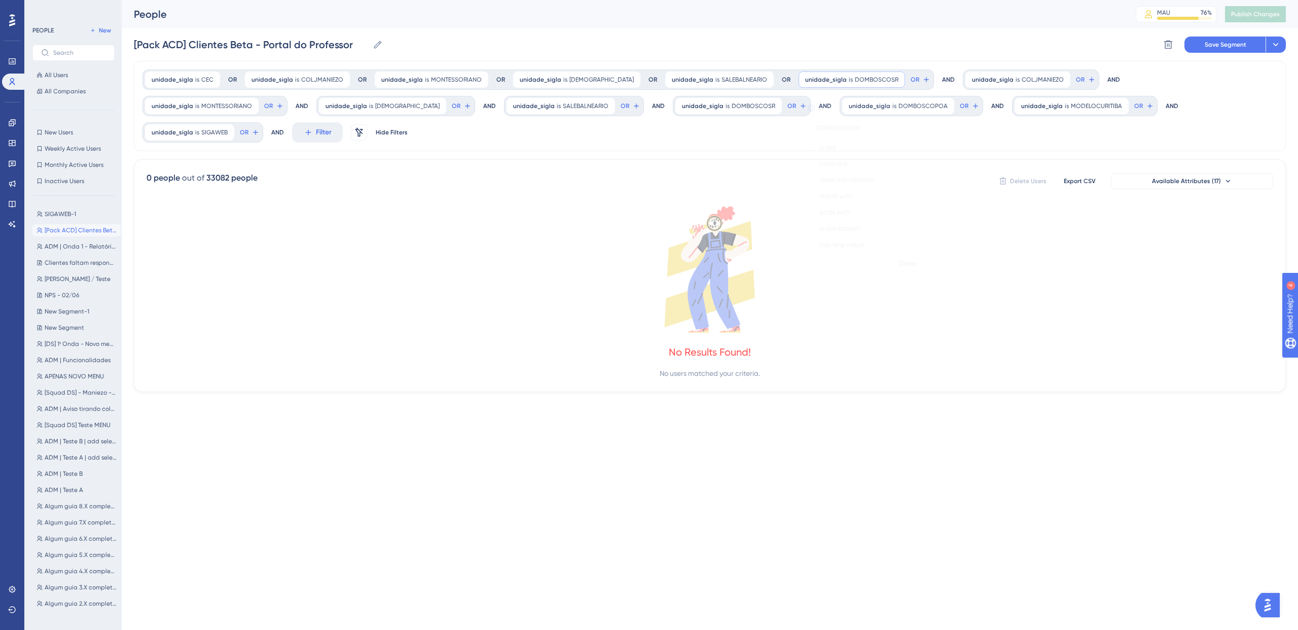
type input "DOMBOSCOSR"
click at [665, 159] on div "0 people out of 33082 people Delete Users Export CSV Available Attributes (17) …" at bounding box center [710, 275] width 1152 height 233
click at [899, 106] on span "DOMBOSCOPOA" at bounding box center [923, 106] width 49 height 8
click at [878, 166] on div "0 people out of 33082 people Delete Users Export CSV Available Attributes (17) …" at bounding box center [710, 275] width 1152 height 233
click at [909, 84] on button "OR" at bounding box center [920, 80] width 22 height 16
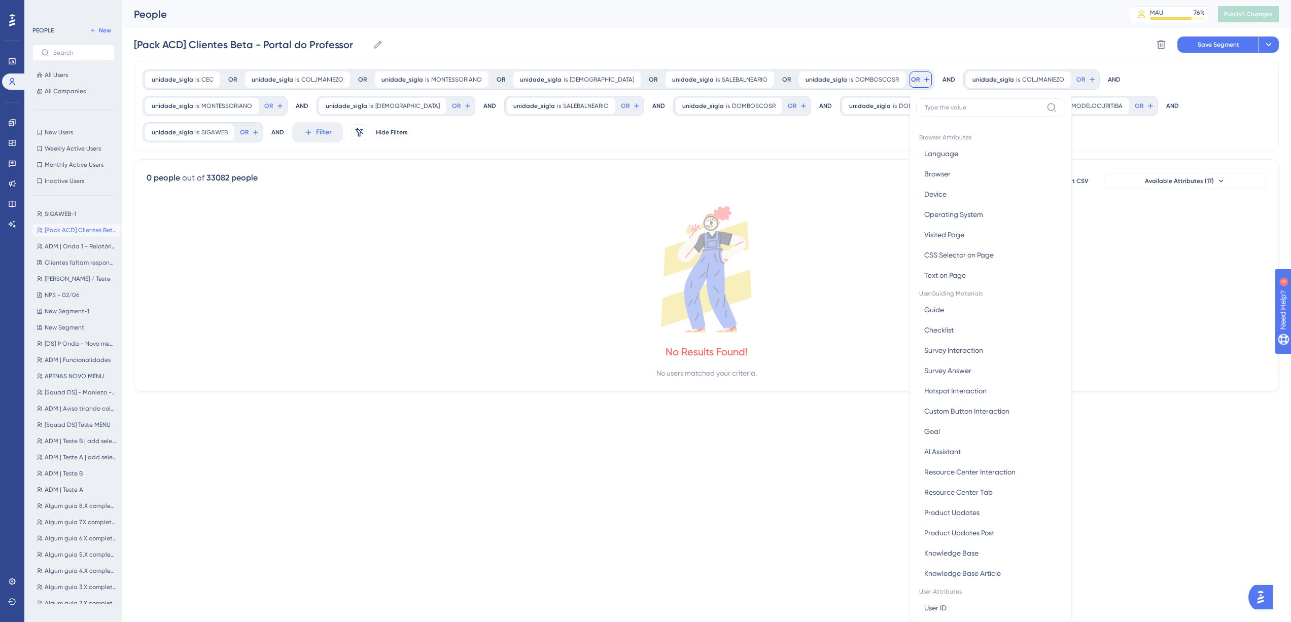
scroll to position [46, 0]
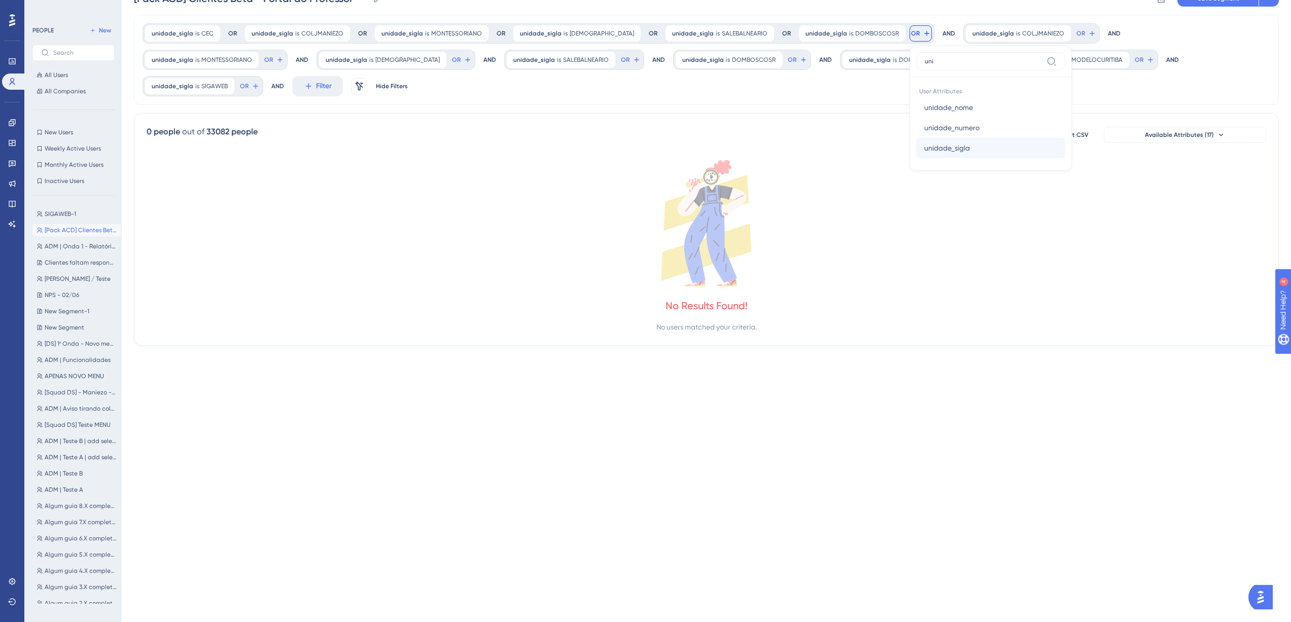
type input "uni"
click at [924, 144] on span "unidade_sigla" at bounding box center [947, 148] width 46 height 12
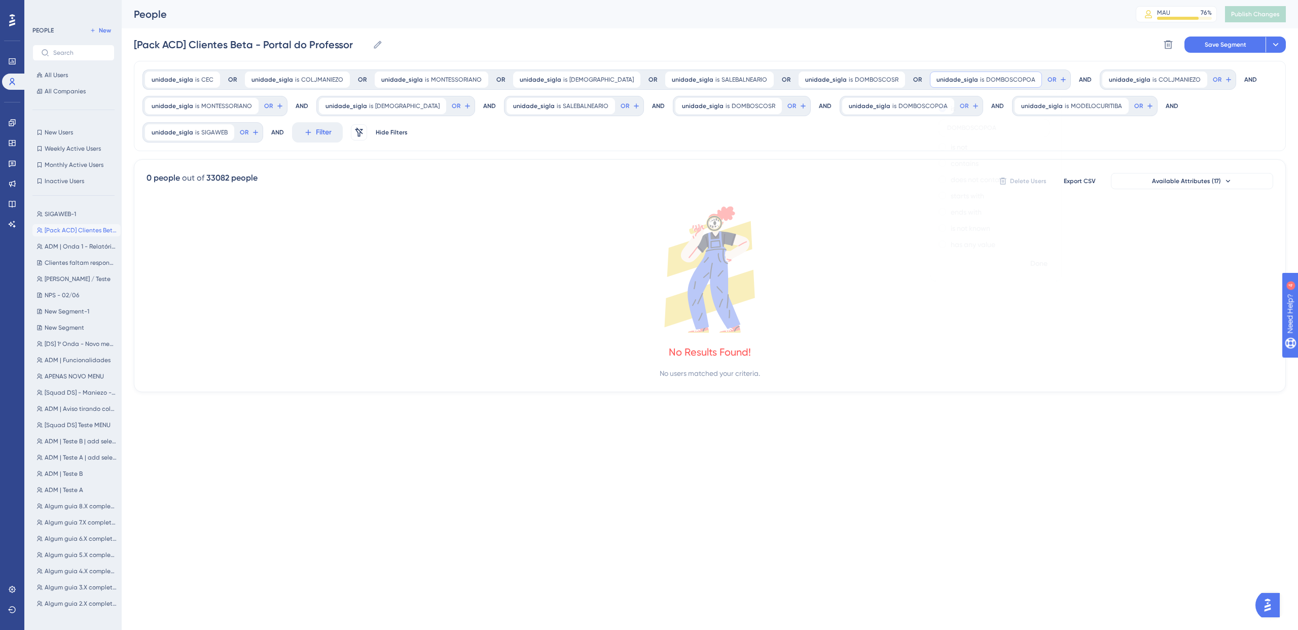
type input "DOMBOSCOPOA"
click at [828, 136] on div "unidade_sigla is CEC CEC Remove OR unidade_sigla is COLJMANIEZO COLJMANIEZO Rem…" at bounding box center [710, 106] width 1152 height 90
click at [1021, 106] on span "unidade_sigla" at bounding box center [1042, 106] width 42 height 8
click at [934, 132] on div "unidade_sigla is CEC CEC Remove OR unidade_sigla is COLJMANIEZO COLJMANIEZO Rem…" at bounding box center [710, 106] width 1152 height 90
click at [1048, 79] on span "OR" at bounding box center [1052, 80] width 9 height 8
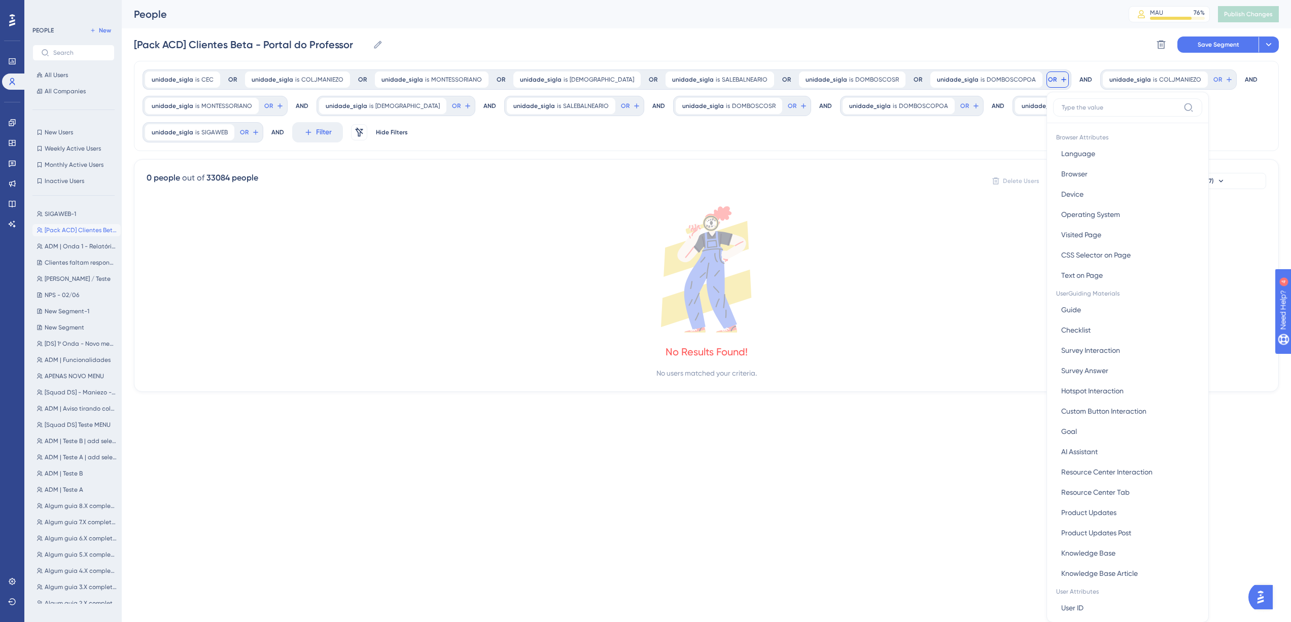
scroll to position [46, 0]
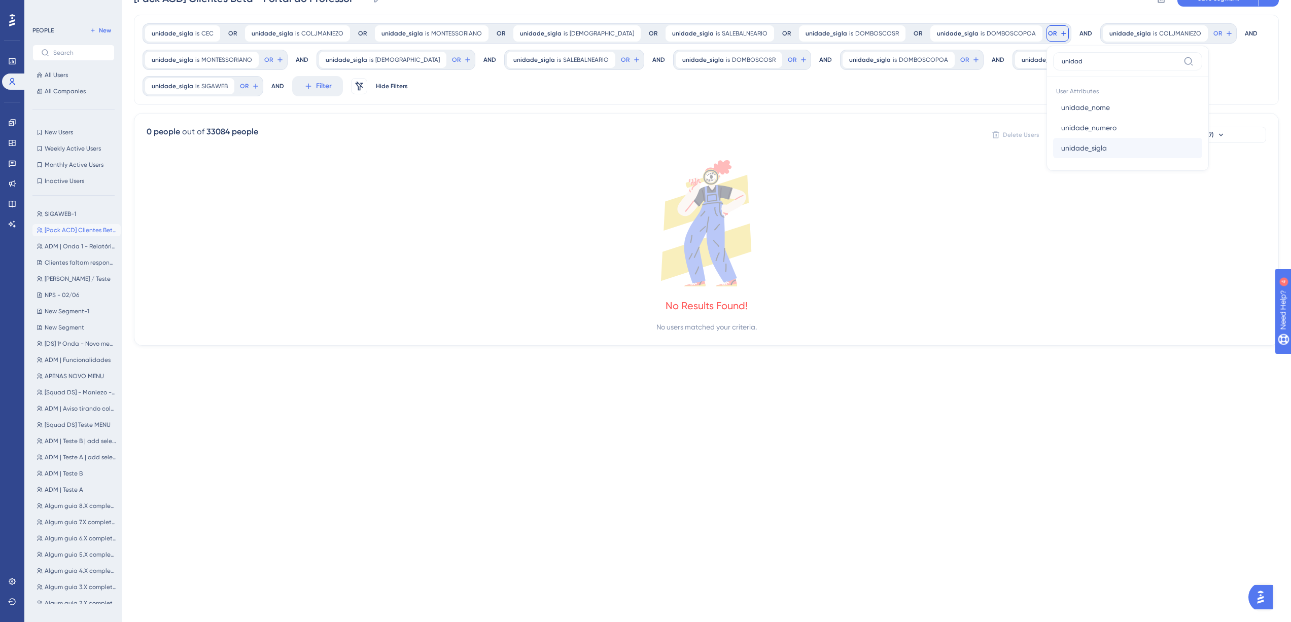
type input "unidad"
click at [1058, 150] on button "unidade_sigla unidade_sigla" at bounding box center [1127, 148] width 149 height 20
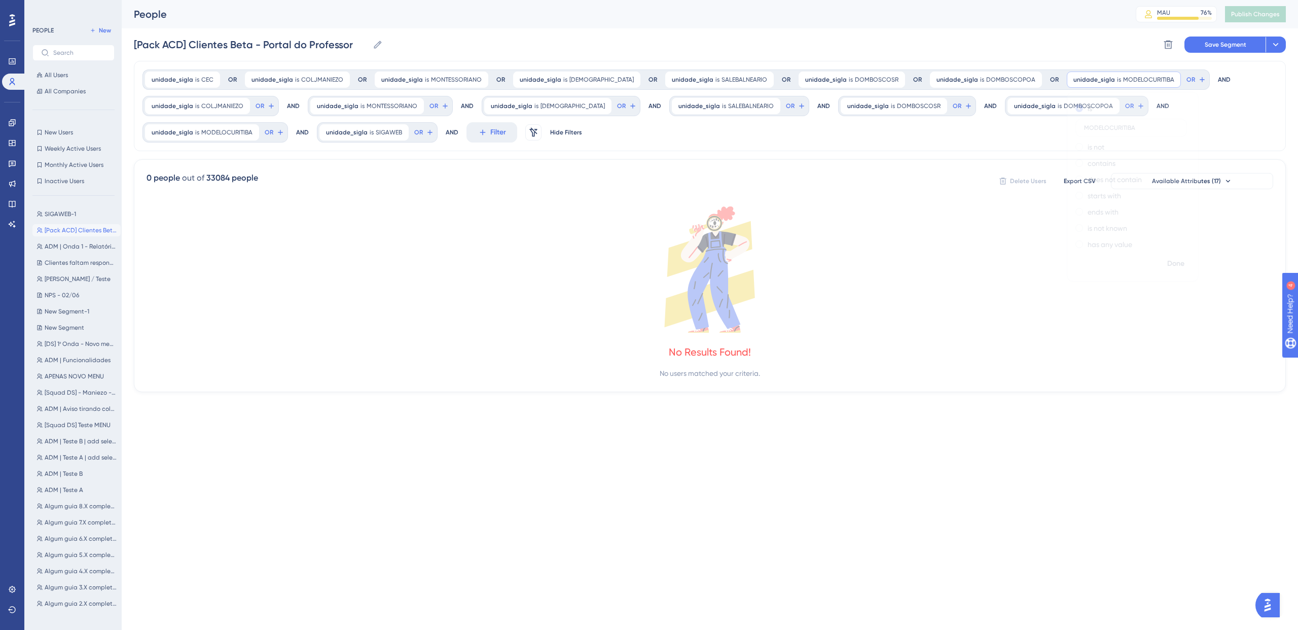
type input "MODELOCURITIBA"
click at [977, 128] on div "unidade_sigla is CEC CEC Remove OR unidade_sigla is COLJMANIEZO COLJMANIEZO Rem…" at bounding box center [710, 106] width 1152 height 90
click at [1140, 78] on div at bounding box center [699, 347] width 1197 height 557
click at [1185, 75] on button "OR" at bounding box center [1196, 80] width 22 height 16
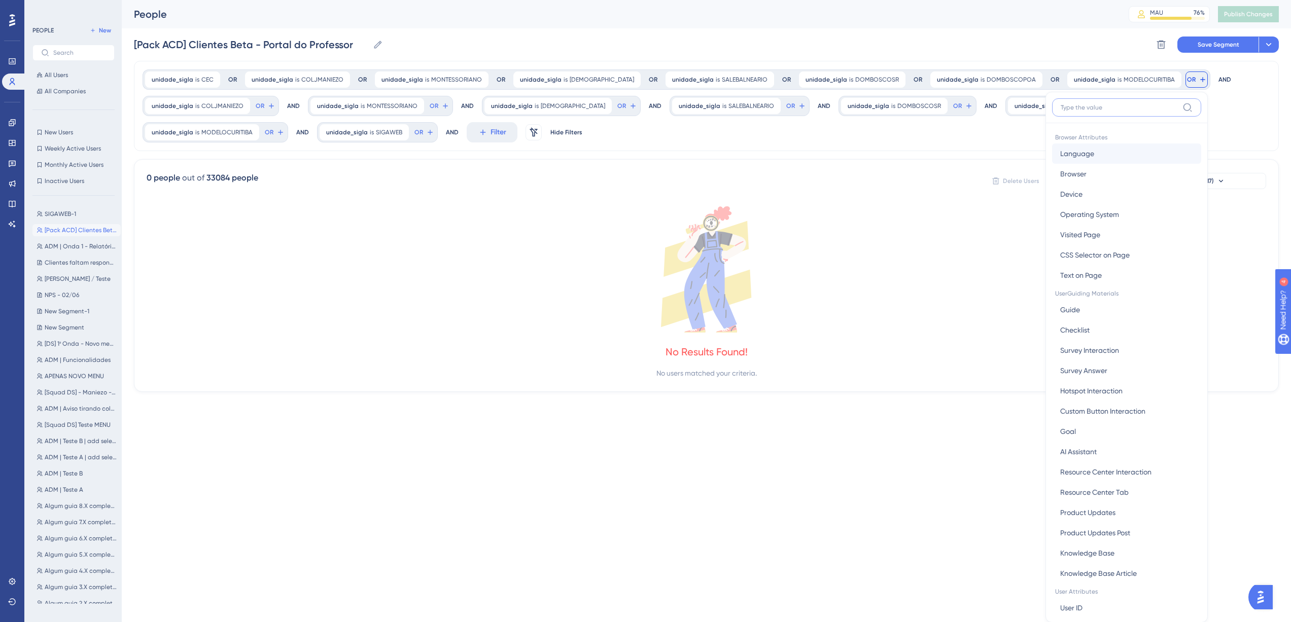
scroll to position [46, 0]
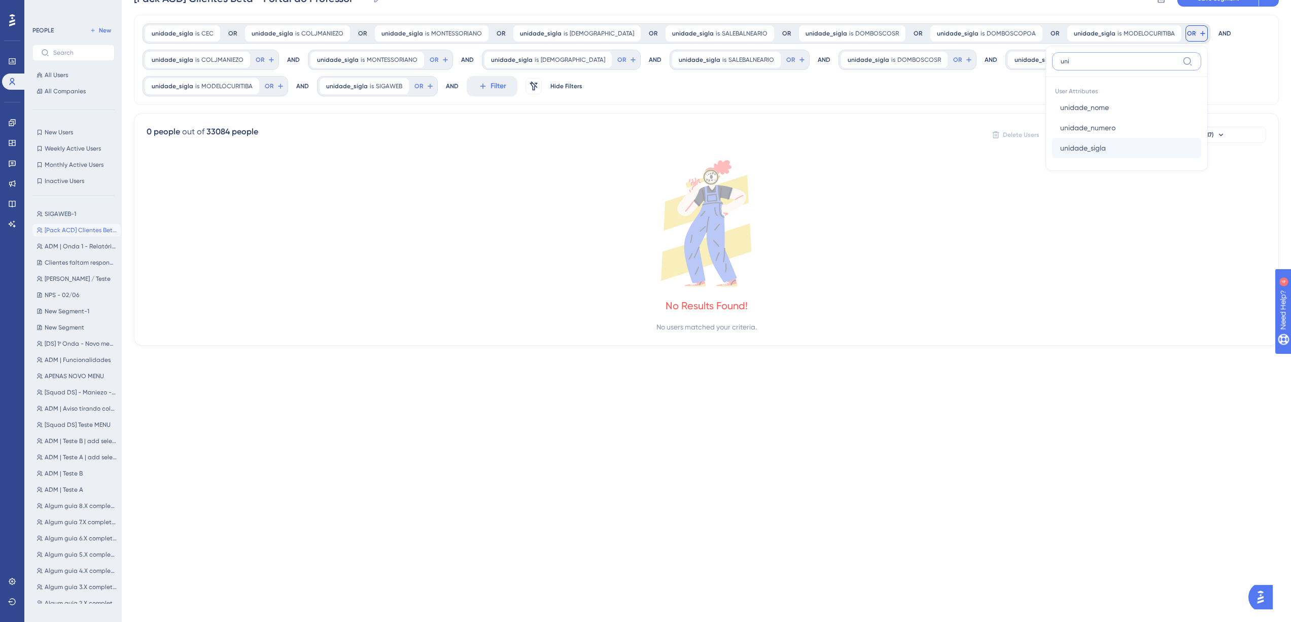
type input "uni"
click at [1060, 148] on span "unidade_sigla" at bounding box center [1083, 148] width 46 height 12
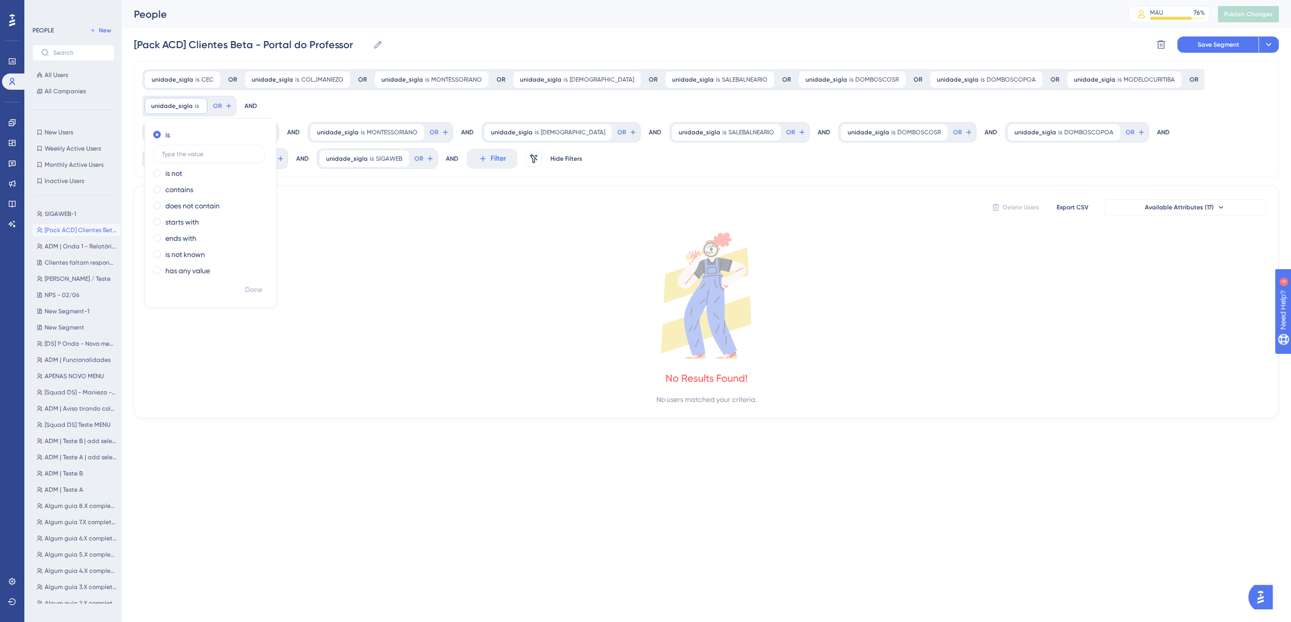
scroll to position [0, 0]
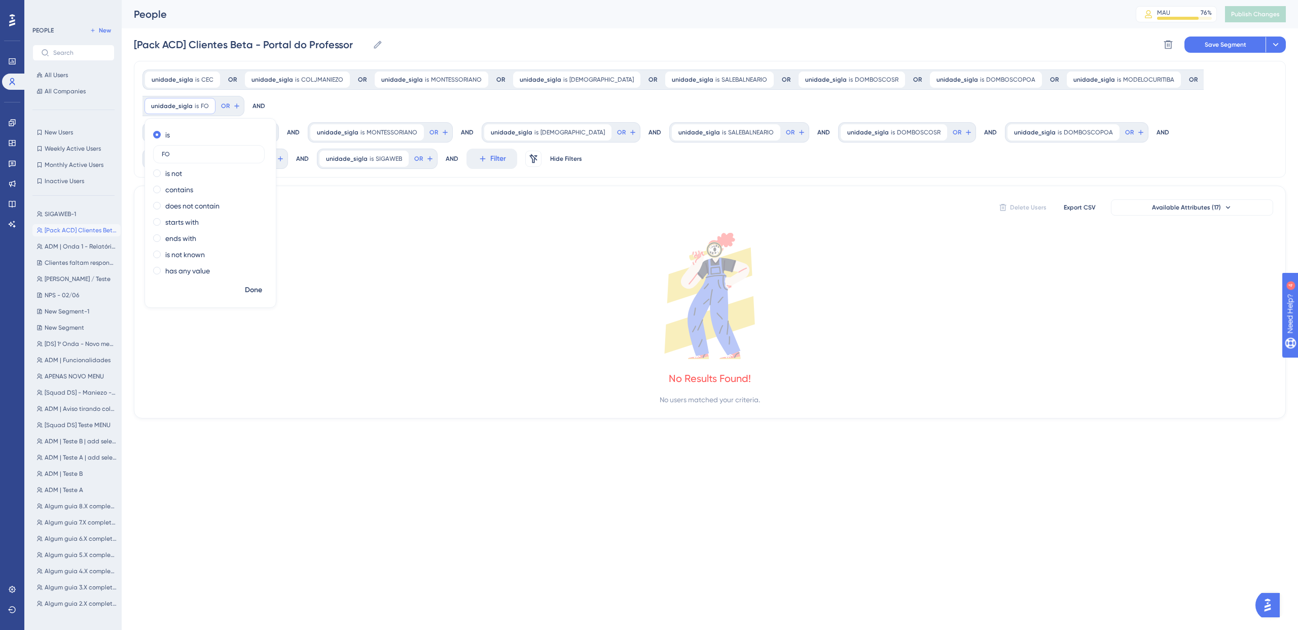
type input "F"
type input "G"
type input "SIGAWEB"
click at [268, 281] on button "Done" at bounding box center [253, 290] width 28 height 18
click at [229, 129] on span "COLJMANIEZO" at bounding box center [222, 132] width 42 height 8
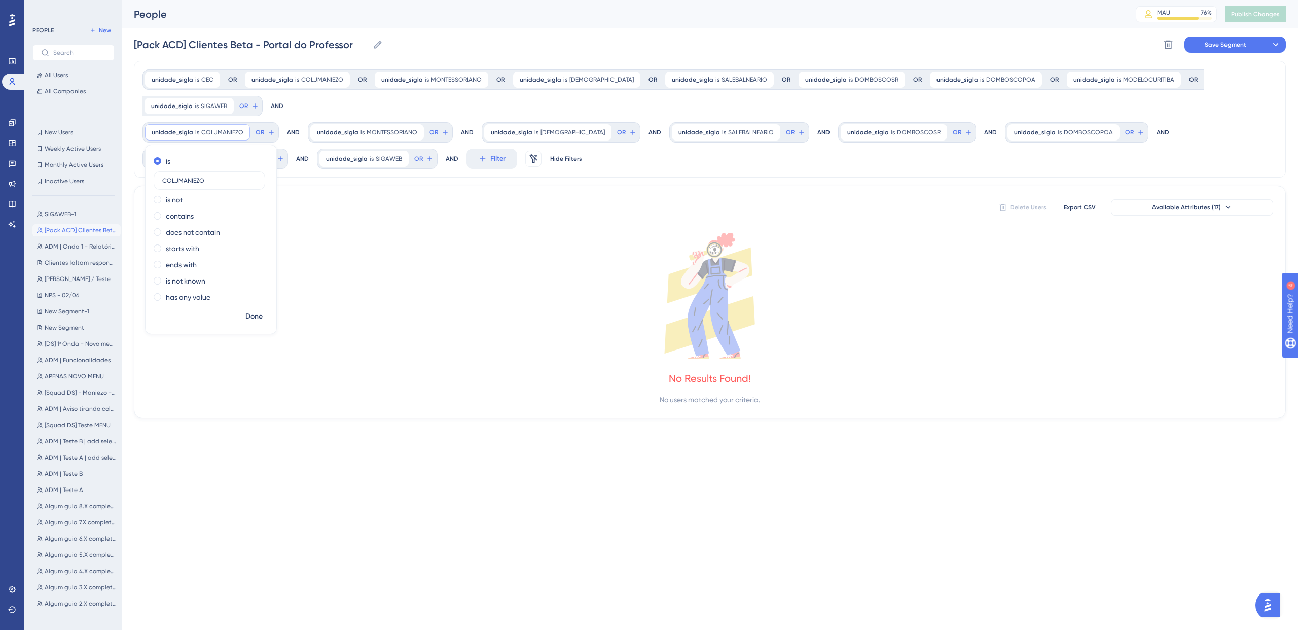
click at [371, 264] on icon at bounding box center [710, 296] width 1127 height 126
drag, startPoint x: 250, startPoint y: 125, endPoint x: 254, endPoint y: 154, distance: 29.7
click at [254, 154] on div "unidade_sigla is CEC CEC Remove OR unidade_sigla is COLJMANIEZO COLJMANIEZO Rem…" at bounding box center [710, 119] width 1152 height 117
click at [276, 140] on button "OR" at bounding box center [265, 132] width 22 height 16
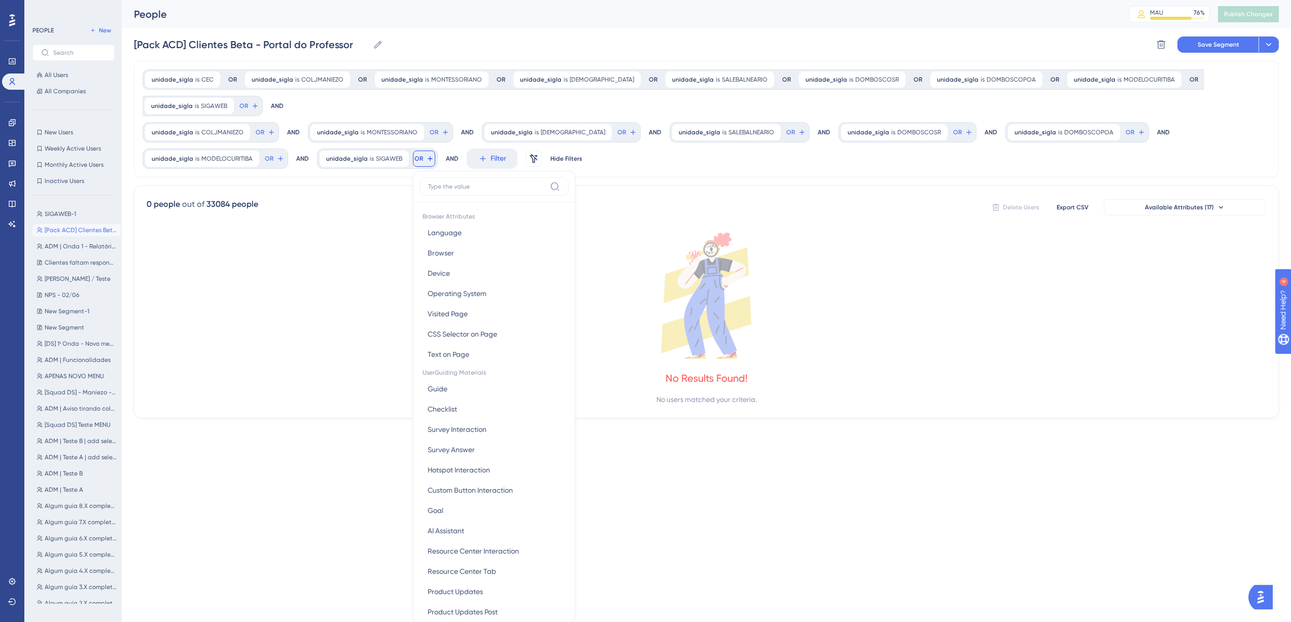
scroll to position [86, 0]
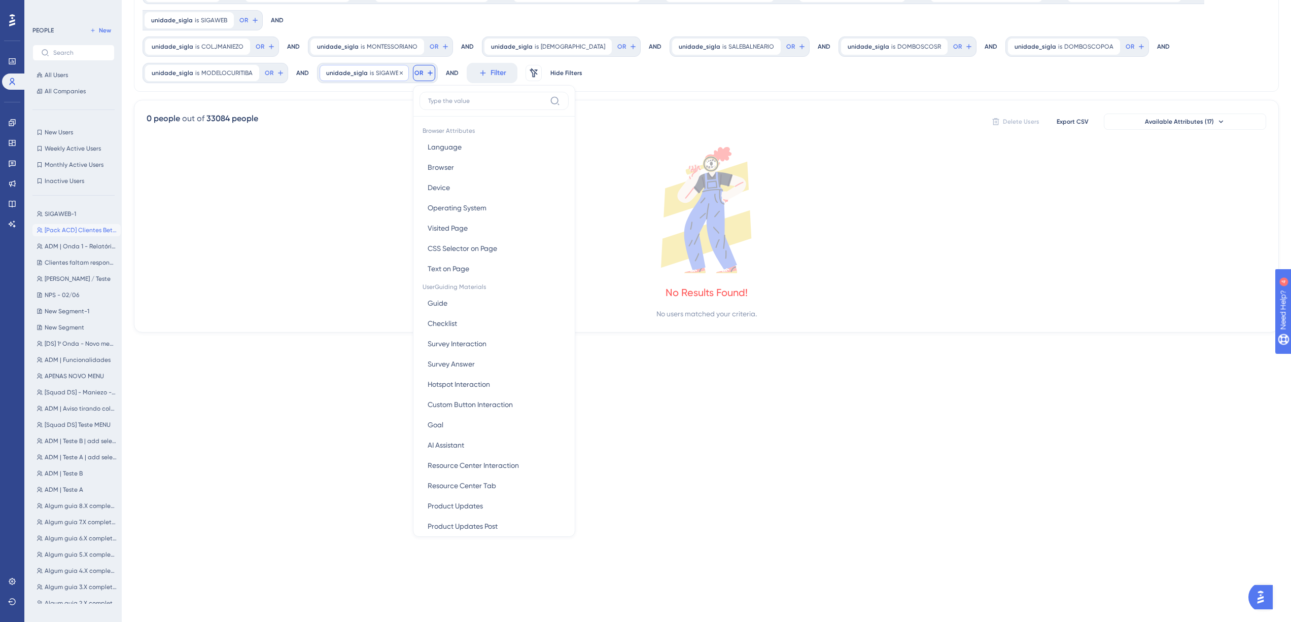
click at [376, 76] on span "SIGAWEB" at bounding box center [389, 73] width 26 height 8
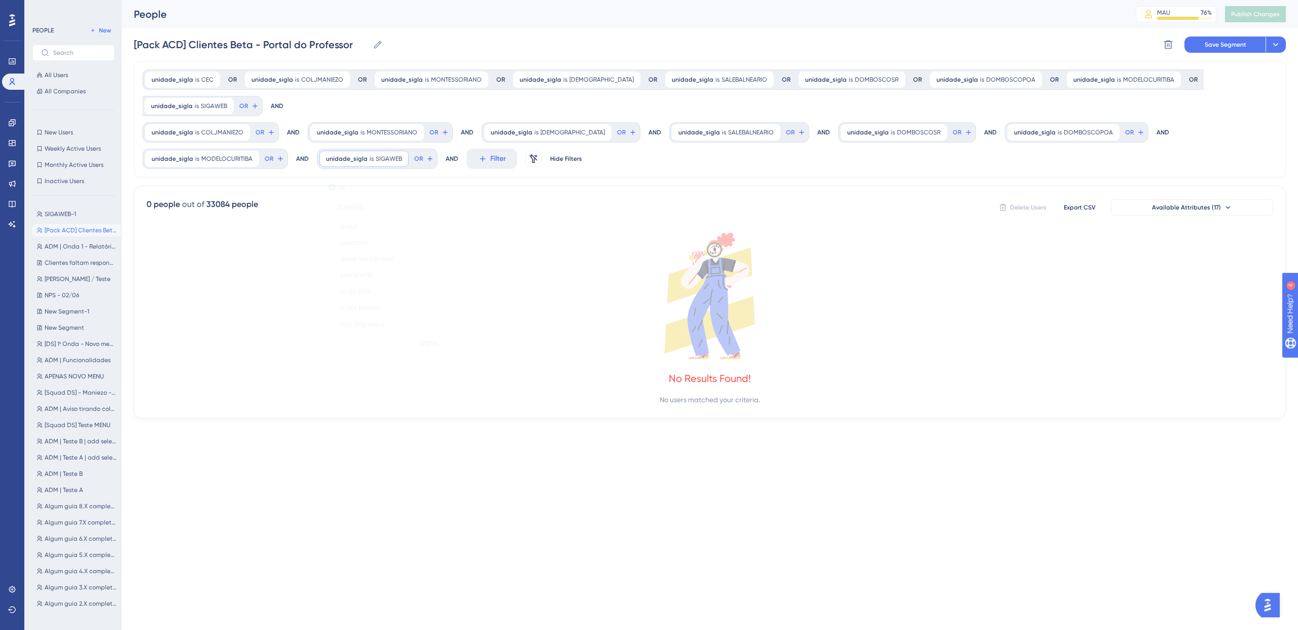
click at [489, 169] on div "unidade_sigla is CEC CEC Remove OR unidade_sigla is COLJMANIEZO COLJMANIEZO Rem…" at bounding box center [710, 119] width 1152 height 117
click at [398, 159] on icon at bounding box center [401, 159] width 6 height 6
click at [413, 133] on icon at bounding box center [416, 132] width 6 height 6
click at [241, 132] on icon at bounding box center [242, 132] width 6 height 6
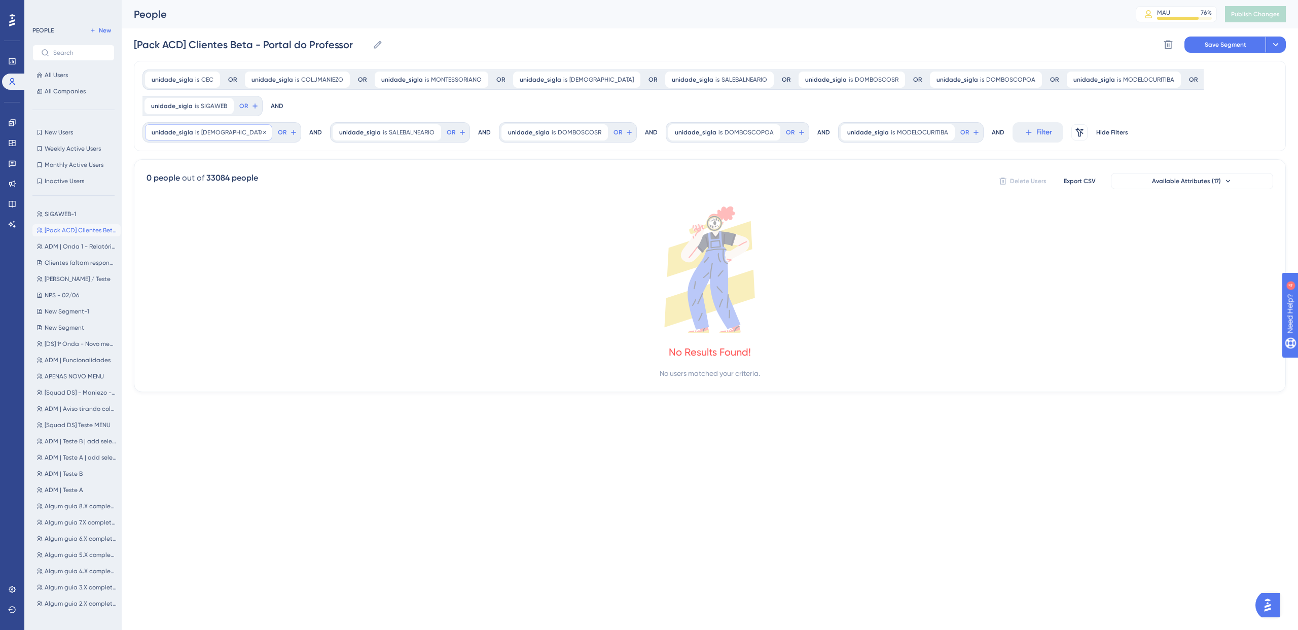
click at [232, 132] on div "unidade_sigla is SALEITAJAI SALEITAJAI Remove" at bounding box center [208, 132] width 127 height 16
click at [262, 132] on icon at bounding box center [265, 132] width 6 height 6
click at [243, 132] on icon at bounding box center [246, 132] width 6 height 6
click at [241, 133] on icon at bounding box center [244, 132] width 6 height 6
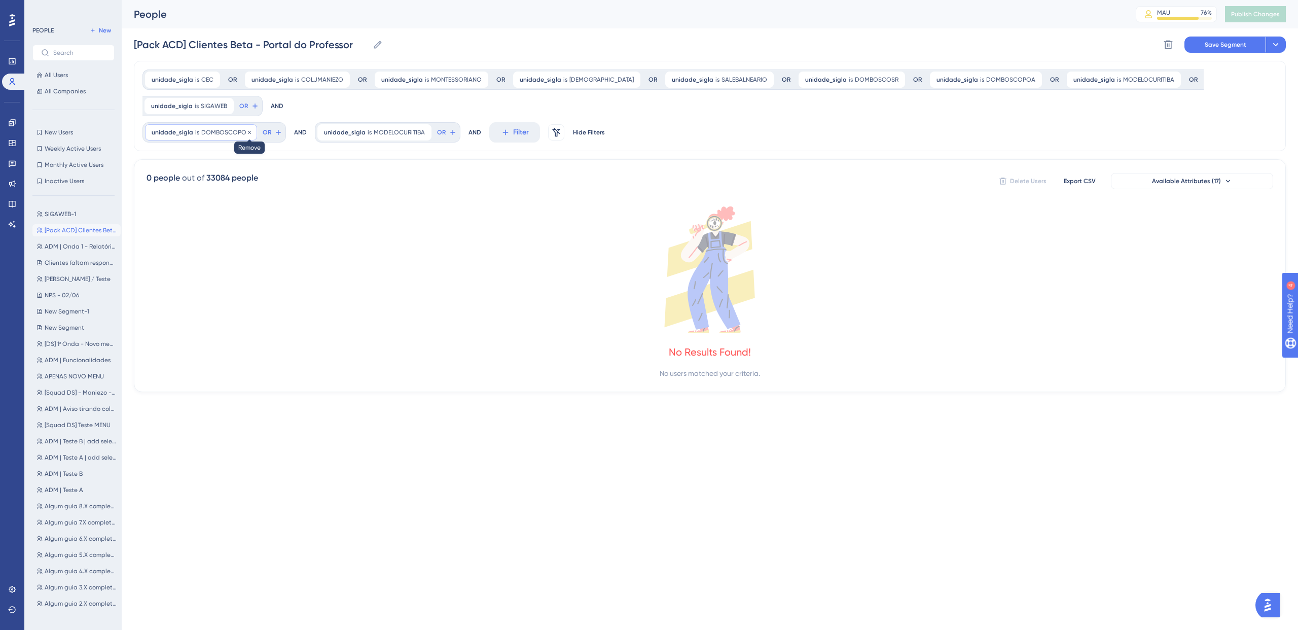
click at [246, 132] on icon at bounding box center [249, 132] width 6 height 6
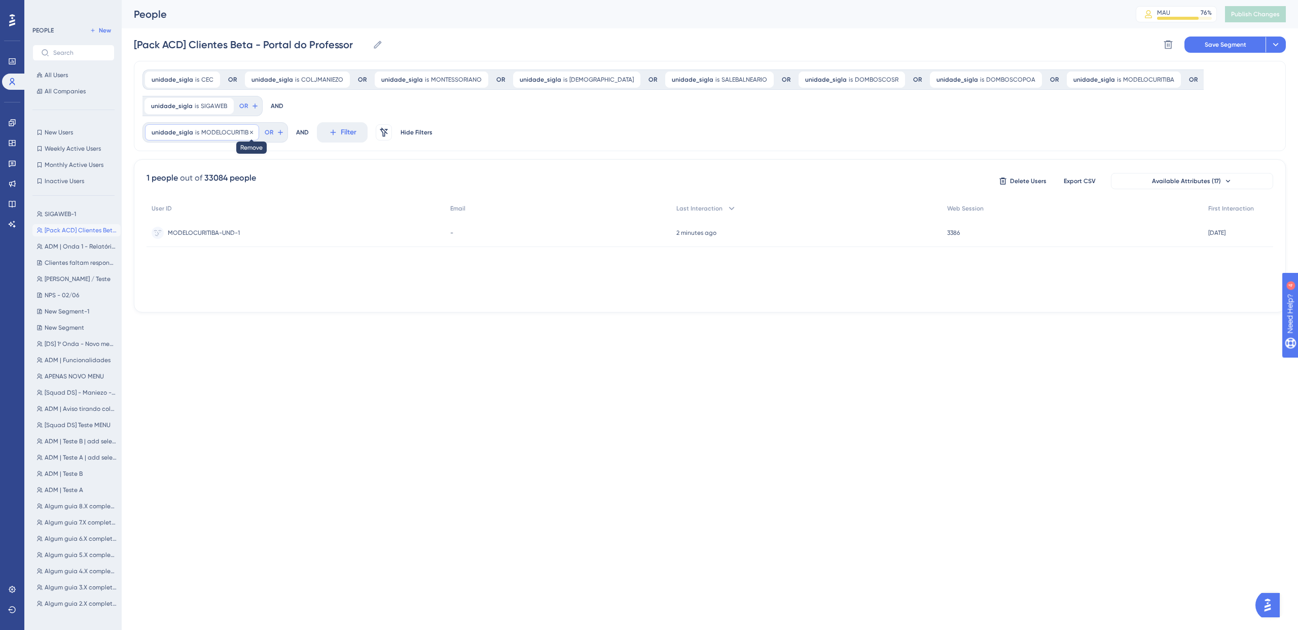
click at [248, 132] on icon at bounding box center [251, 132] width 6 height 6
click at [260, 112] on div at bounding box center [699, 347] width 1197 height 557
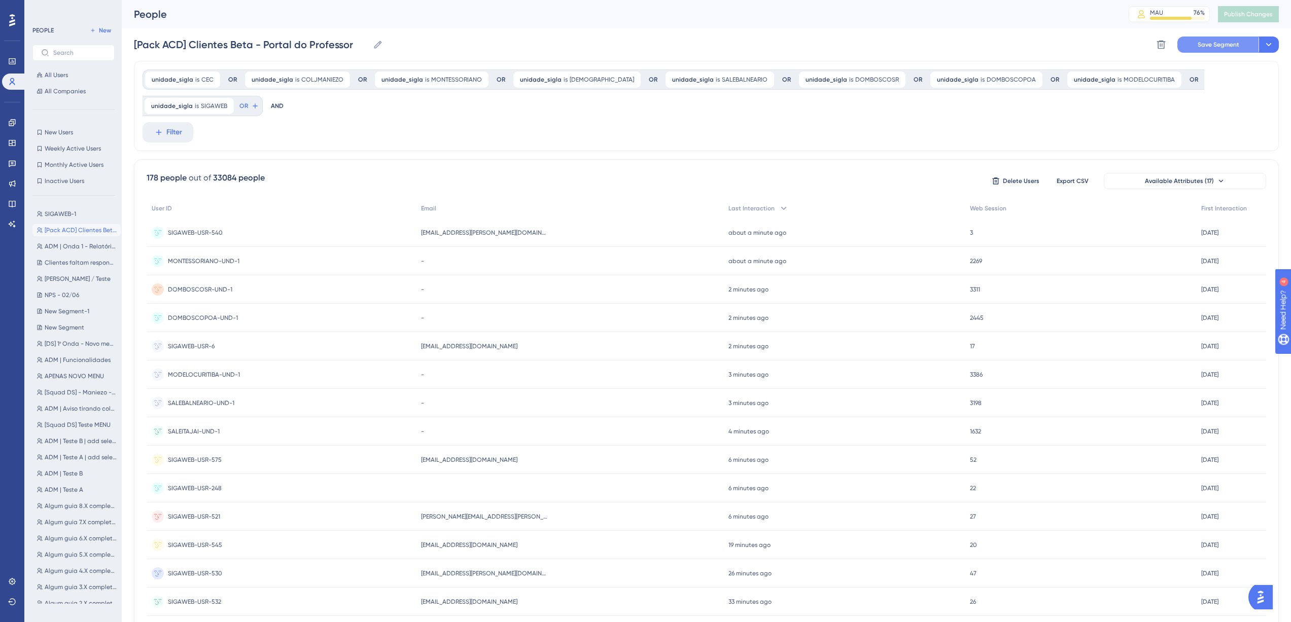
click at [1227, 45] on span "Save Segment" at bounding box center [1218, 45] width 42 height 8
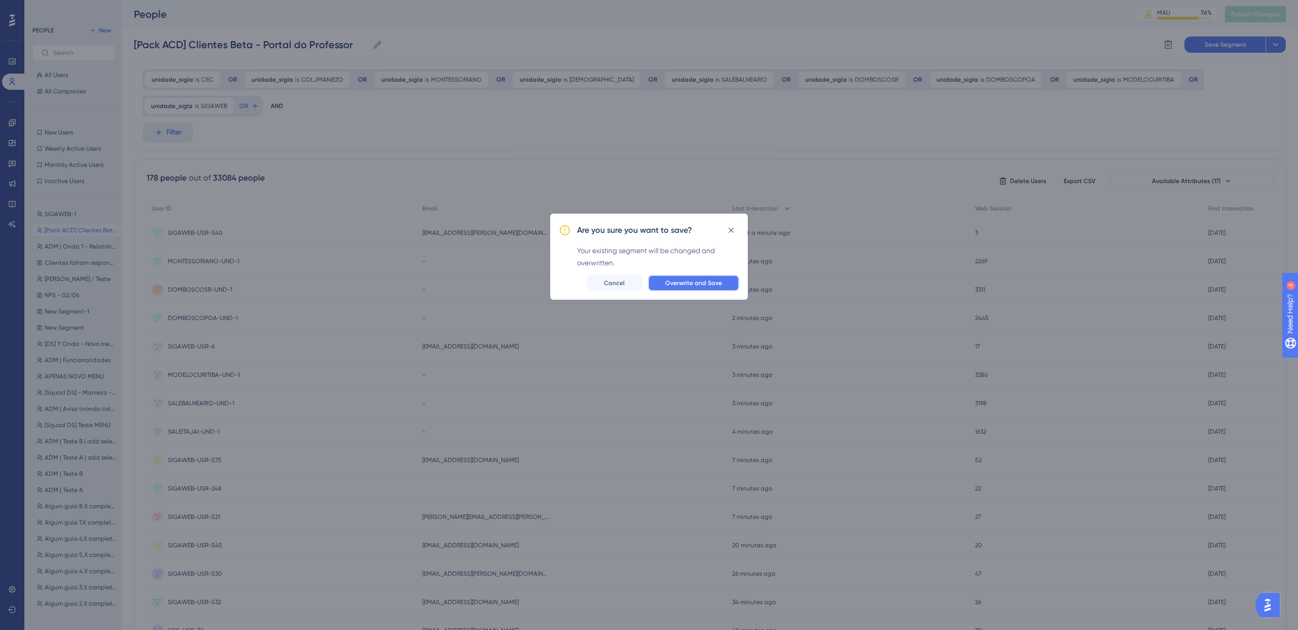
click at [685, 277] on button "Overwrite and Save" at bounding box center [693, 283] width 91 height 16
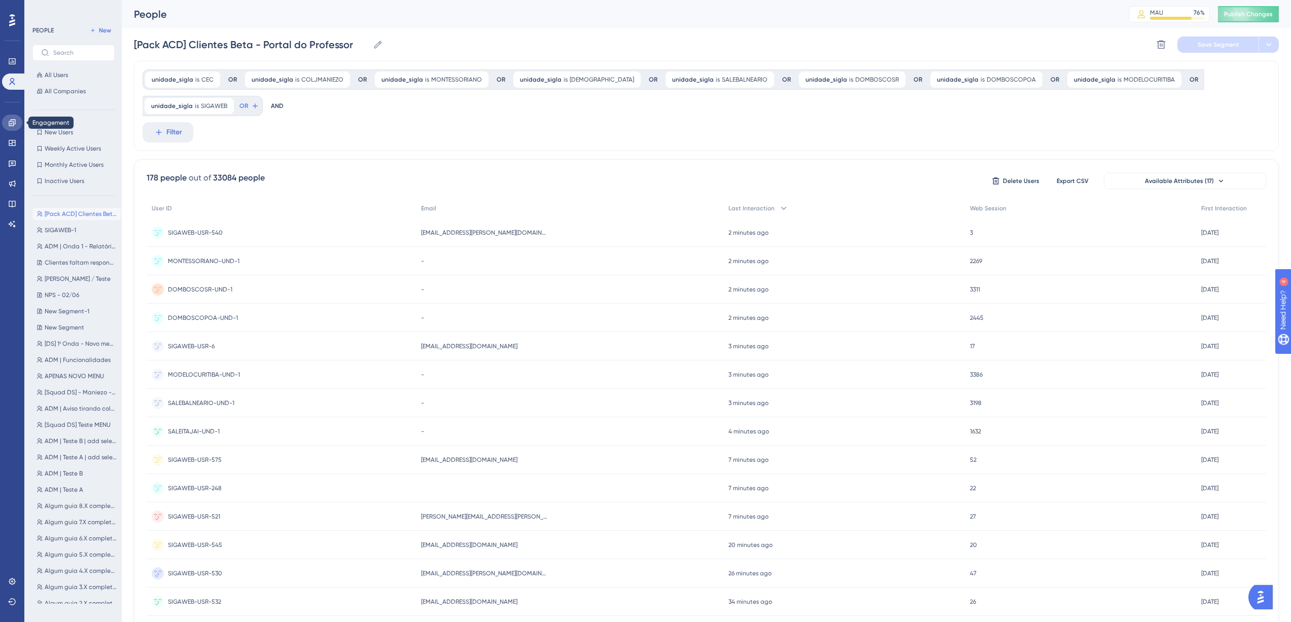
click at [12, 124] on icon at bounding box center [12, 123] width 8 height 8
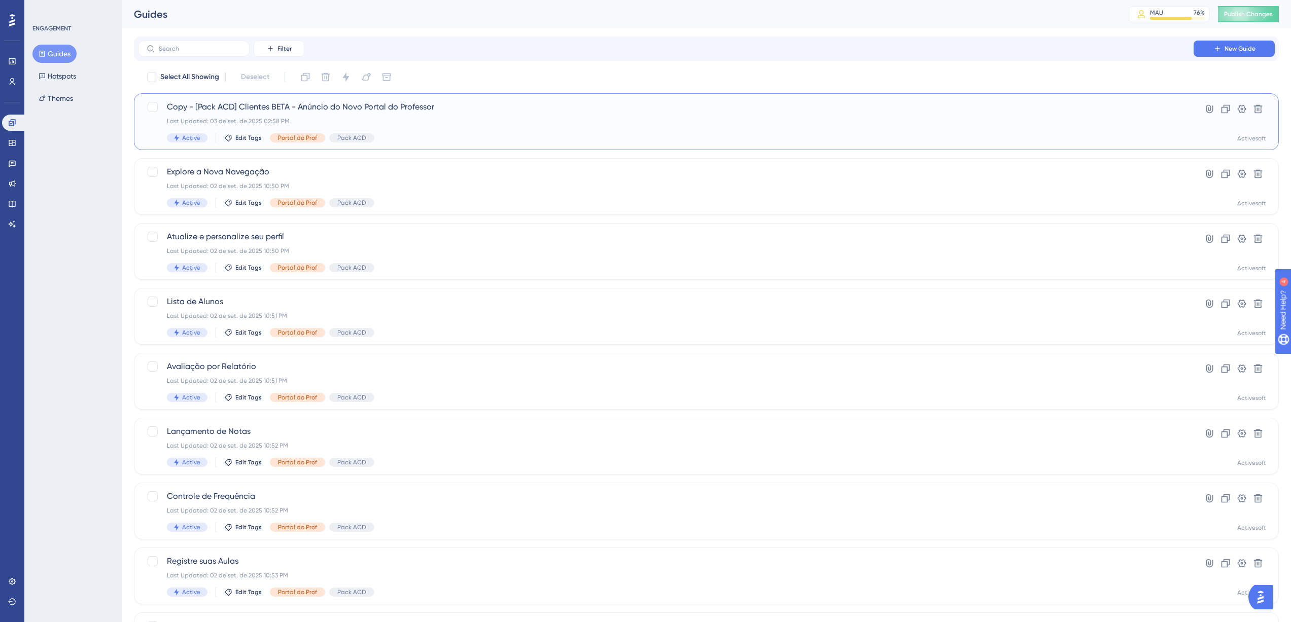
click at [458, 105] on span "Copy - [Pack ACD] Clientes BETA - Anúncio do Novo Portal do Professor" at bounding box center [666, 107] width 998 height 12
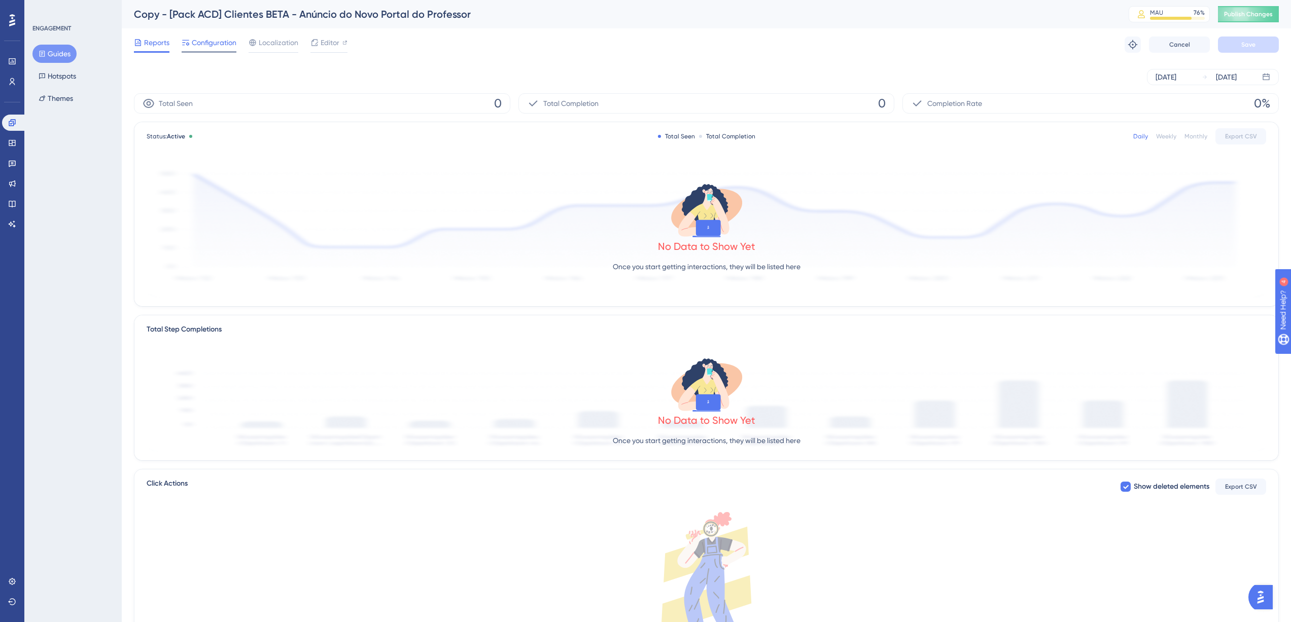
click at [210, 45] on span "Configuration" at bounding box center [214, 43] width 45 height 12
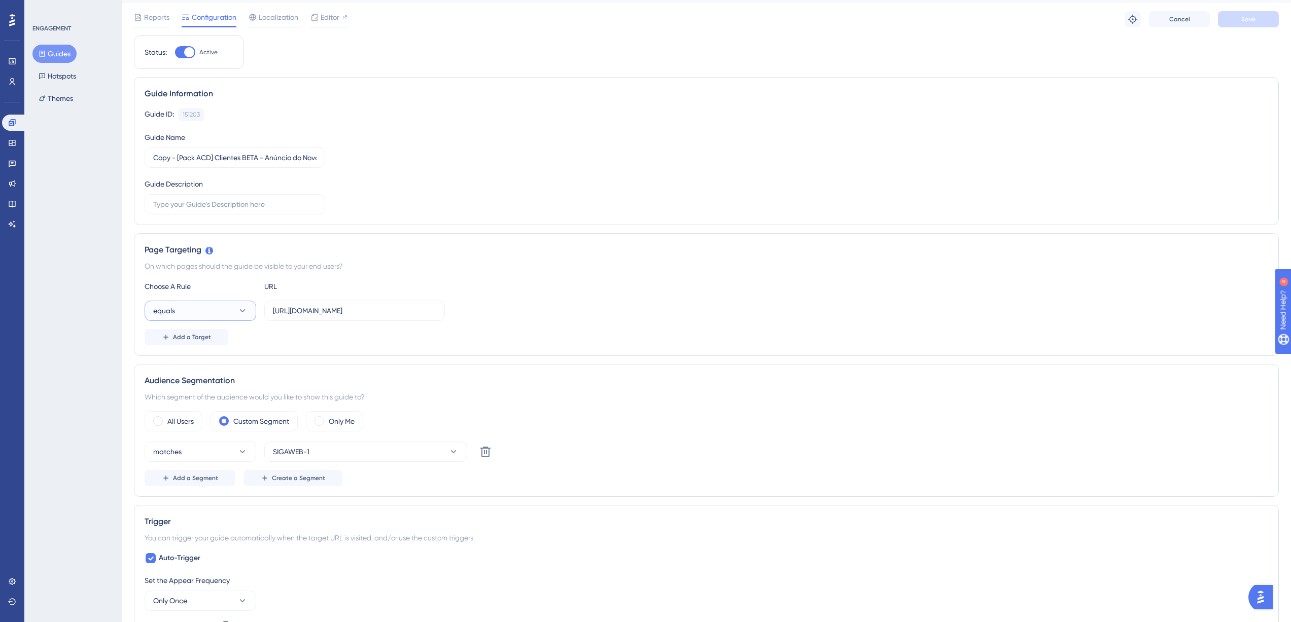
click at [220, 313] on button "equals" at bounding box center [201, 311] width 112 height 20
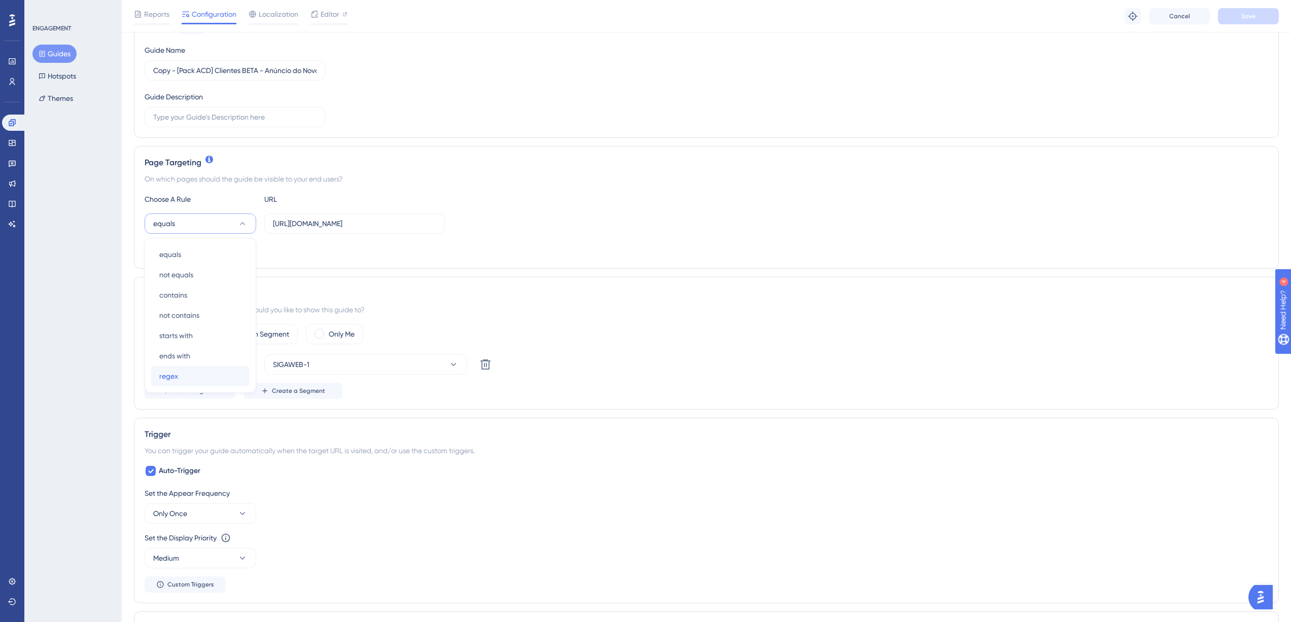
click at [193, 373] on div "regex regex" at bounding box center [200, 376] width 82 height 20
click at [351, 227] on input "https://siga01.activesoft.com.br/portal_eb_professor/" at bounding box center [354, 223] width 163 height 11
drag, startPoint x: 352, startPoint y: 227, endPoint x: 433, endPoint y: 225, distance: 80.7
click at [433, 225] on input "https://siga01.activesoft.com.br/portal_eb_professor/" at bounding box center [354, 223] width 163 height 11
click at [299, 224] on input "https://siga01.activesoft.com.br/portal_eb_professor/" at bounding box center [354, 223] width 163 height 11
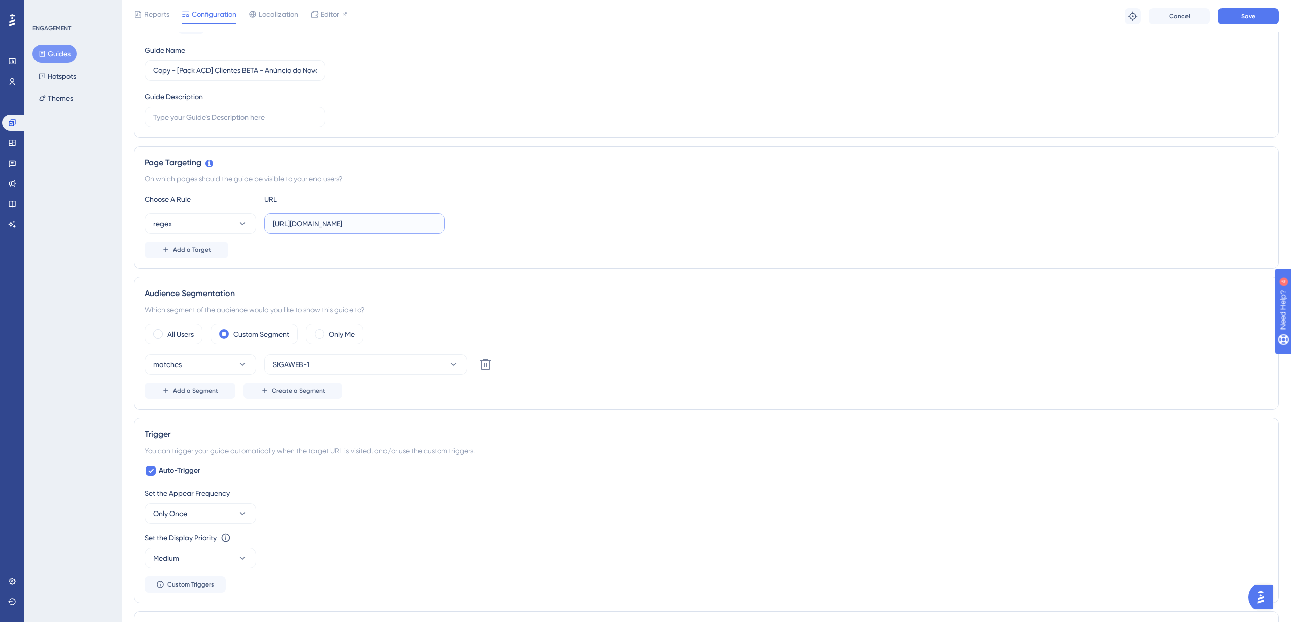
paste input "(\d{2})?\.activesoft\.com\"
drag, startPoint x: 386, startPoint y: 227, endPoint x: 252, endPoint y: 225, distance: 134.4
click at [252, 225] on div "regex https://siga(\d{2})?\.activesoft\.com\.br/portal_eb_professor/" at bounding box center [295, 223] width 300 height 20
type input "https://siga(\d{2})?\.activesoft\.com\.br/portal_eb_professor/"
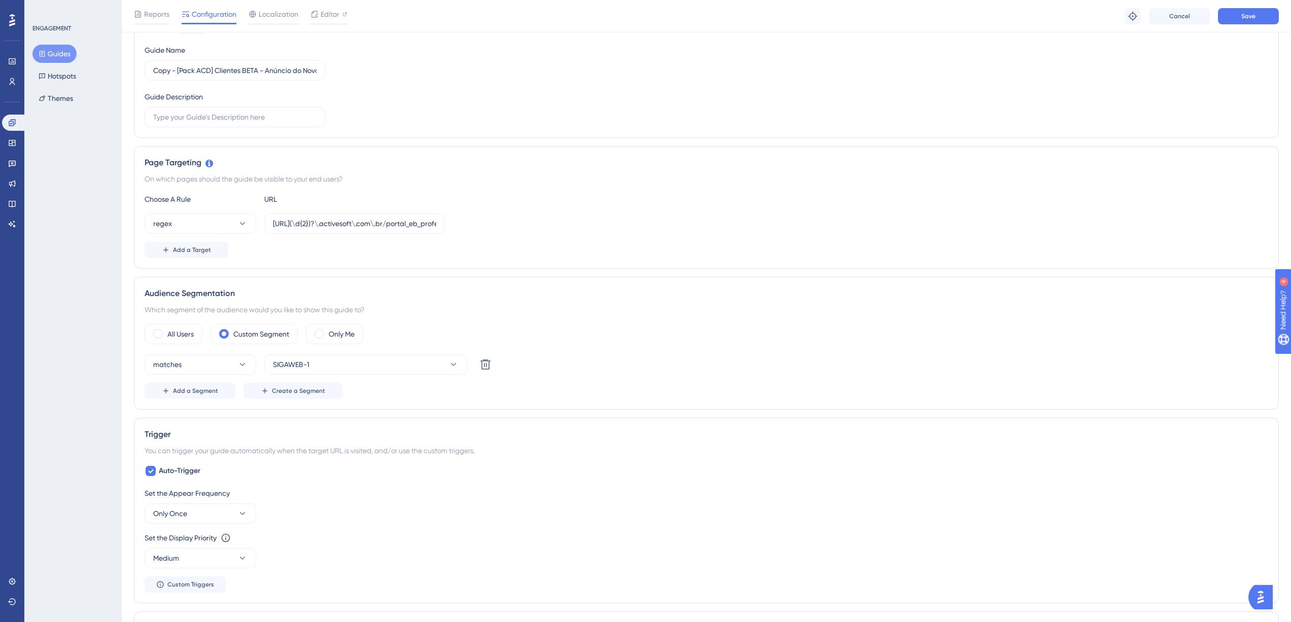
click at [349, 240] on div "Choose A Rule URL regex https://siga(\d{2})?\.activesoft\.com\.br/portal_eb_pro…" at bounding box center [706, 225] width 1123 height 65
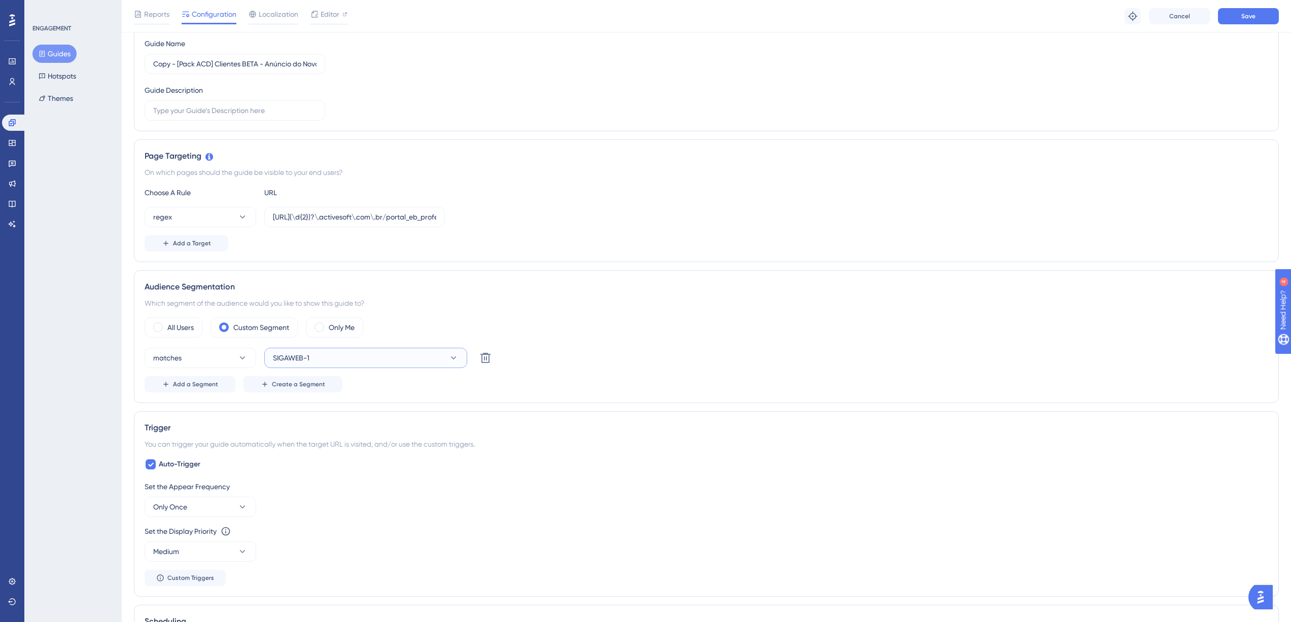
click at [321, 362] on button "SIGAWEB-1" at bounding box center [365, 358] width 203 height 20
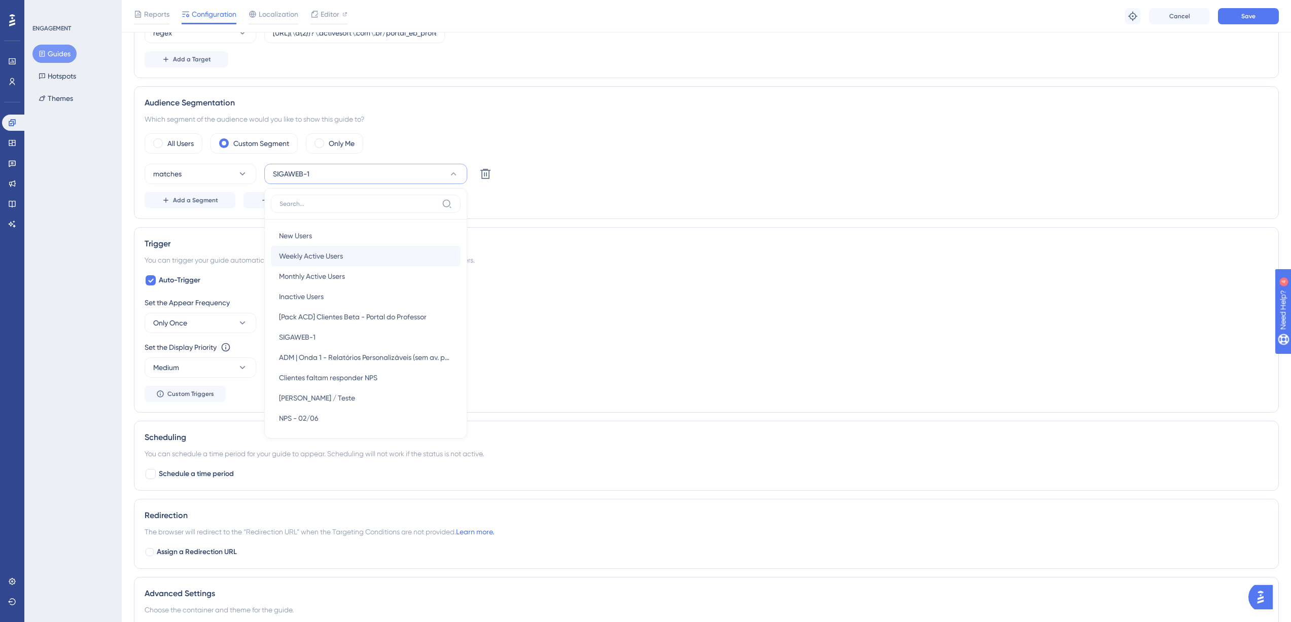
scroll to position [7, 0]
click at [371, 308] on span "[Pack ACD] Clientes Beta - Portal do Professor" at bounding box center [353, 310] width 148 height 12
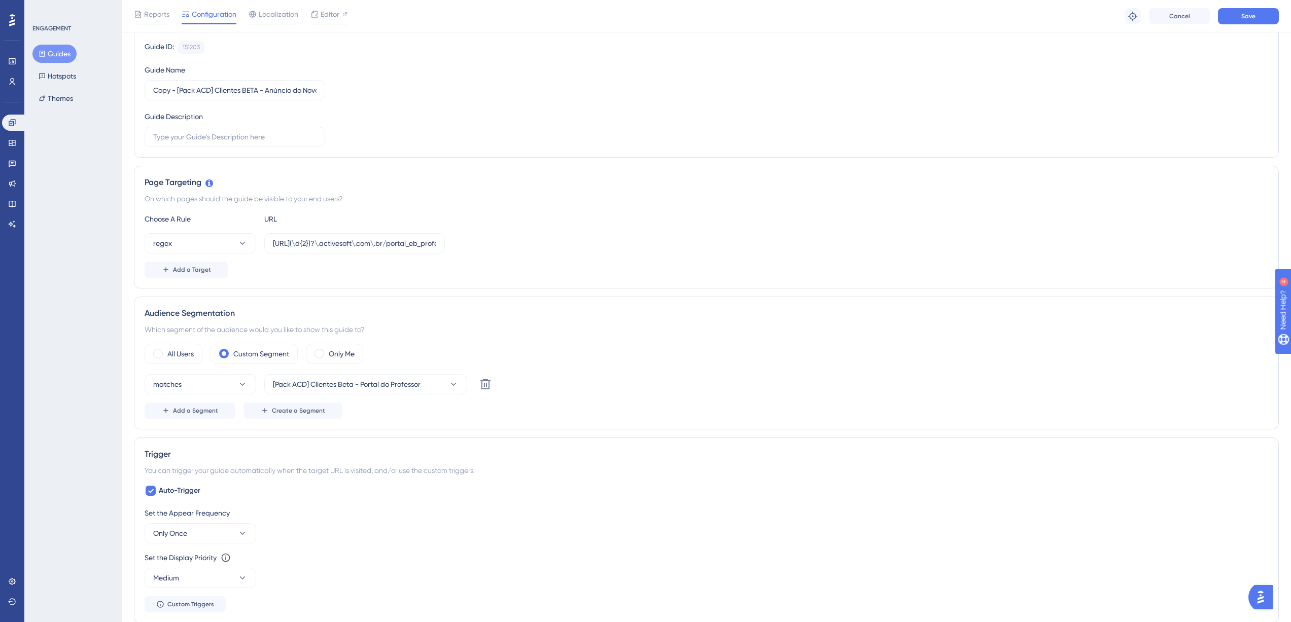
scroll to position [0, 0]
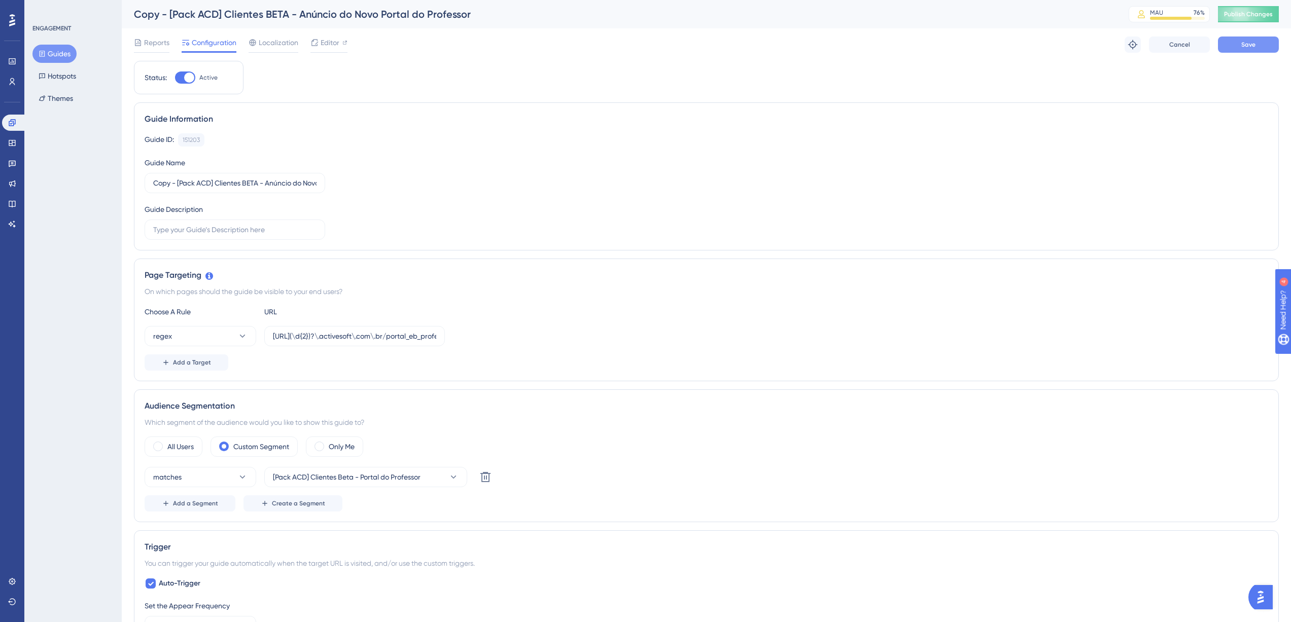
click at [1231, 43] on button "Save" at bounding box center [1248, 45] width 61 height 16
click at [1240, 14] on span "Publish Changes" at bounding box center [1248, 14] width 49 height 8
click at [62, 76] on button "Hotspots" at bounding box center [57, 76] width 50 height 18
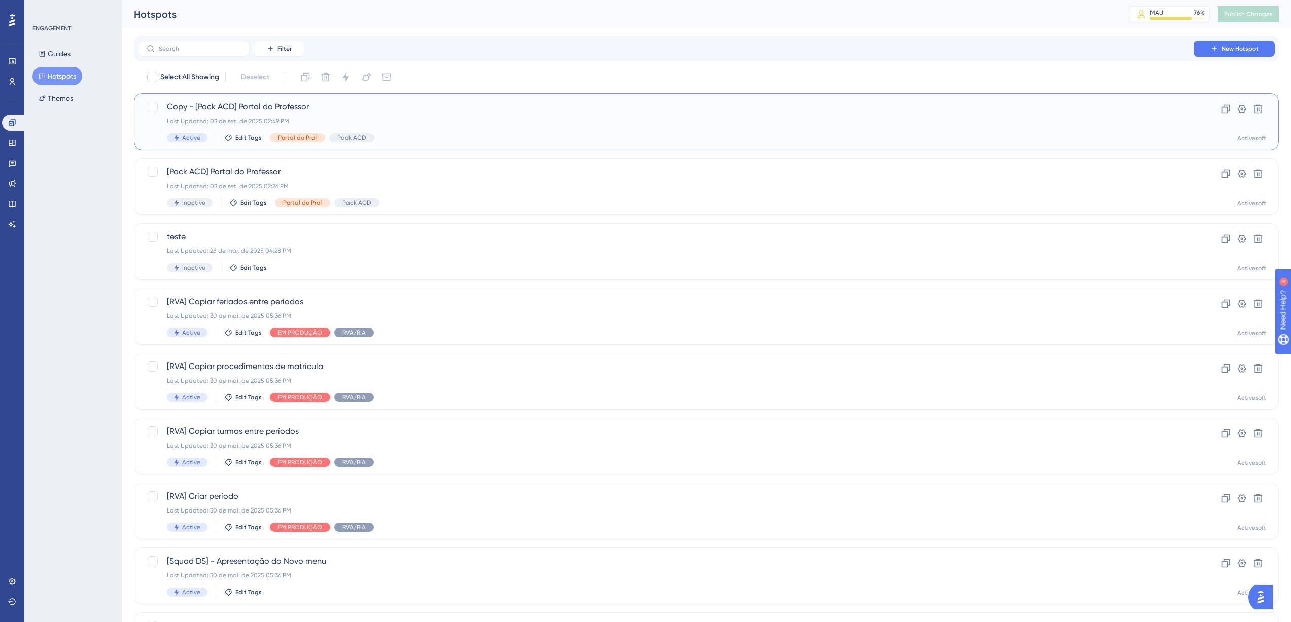
click at [313, 106] on span "Copy - [Pack ACD] Portal do Professor" at bounding box center [666, 107] width 998 height 12
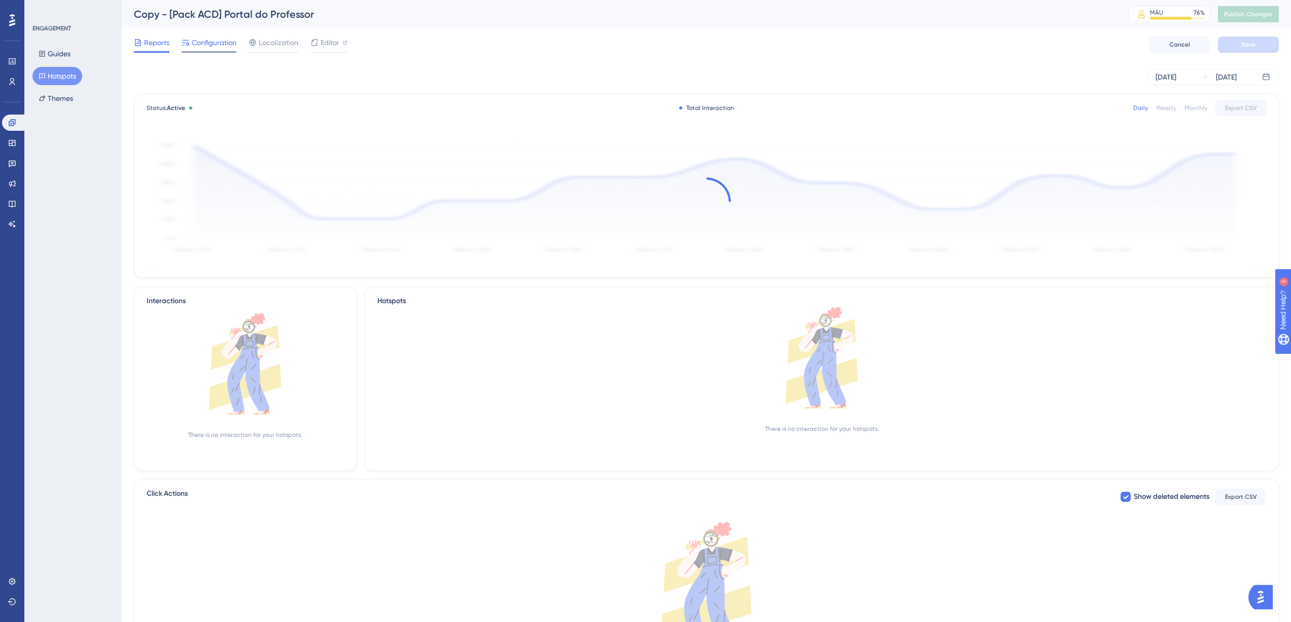
click at [216, 41] on span "Configuration" at bounding box center [214, 43] width 45 height 12
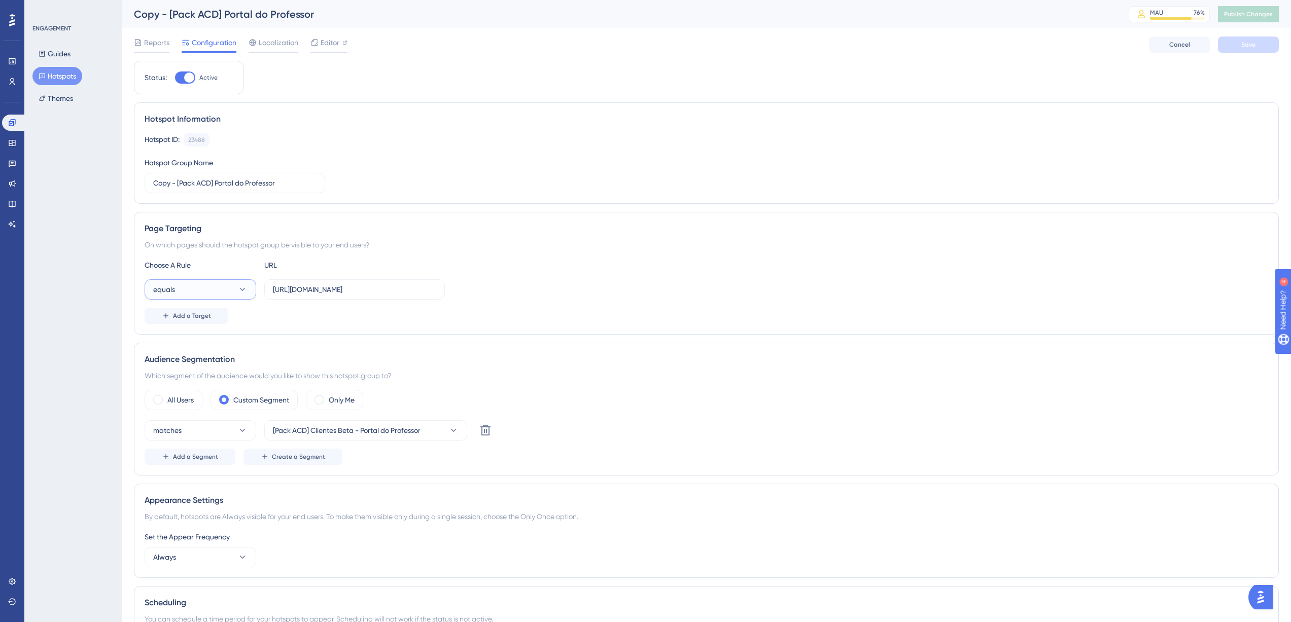
click at [230, 288] on button "equals" at bounding box center [201, 289] width 112 height 20
click at [197, 435] on div "regex regex" at bounding box center [200, 442] width 82 height 20
click at [299, 293] on input "https://siga01.activesoft.com.br/portal_eb_professor/" at bounding box center [354, 289] width 163 height 11
paste input "(\d{2})?\.activesoft\.com\"
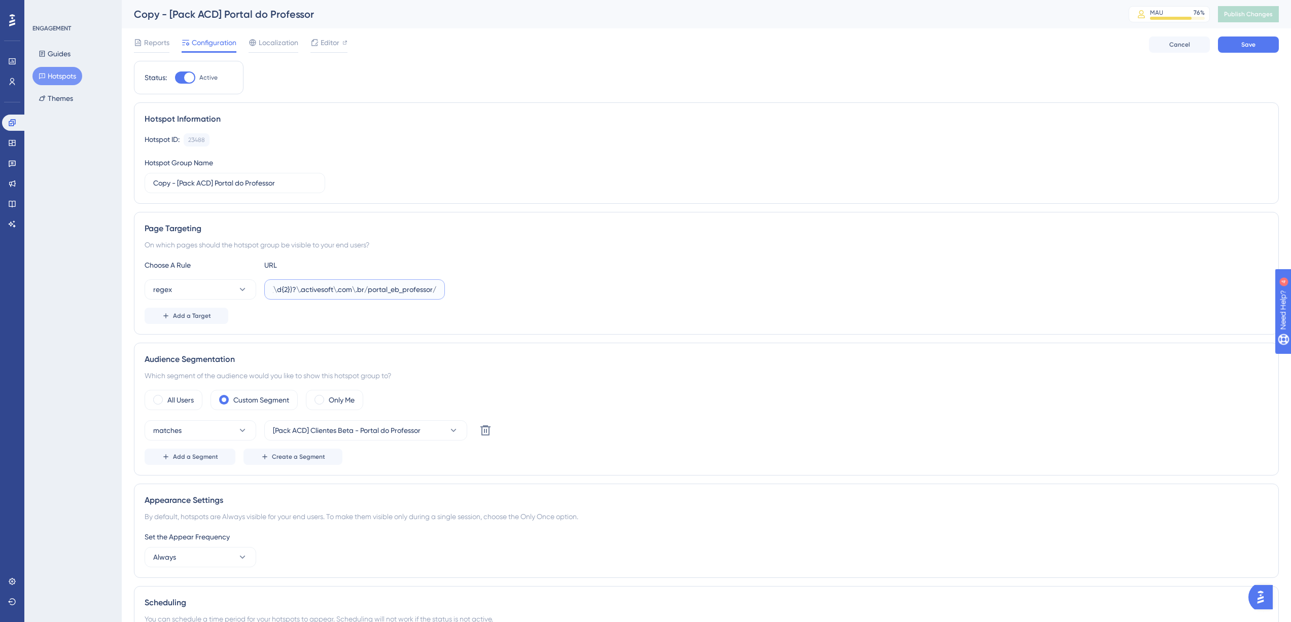
type input "https://siga(\d{2})?\.activesoft\.com\.br/portal_eb_professor/"
click at [499, 300] on div "Choose A Rule URL regex https://siga(\d{2})?\.activesoft\.com\.br/portal_eb_pro…" at bounding box center [706, 291] width 1123 height 65
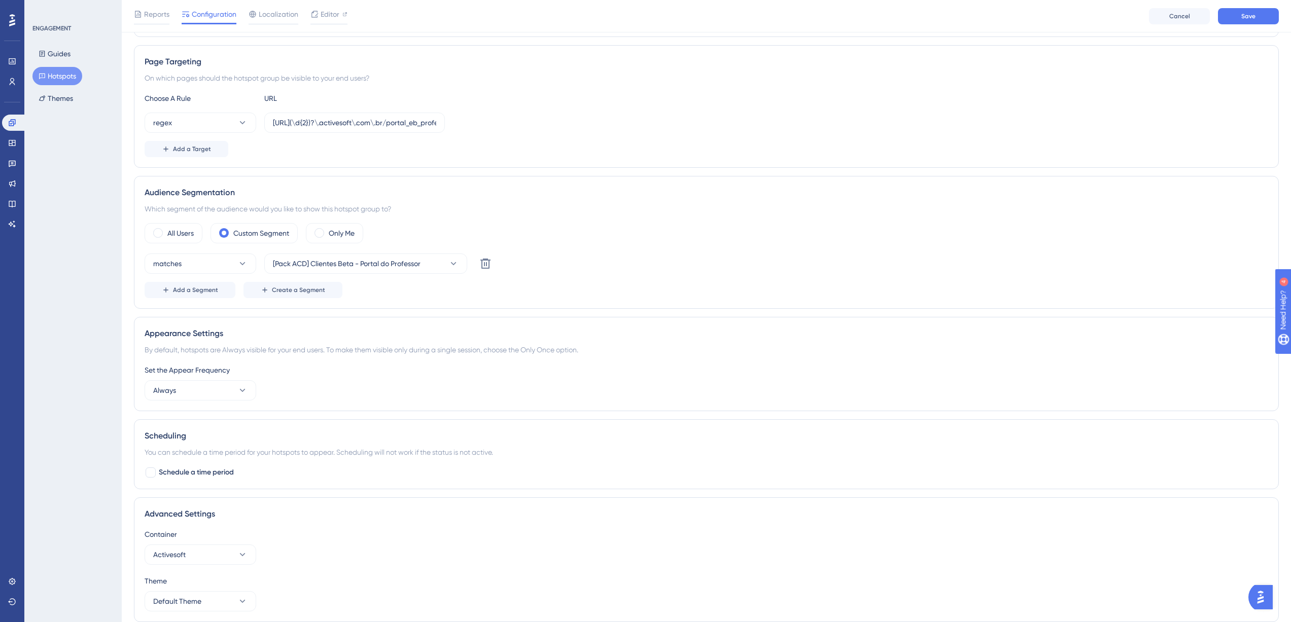
scroll to position [0, 0]
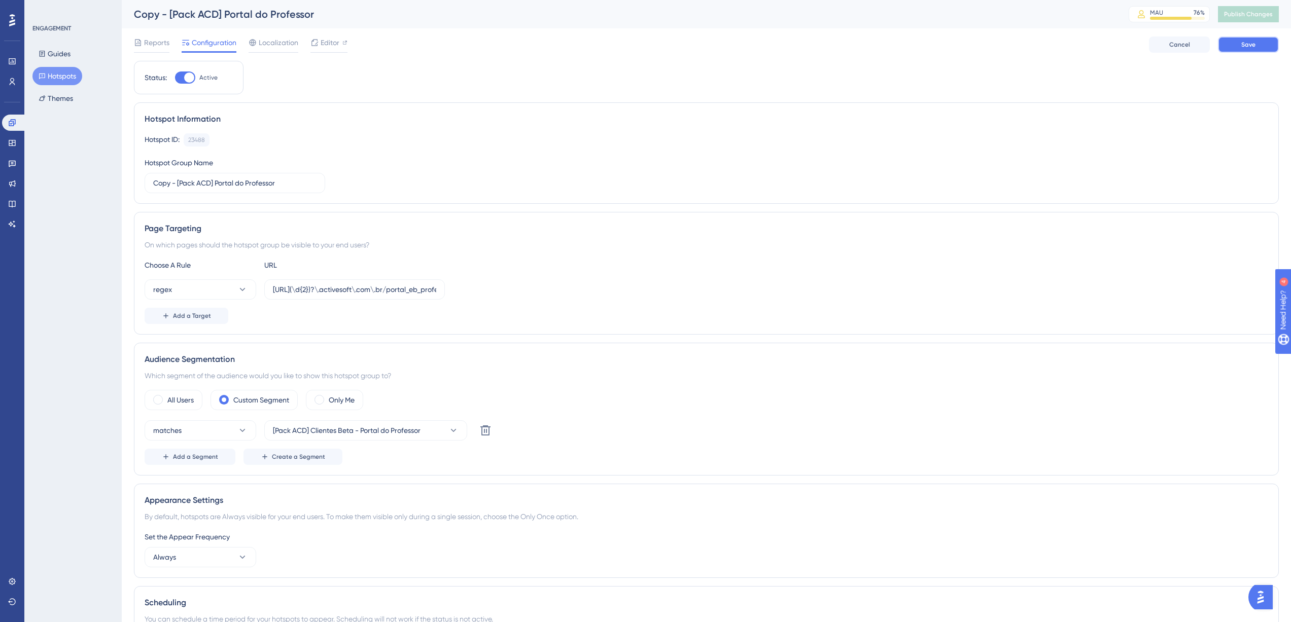
click at [1239, 40] on button "Save" at bounding box center [1248, 45] width 61 height 16
click at [1252, 12] on span "Publish Changes" at bounding box center [1248, 14] width 49 height 8
drag, startPoint x: 15, startPoint y: 78, endPoint x: 29, endPoint y: 83, distance: 15.3
click at [15, 78] on icon at bounding box center [12, 82] width 8 height 8
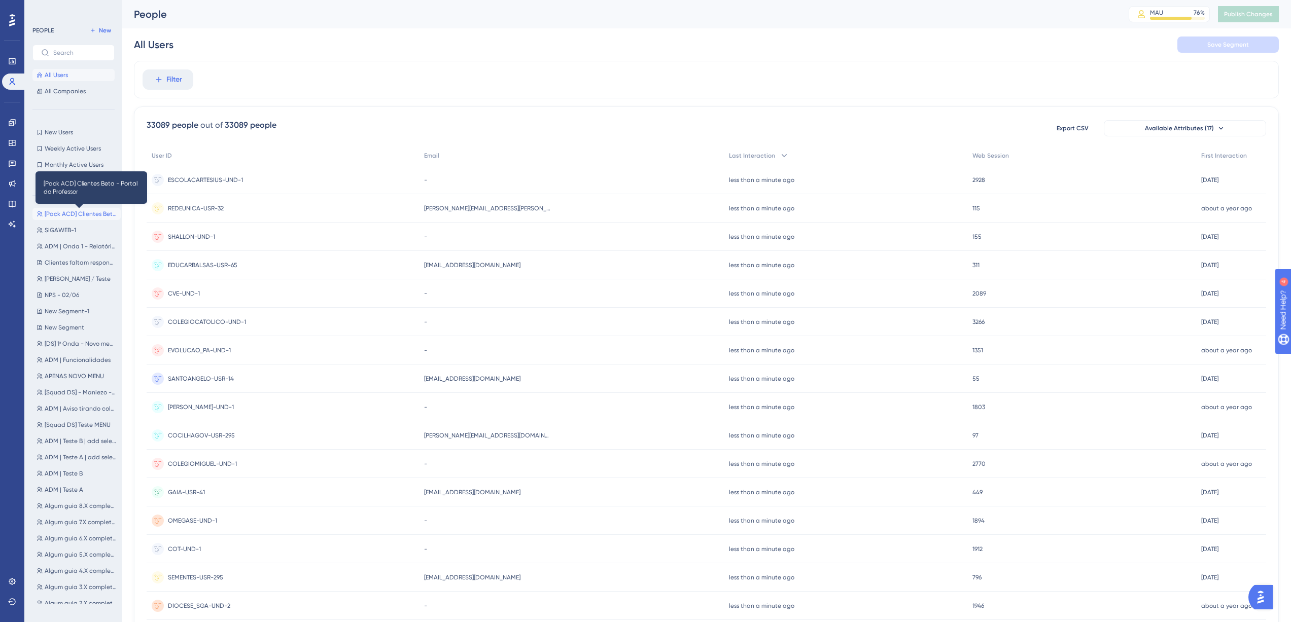
click at [92, 215] on span "[Pack ACD] Clientes Beta - Portal do Professor" at bounding box center [81, 214] width 72 height 8
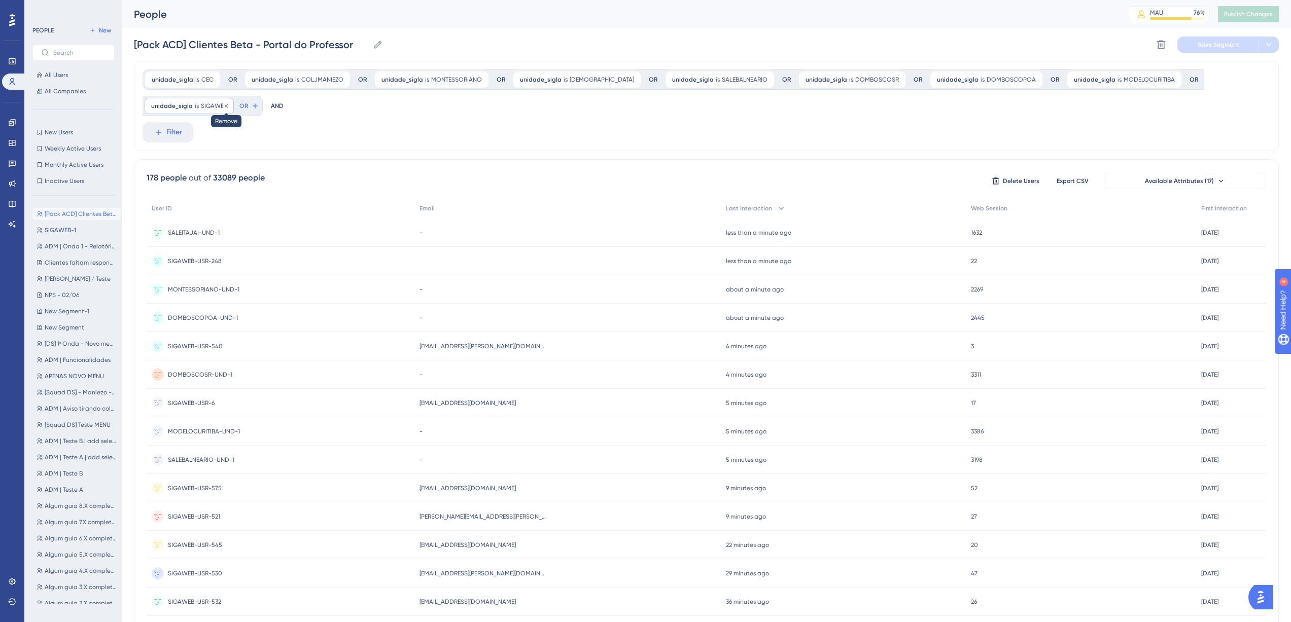
click at [226, 106] on icon at bounding box center [226, 106] width 6 height 6
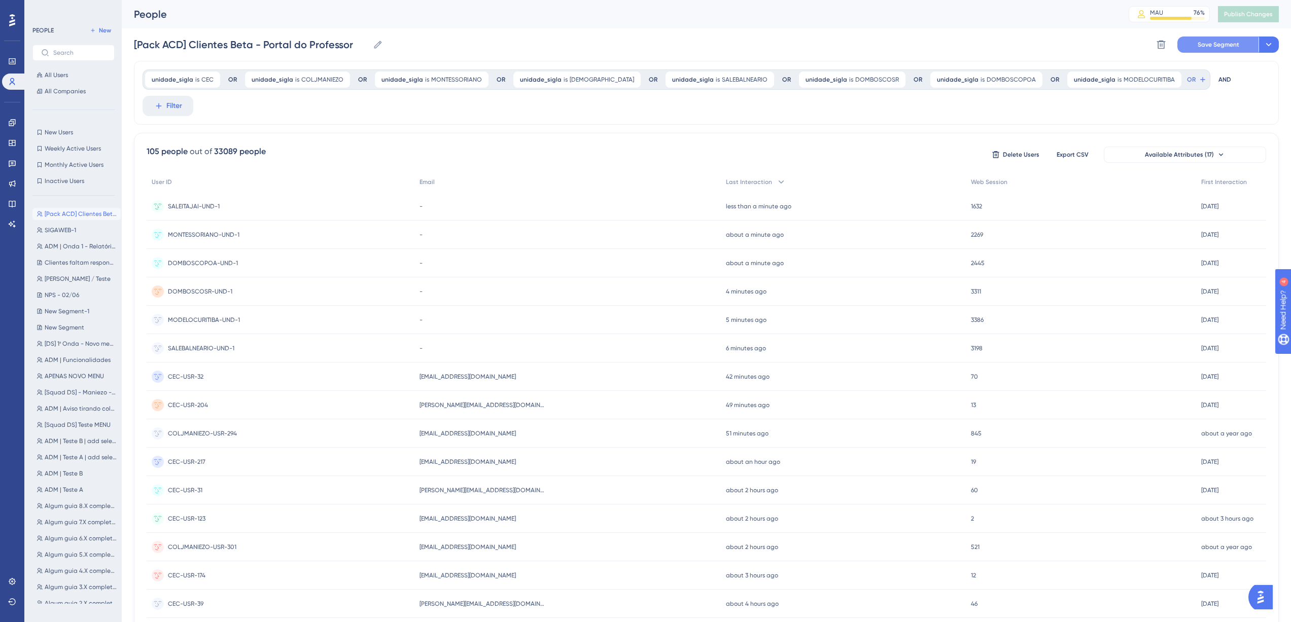
click at [1228, 46] on span "Save Segment" at bounding box center [1218, 45] width 42 height 8
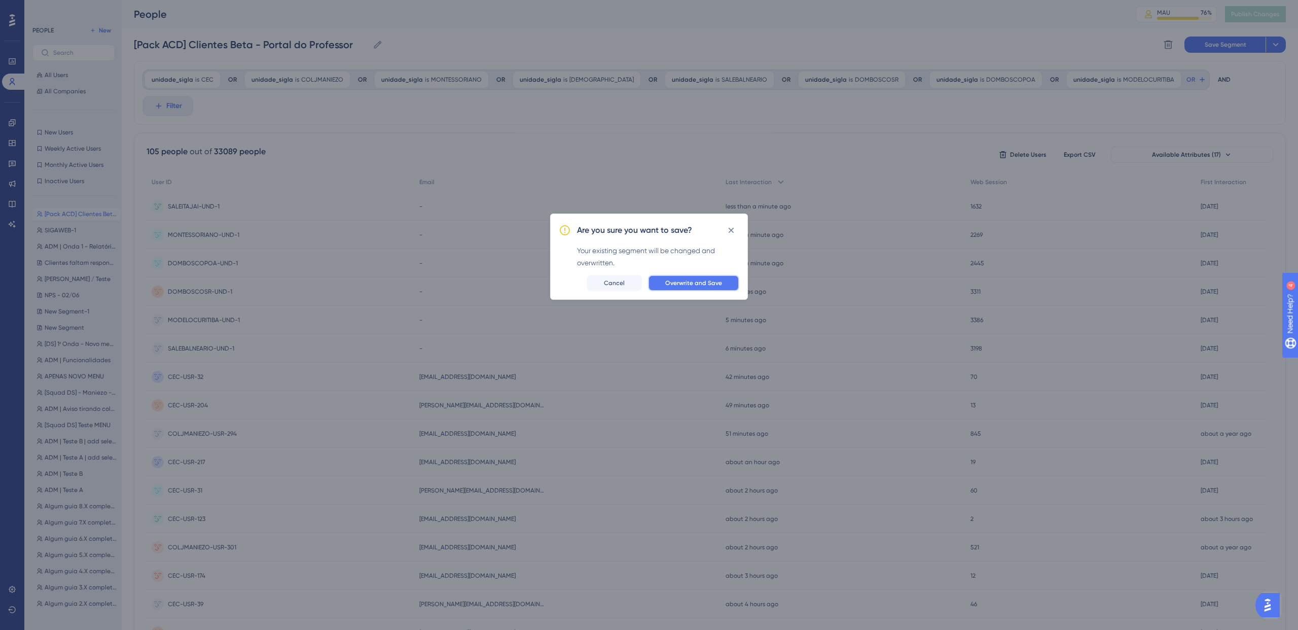
click at [702, 282] on span "Overwrite and Save" at bounding box center [693, 283] width 57 height 8
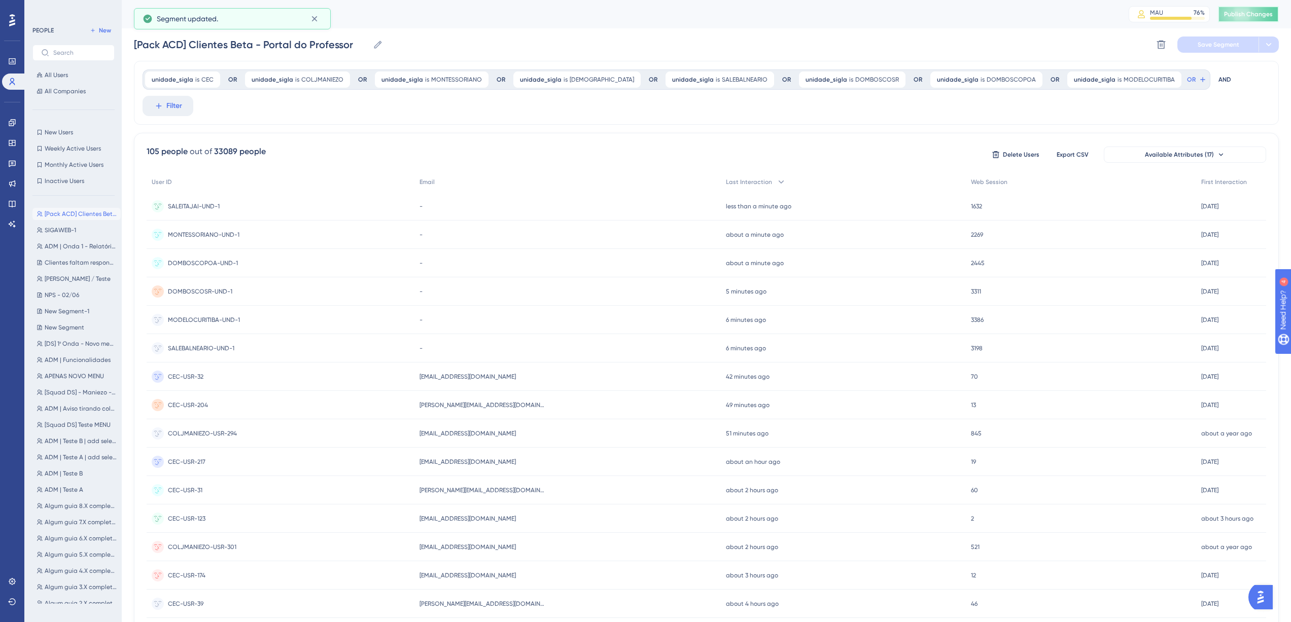
click at [1252, 13] on span "Publish Changes" at bounding box center [1248, 14] width 49 height 8
click at [70, 228] on span "SIGAWEB-1" at bounding box center [60, 230] width 31 height 8
type input "SIGAWEB-1"
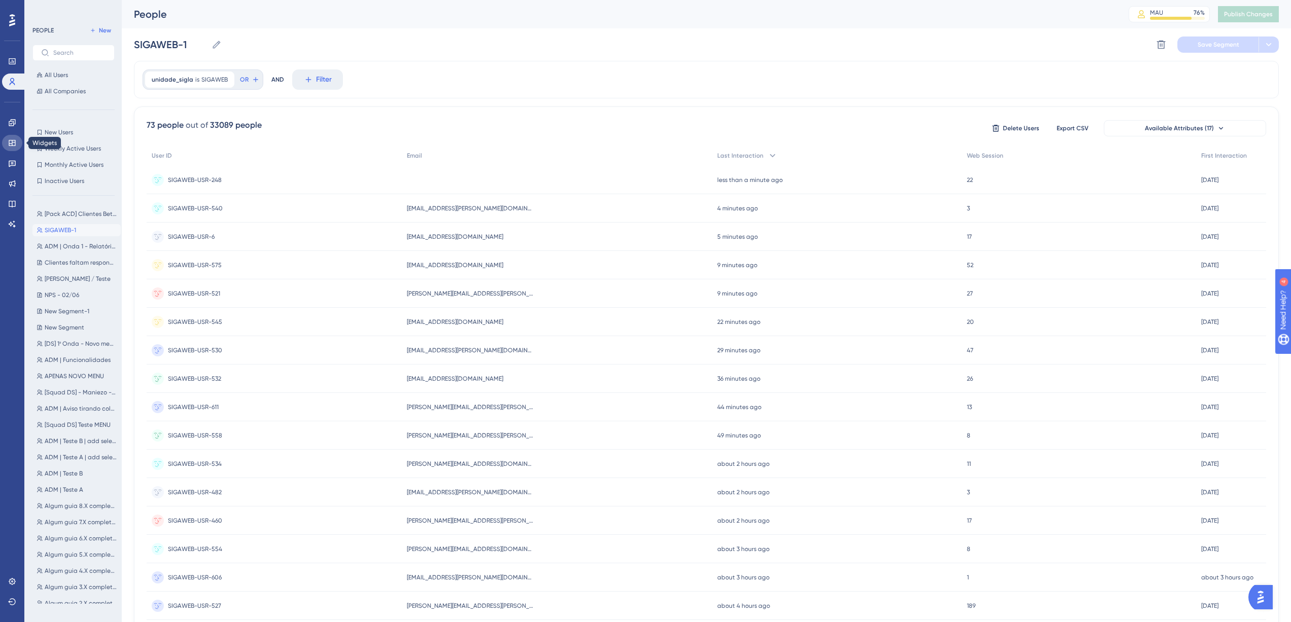
click at [11, 140] on icon at bounding box center [12, 143] width 8 height 8
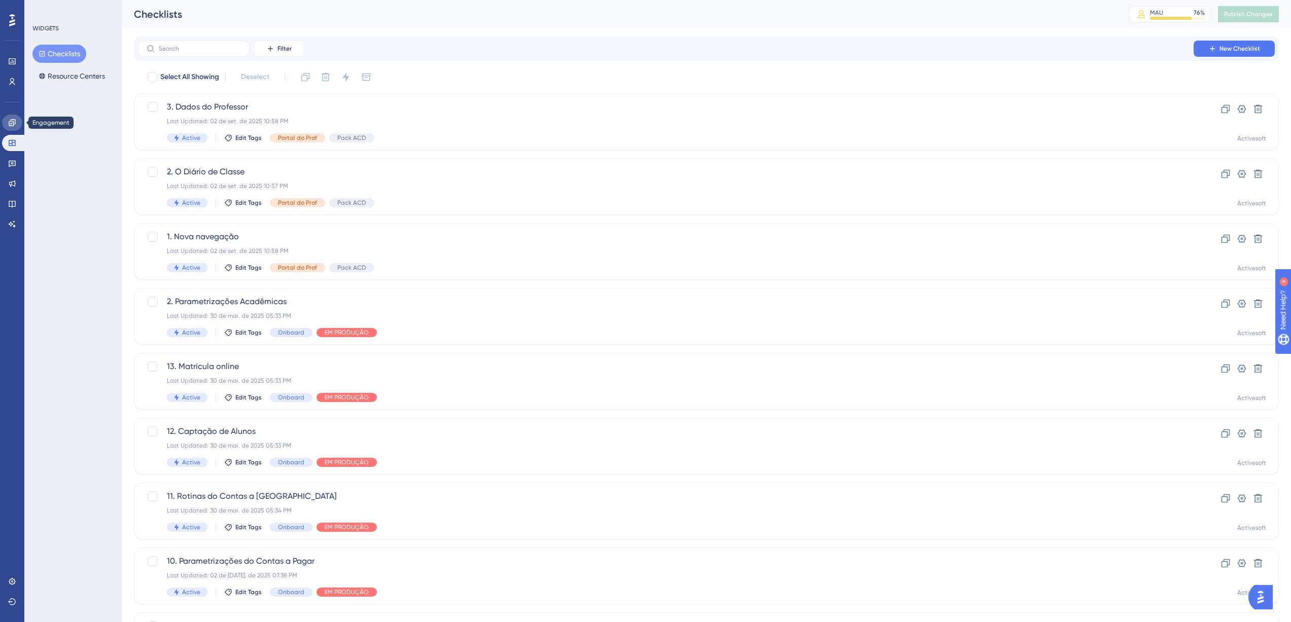
click at [14, 128] on link at bounding box center [12, 123] width 20 height 16
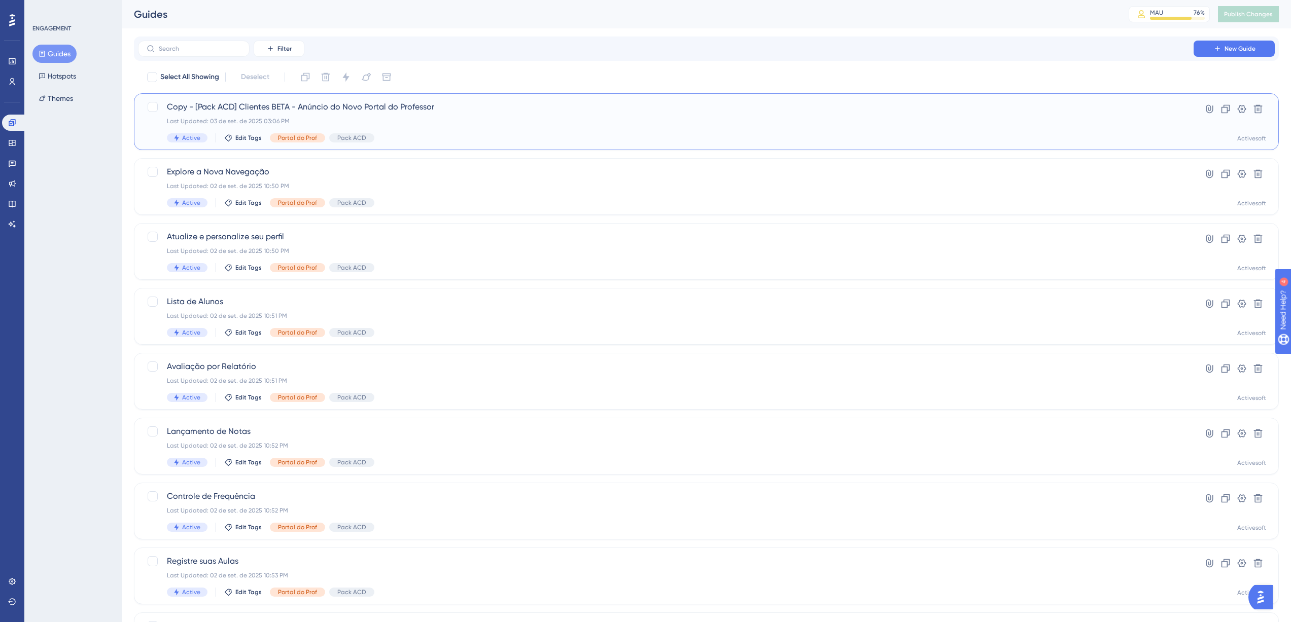
click at [295, 102] on span "Copy - [Pack ACD] Clientes BETA - Anúncio do Novo Portal do Professor" at bounding box center [666, 107] width 998 height 12
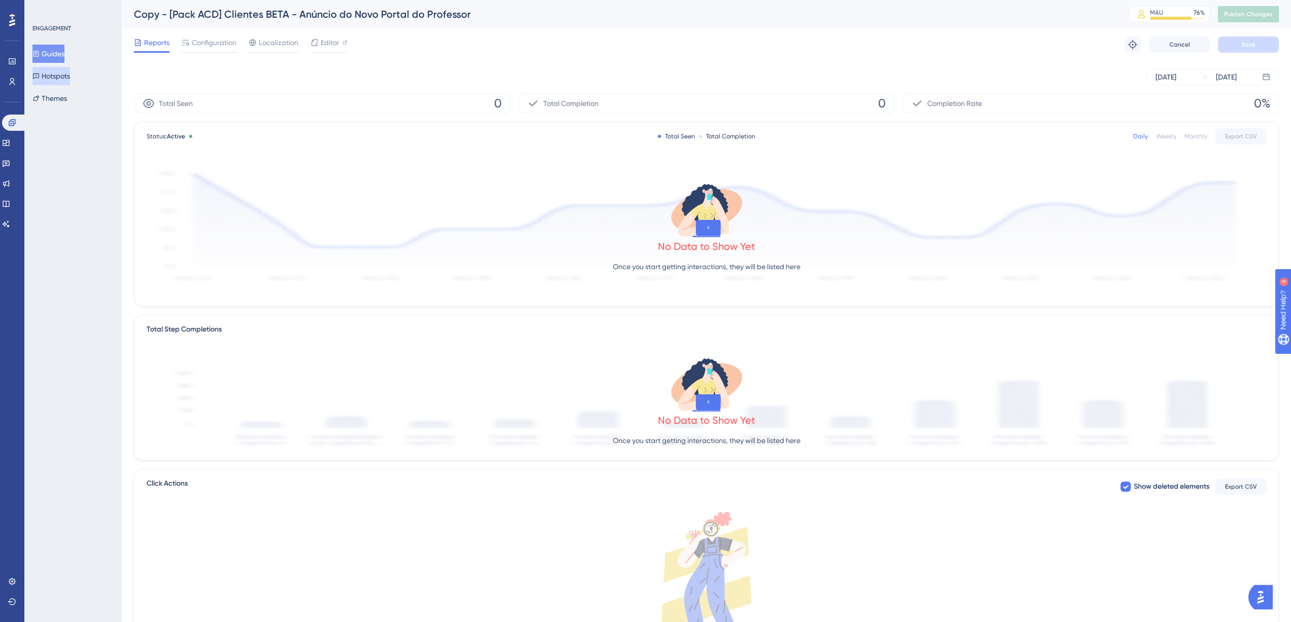
click at [63, 76] on button "Hotspots" at bounding box center [51, 76] width 38 height 18
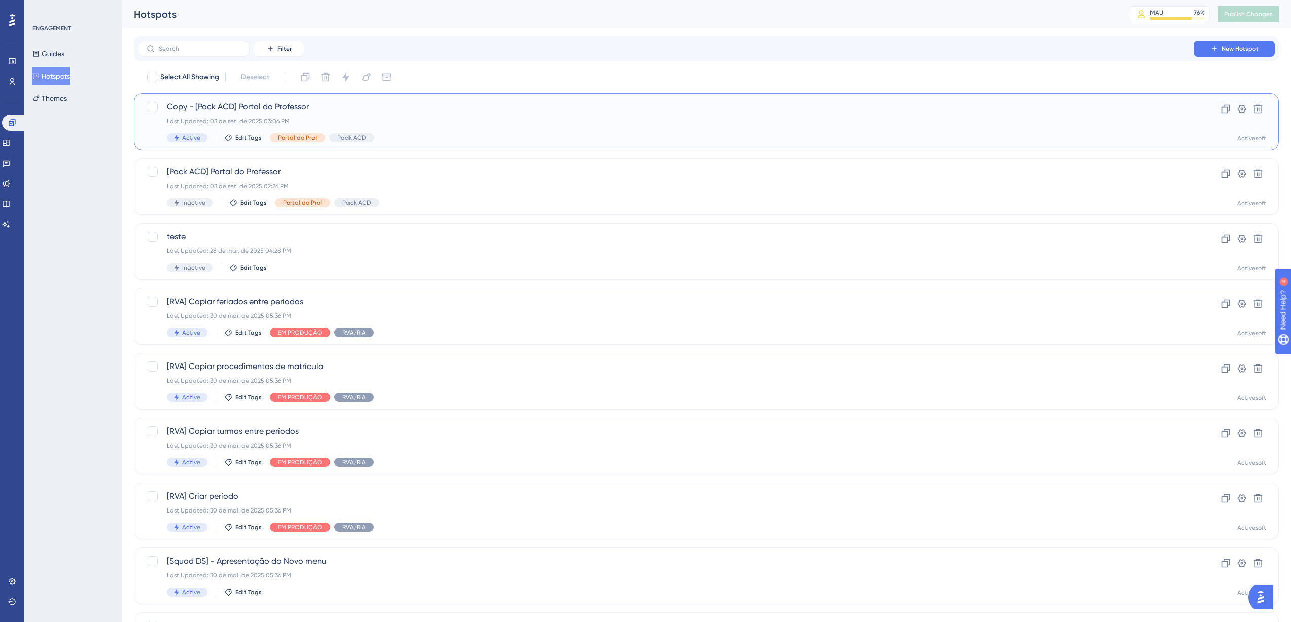
click at [336, 107] on span "Copy - [Pack ACD] Portal do Professor" at bounding box center [666, 107] width 998 height 12
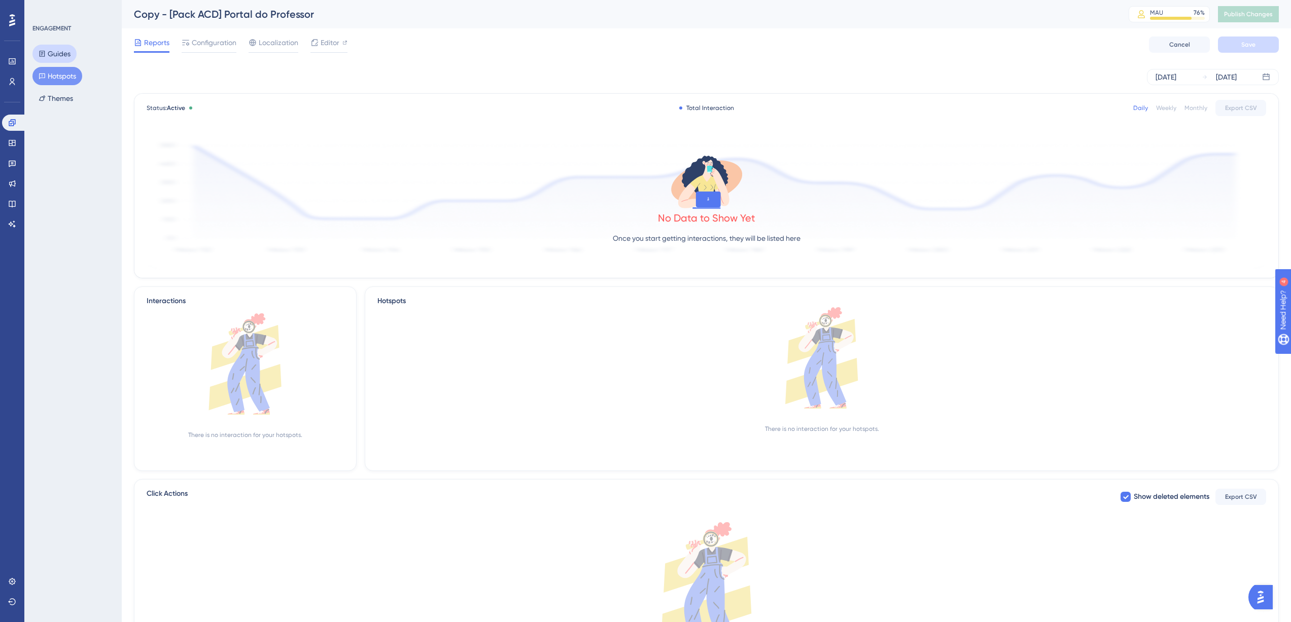
click at [68, 51] on button "Guides" at bounding box center [54, 54] width 44 height 18
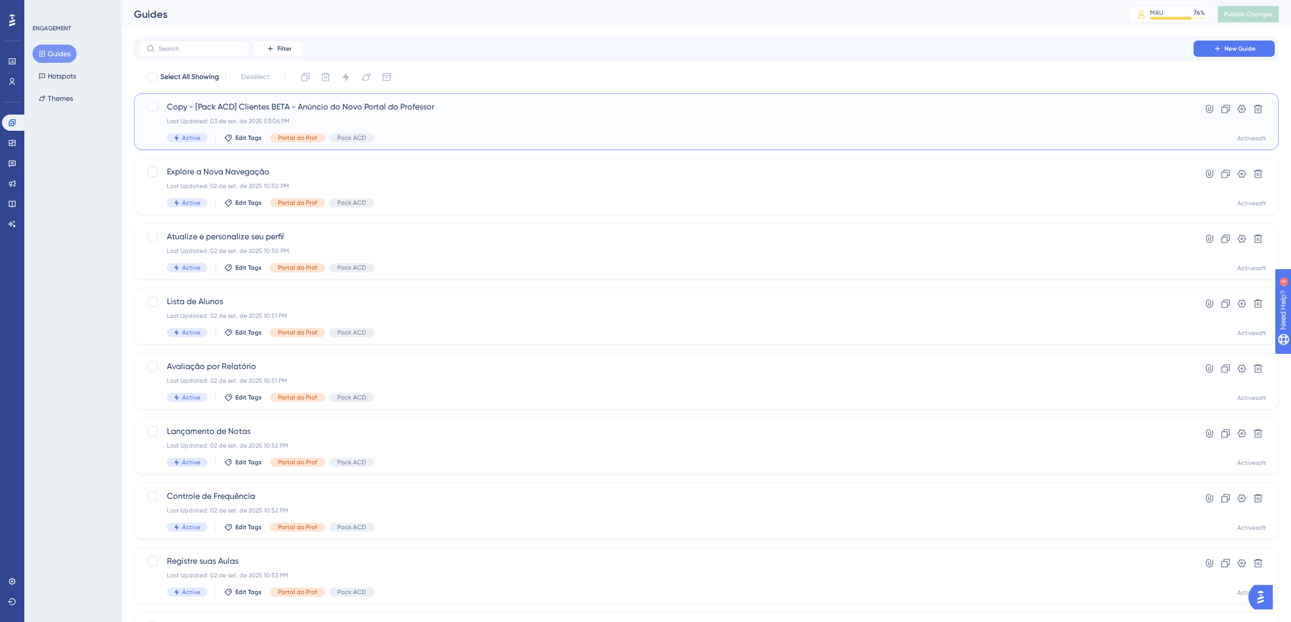
click at [309, 103] on span "Copy - [Pack ACD] Clientes BETA - Anúncio do Novo Portal do Professor" at bounding box center [666, 107] width 998 height 12
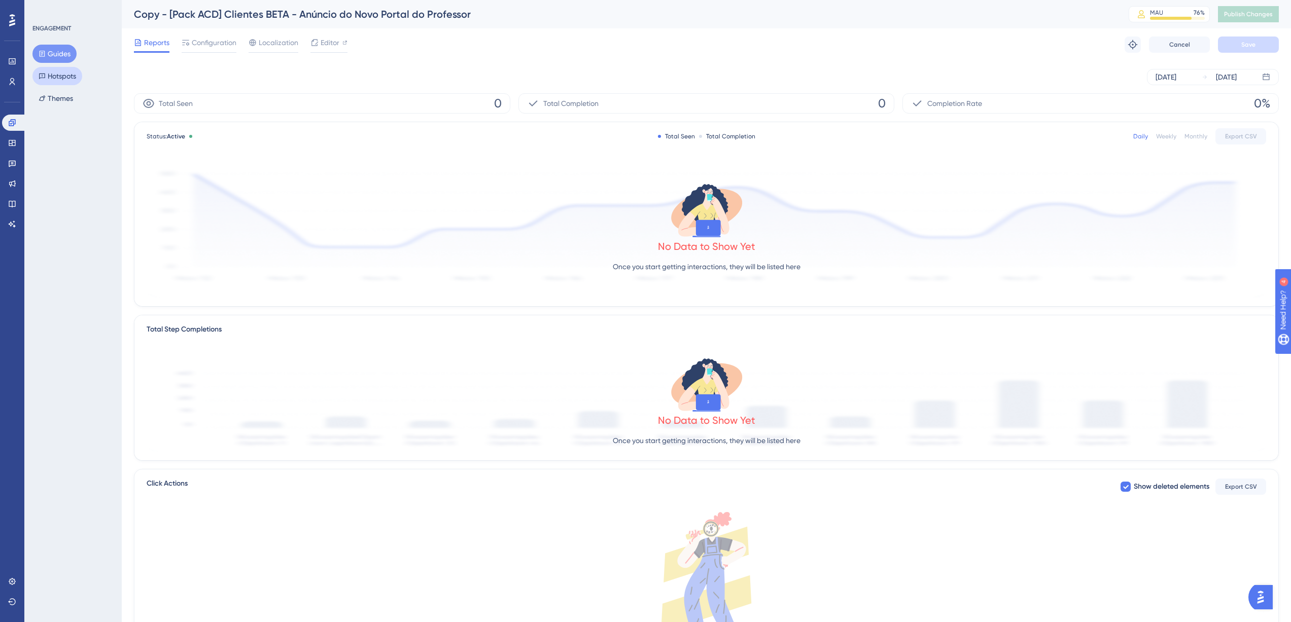
click at [52, 81] on button "Hotspots" at bounding box center [57, 76] width 50 height 18
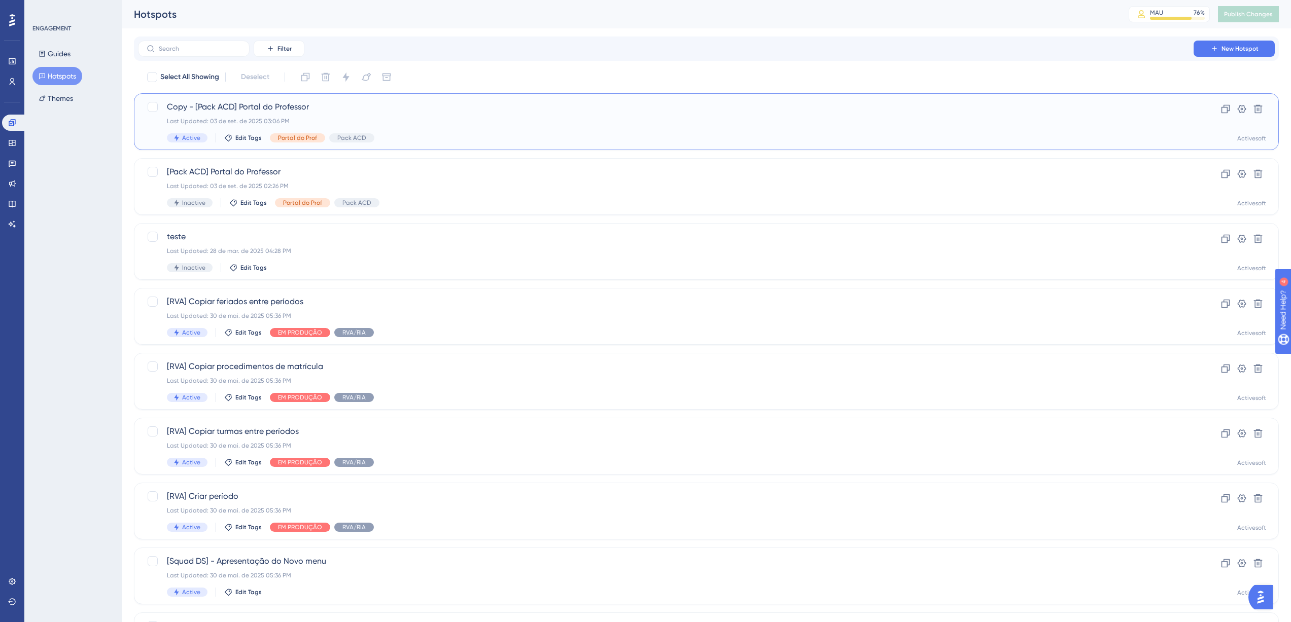
click at [263, 115] on div "Copy - [Pack ACD] Portal do Professor Last Updated: 03 de set. de 2025 03:06 PM…" at bounding box center [666, 122] width 998 height 42
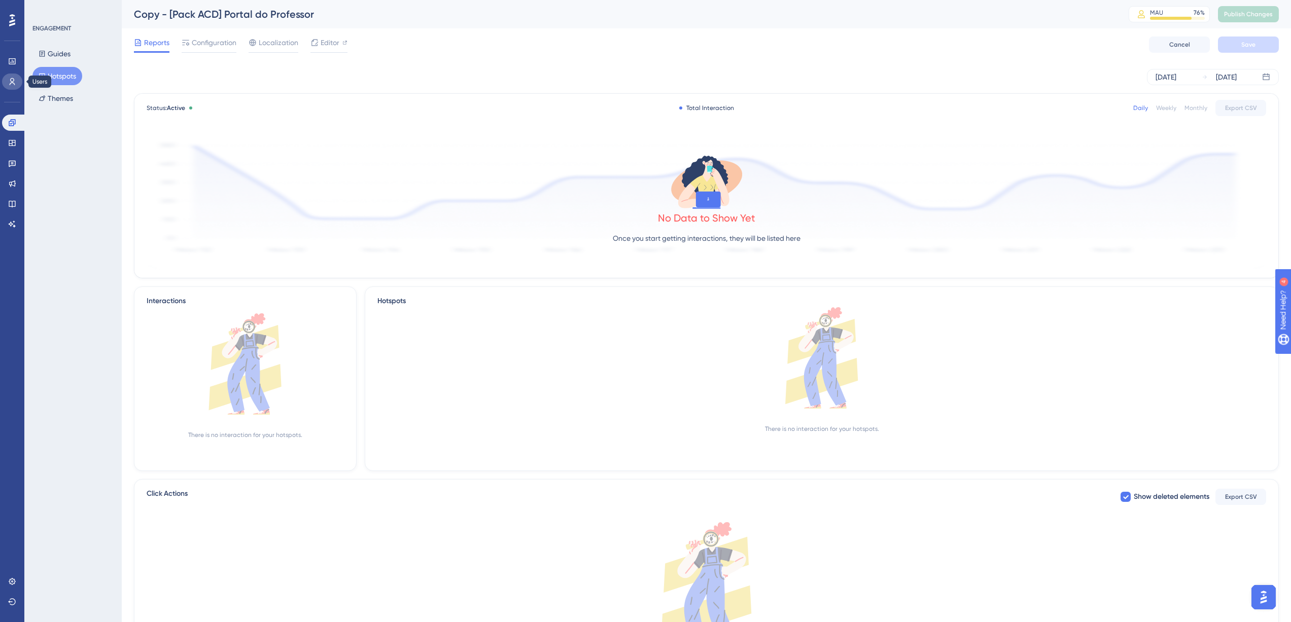
click at [13, 79] on icon at bounding box center [13, 81] width 6 height 7
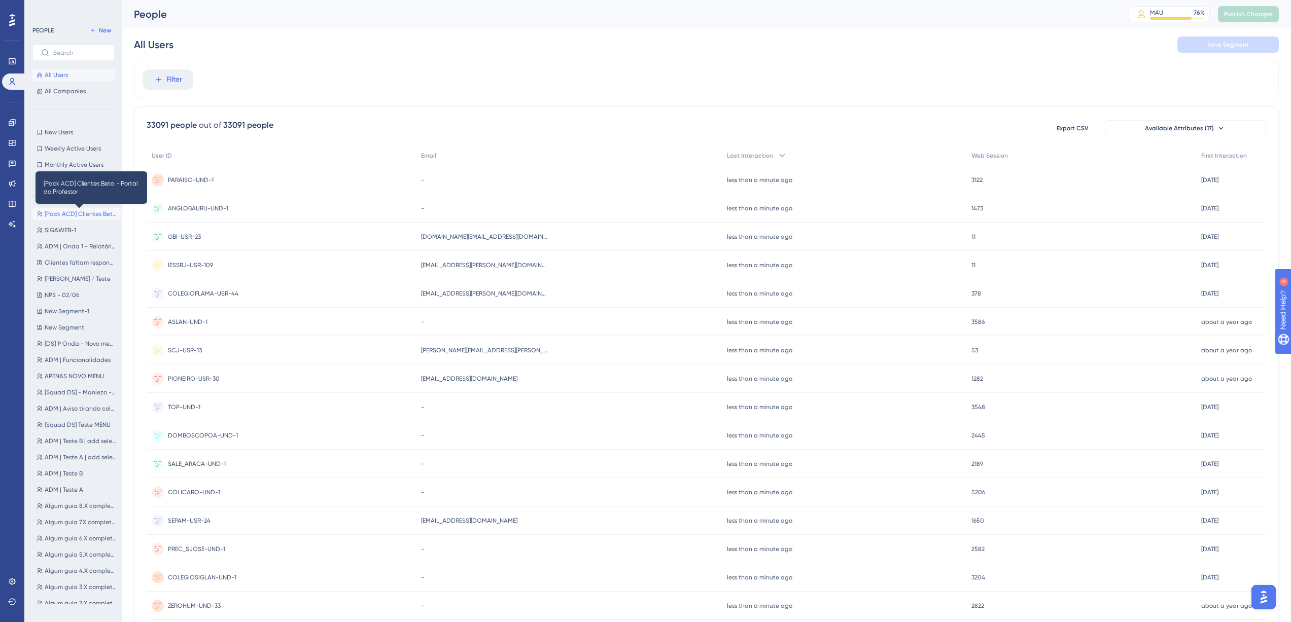
click at [79, 210] on span "[Pack ACD] Clientes Beta - Portal do Professor" at bounding box center [81, 214] width 72 height 8
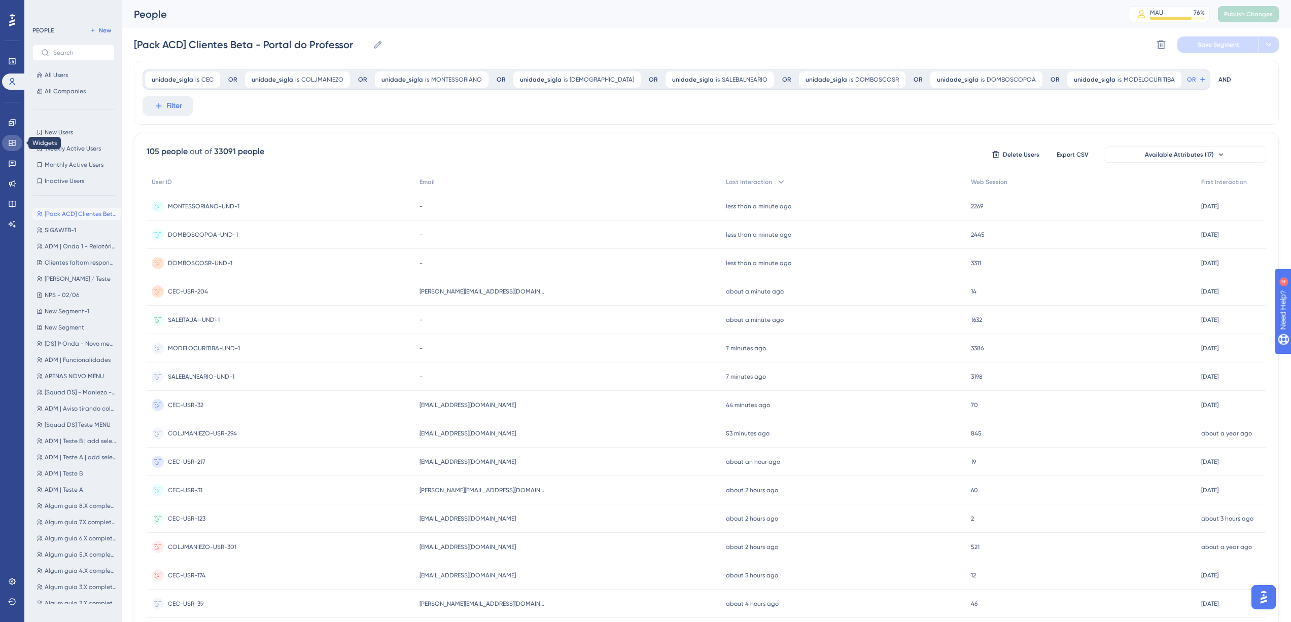
click at [16, 139] on link at bounding box center [12, 143] width 20 height 16
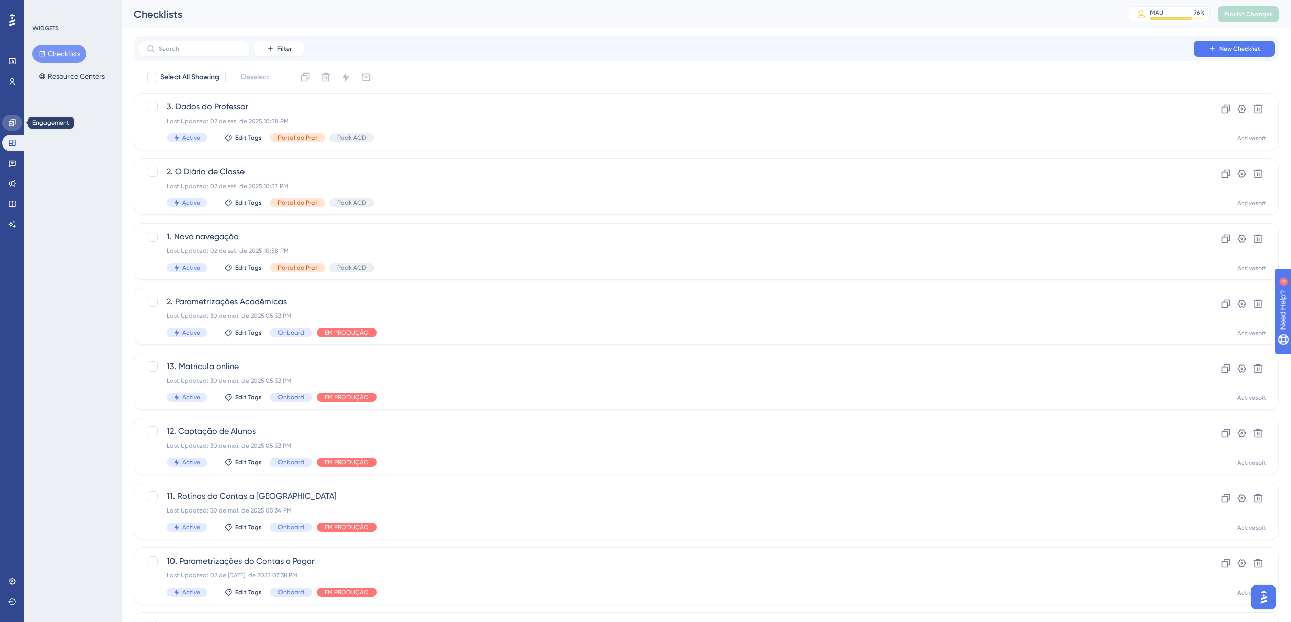
click at [16, 129] on link at bounding box center [12, 123] width 20 height 16
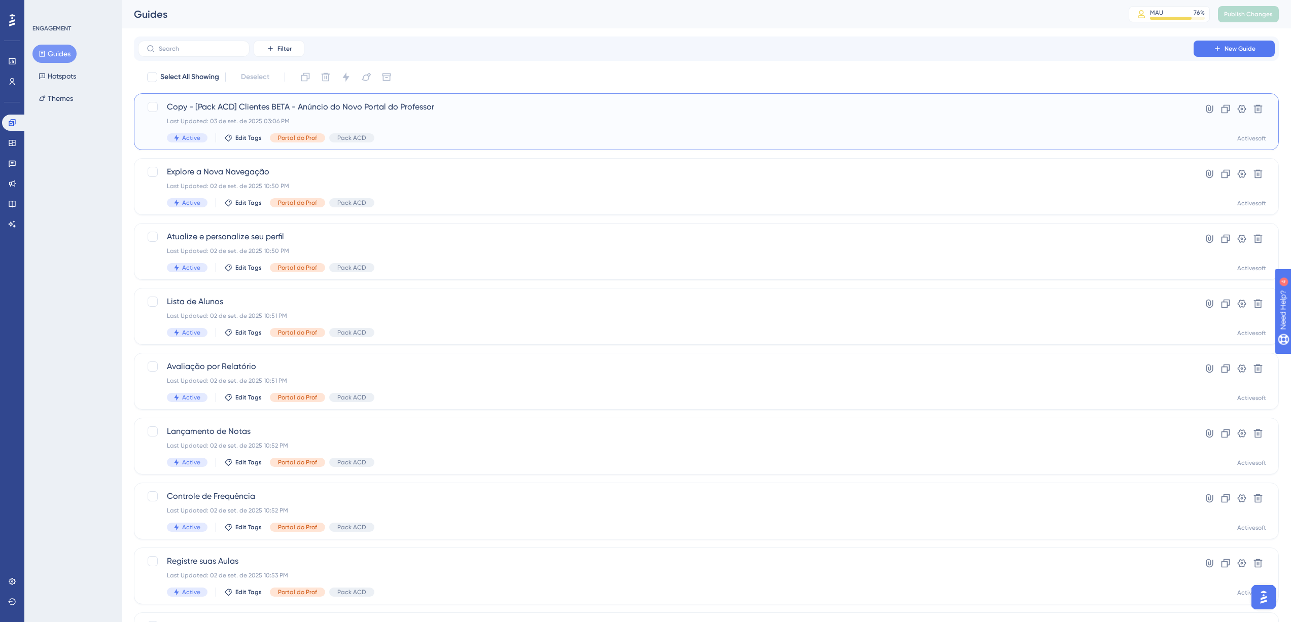
click at [520, 106] on span "Copy - [Pack ACD] Clientes BETA - Anúncio do Novo Portal do Professor" at bounding box center [666, 107] width 998 height 12
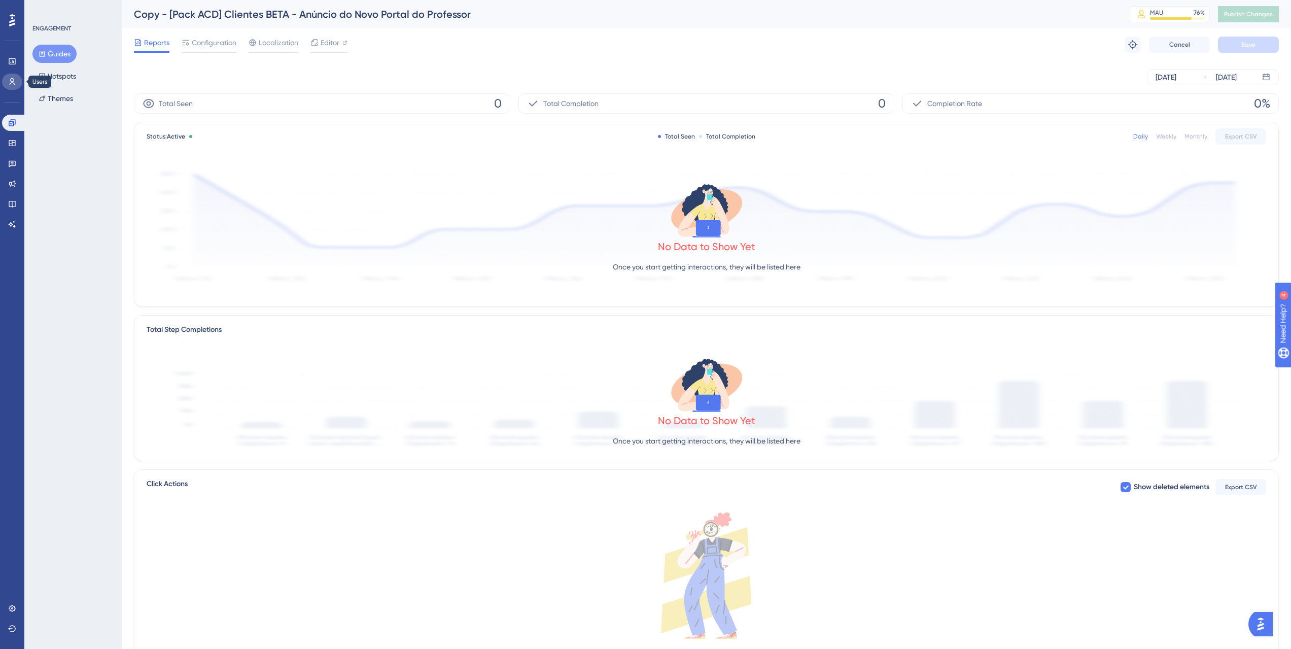
click at [16, 80] on icon at bounding box center [12, 82] width 8 height 8
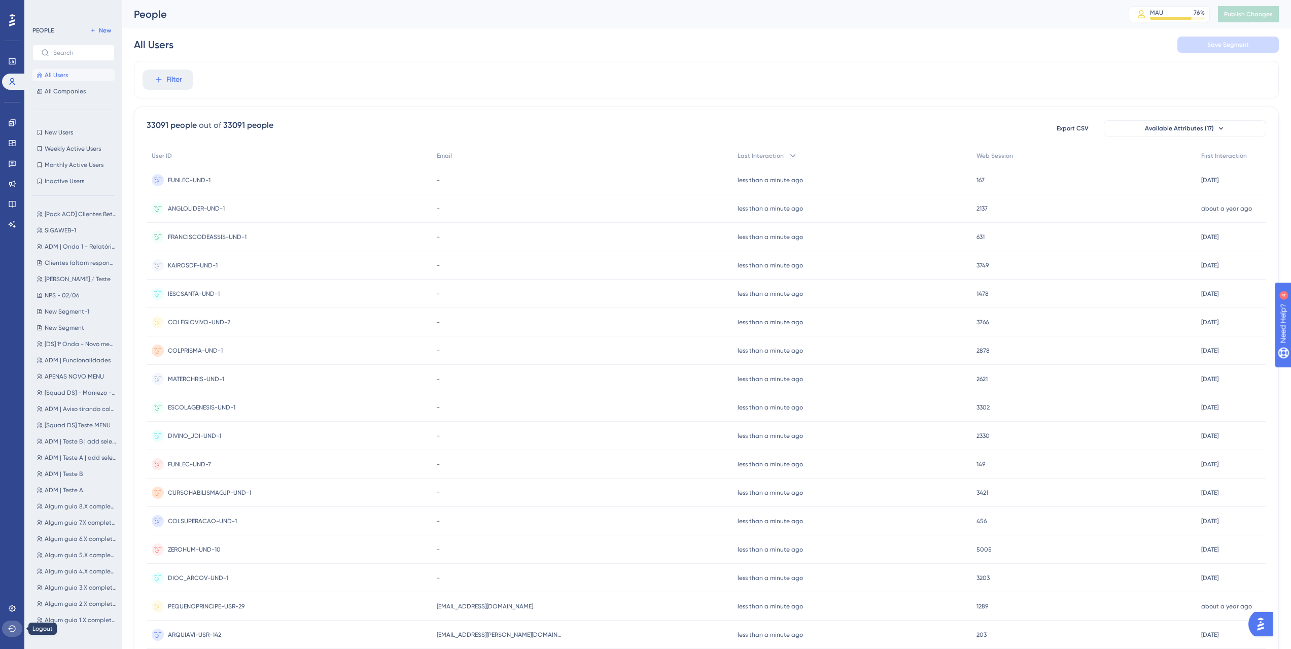
click at [15, 629] on icon at bounding box center [12, 628] width 8 height 7
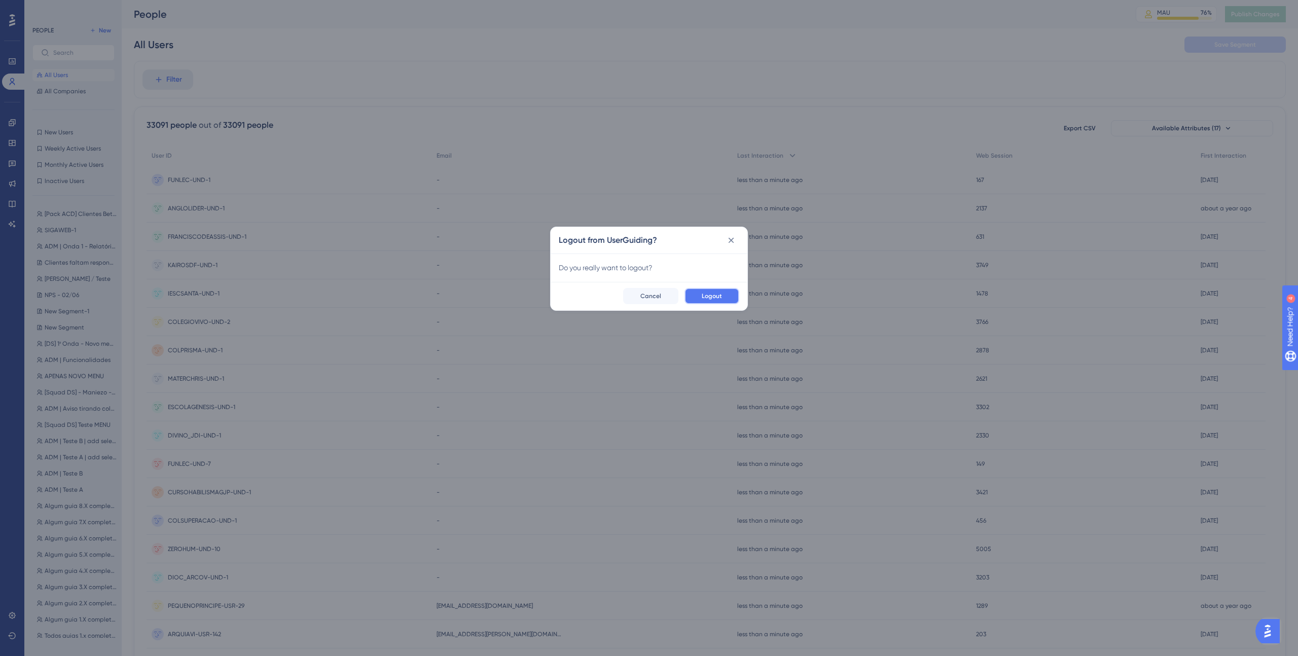
click at [707, 295] on span "Logout" at bounding box center [712, 296] width 20 height 8
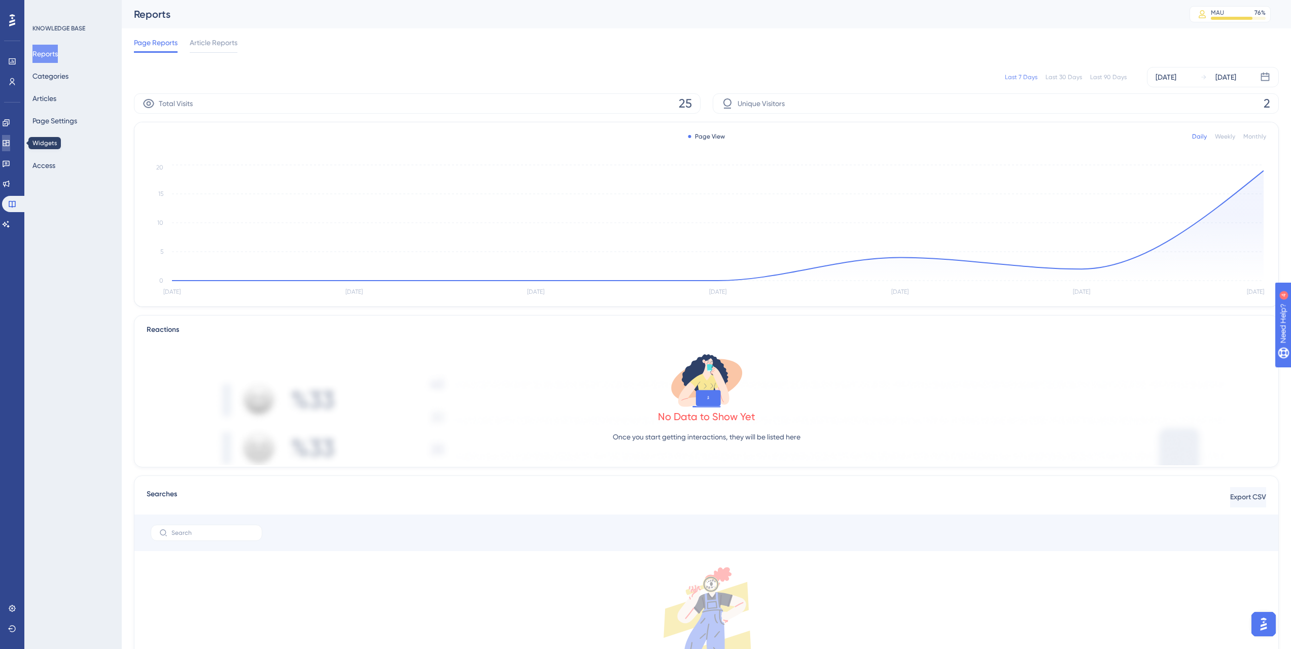
click at [10, 144] on link at bounding box center [6, 143] width 8 height 16
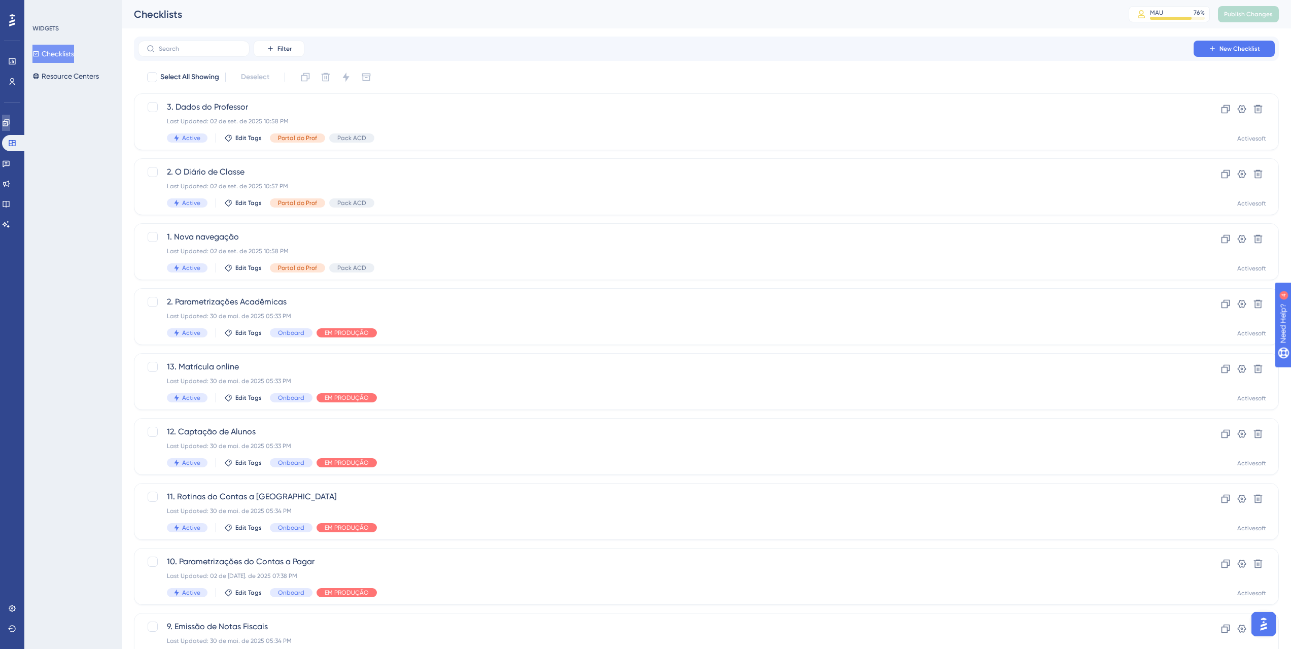
click at [10, 125] on link at bounding box center [6, 123] width 8 height 16
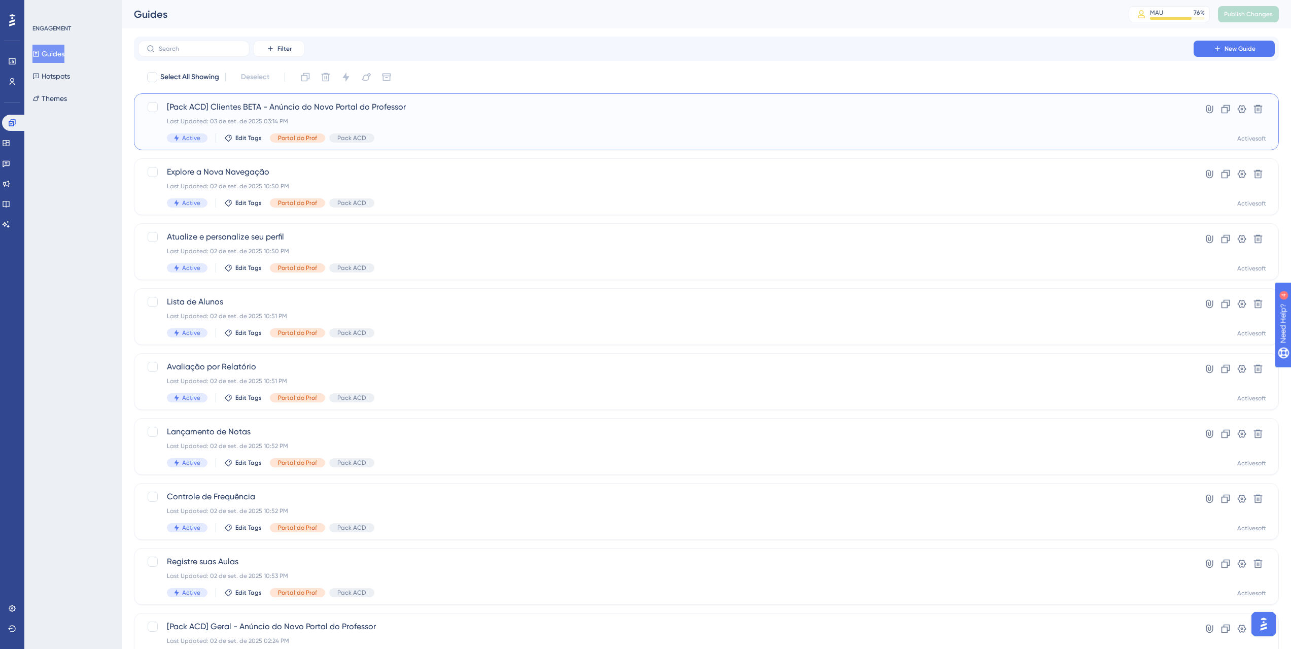
click at [297, 109] on span "[Pack ACD] Clientes BETA - Anúncio do Novo Portal do Professor" at bounding box center [666, 107] width 998 height 12
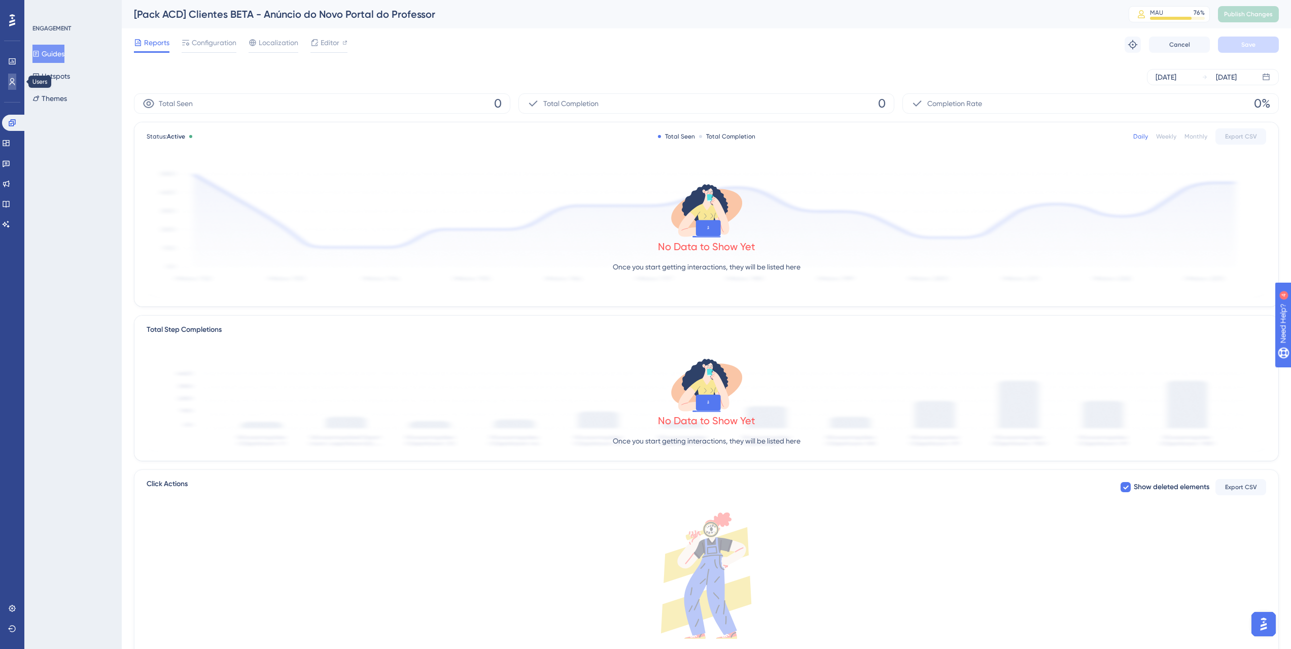
click at [11, 83] on icon at bounding box center [13, 81] width 6 height 7
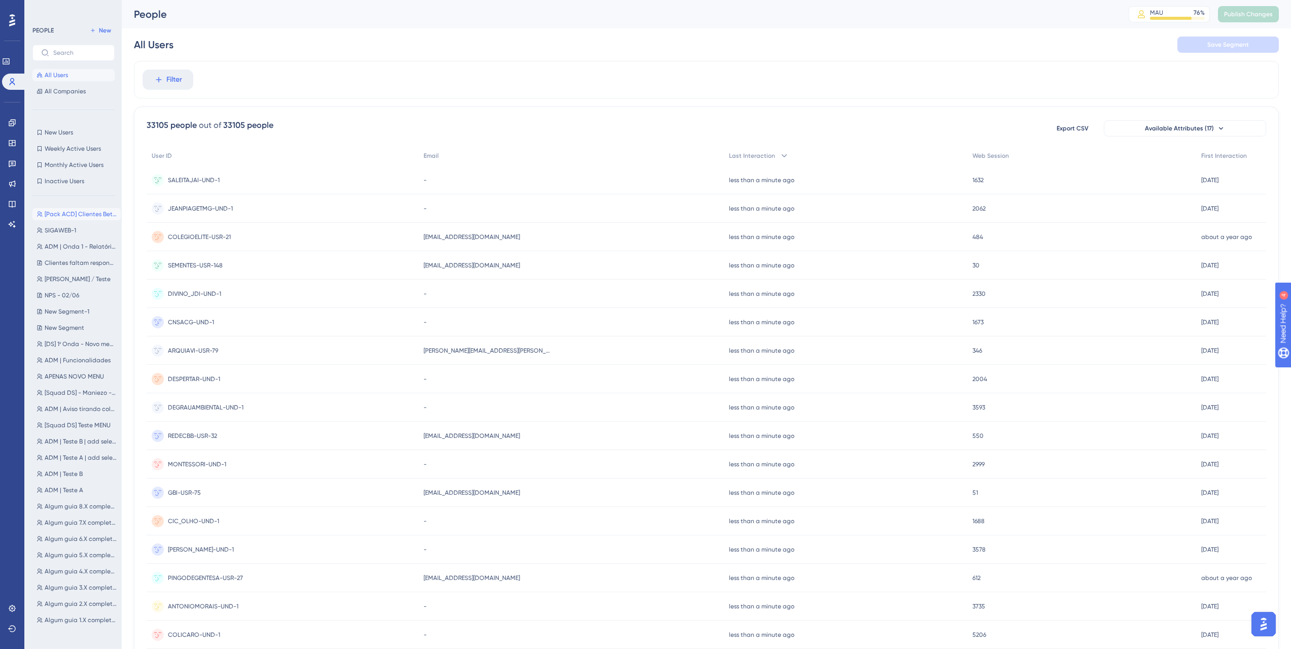
click at [93, 219] on button "[Pack ACD] Clientes Beta - Portal do Professor [Pack ACD] Clientes Beta - Porta…" at bounding box center [76, 214] width 88 height 12
